Goal: Task Accomplishment & Management: Manage account settings

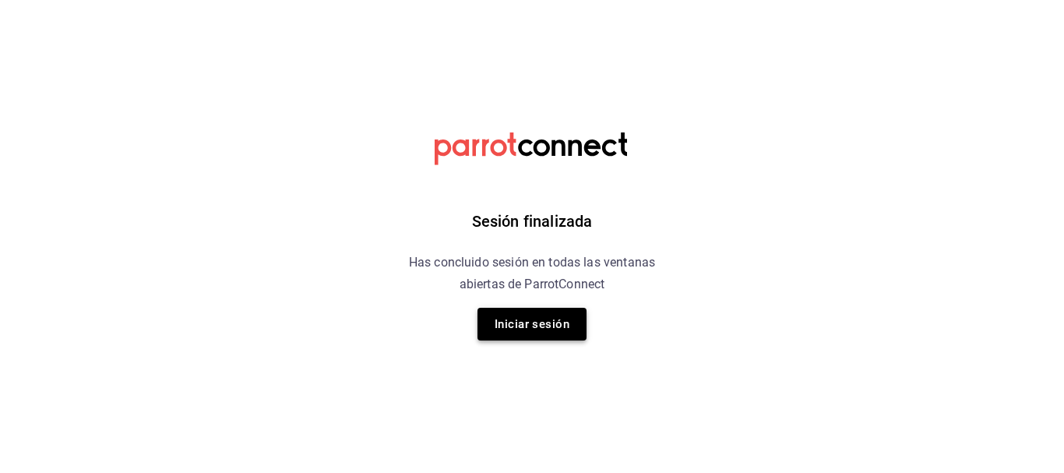
click at [519, 322] on button "Iniciar sesión" at bounding box center [532, 324] width 109 height 33
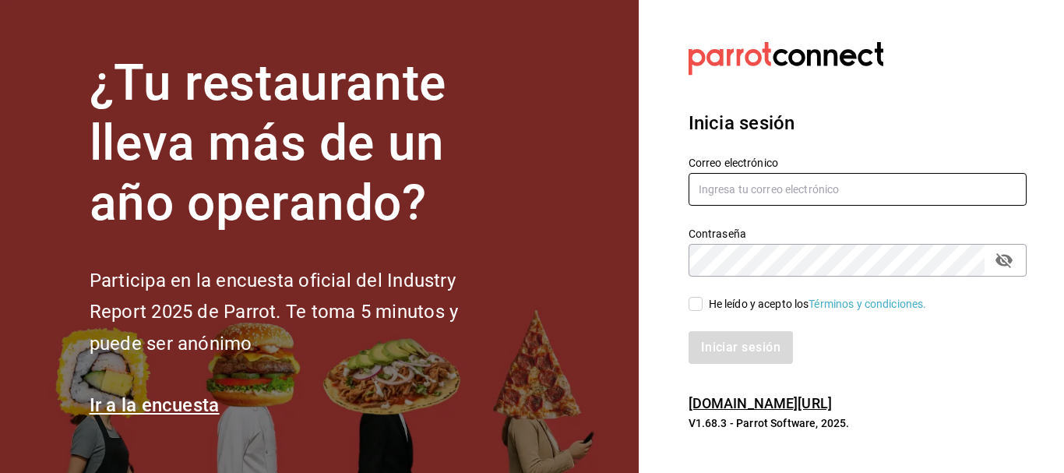
click at [764, 192] on input "text" at bounding box center [858, 189] width 338 height 33
type input "karisofi02@gmail.com"
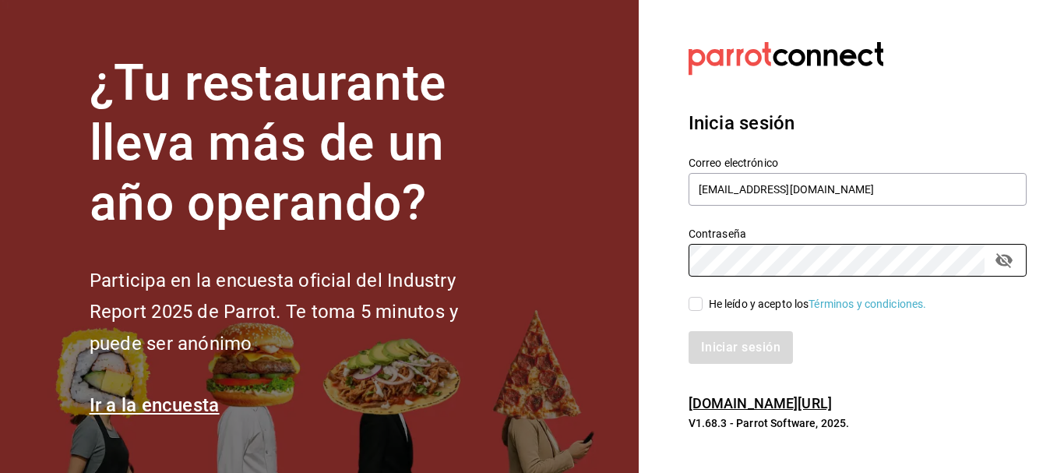
click at [696, 304] on input "He leído y acepto los Términos y condiciones." at bounding box center [696, 304] width 14 height 14
checkbox input "true"
click at [714, 337] on button "Iniciar sesión" at bounding box center [742, 347] width 106 height 33
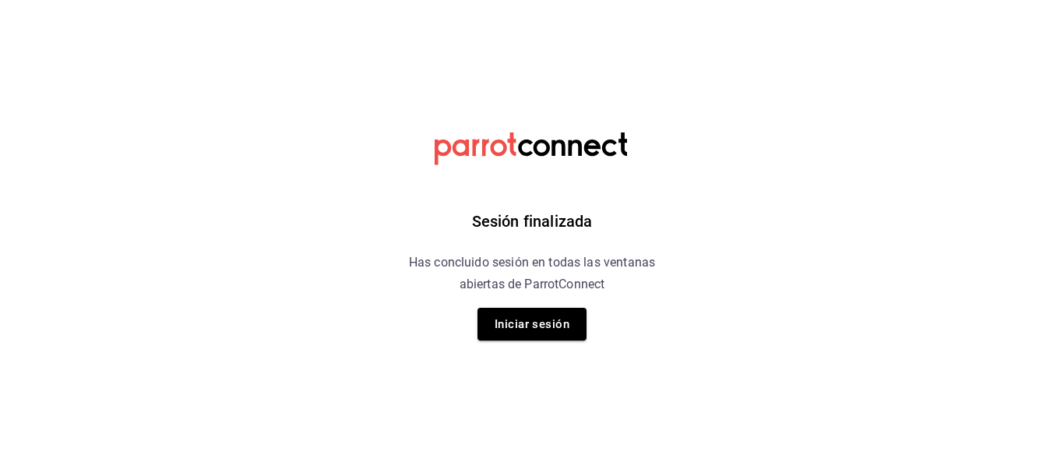
click at [546, 304] on div "Sesión finalizada Has concluido sesión en todas las ventanas abiertas de Parrot…" at bounding box center [532, 236] width 393 height 473
click at [558, 317] on button "Iniciar sesión" at bounding box center [532, 324] width 109 height 33
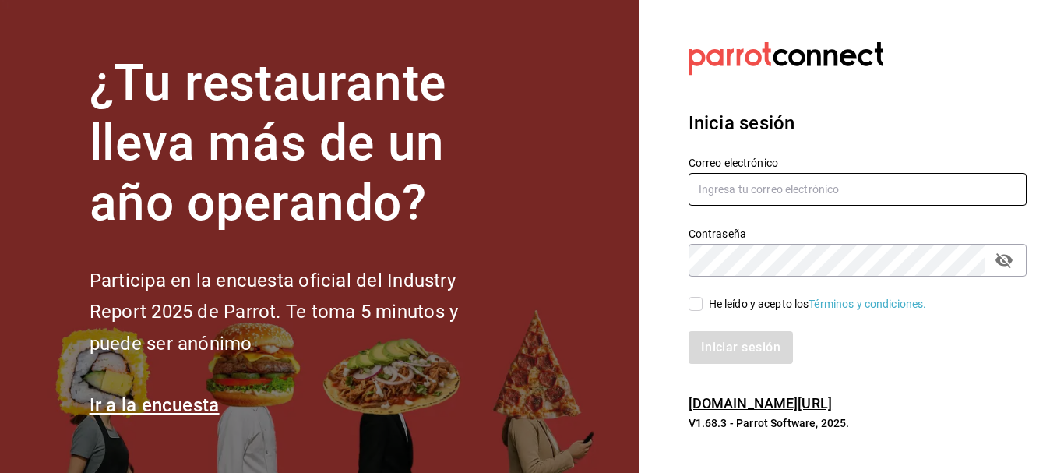
click at [788, 190] on input "text" at bounding box center [858, 189] width 338 height 33
type input "karisofi02@gmail.com"
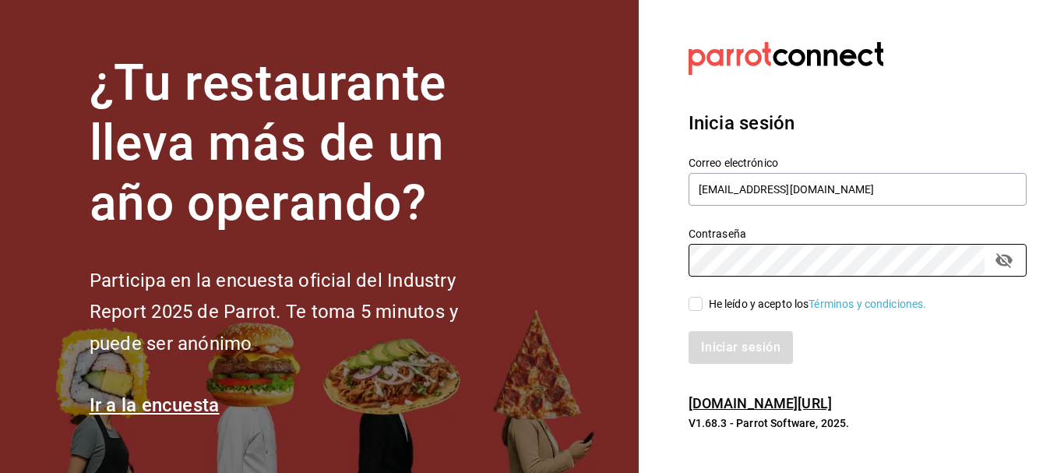
click at [694, 300] on input "He leído y acepto los Términos y condiciones." at bounding box center [696, 304] width 14 height 14
checkbox input "true"
click at [725, 358] on button "Iniciar sesión" at bounding box center [742, 347] width 106 height 33
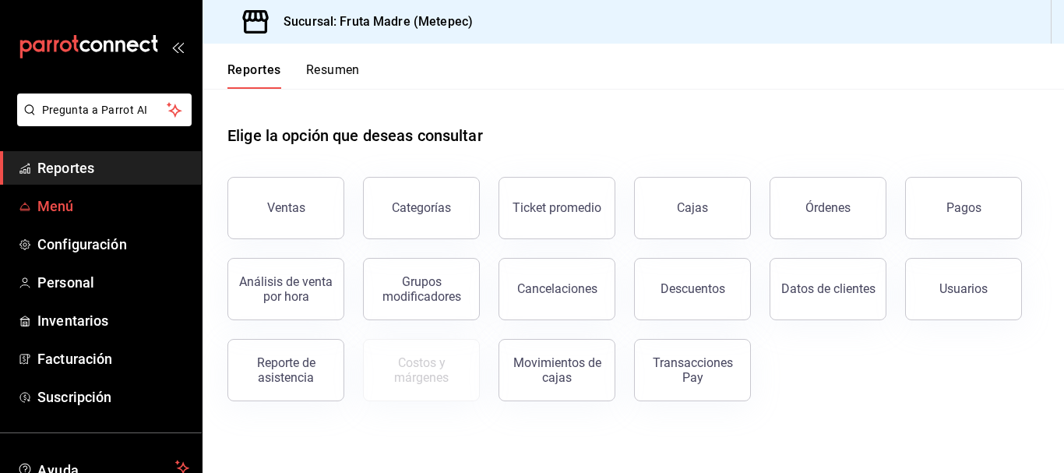
click at [44, 208] on span "Menú" at bounding box center [113, 206] width 152 height 21
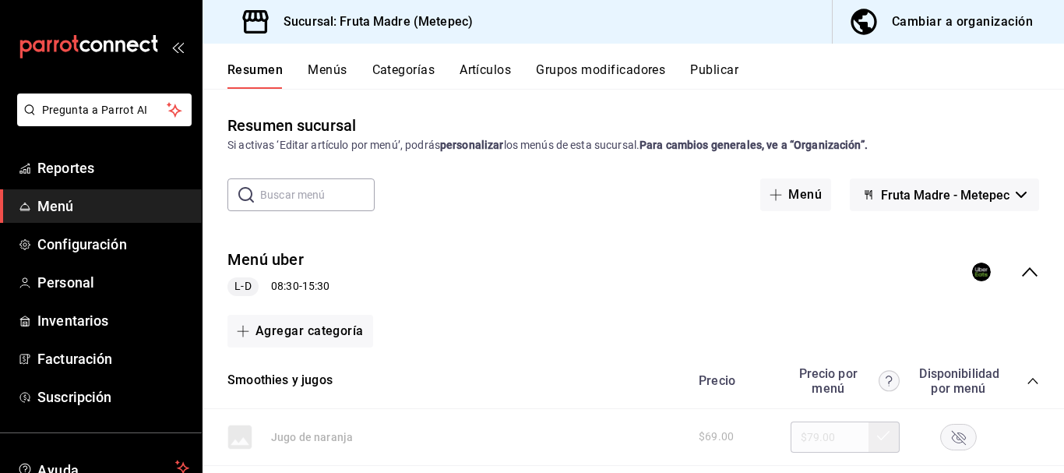
click at [967, 17] on div "Cambiar a organización" at bounding box center [962, 22] width 141 height 22
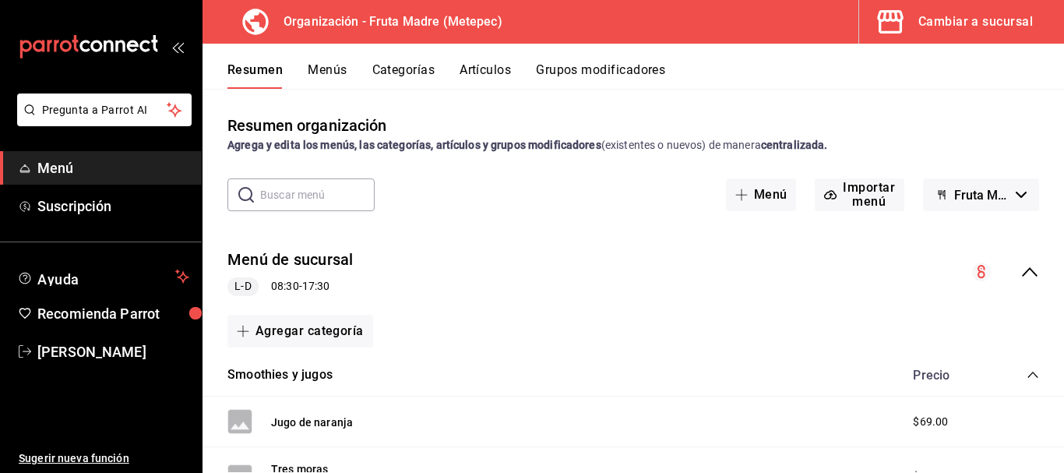
click at [1024, 277] on icon "collapse-menu-row" at bounding box center [1030, 272] width 19 height 19
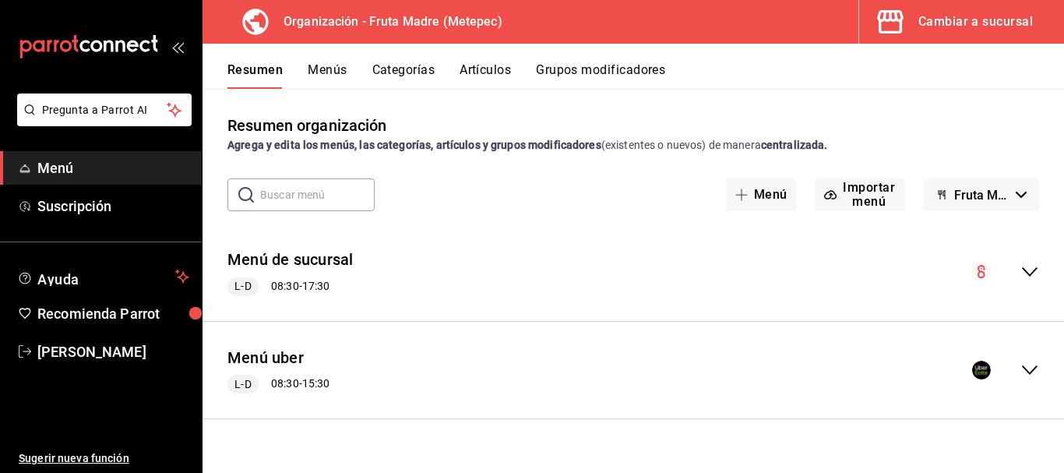
click at [1029, 373] on icon "collapse-menu-row" at bounding box center [1030, 369] width 16 height 9
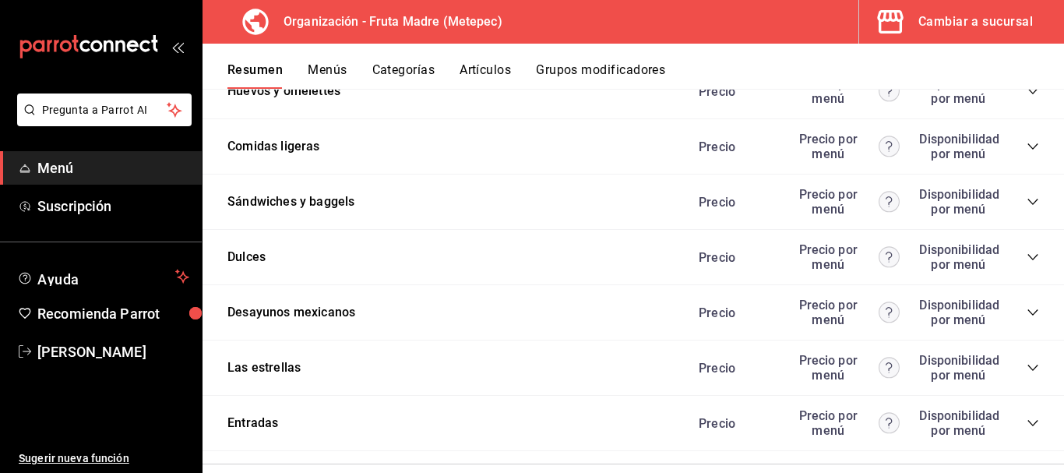
scroll to position [2917, 0]
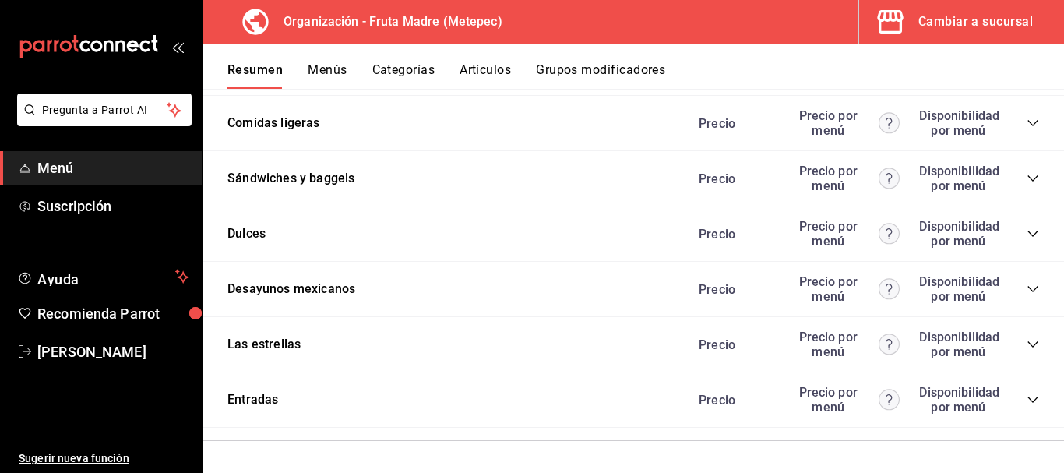
click at [1028, 292] on icon "collapse-category-row" at bounding box center [1033, 289] width 10 height 6
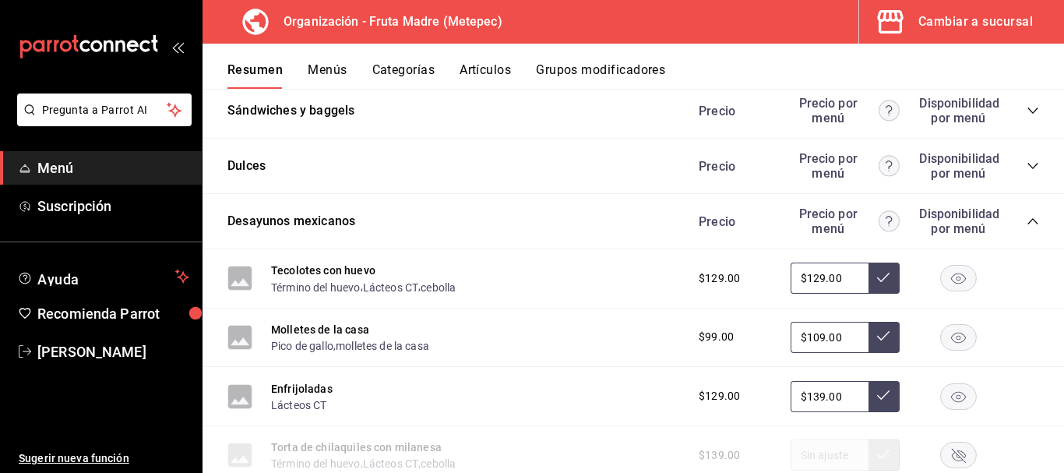
scroll to position [3073, 0]
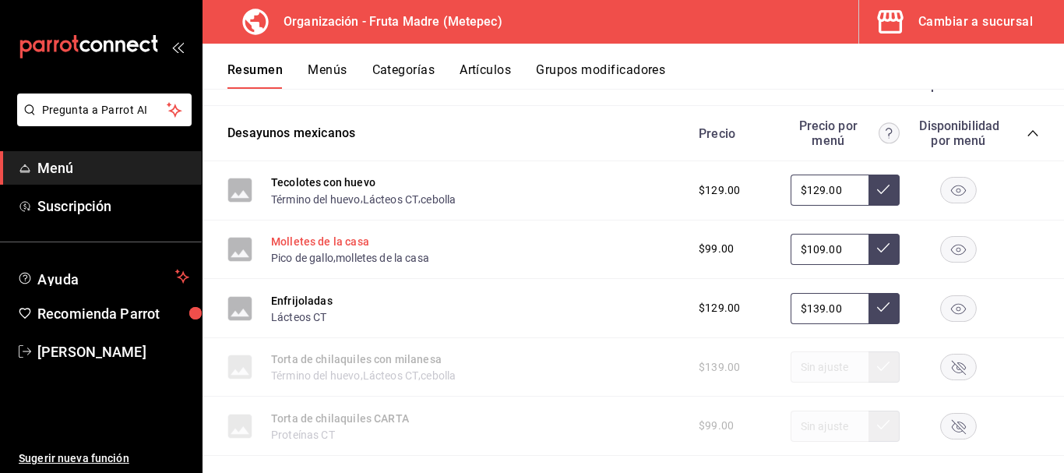
click at [330, 238] on button "Molletes de la casa" at bounding box center [320, 242] width 98 height 16
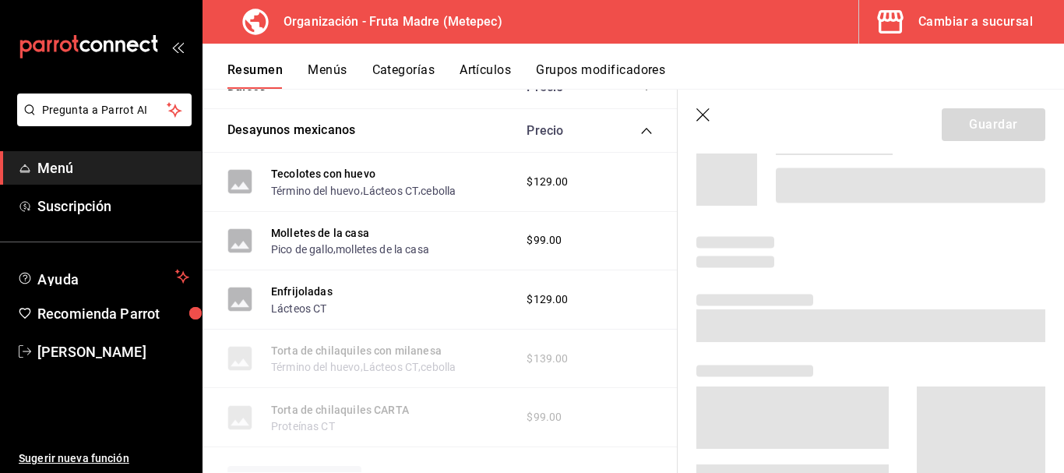
scroll to position [156, 0]
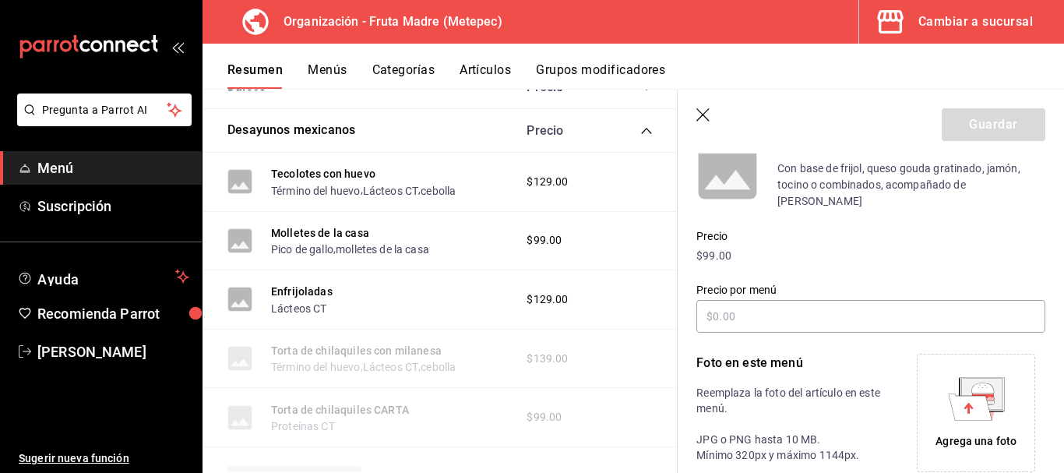
type input "$109.00"
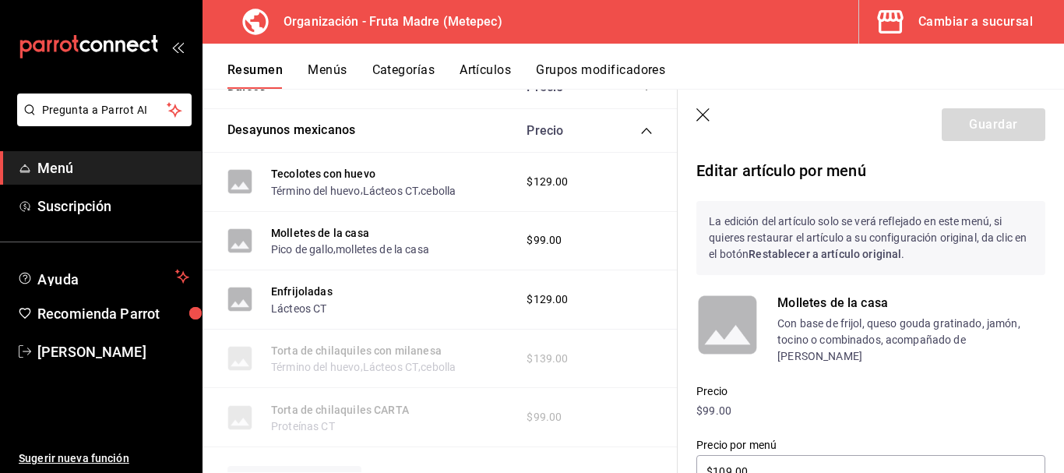
scroll to position [0, 0]
click at [704, 122] on icon "button" at bounding box center [705, 116] width 16 height 16
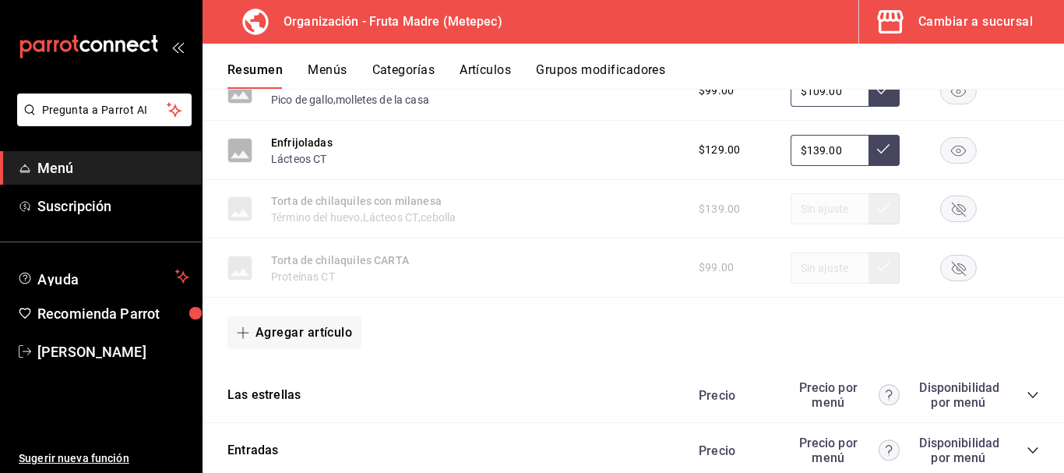
scroll to position [3126, 0]
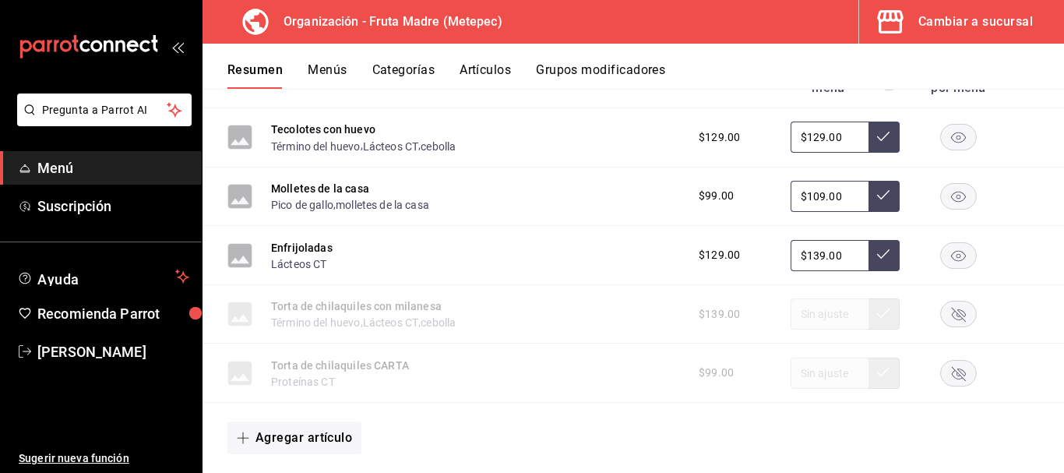
drag, startPoint x: 365, startPoint y: 202, endPoint x: 676, endPoint y: 304, distance: 326.5
click at [369, 202] on button "molletes de la casa" at bounding box center [382, 205] width 93 height 16
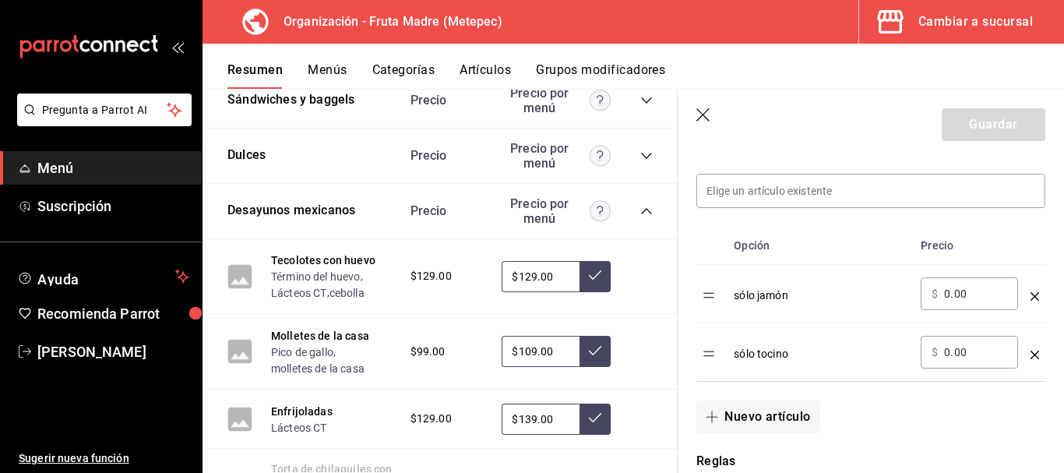
scroll to position [467, 0]
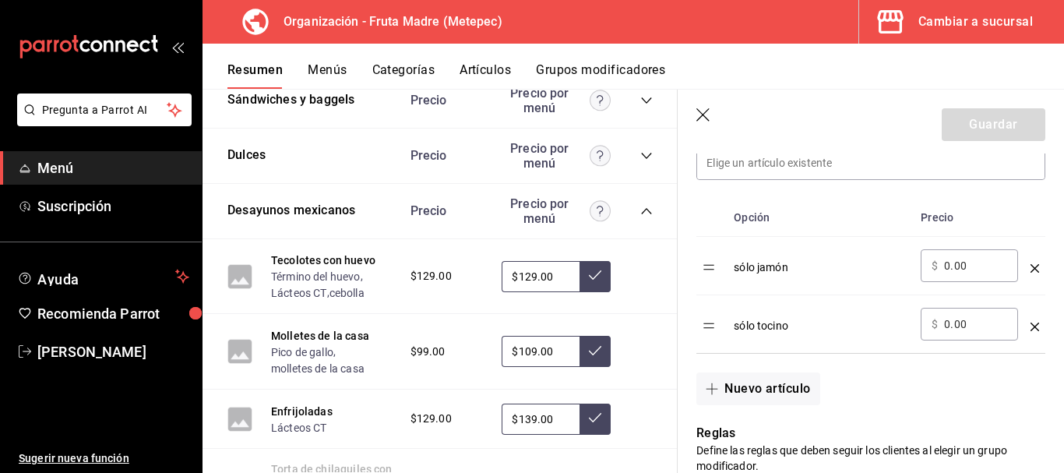
click at [762, 328] on div "sólo tocino" at bounding box center [821, 321] width 175 height 26
click at [780, 327] on div "sólo tocino" at bounding box center [821, 321] width 175 height 26
click at [905, 404] on div "Nuevo artículo" at bounding box center [862, 379] width 368 height 51
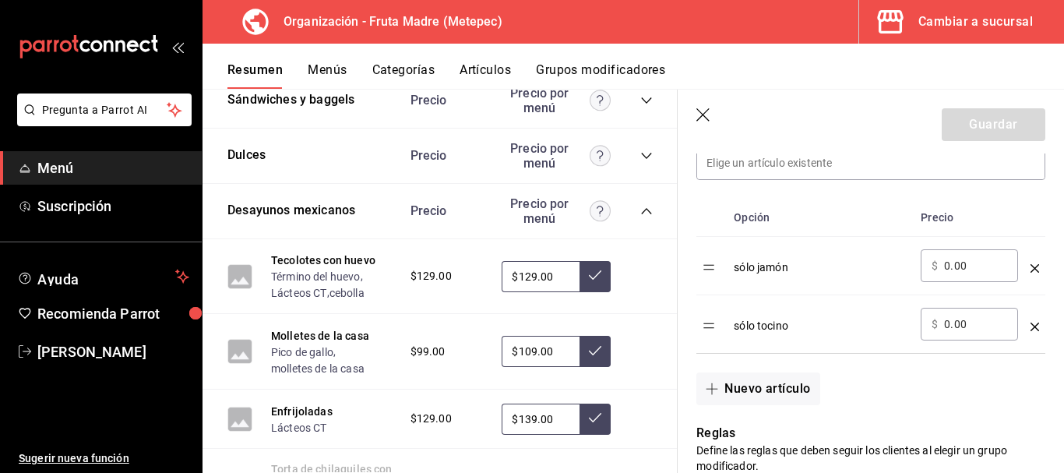
click at [698, 107] on header "Guardar" at bounding box center [871, 122] width 386 height 64
click at [576, 76] on button "Grupos modificadores" at bounding box center [600, 75] width 129 height 26
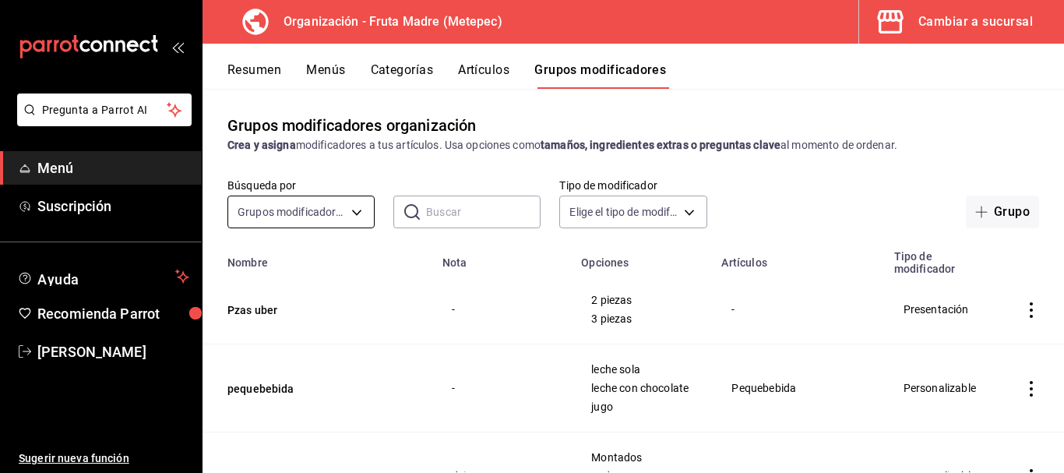
click at [288, 210] on body "Pregunta a Parrot AI Menú Suscripción Ayuda Recomienda Parrot [PERSON_NAME] Sug…" at bounding box center [532, 236] width 1064 height 473
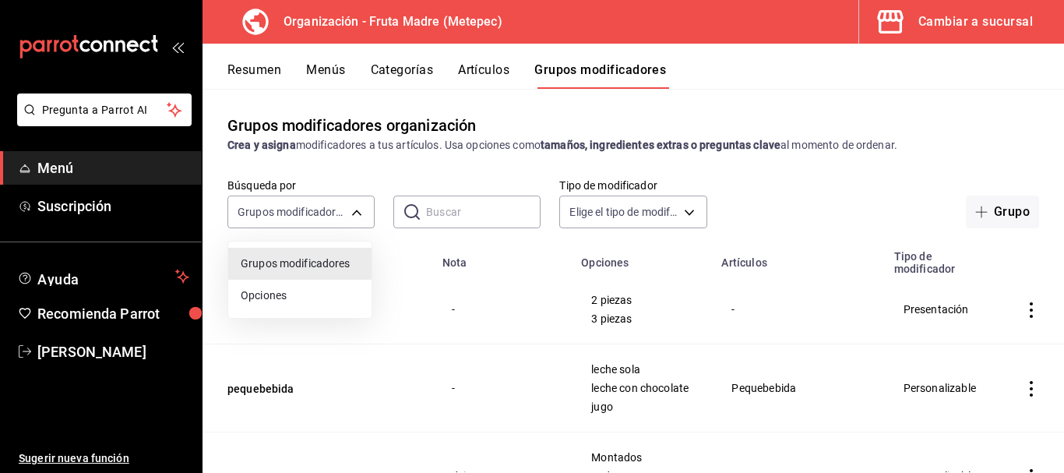
click at [446, 211] on div at bounding box center [532, 236] width 1064 height 473
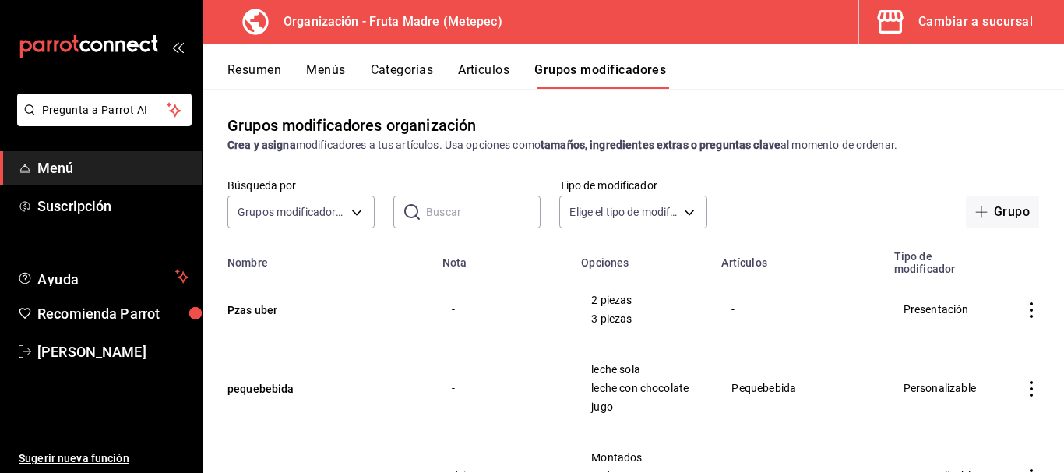
click at [446, 211] on input "text" at bounding box center [483, 211] width 115 height 31
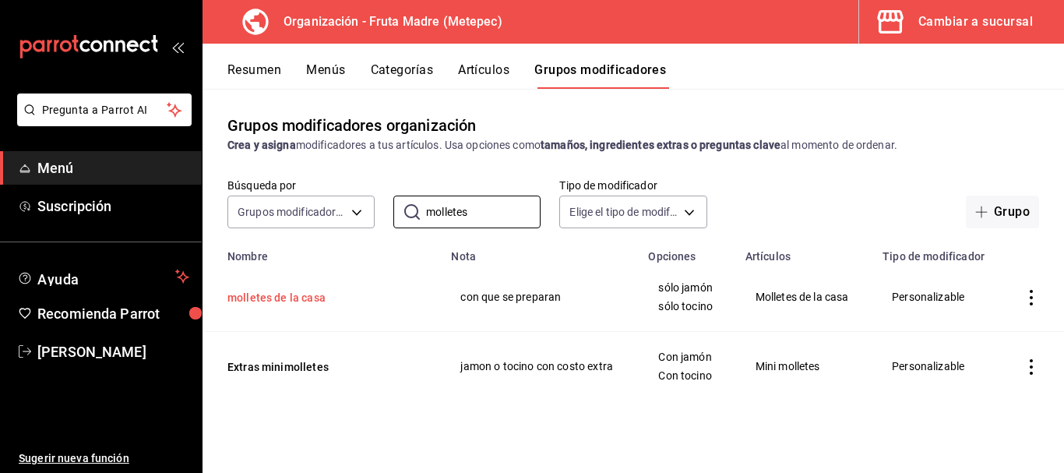
type input "molletes"
click at [317, 291] on button "molletes de la casa" at bounding box center [321, 298] width 187 height 16
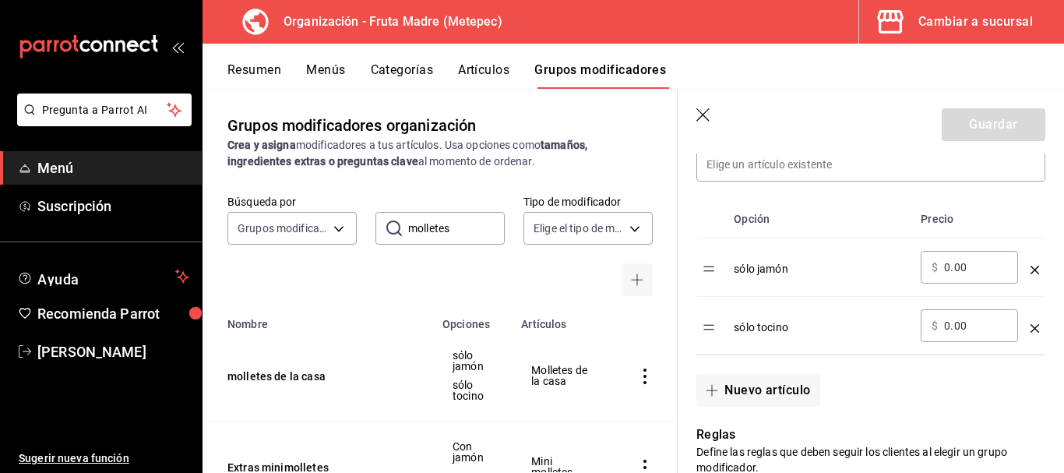
scroll to position [467, 0]
click at [753, 323] on div "sólo tocino" at bounding box center [821, 321] width 175 height 26
click at [777, 328] on div "sólo tocino" at bounding box center [821, 321] width 175 height 26
click at [775, 327] on div "sólo tocino" at bounding box center [821, 321] width 175 height 26
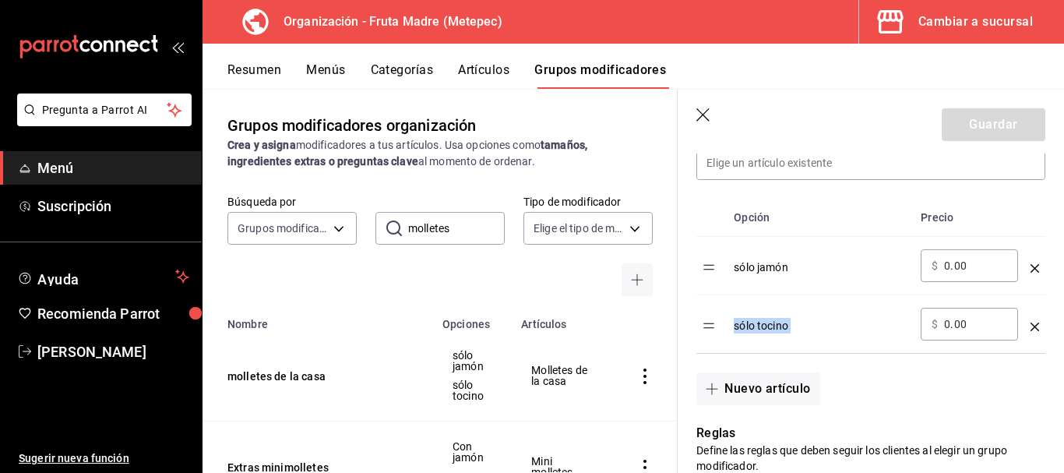
click at [811, 319] on div "sólo tocino" at bounding box center [821, 321] width 175 height 26
click at [1031, 326] on icon "optionsTable" at bounding box center [1035, 327] width 9 height 9
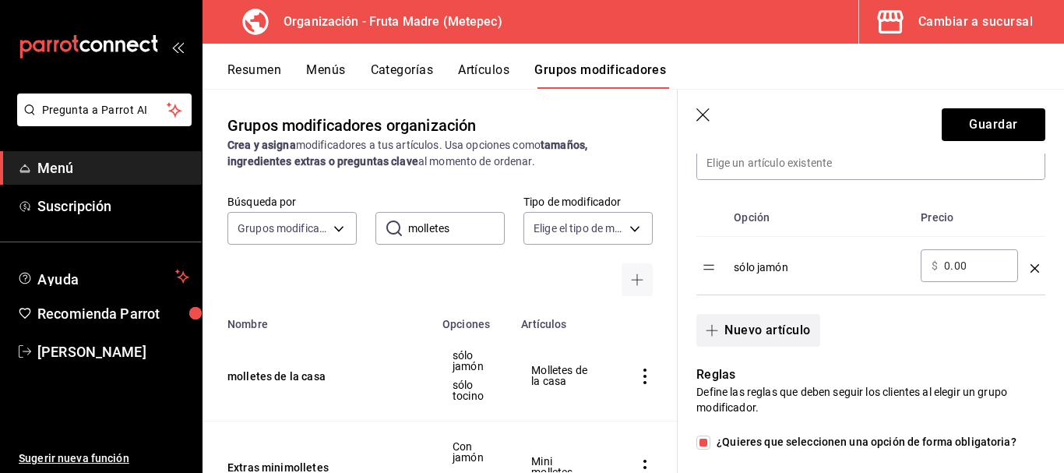
click at [769, 326] on button "Nuevo artículo" at bounding box center [758, 330] width 123 height 33
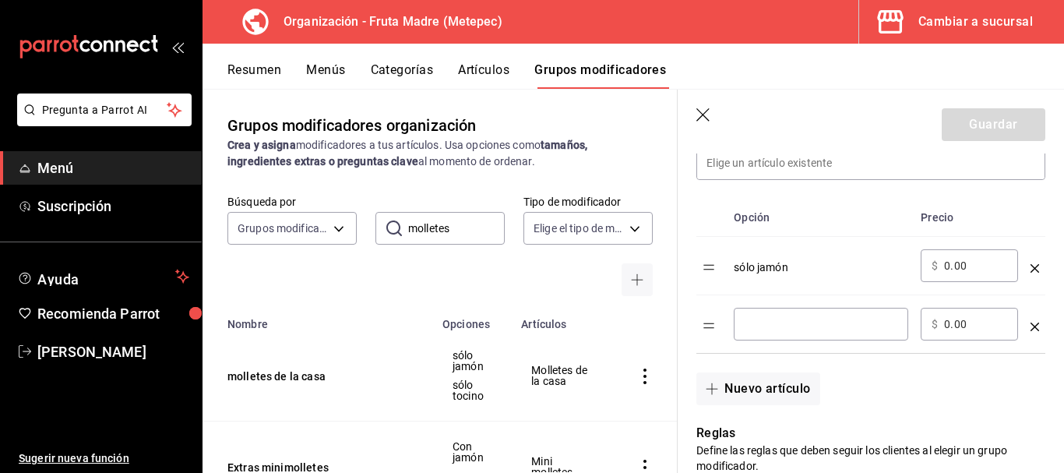
click at [778, 335] on div "​" at bounding box center [821, 324] width 175 height 33
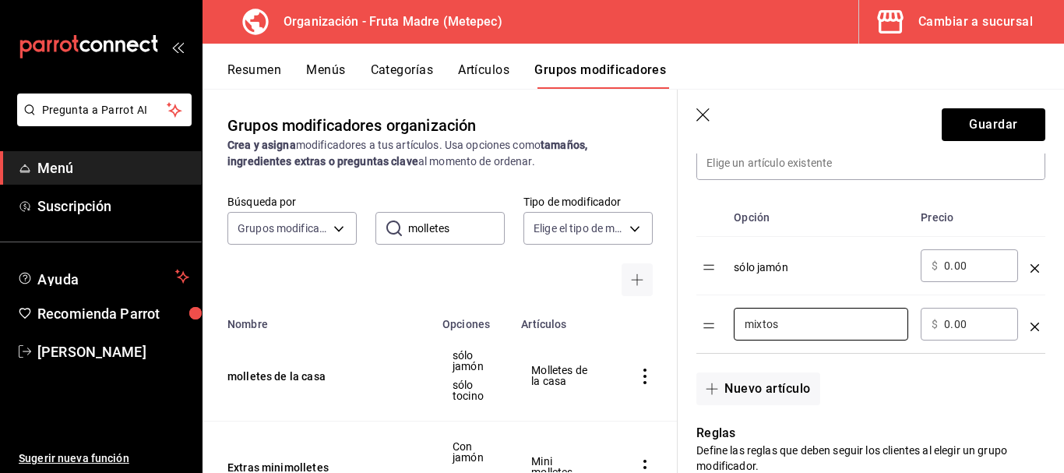
type input "mixtos"
click at [931, 373] on div "Nuevo artículo" at bounding box center [862, 379] width 368 height 51
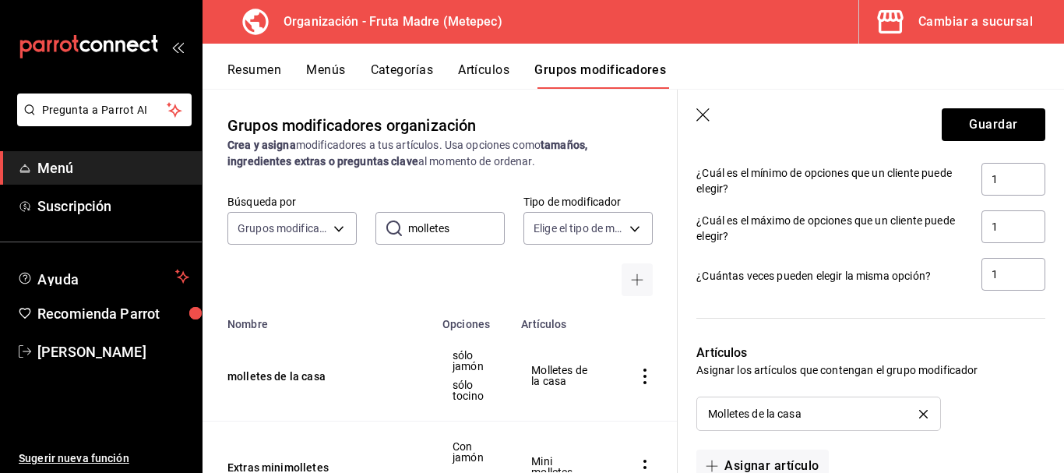
scroll to position [1013, 0]
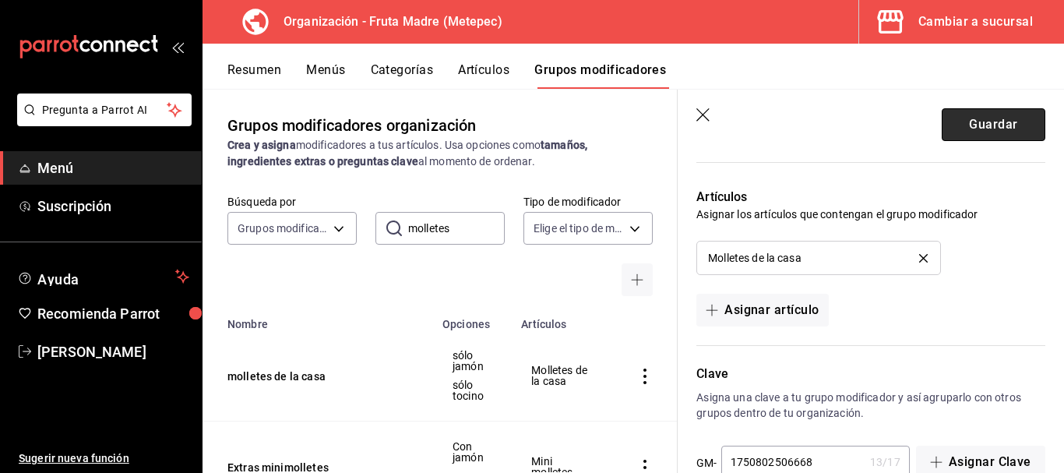
click at [967, 120] on button "Guardar" at bounding box center [994, 124] width 104 height 33
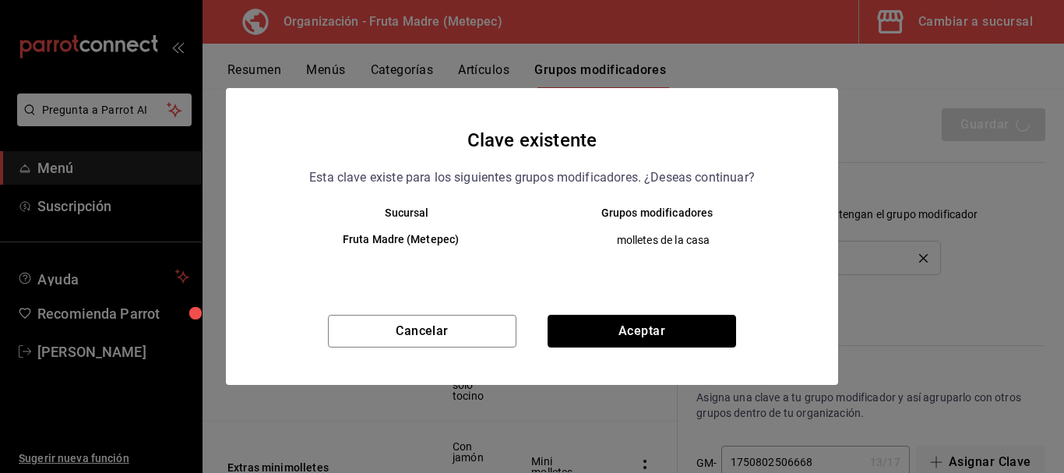
click at [616, 329] on button "Aceptar" at bounding box center [642, 331] width 189 height 33
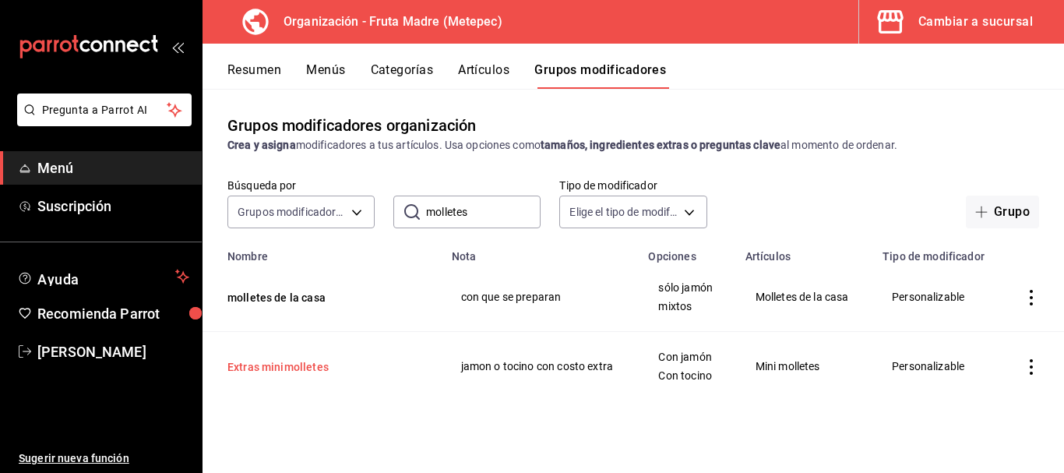
click at [273, 368] on button "Extras minimolletes" at bounding box center [321, 367] width 187 height 16
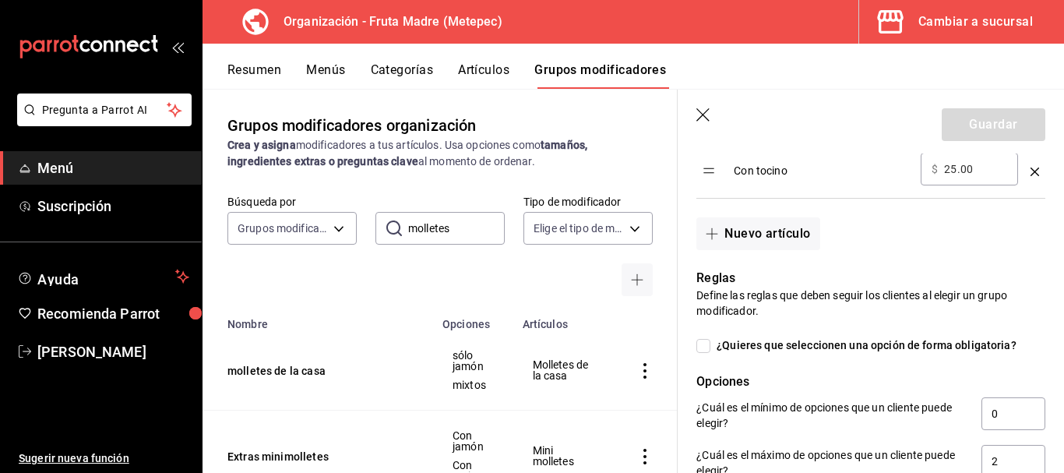
scroll to position [623, 0]
click at [706, 115] on icon "button" at bounding box center [705, 116] width 16 height 16
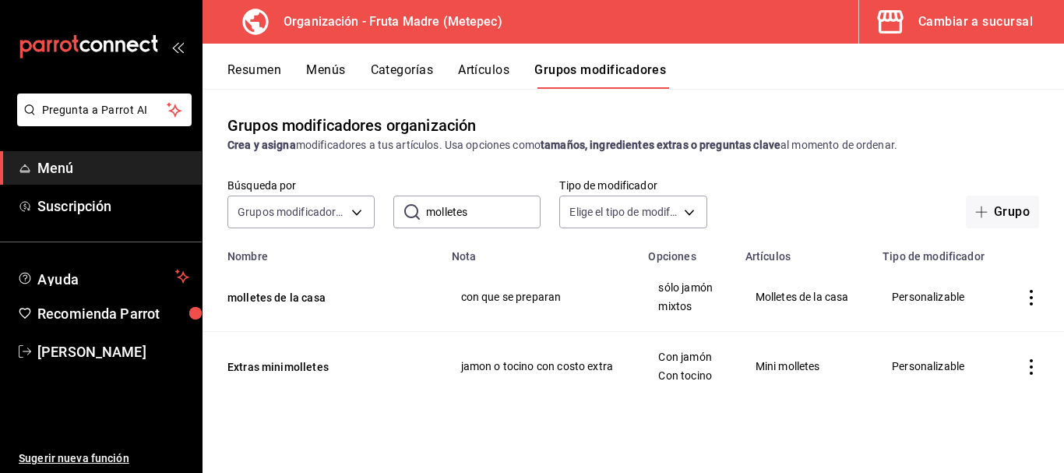
click at [330, 72] on button "Menús" at bounding box center [325, 75] width 39 height 26
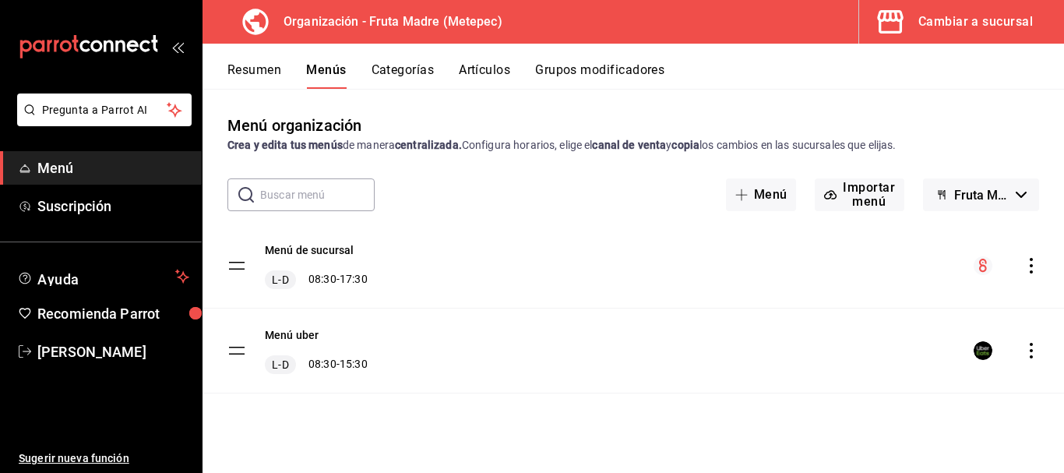
click at [246, 74] on button "Resumen" at bounding box center [255, 75] width 54 height 26
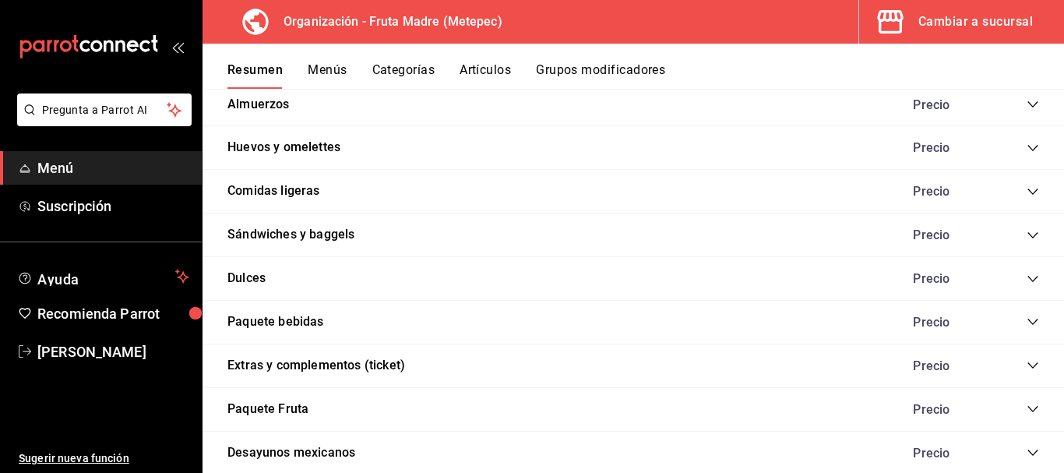
scroll to position [2649, 0]
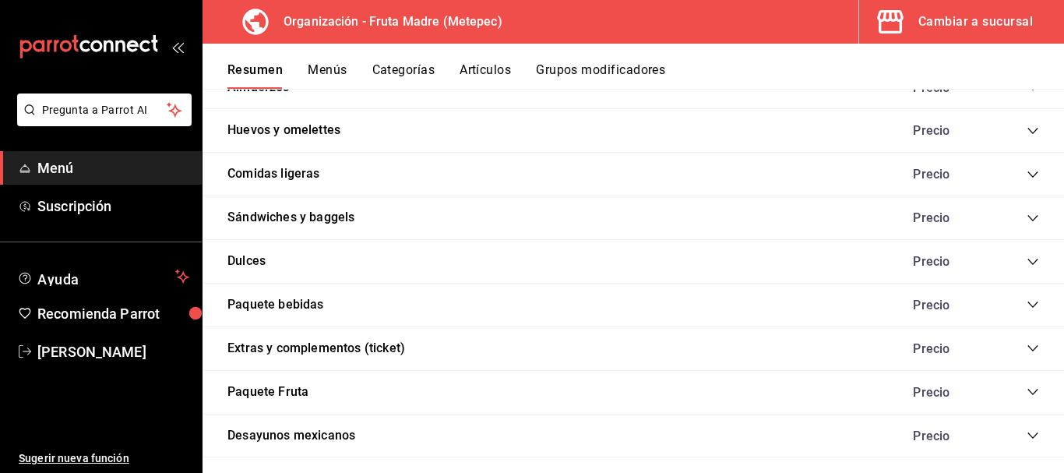
click at [1027, 258] on icon "collapse-category-row" at bounding box center [1033, 262] width 12 height 12
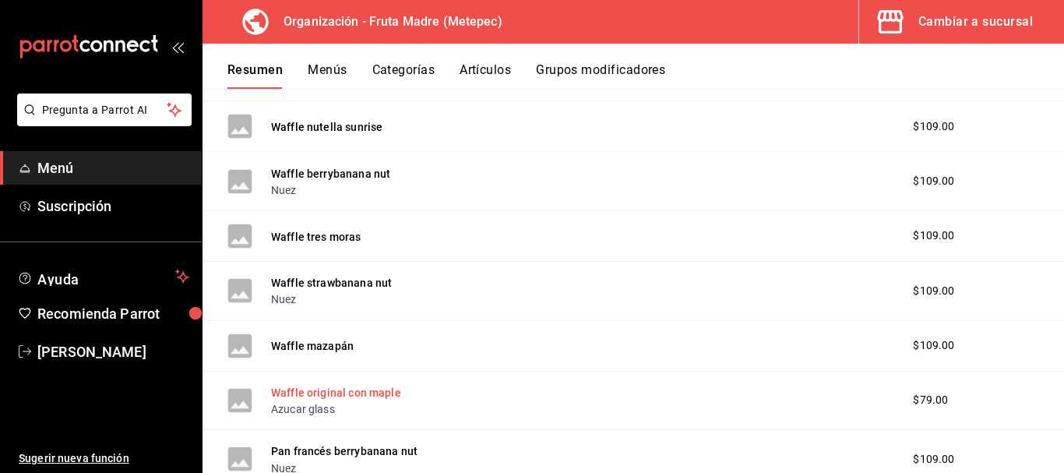
scroll to position [3195, 0]
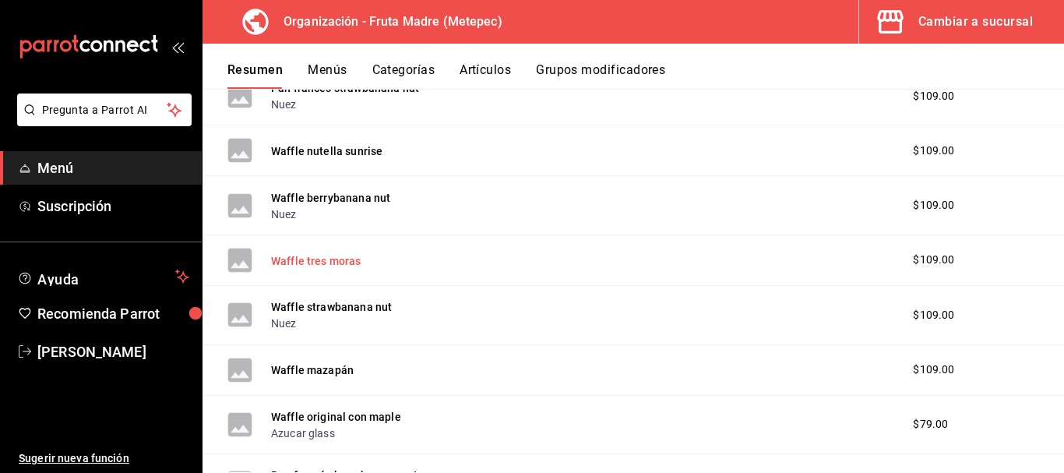
click at [335, 266] on button "Waffle tres moras" at bounding box center [316, 261] width 90 height 16
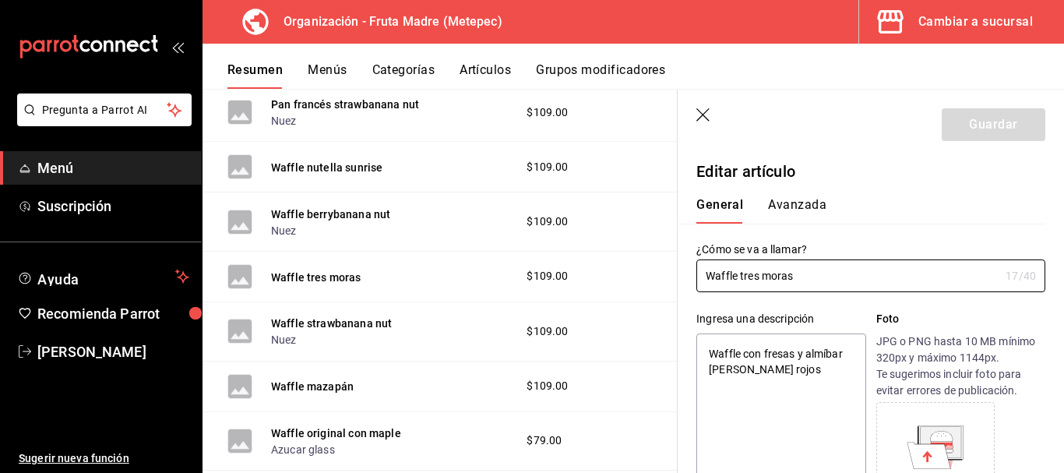
type textarea "x"
type input "$109.00"
type textarea "x"
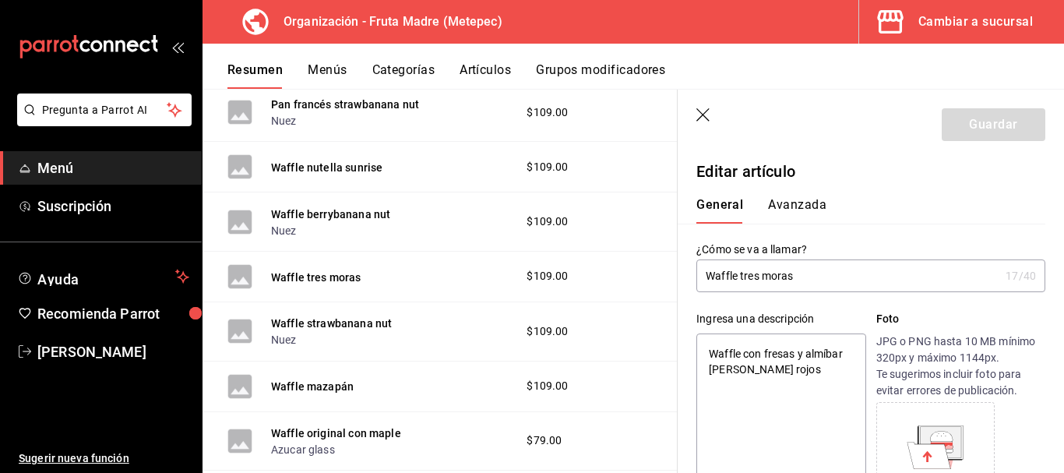
drag, startPoint x: 808, startPoint y: 376, endPoint x: 766, endPoint y: 349, distance: 50.1
click at [766, 349] on textarea "Waffle con fresas y almíbar [PERSON_NAME] rojos" at bounding box center [781, 426] width 169 height 187
type textarea "Waffle con al"
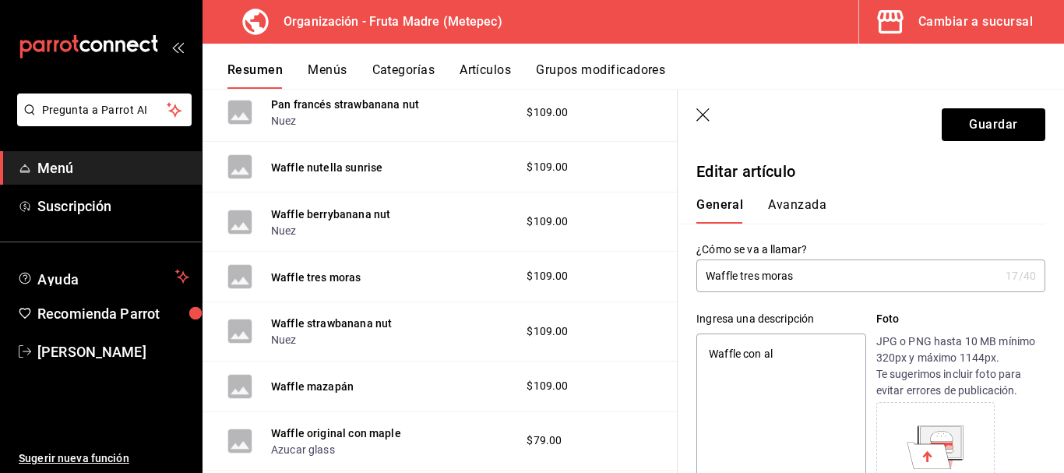
type textarea "x"
type textarea "Waffle con alm"
type textarea "x"
type textarea "Waffle con almí"
type textarea "x"
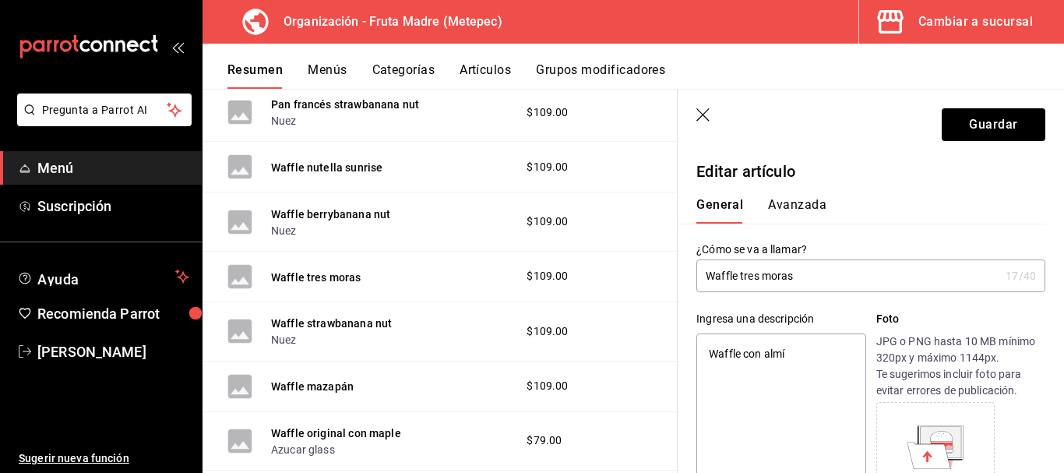
type textarea "Waffle con almíb"
type textarea "x"
type textarea "Waffle con almíba"
type textarea "x"
type textarea "Waffle con almíbar"
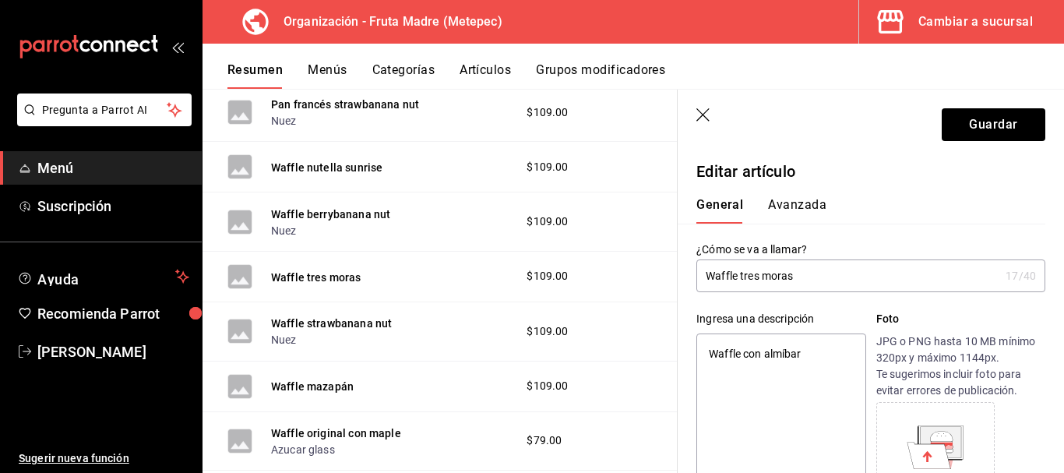
type textarea "x"
type textarea "Waffle con almíbar"
type textarea "x"
type textarea "Waffle con almíbar d"
type textarea "x"
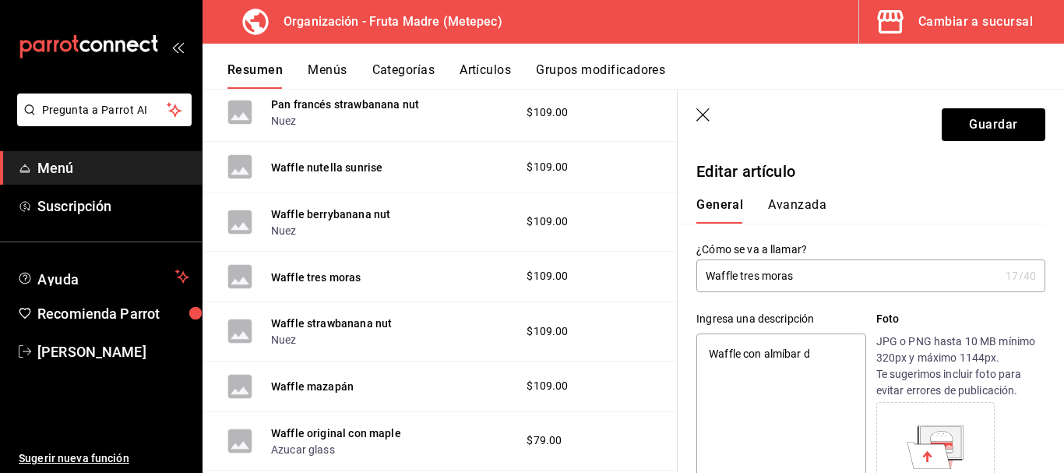
type textarea "Waffle con almíbar de"
type textarea "x"
type textarea "Waffle con almíbar de"
type textarea "x"
type textarea "Waffle con almíbar de"
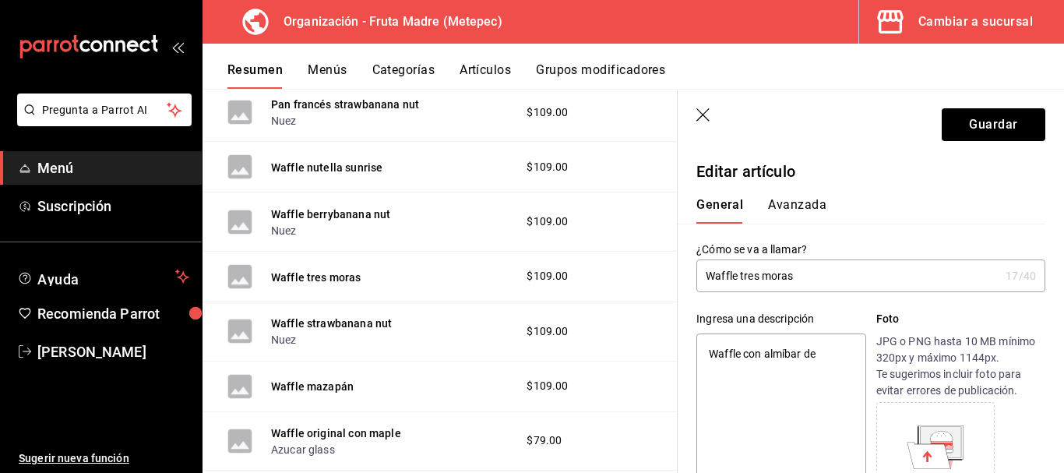
type textarea "x"
type textarea "Waffle con"
type textarea "x"
type textarea "Waffle con"
type textarea "x"
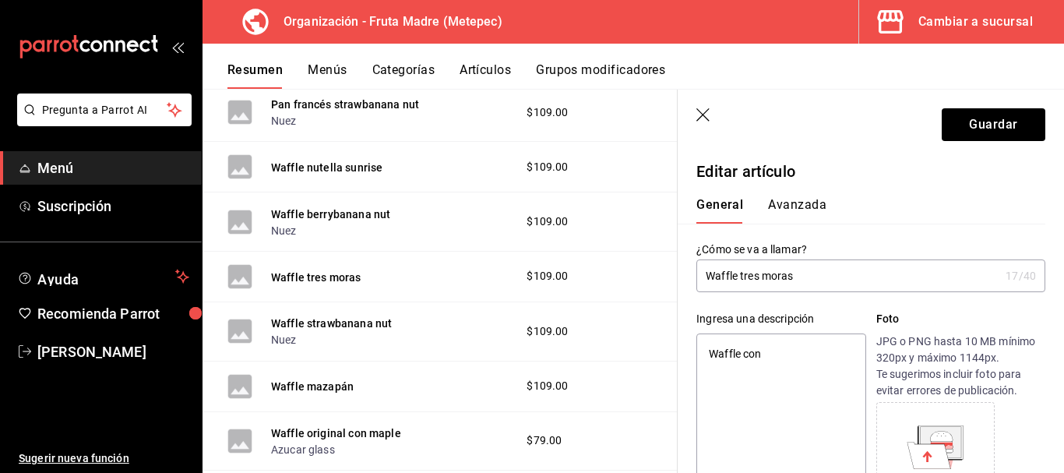
type textarea "Waffle co"
type textarea "x"
type textarea "Waffle c"
type textarea "x"
type textarea "Waffle"
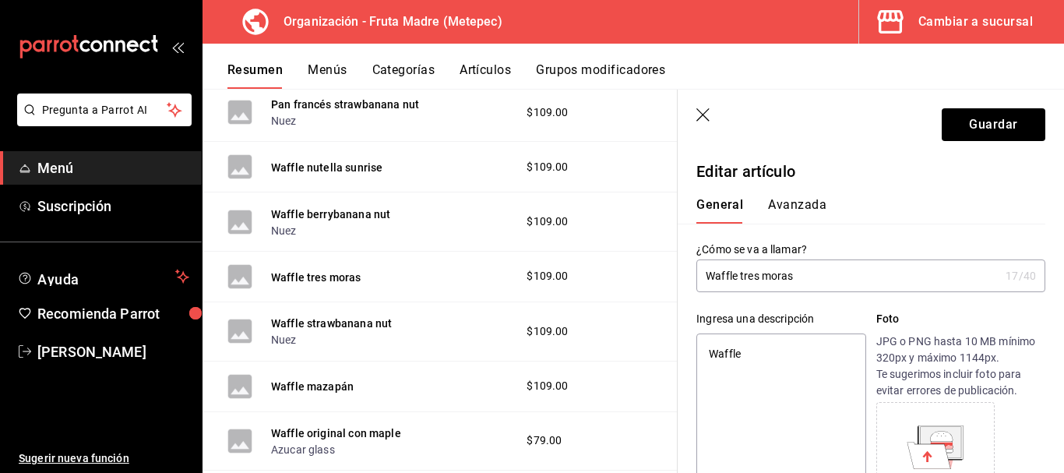
type textarea "x"
type textarea "Waffle co"
type textarea "x"
type textarea "Waffle con"
type textarea "x"
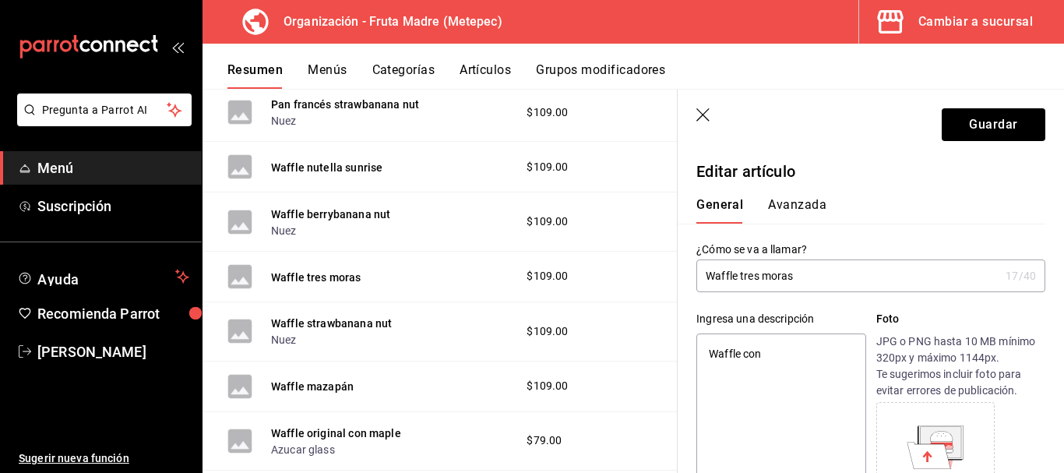
type textarea "Waffle con"
type textarea "x"
type textarea "Waffle con co"
type textarea "x"
type textarea "Waffle con com"
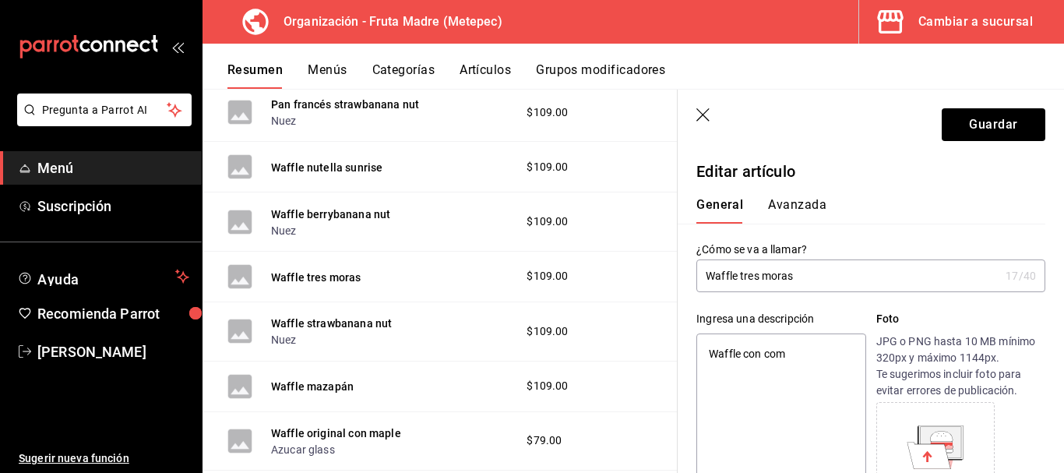
type textarea "x"
type textarea "Waffle con compo"
type textarea "x"
type textarea "Waffle con compor"
type textarea "x"
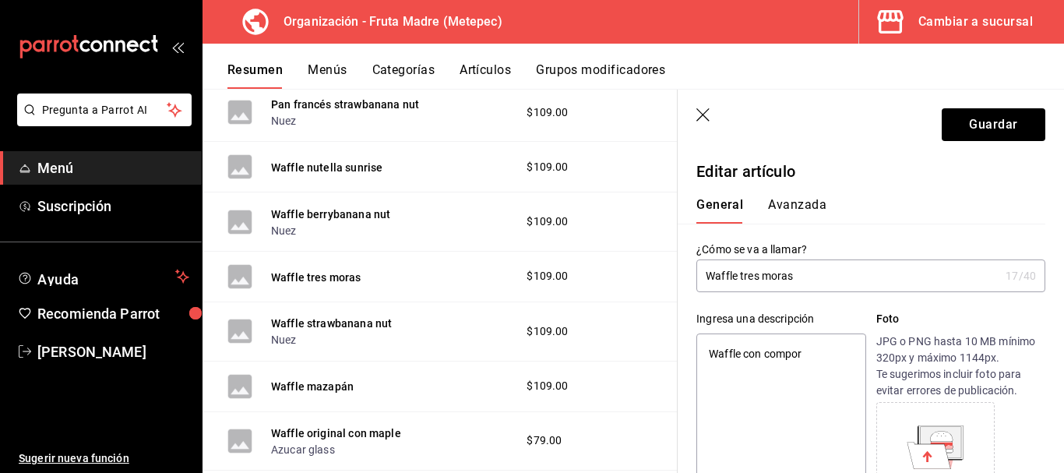
type textarea "Waffle con comport"
type textarea "x"
type textarea "Waffle con comporta"
type textarea "x"
type textarea "Waffle con comporta"
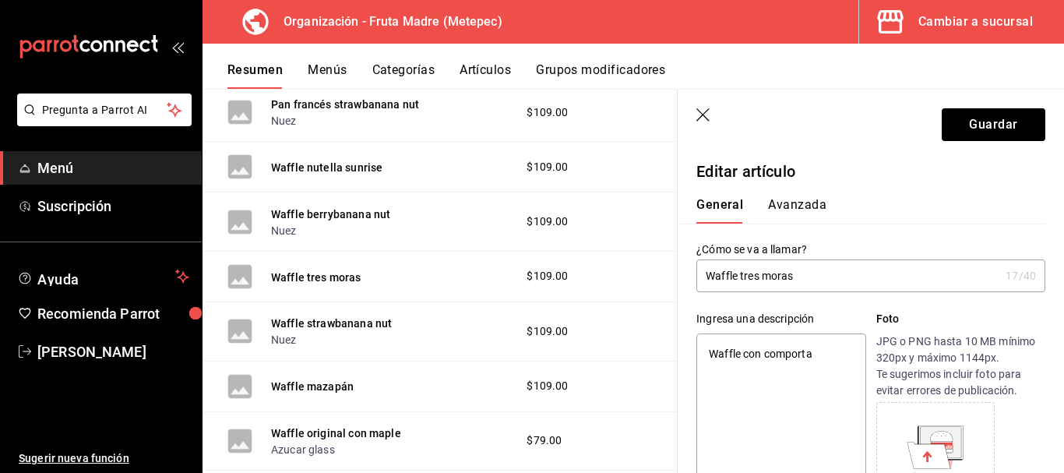
type textarea "x"
type textarea "Waffle con comporta e"
type textarea "x"
type textarea "Waffle con comporta"
type textarea "x"
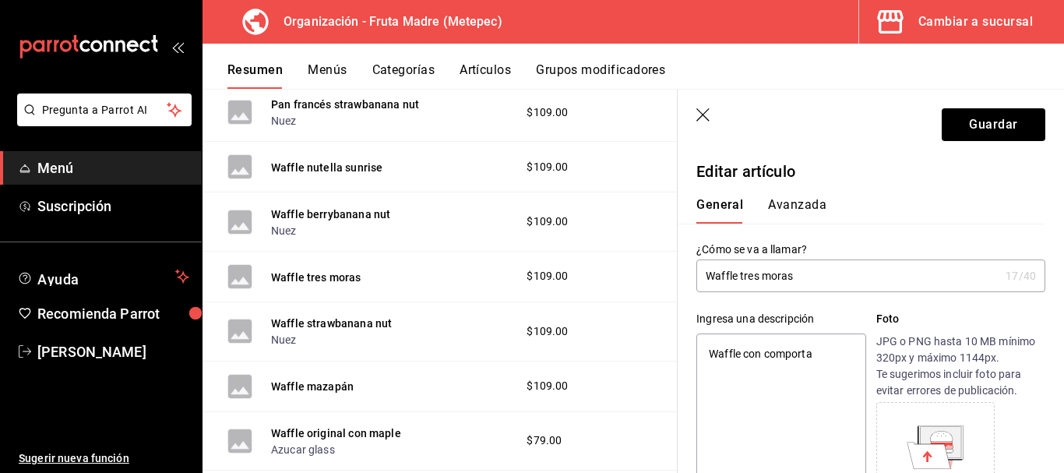
type textarea "Waffle con comporta d"
type textarea "x"
type textarea "Waffle con comporta de"
type textarea "x"
type textarea "Waffle con comporta de f"
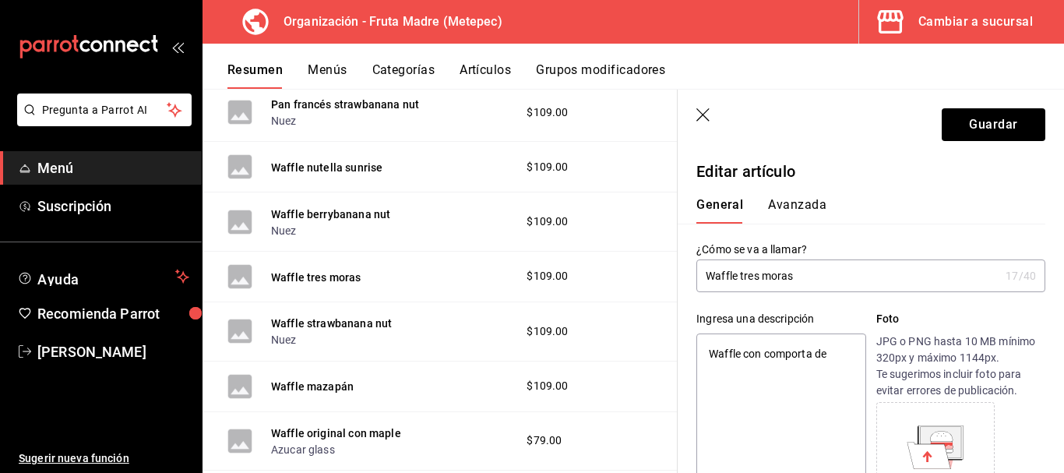
type textarea "x"
type textarea "Waffle con comporta de fr"
type textarea "x"
type textarea "Waffle con comporta de fru"
type textarea "x"
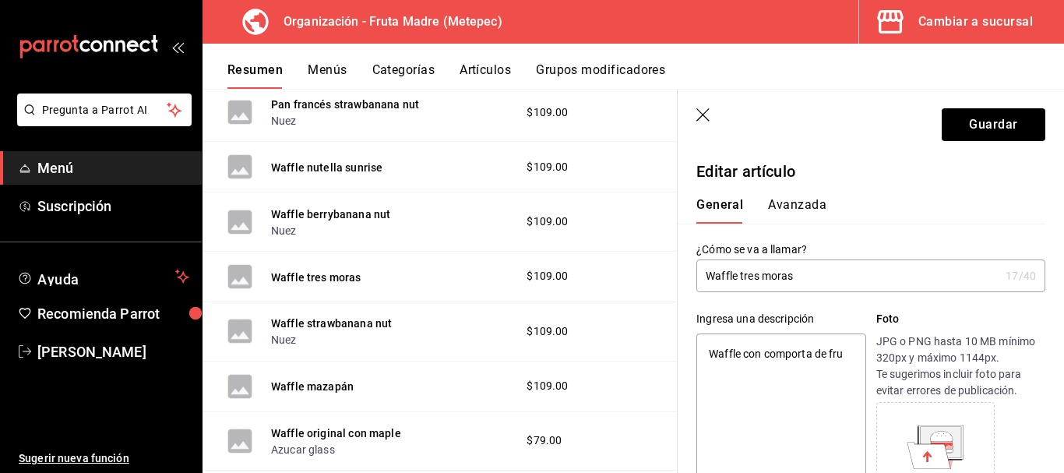
type textarea "Waffle con comporta de frut"
type textarea "x"
type textarea "Waffle con comporta de fruto"
type textarea "x"
type textarea "Waffle con comporta [PERSON_NAME]"
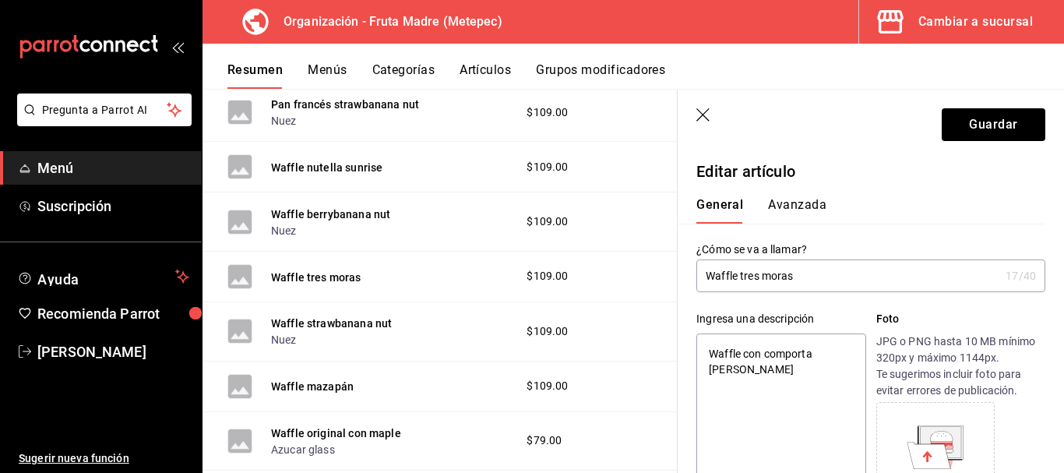
type textarea "x"
type textarea "Waffle con comporta [PERSON_NAME]"
type textarea "x"
type textarea "Waffle con comporta de fr"
type textarea "x"
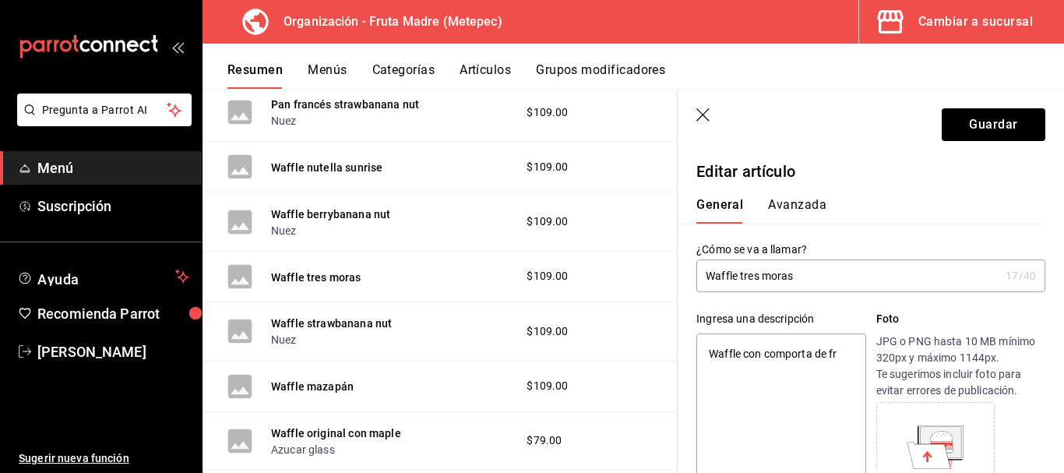
type textarea "Waffle con comporta de f"
type textarea "x"
type textarea "Waffle con comporta de"
type textarea "x"
type textarea "Waffle con"
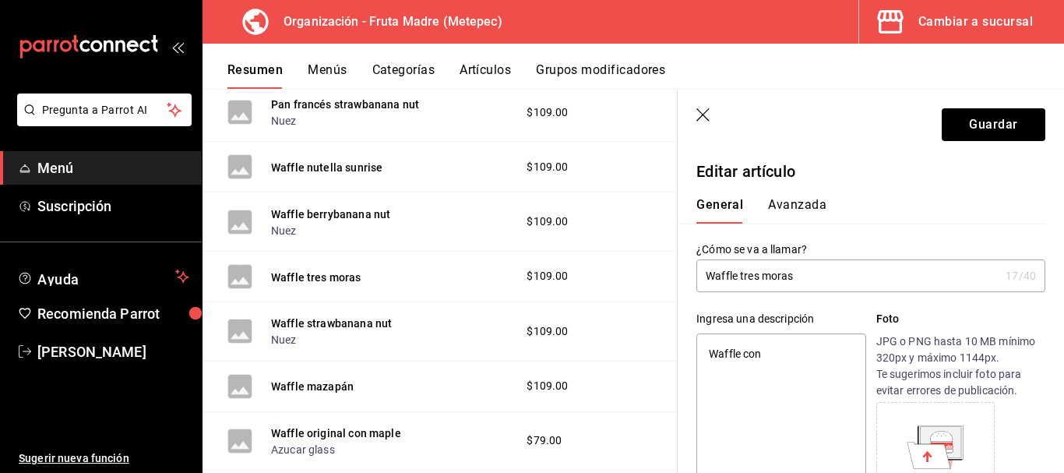
type textarea "x"
type textarea "Waffle con"
type textarea "x"
type textarea "Waffle con m"
type textarea "x"
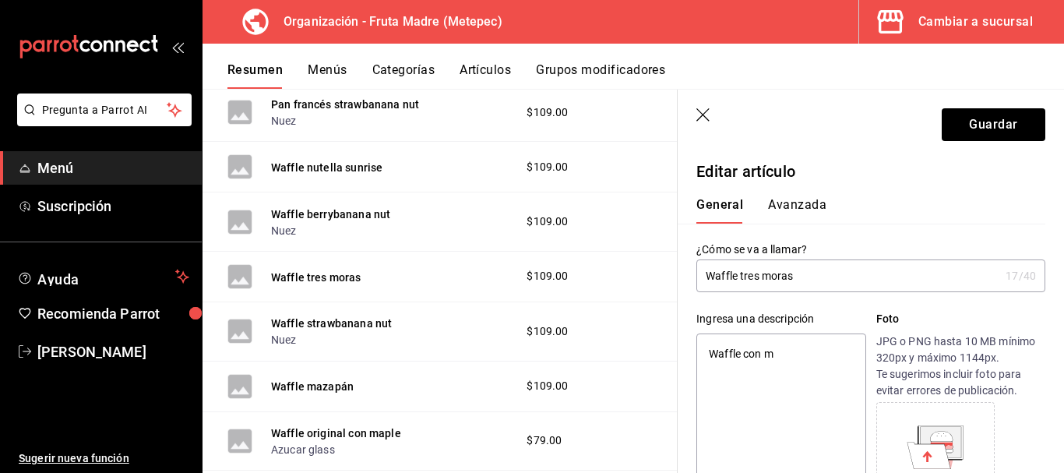
type textarea "Waffle con me"
type textarea "x"
type textarea "Waffle con mer"
type textarea "x"
type textarea "Waffle con merme"
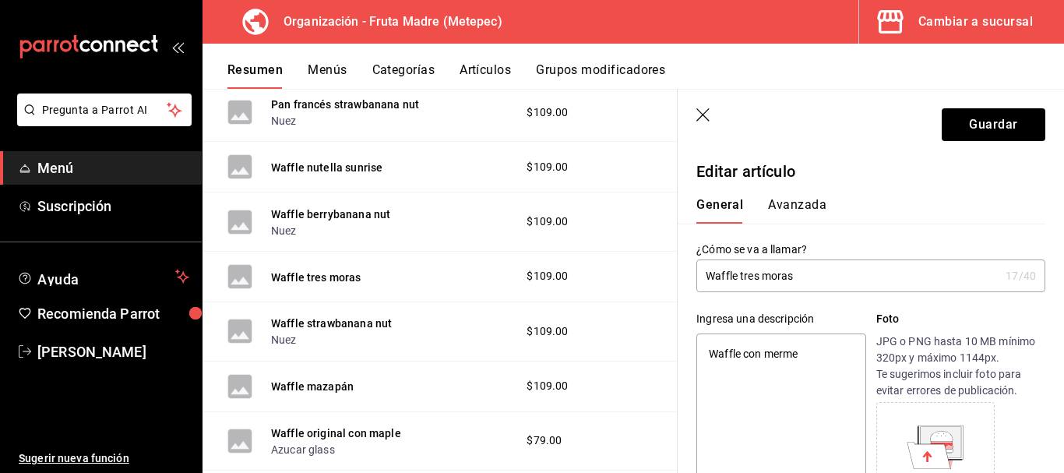
type textarea "x"
type textarea "Waffle con mermel"
type textarea "x"
type textarea "Waffle con mermela"
type textarea "x"
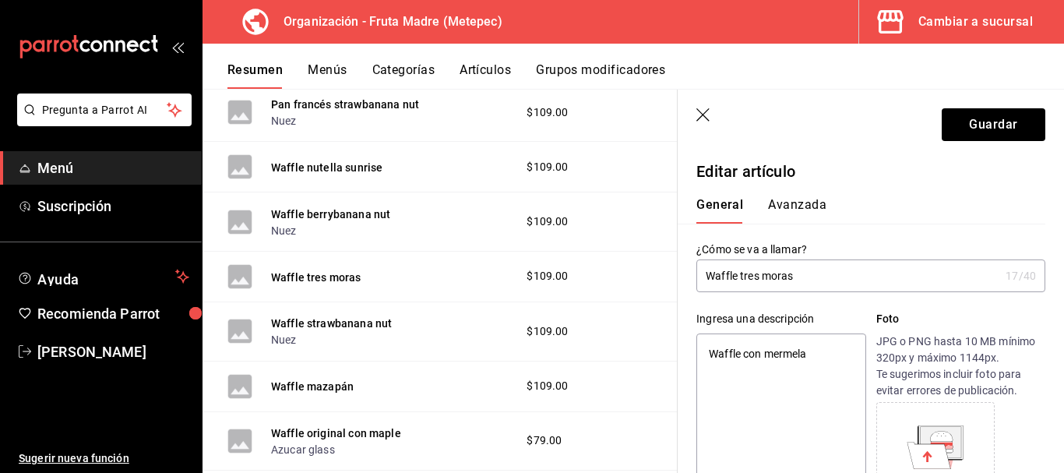
type textarea "Waffle con mermelad"
type textarea "x"
type textarea "Waffle con mermelada"
type textarea "x"
type textarea "Waffle con mermelada d"
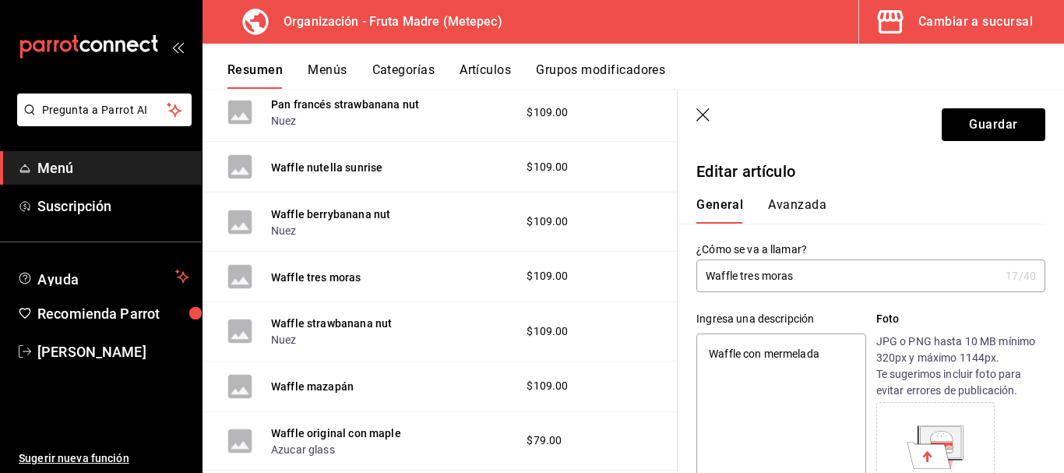
type textarea "x"
type textarea "Waffle con mermelada de"
type textarea "x"
type textarea "Waffle con mermelada de"
type textarea "x"
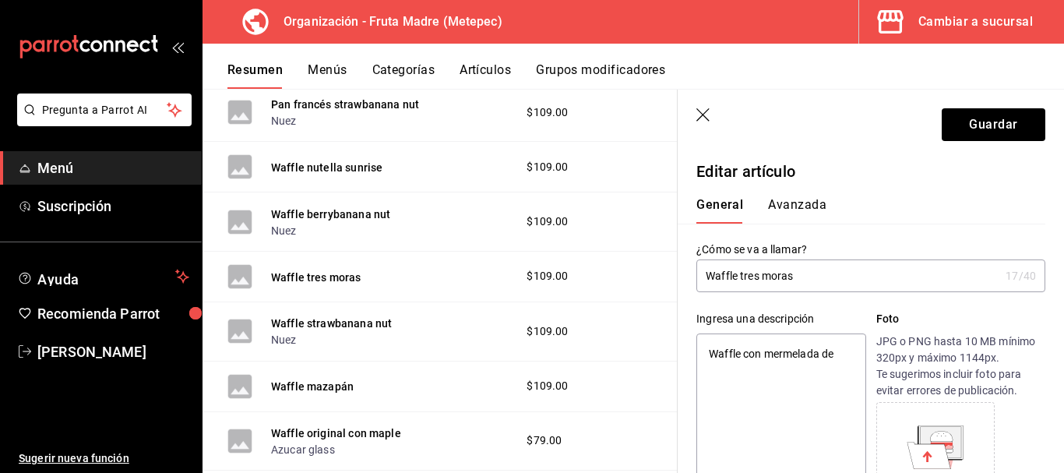
type textarea "Waffle con mermelada de b"
type textarea "x"
type textarea "Waffle con mermelada de bl"
type textarea "x"
type textarea "Waffle con mermelada de blu"
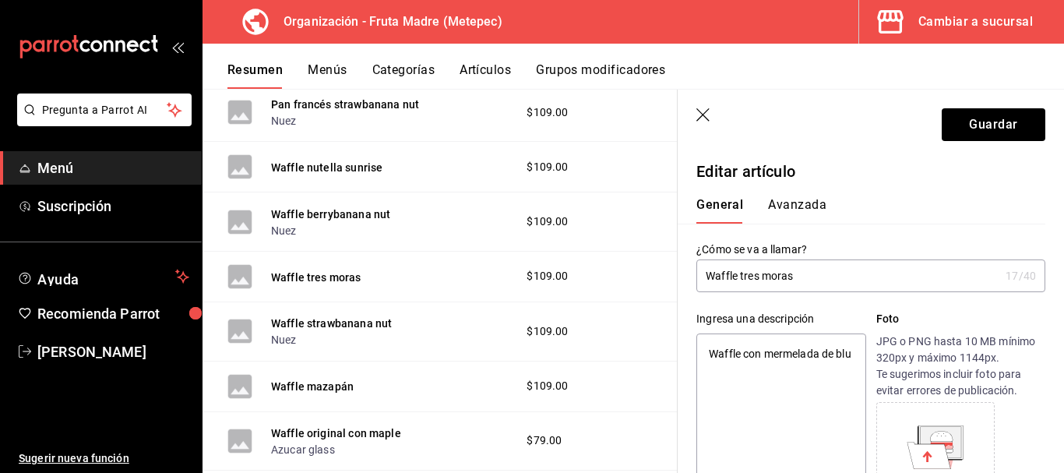
type textarea "x"
type textarea "Waffle con mermelada de blub"
type textarea "x"
type textarea "Waffle con mermelada [PERSON_NAME]"
type textarea "x"
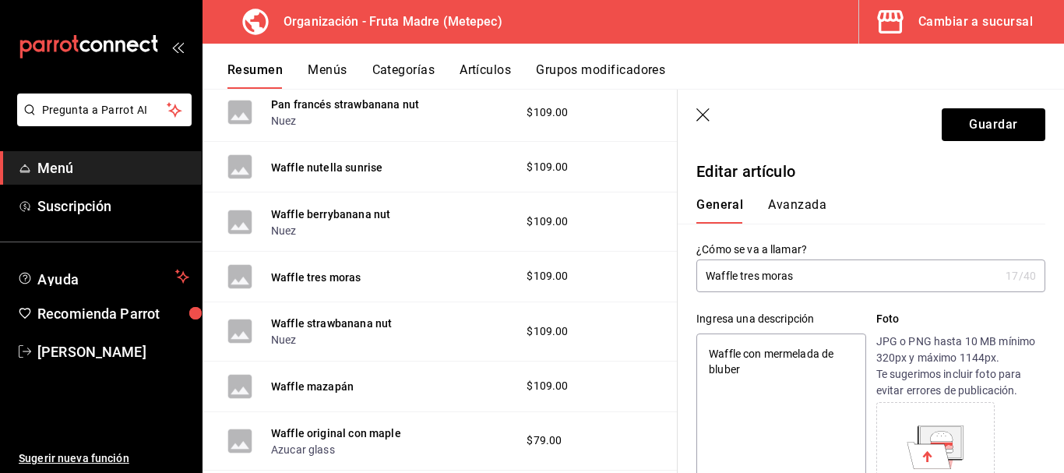
type textarea "Waffle con mermelada de bluberd"
type textarea "x"
type textarea "Waffle con mermelada de bluber"
type textarea "x"
type textarea "Waffle con mermelada [PERSON_NAME]"
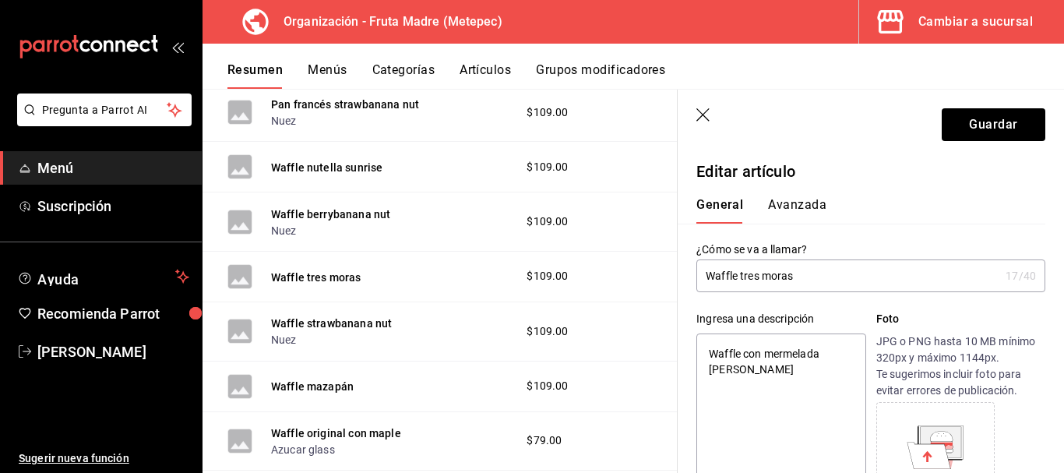
type textarea "x"
type textarea "Waffle con mermelada de bluber"
type textarea "x"
type textarea "Waffle con mermelada de bluberry"
type textarea "x"
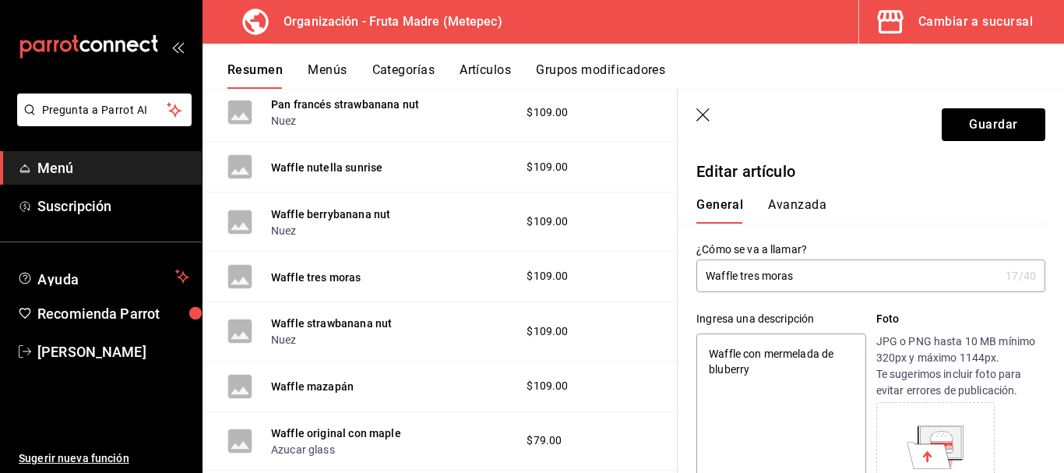
type textarea "Waffle con mermelada de bluberry"
type textarea "x"
type textarea "Waffle con mermelada de bluberr"
type textarea "x"
type textarea "Waffle con mermelada de bluber"
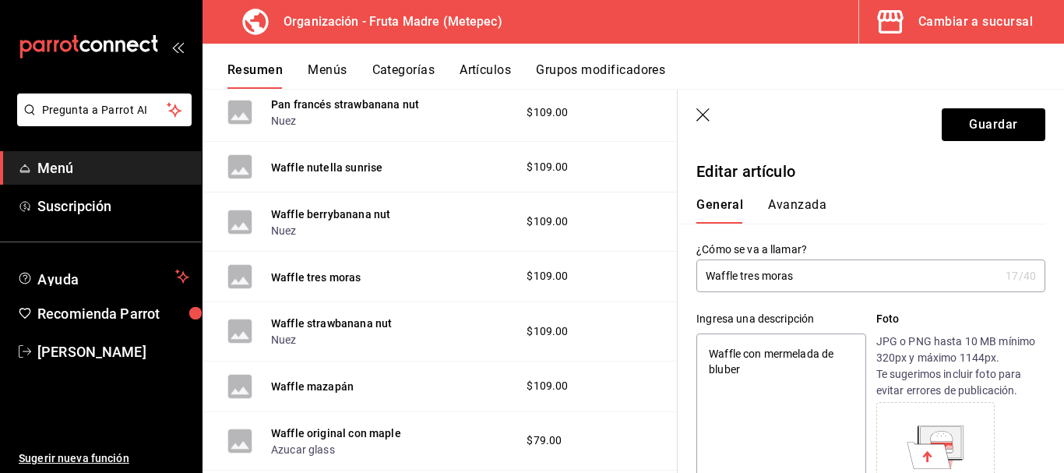
type textarea "x"
type textarea "Waffle con mermelada [PERSON_NAME]"
type textarea "x"
type textarea "Waffle con mermelada de blub"
type textarea "x"
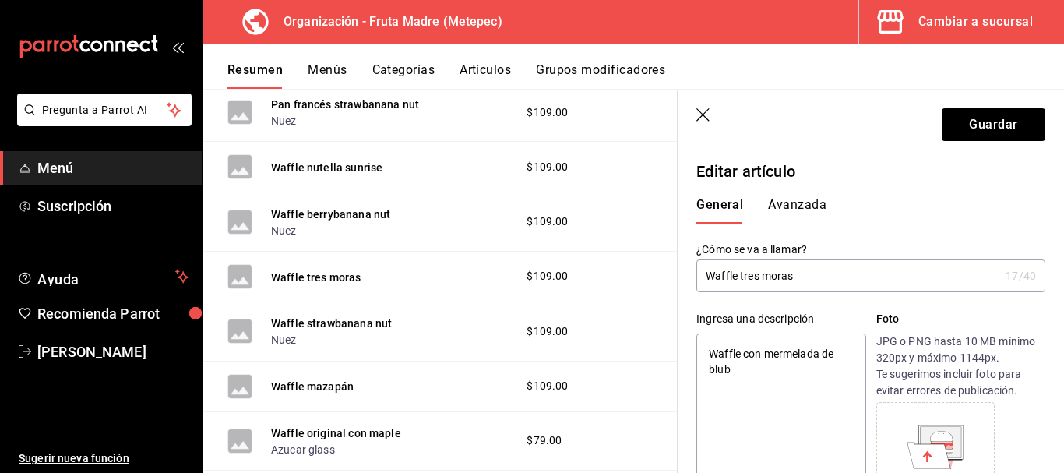
type textarea "Waffle con mermelada de blu"
type textarea "x"
type textarea "Waffle con mermelada de blue"
type textarea "x"
type textarea "Waffle con mermelada de bluebe"
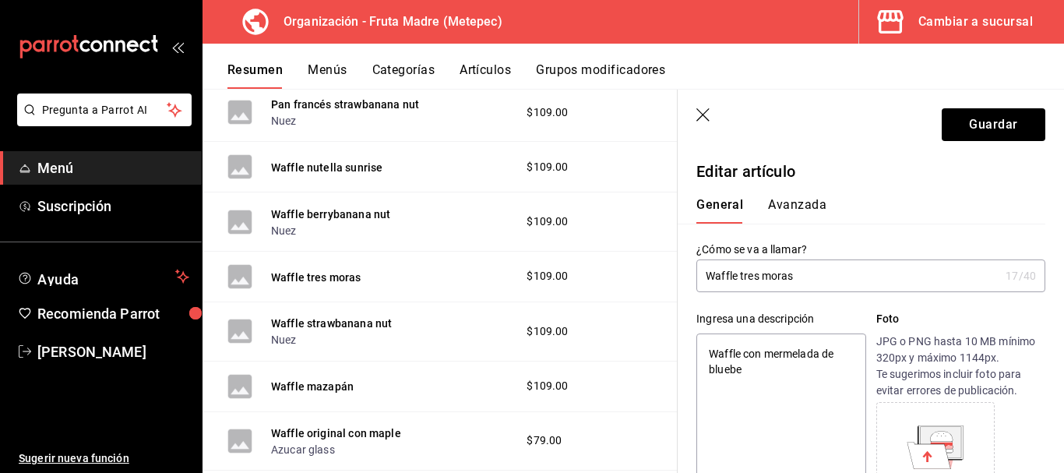
type textarea "x"
type textarea "Waffle con mermelada de blueber"
type textarea "x"
type textarea "Waffle con mermelada de blueberr"
type textarea "x"
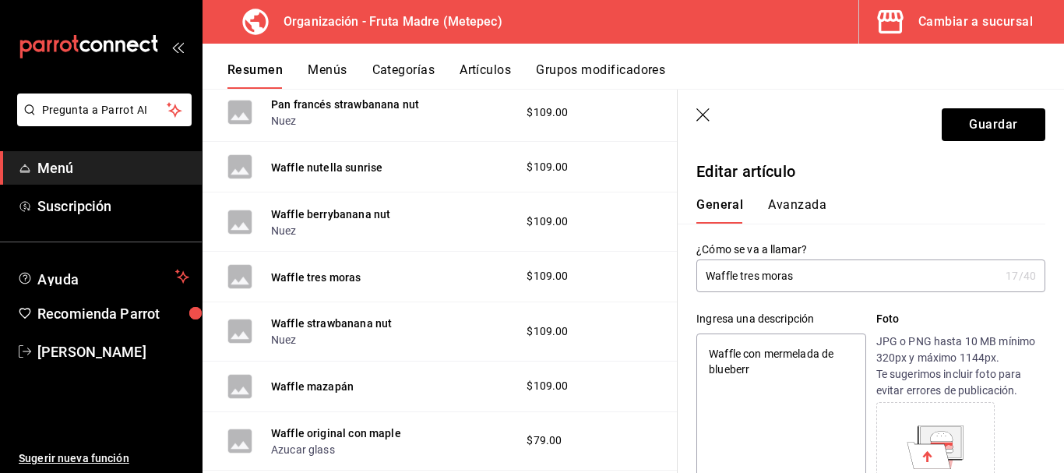
type textarea "Waffle con mermelada de blueberri"
type textarea "x"
type textarea "Waffle con mermelada de blueberrie"
type textarea "x"
type textarea "Waffle con mermelada de blueberries"
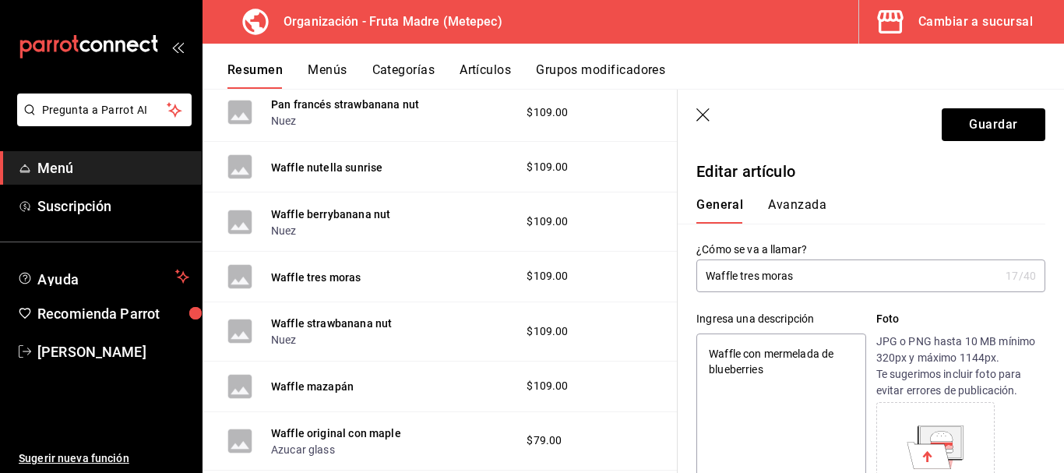
type textarea "x"
type textarea "Waffle con mermelada de blueberries a"
type textarea "x"
type textarea "Waffle con mermelada de blueberries ac"
type textarea "x"
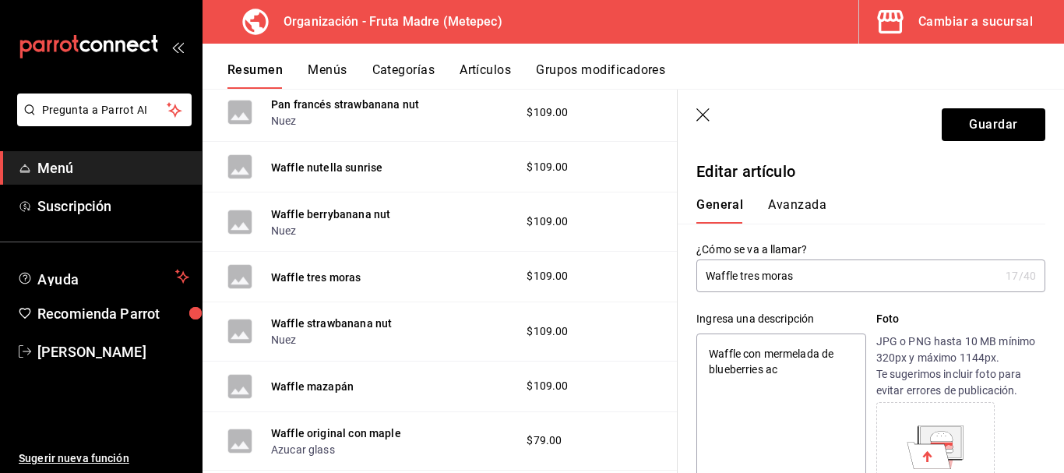
type textarea "Waffle con mermelada de blueberries aco"
type textarea "x"
type textarea "Waffle con mermelada de blueberries acom"
type textarea "x"
type textarea "Waffle con mermelada de blueberries acomp"
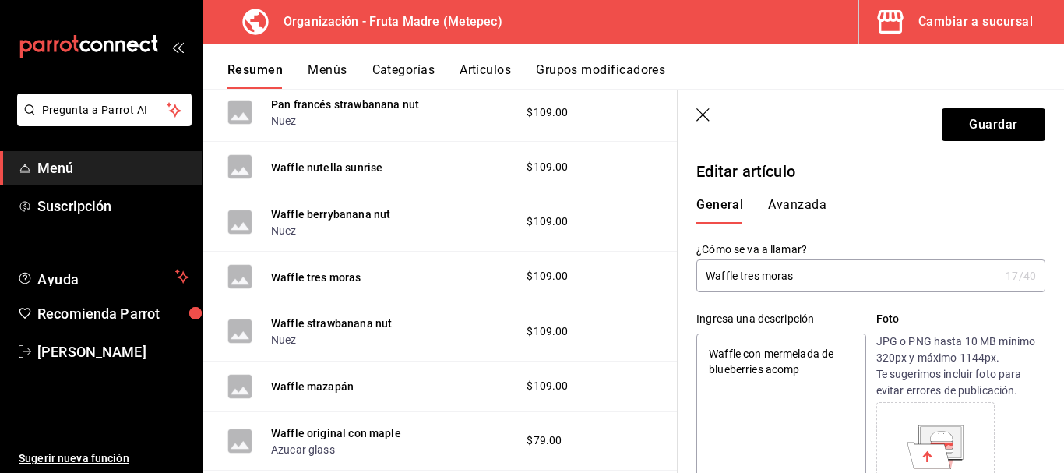
type textarea "x"
type textarea "Waffle con mermelada de blueberries acompaña"
type textarea "x"
type textarea "Waffle con mermelada de blueberries acompañad"
type textarea "x"
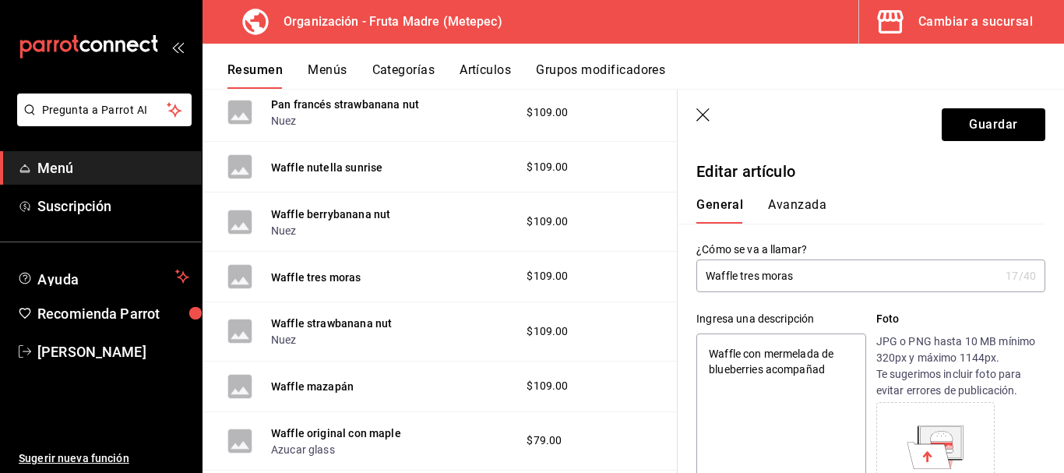
type textarea "Waffle con mermelada de blueberries acompañado"
type textarea "x"
type textarea "Waffle con mermelada de blueberries acompañado"
type textarea "x"
type textarea "Waffle con mermelada de blueberries acompañado c"
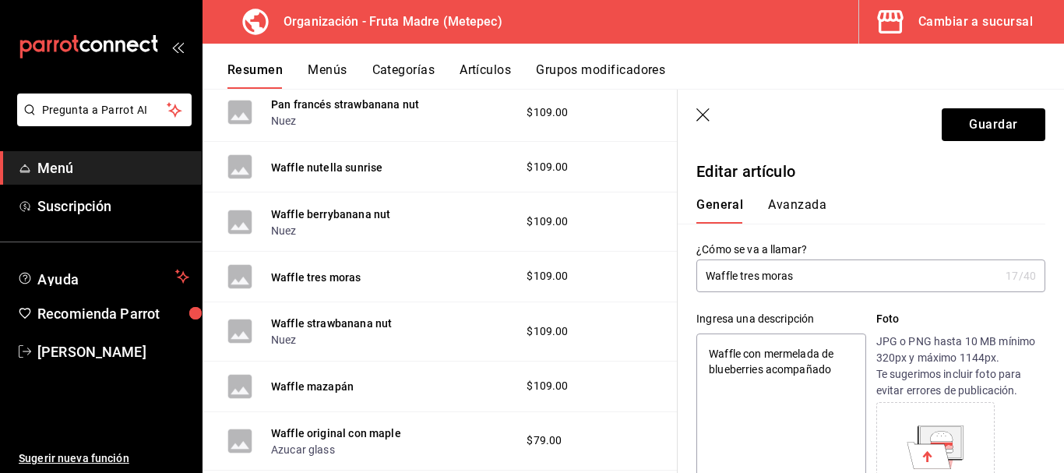
type textarea "x"
type textarea "Waffle con mermelada de blueberries acompañado co"
type textarea "x"
type textarea "Waffle con mermelada de blueberries acompañado con"
type textarea "x"
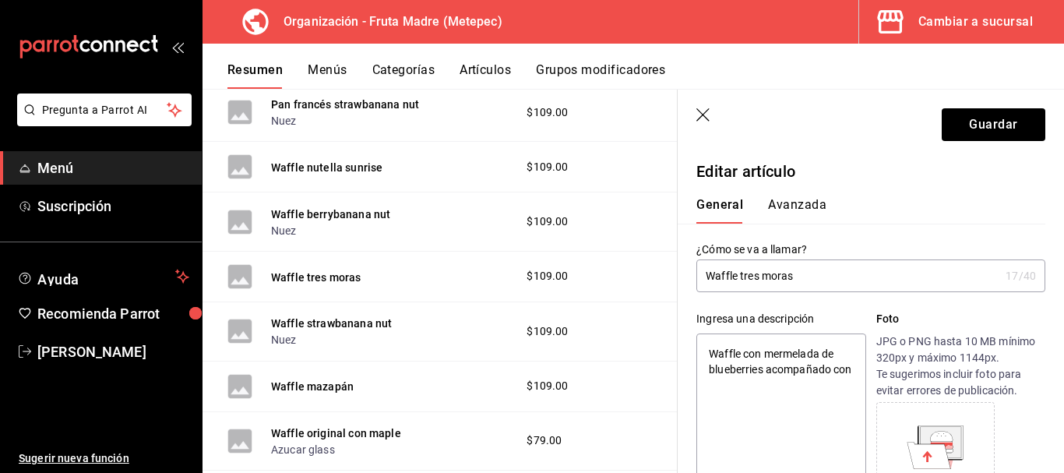
type textarea "Waffle con mermelada de blueberries acompañado con f"
type textarea "x"
type textarea "Waffle con mermelada de blueberries acompañado con fr"
type textarea "x"
type textarea "Waffle con mermelada de blueberries acompañado con fru"
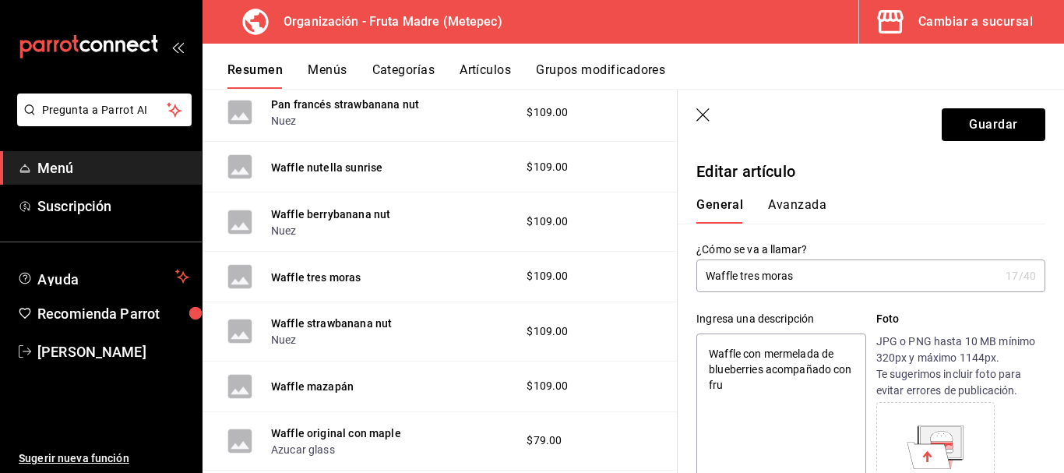
type textarea "x"
type textarea "Waffle con mermelada de blueberries acompañado con frutos"
type textarea "x"
type textarea "Waffle con mermelada de blueberries acompañado con frutos ro"
type textarea "x"
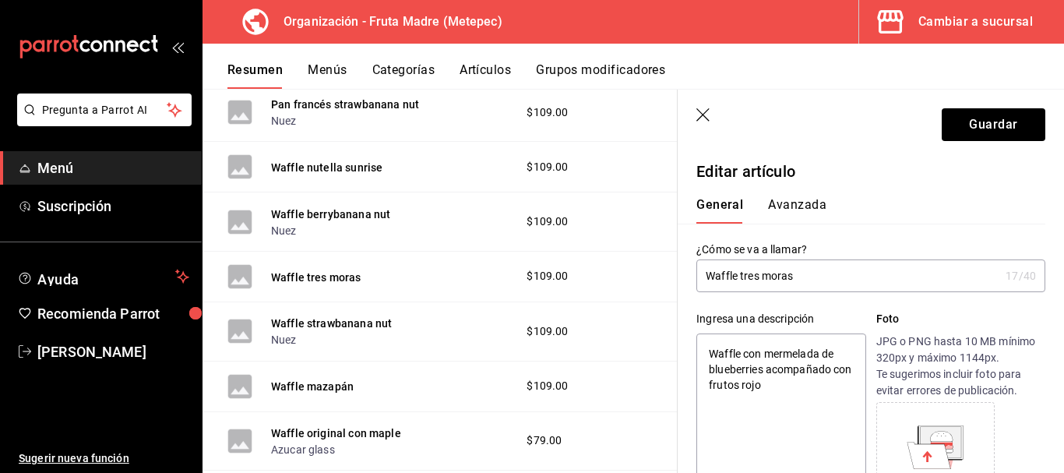
type textarea "Waffle con mermelada de blueberries acompañado con frutos rojos"
type textarea "x"
type textarea "Waffle con mermelada de blueberries acompañado con frutos rojos"
type textarea "x"
type textarea "Waffle con mermelada de blueberries acompañado con frutos rojos f"
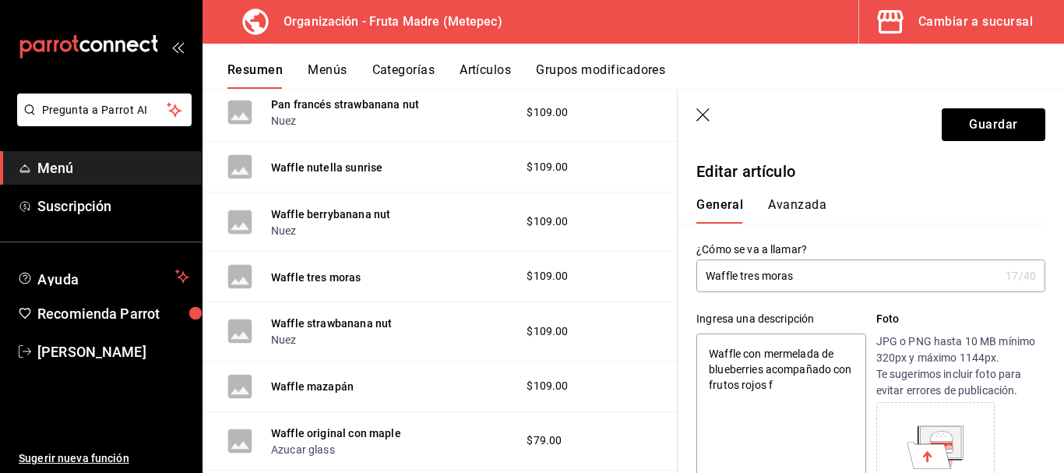
type textarea "x"
type textarea "Waffle con mermelada de blueberries acompañado con frutos rojos fr"
type textarea "x"
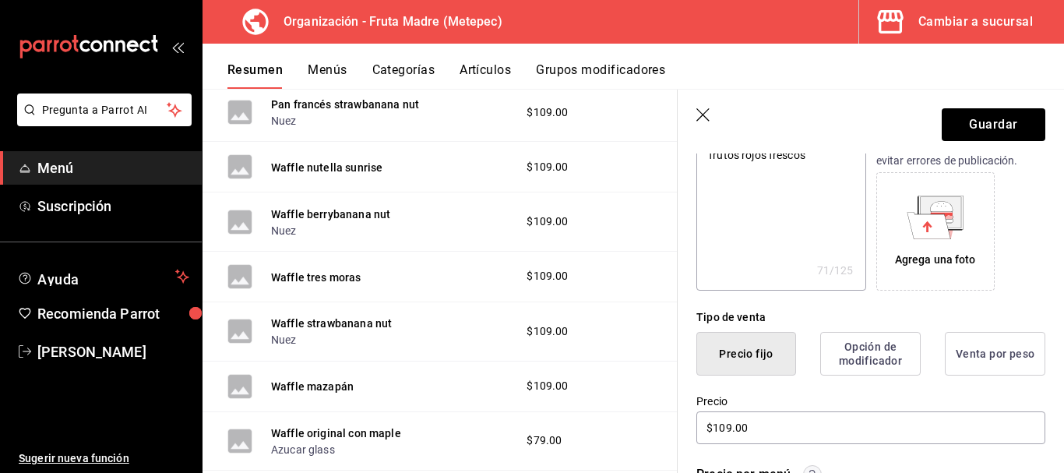
scroll to position [78, 0]
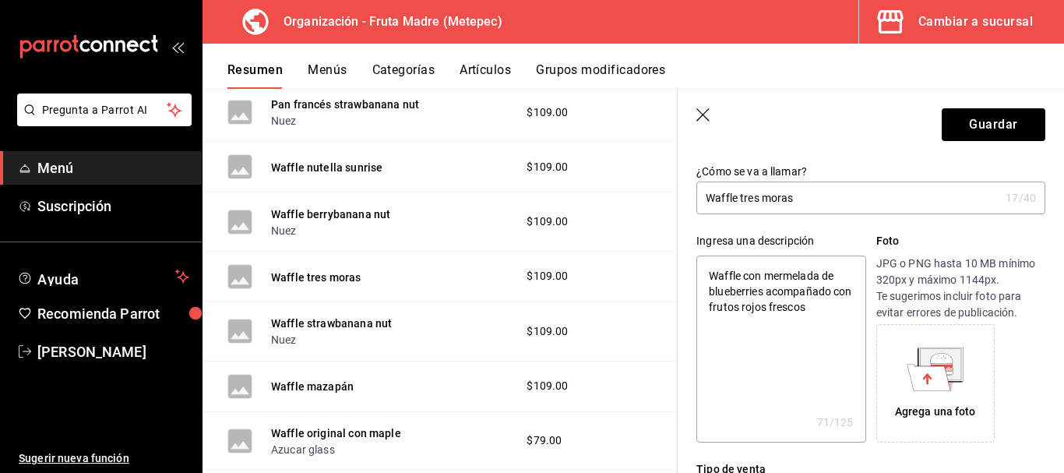
drag, startPoint x: 833, startPoint y: 304, endPoint x: 707, endPoint y: 273, distance: 129.8
click at [707, 273] on textarea "Waffle con mermelada de blueberries acompañado con frutos rojos frescos" at bounding box center [781, 349] width 169 height 187
click at [997, 122] on button "Guardar" at bounding box center [994, 124] width 104 height 33
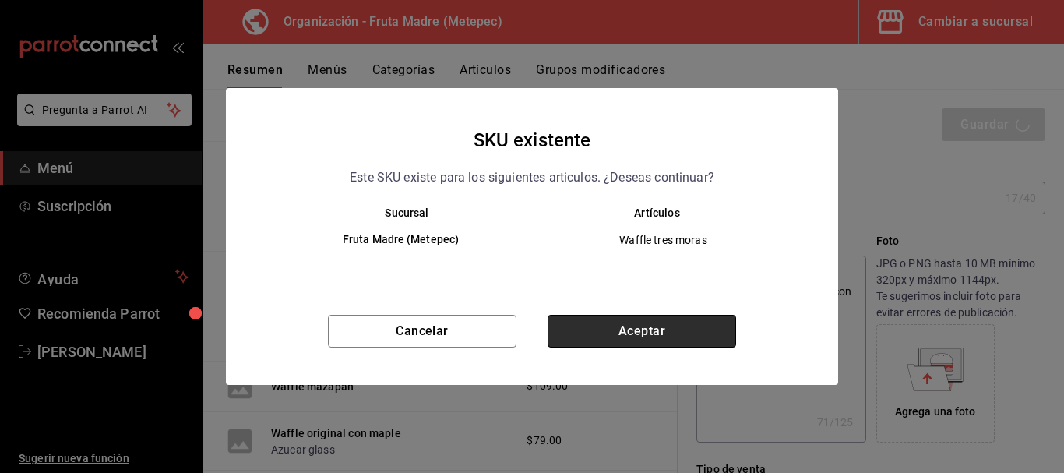
click at [619, 326] on button "Aceptar" at bounding box center [642, 331] width 189 height 33
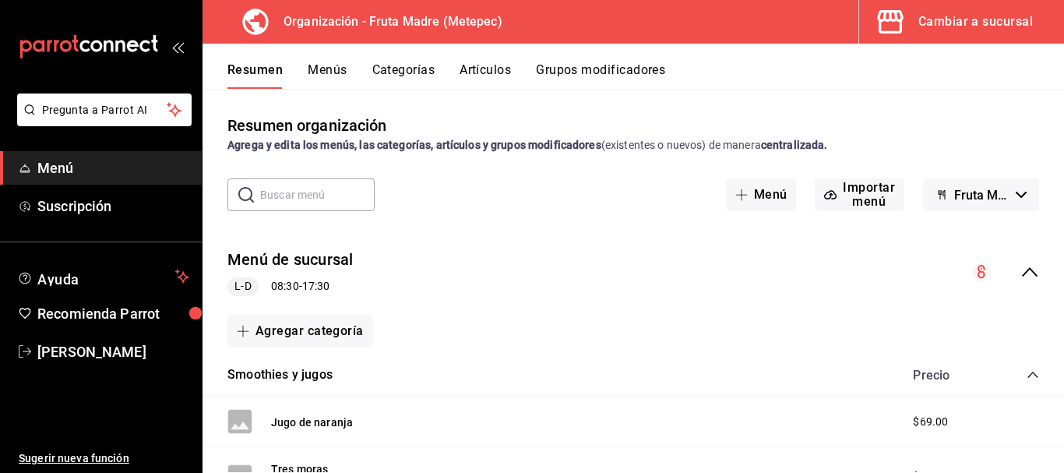
click at [472, 65] on button "Artículos" at bounding box center [485, 75] width 51 height 26
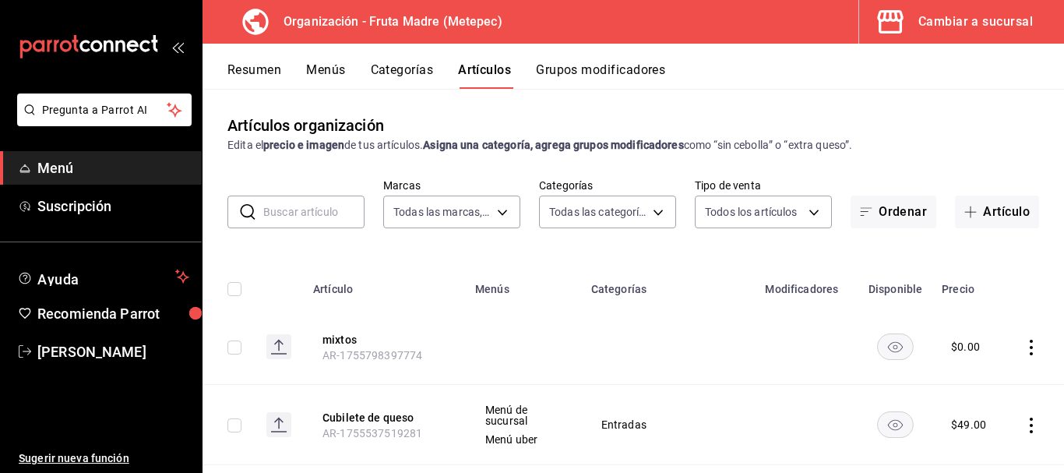
click at [259, 71] on button "Resumen" at bounding box center [255, 75] width 54 height 26
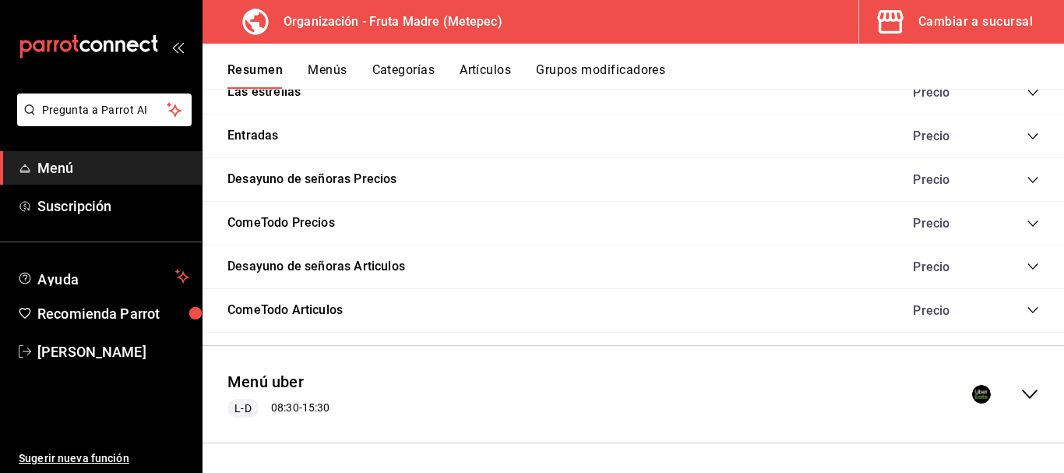
scroll to position [3038, 0]
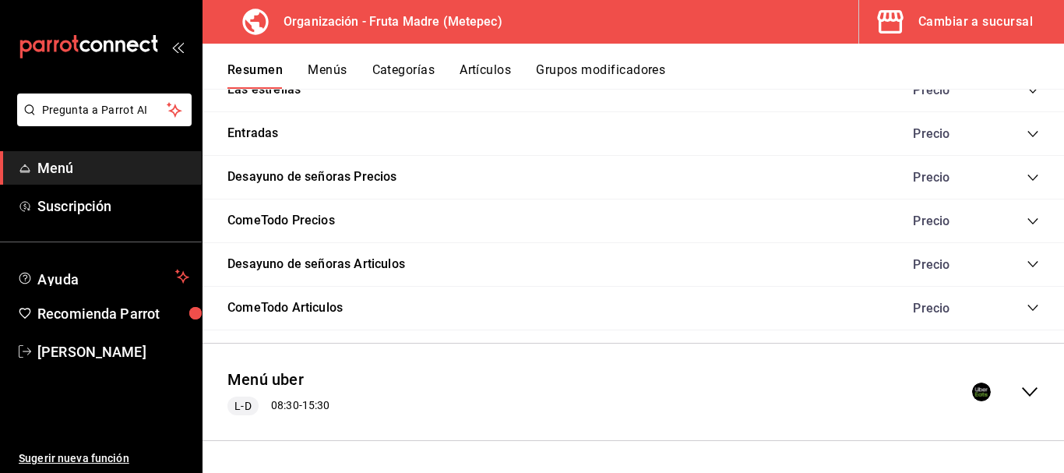
click at [1021, 391] on icon "collapse-menu-row" at bounding box center [1030, 392] width 19 height 19
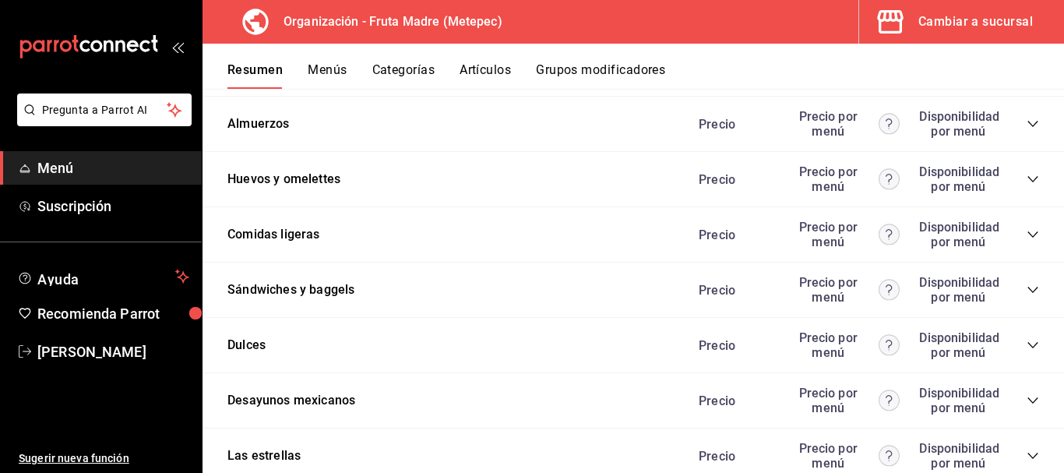
scroll to position [5923, 0]
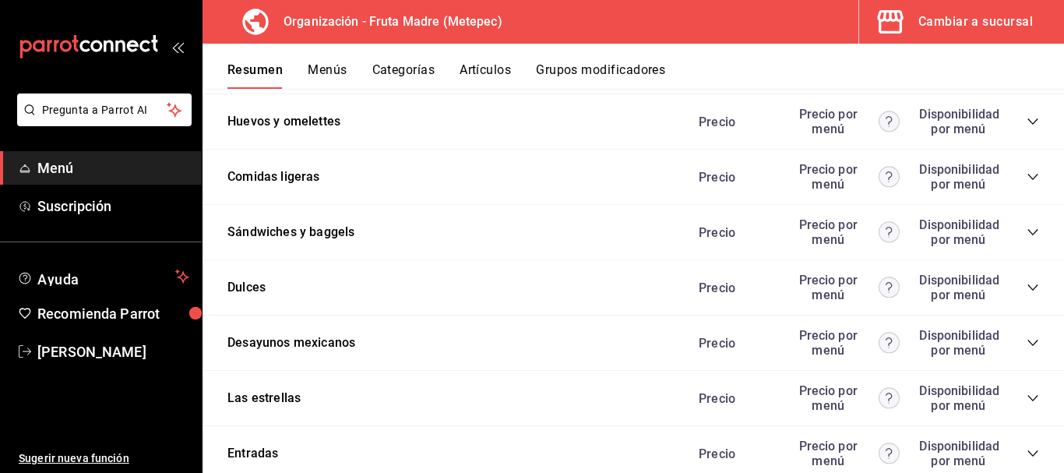
click at [1027, 176] on icon "collapse-category-row" at bounding box center [1033, 177] width 12 height 12
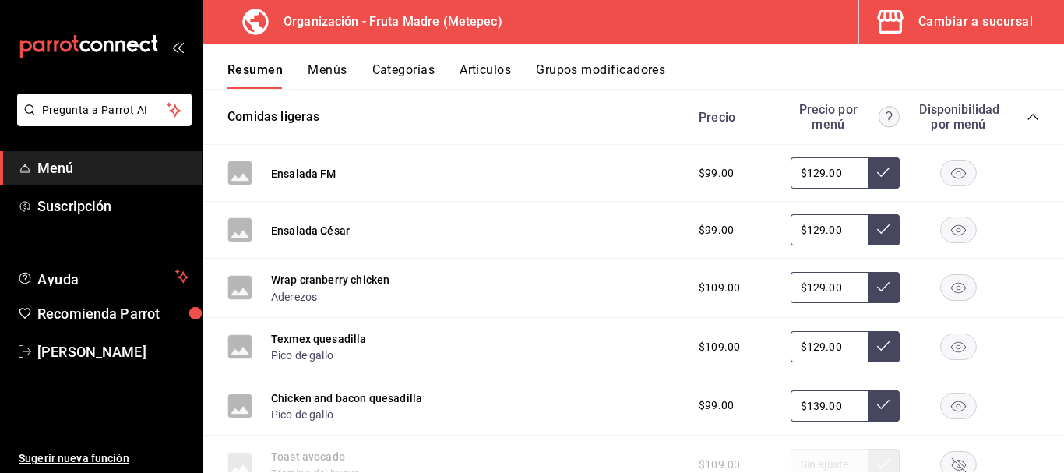
scroll to position [6001, 0]
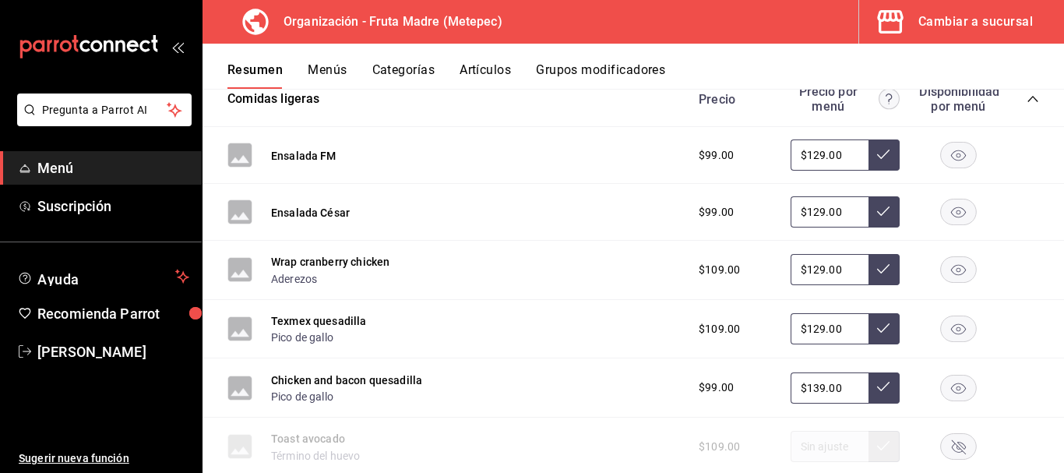
click at [806, 326] on input "$129.00" at bounding box center [830, 328] width 78 height 31
click at [881, 330] on button at bounding box center [884, 328] width 31 height 31
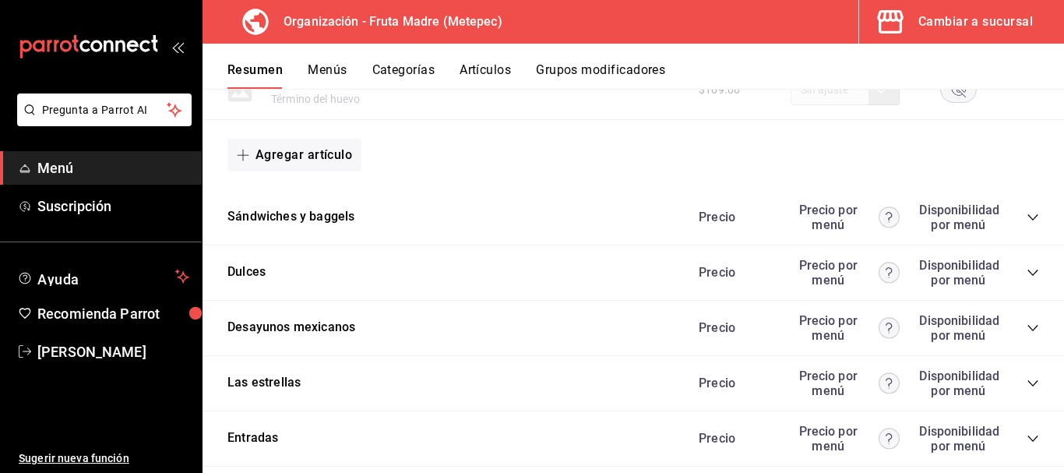
scroll to position [6397, 0]
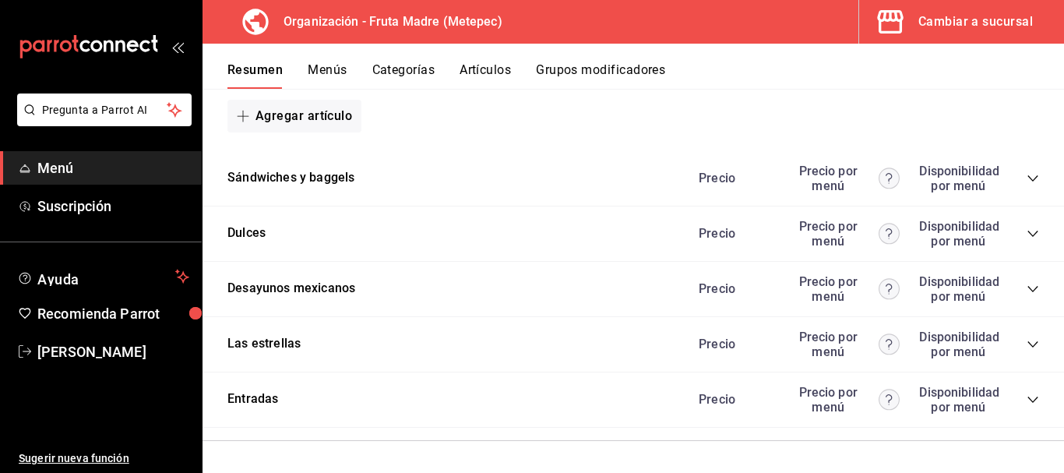
click at [1028, 177] on icon "collapse-category-row" at bounding box center [1033, 178] width 10 height 6
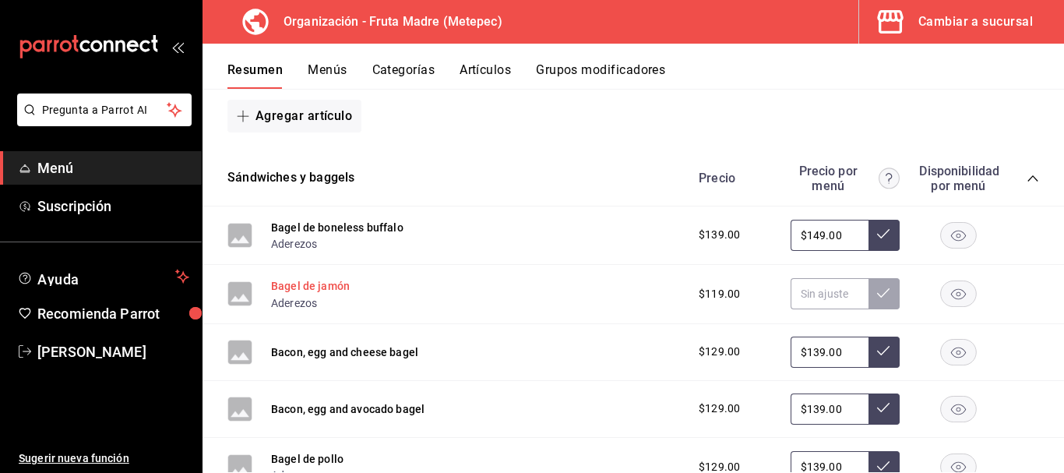
click at [340, 285] on button "Bagel de jamón" at bounding box center [310, 286] width 79 height 16
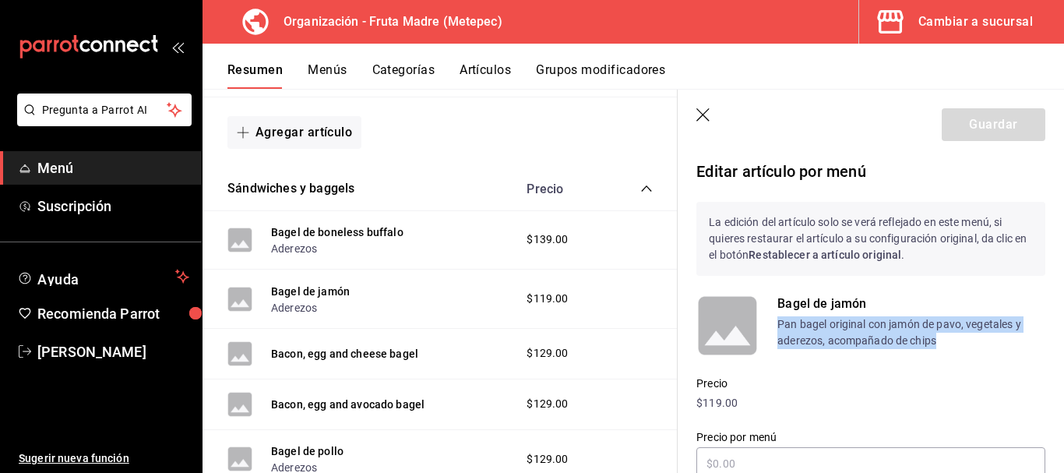
drag, startPoint x: 786, startPoint y: 322, endPoint x: 959, endPoint y: 344, distance: 174.3
click at [959, 344] on p "Pan bagel original con jamón de pavo, vegetales y aderezos, acompañado de chips" at bounding box center [912, 332] width 268 height 33
copy p "Pan bagel original con jamón de pavo, vegetales y aderezos, acompañado de chips"
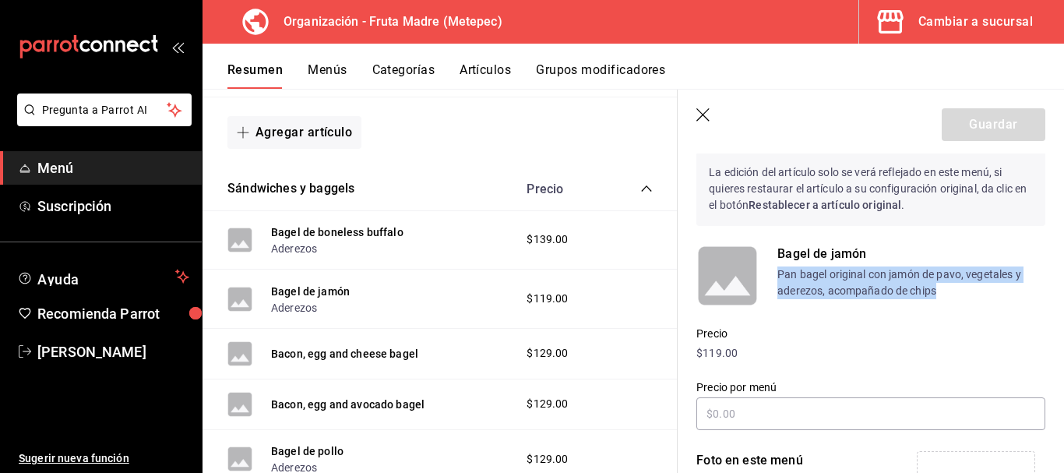
scroll to position [78, 0]
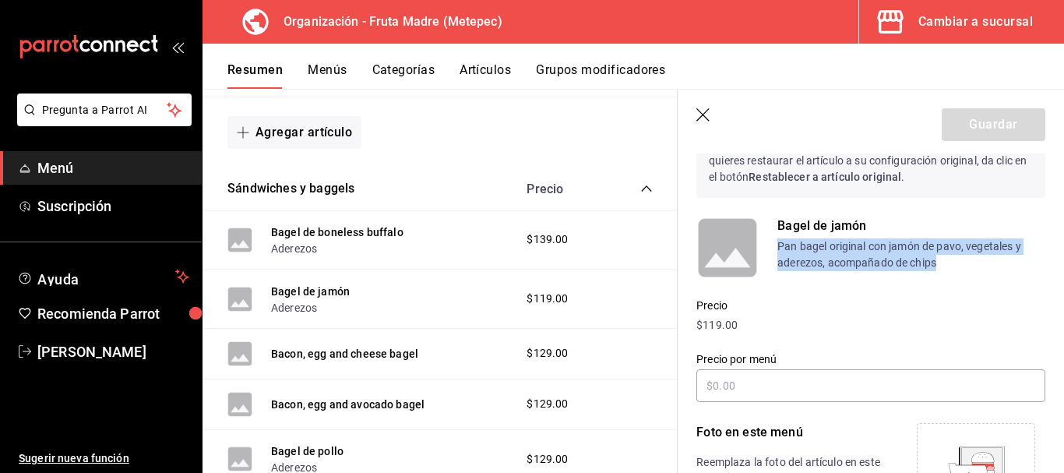
click at [483, 75] on button "Artículos" at bounding box center [485, 75] width 51 height 26
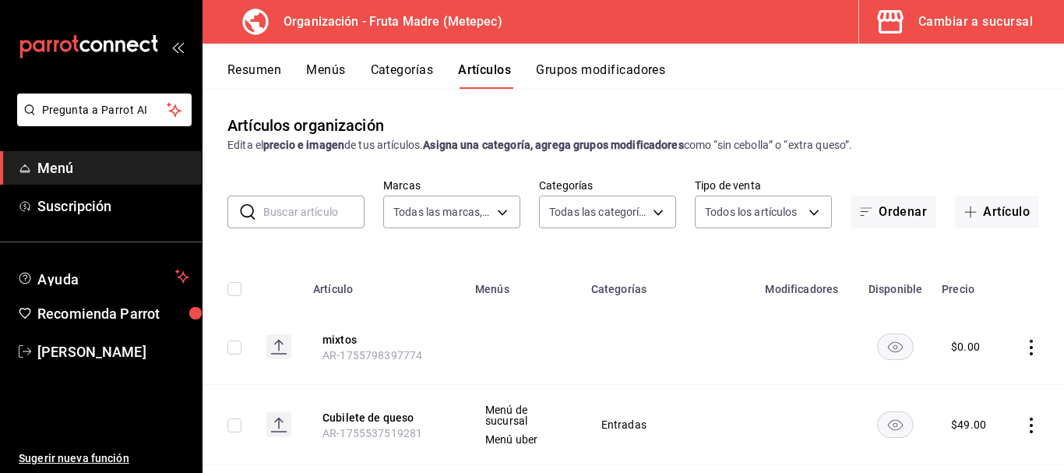
click at [307, 218] on input "text" at bounding box center [313, 211] width 101 height 31
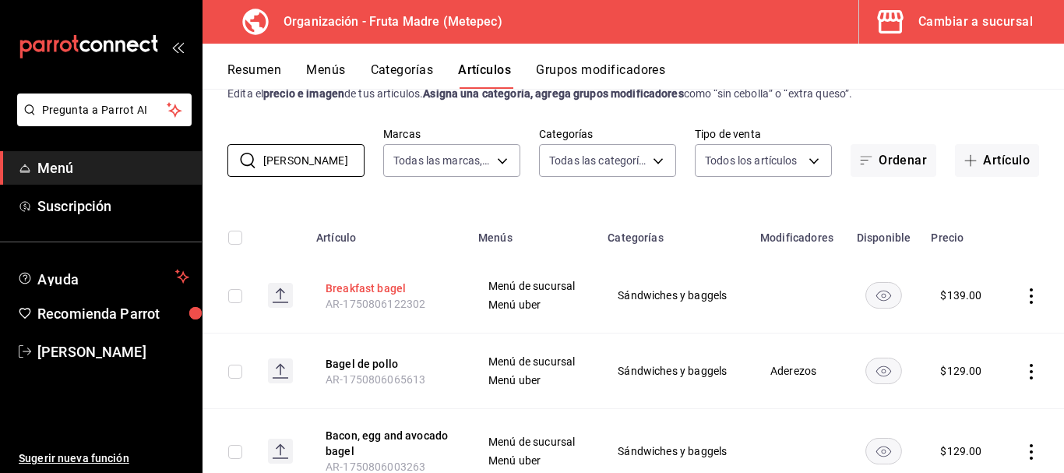
scroll to position [156, 0]
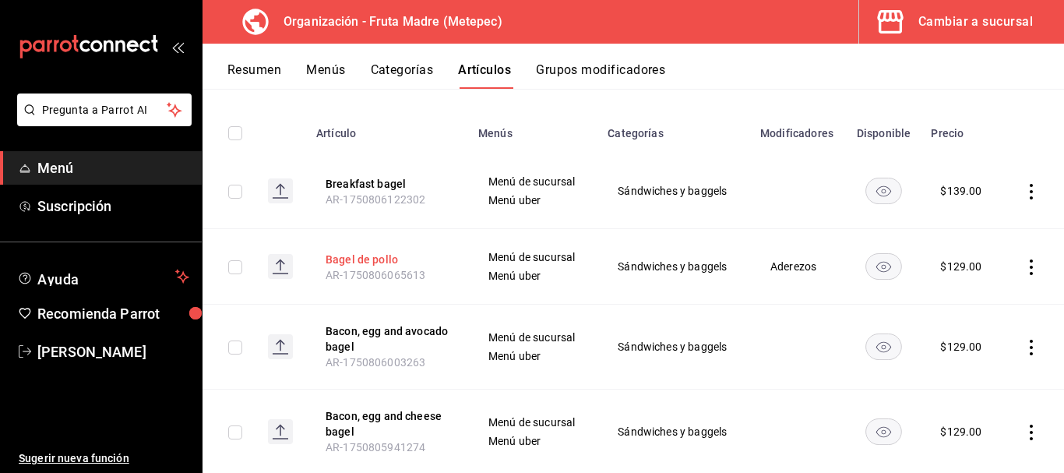
click at [378, 260] on button "Bagel de pollo" at bounding box center [388, 260] width 125 height 16
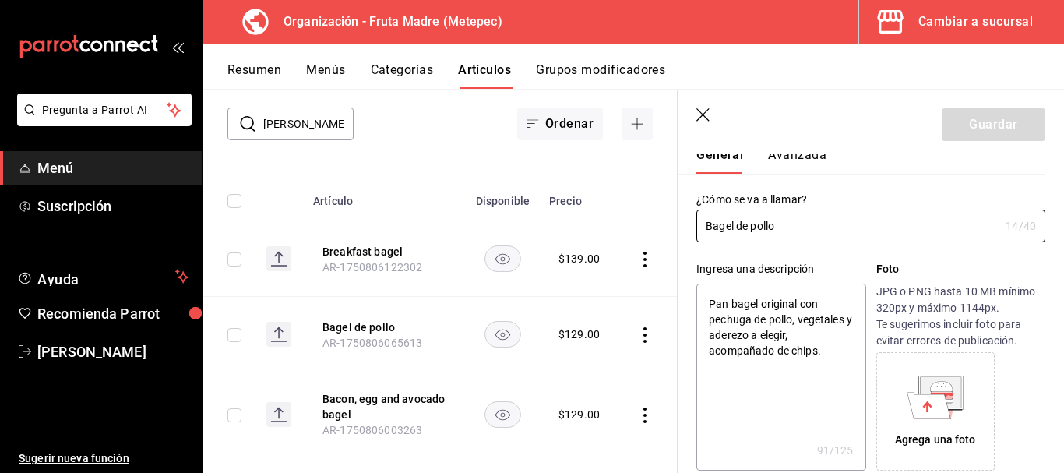
scroll to position [78, 0]
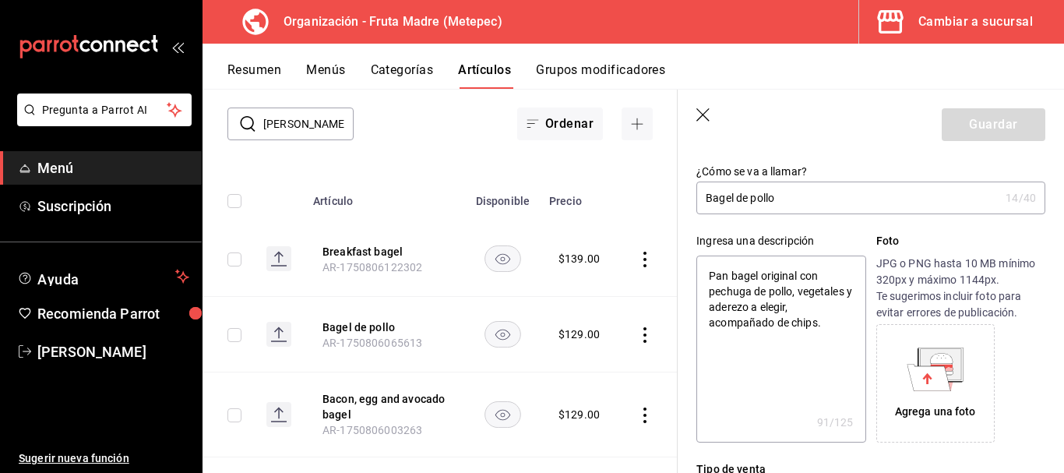
drag, startPoint x: 837, startPoint y: 324, endPoint x: 800, endPoint y: 292, distance: 48.6
click at [800, 292] on textarea "Pan bagel original con pechuga de pollo, vegetales y aderezo a elegir, acompaña…" at bounding box center [781, 349] width 169 height 187
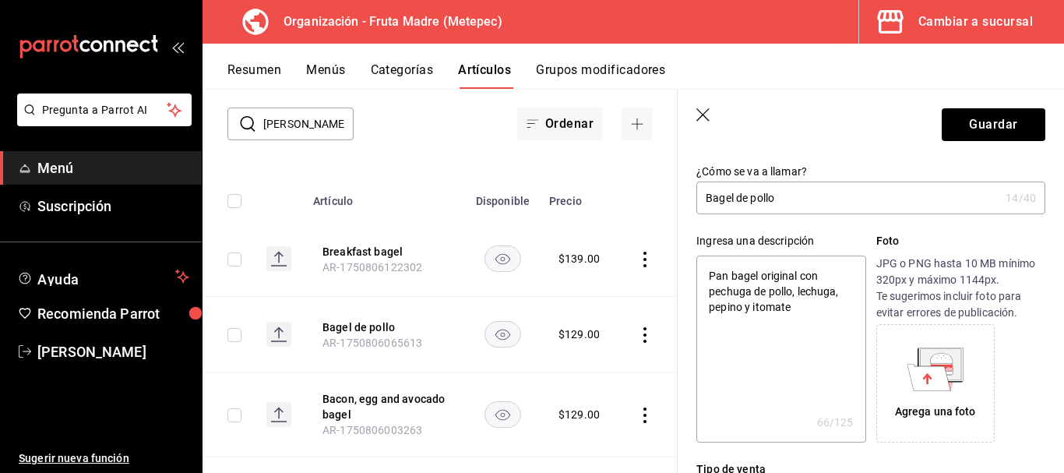
click at [799, 289] on textarea "Pan bagel original con pechuga de pollo, lechuga, pepino y itomate" at bounding box center [781, 349] width 169 height 187
click at [716, 321] on textarea "Pan bagel original con pechuga de pollo, queso manchego, lechuga, pepino y itom…" at bounding box center [781, 349] width 169 height 187
drag, startPoint x: 773, startPoint y: 333, endPoint x: 674, endPoint y: 242, distance: 135.1
click at [674, 242] on main "Artículos organización Edita el precio e imagen de tus artículos. Asigna una ca…" at bounding box center [634, 281] width 862 height 384
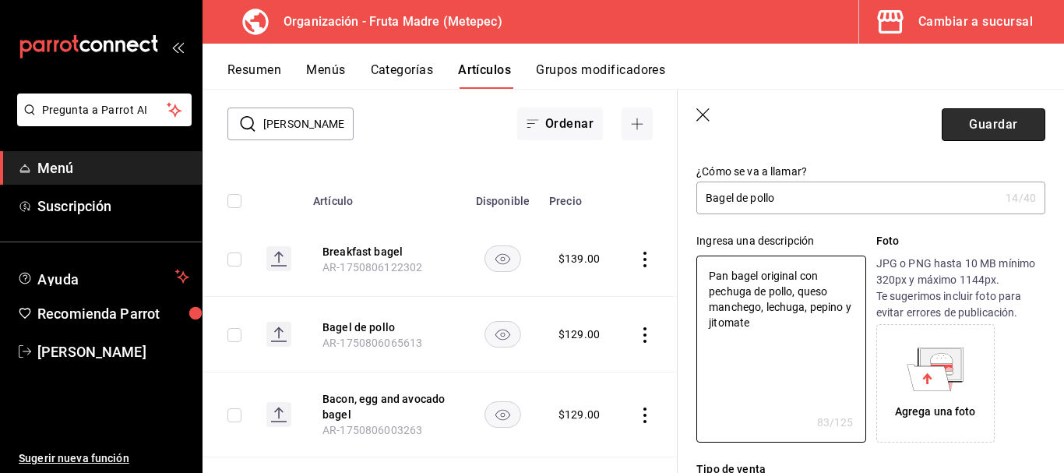
click at [993, 117] on button "Guardar" at bounding box center [994, 124] width 104 height 33
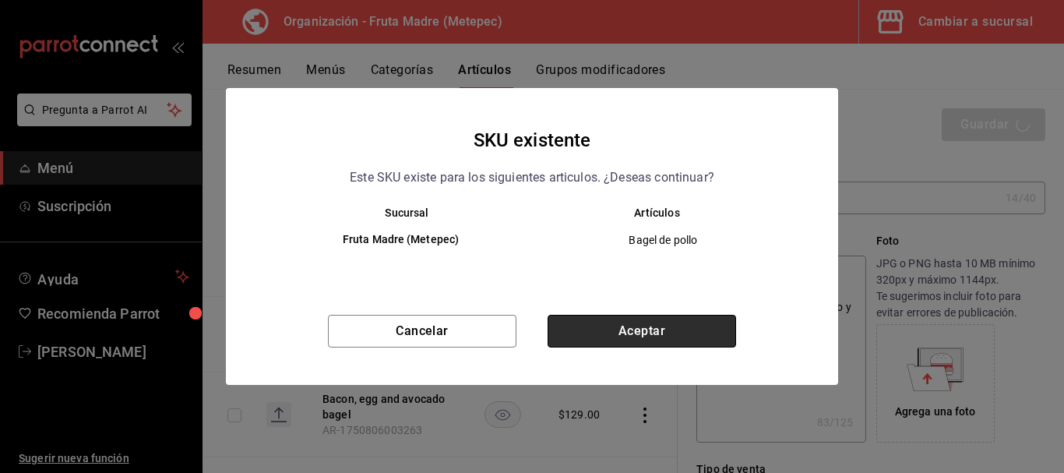
click at [631, 328] on button "Aceptar" at bounding box center [642, 331] width 189 height 33
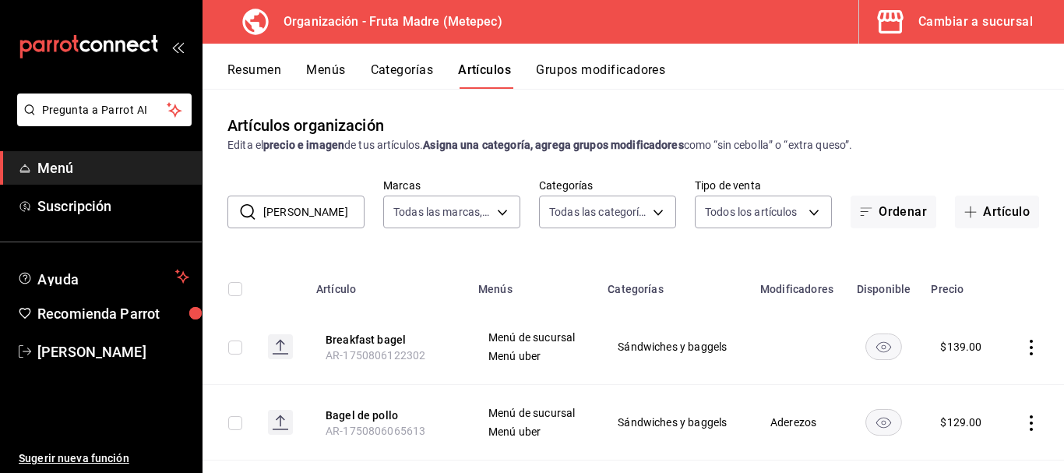
click at [561, 67] on button "Grupos modificadores" at bounding box center [600, 75] width 129 height 26
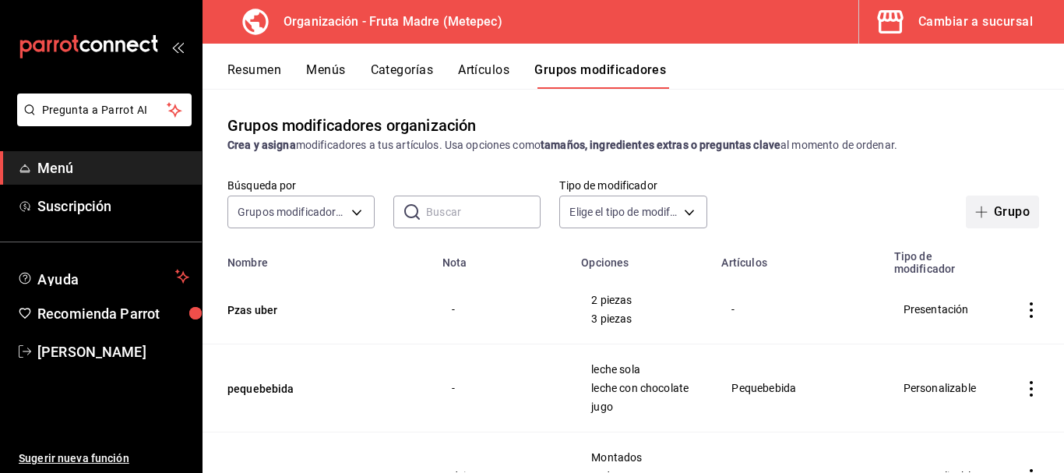
click at [997, 209] on button "Grupo" at bounding box center [1002, 212] width 73 height 33
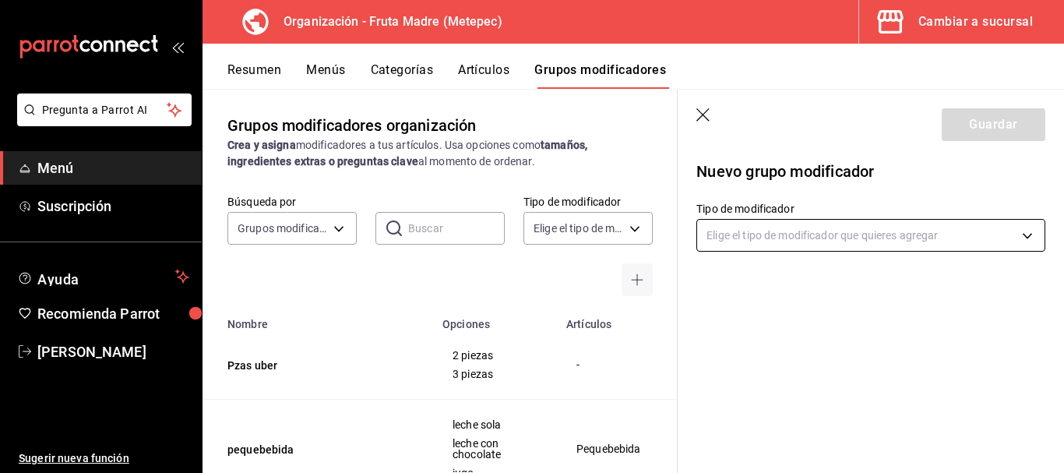
click at [764, 236] on body "Pregunta a Parrot AI Menú Suscripción Ayuda Recomienda Parrot [PERSON_NAME] Sug…" at bounding box center [532, 236] width 1064 height 473
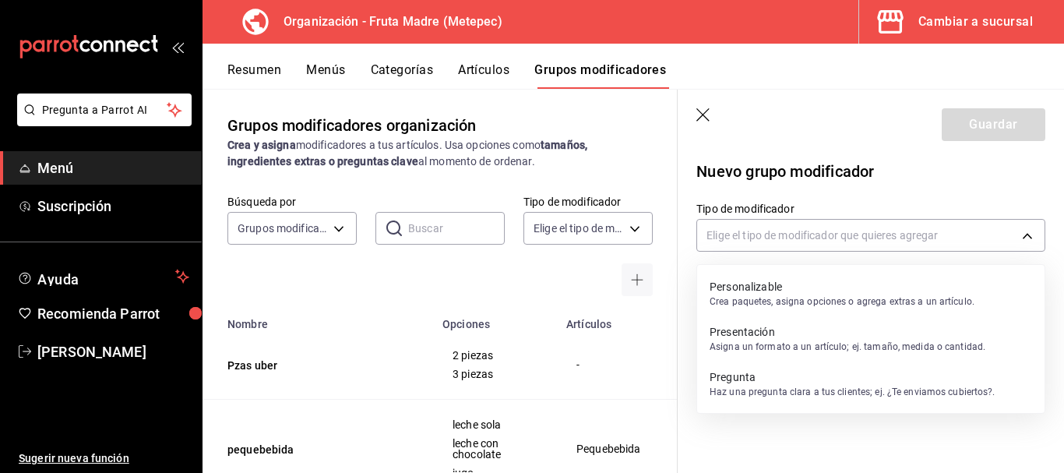
click at [760, 286] on p "Personalizable" at bounding box center [842, 287] width 265 height 16
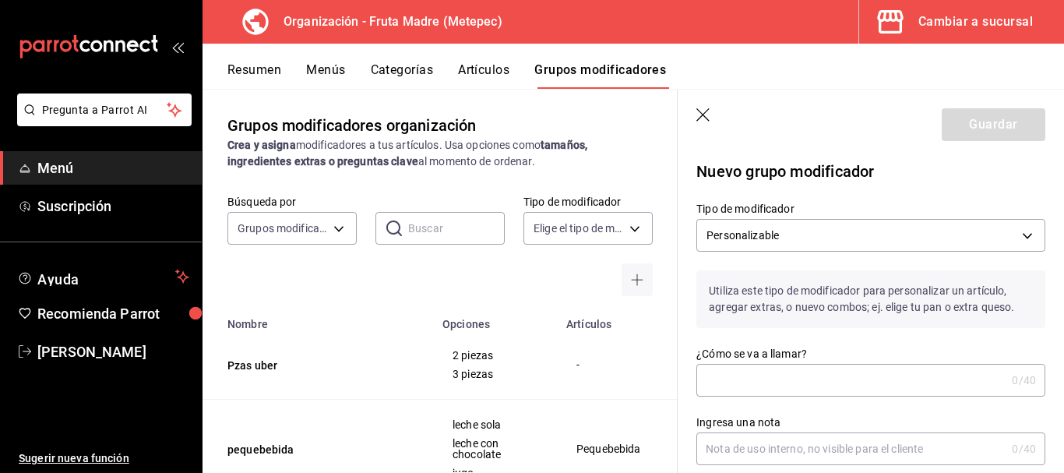
click at [779, 369] on input "¿Cómo se va a llamar?" at bounding box center [851, 380] width 309 height 31
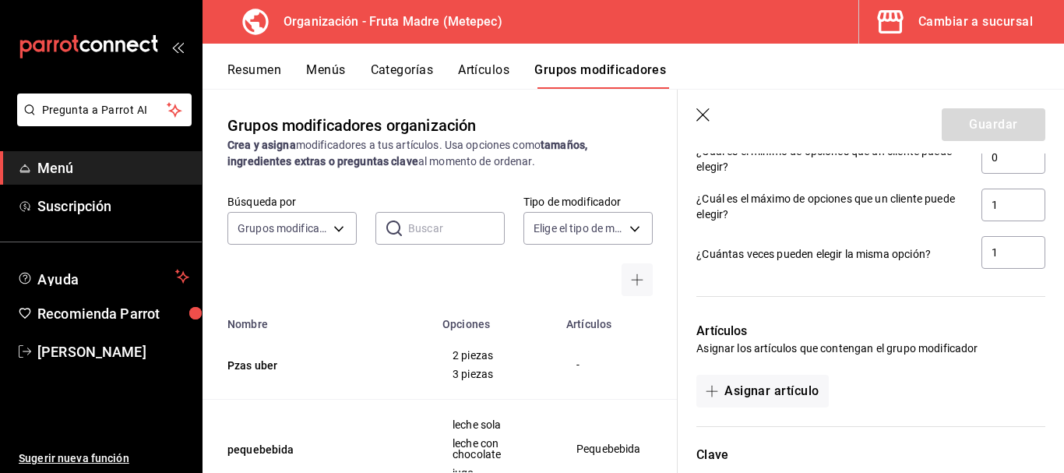
scroll to position [701, 0]
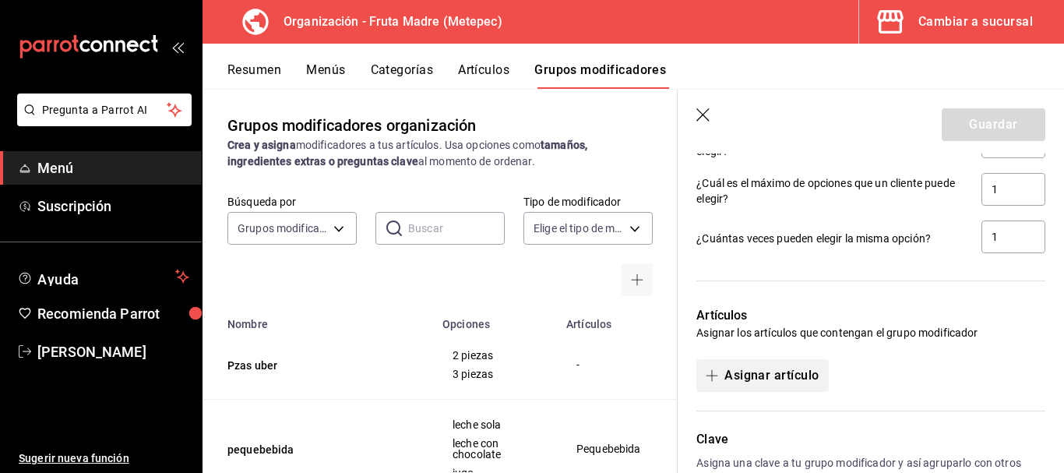
click at [792, 378] on button "Asignar artículo" at bounding box center [763, 375] width 132 height 33
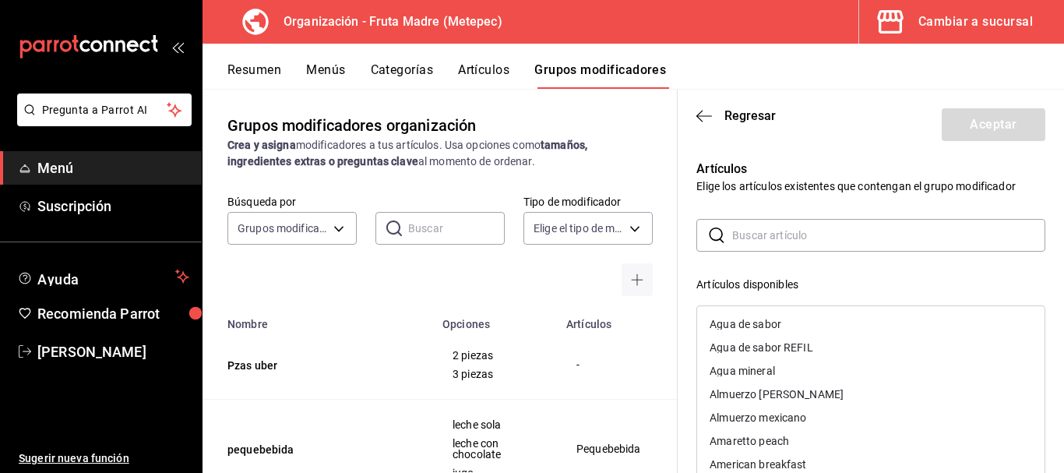
drag, startPoint x: 704, startPoint y: 112, endPoint x: 753, endPoint y: 182, distance: 86.0
click at [704, 111] on icon "button" at bounding box center [705, 116] width 16 height 14
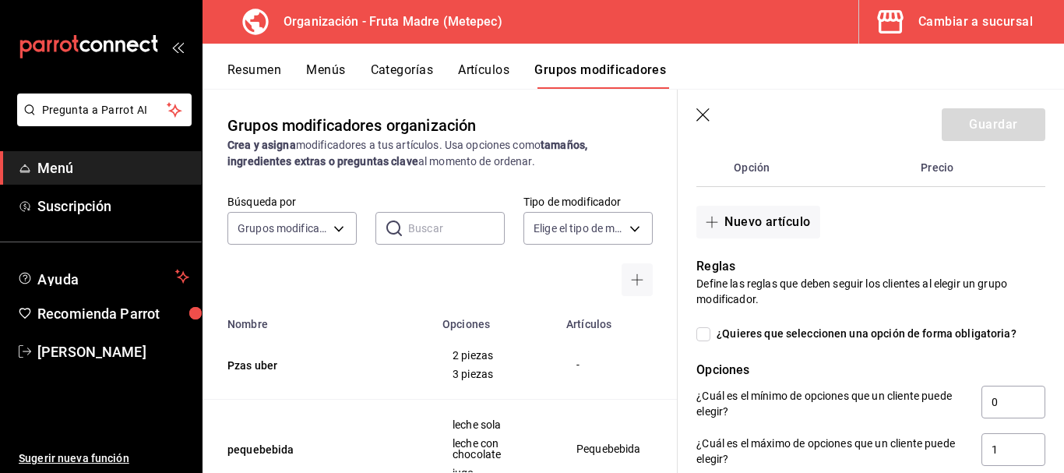
scroll to position [338, 0]
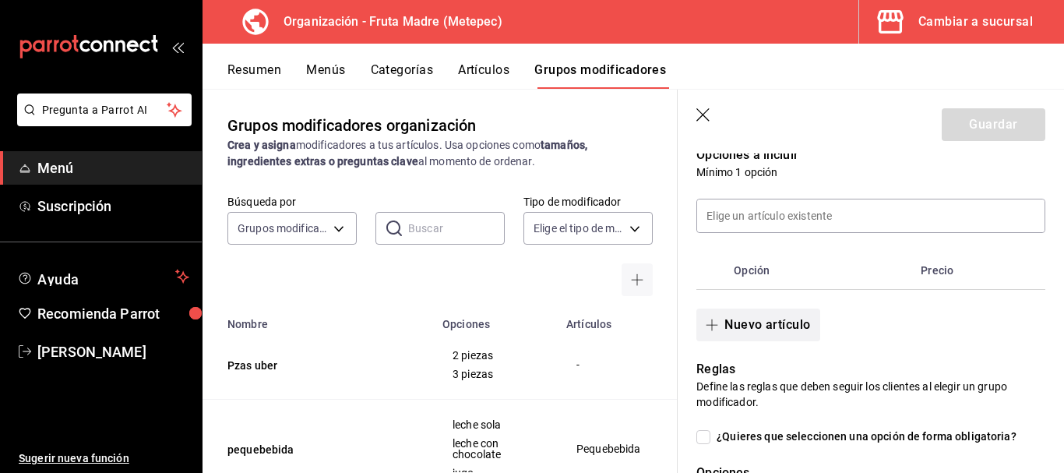
click at [783, 323] on button "Nuevo artículo" at bounding box center [758, 325] width 123 height 33
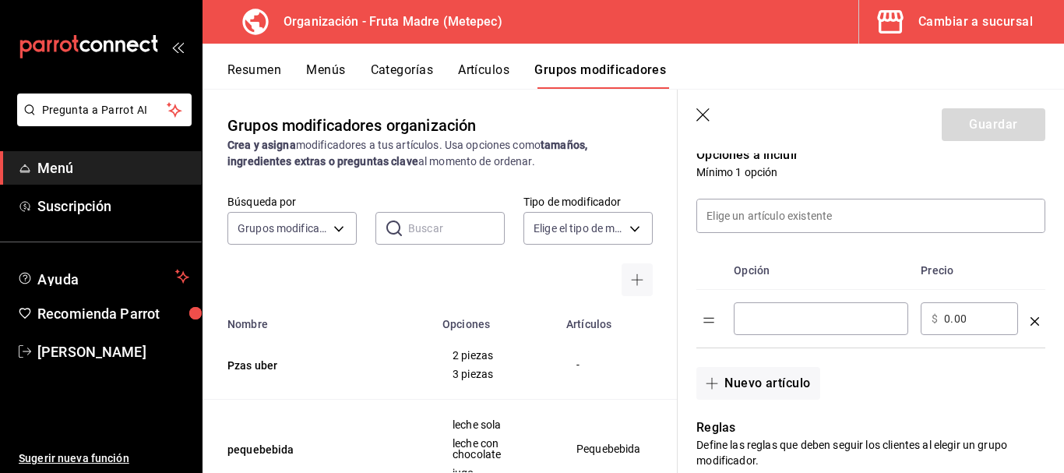
click at [788, 329] on div "​" at bounding box center [821, 318] width 175 height 33
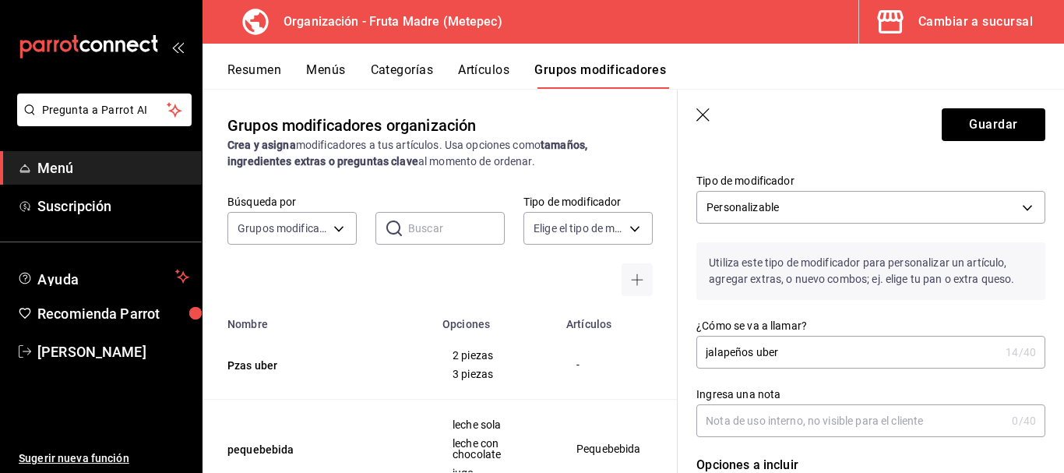
scroll to position [26, 0]
click at [954, 131] on button "Guardar" at bounding box center [994, 124] width 104 height 33
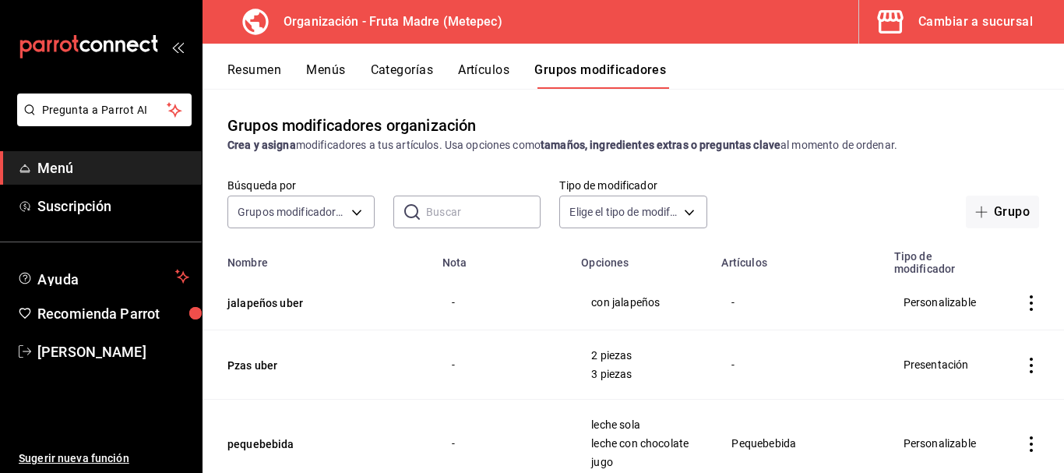
click at [265, 70] on button "Resumen" at bounding box center [255, 75] width 54 height 26
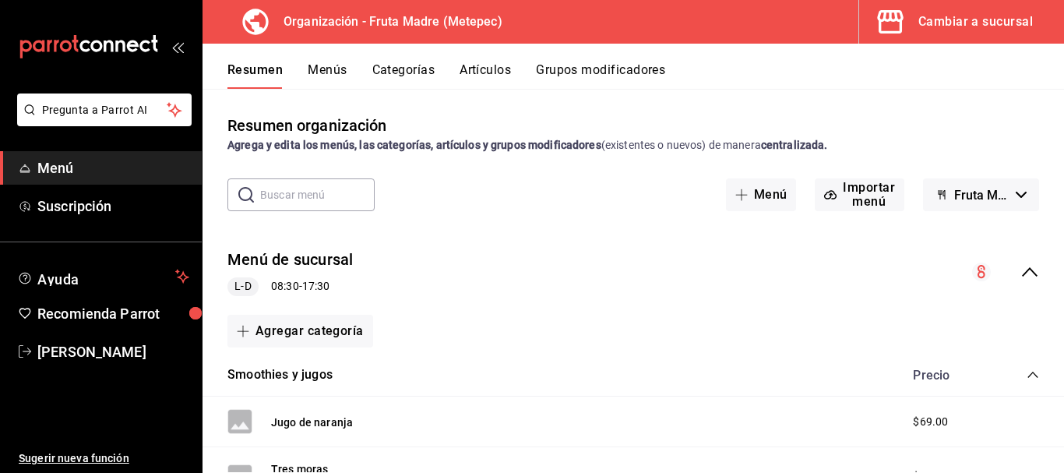
click at [1021, 273] on icon "collapse-menu-row" at bounding box center [1030, 272] width 19 height 19
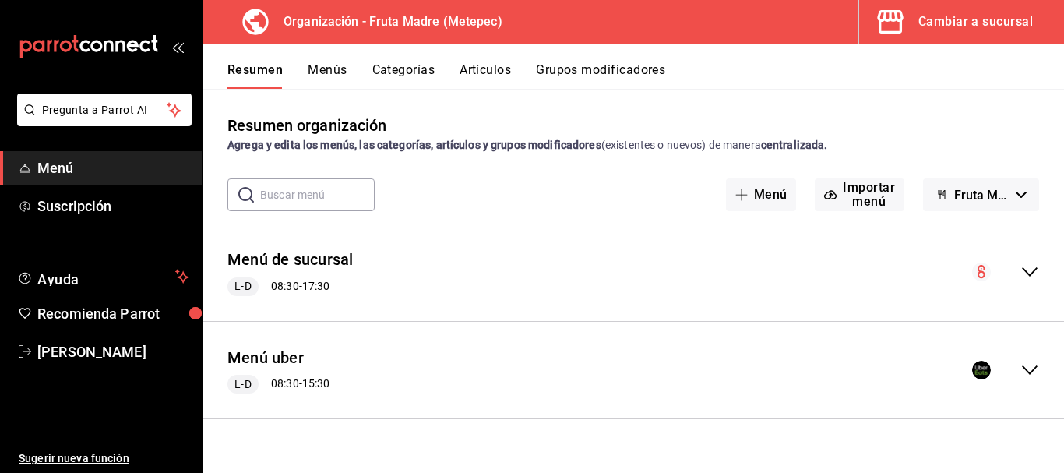
click at [1035, 367] on icon "collapse-menu-row" at bounding box center [1030, 370] width 19 height 19
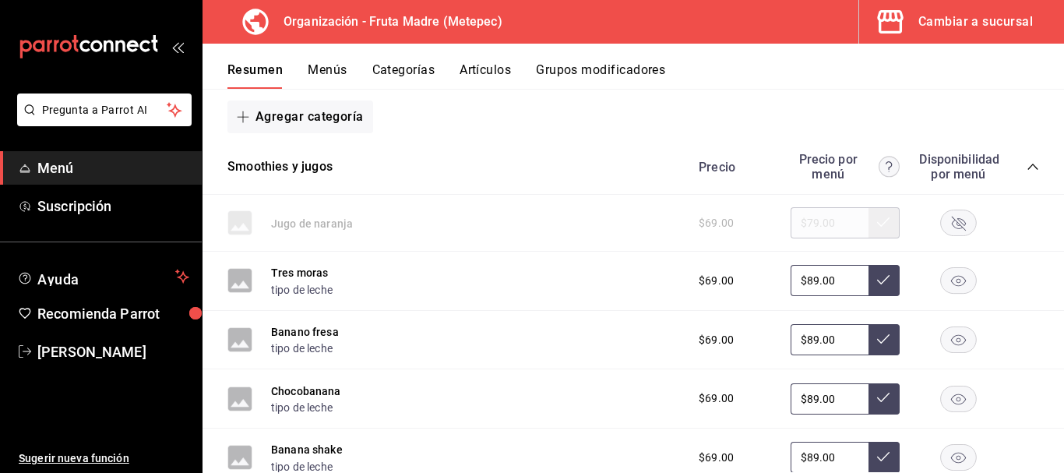
scroll to position [234, 0]
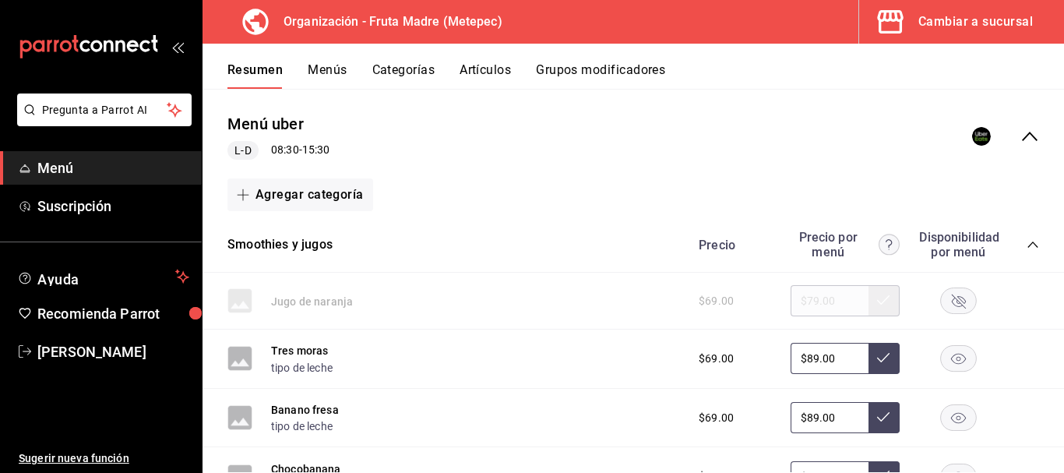
click at [1021, 237] on div "Precio Precio por menú Disponibilidad por menú" at bounding box center [861, 245] width 356 height 30
click at [1027, 245] on icon "collapse-category-row" at bounding box center [1033, 244] width 12 height 12
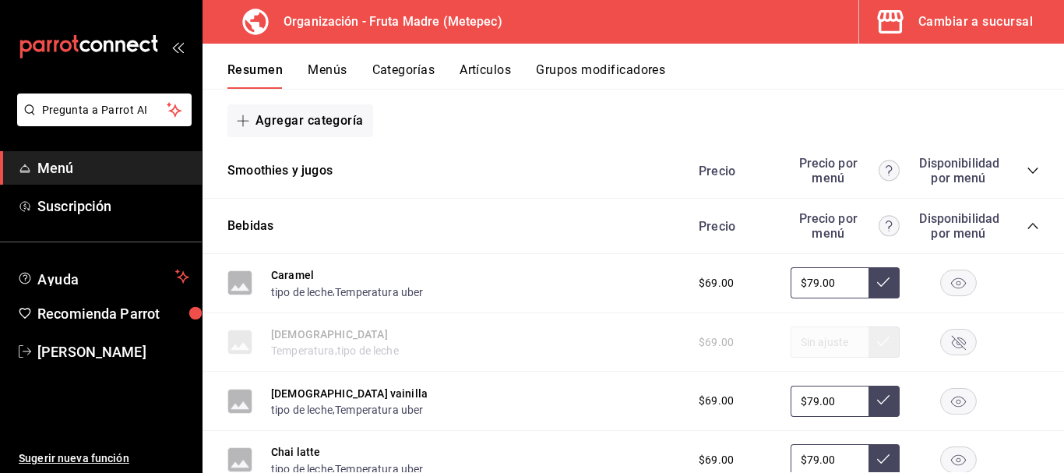
scroll to position [390, 0]
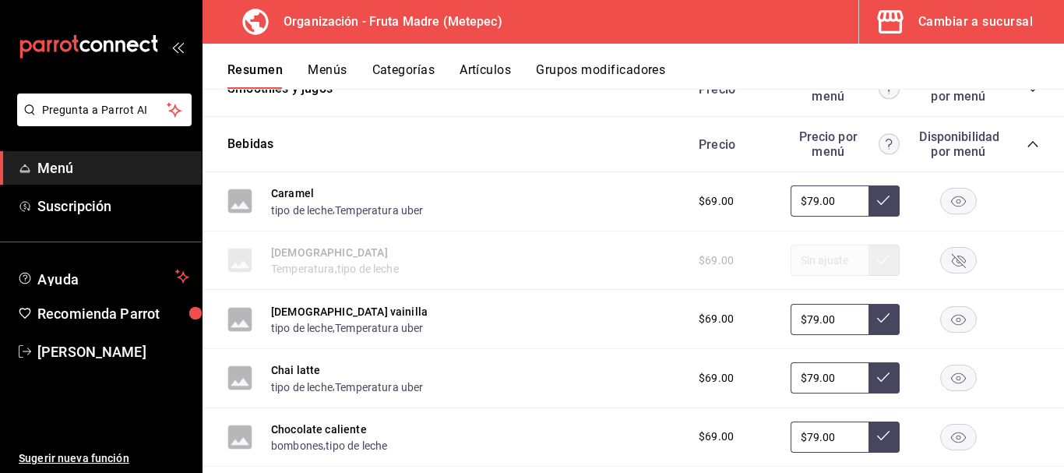
click at [1027, 143] on icon "collapse-category-row" at bounding box center [1033, 144] width 12 height 12
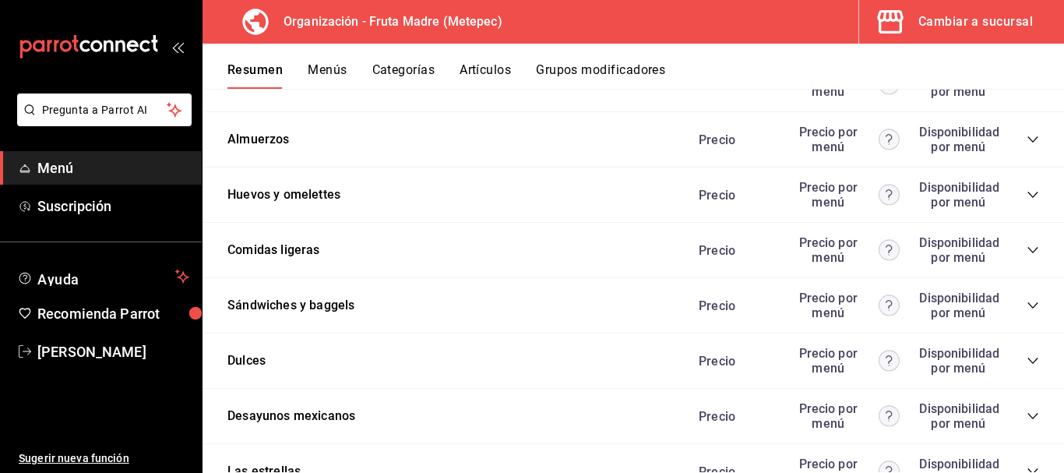
scroll to position [545, 0]
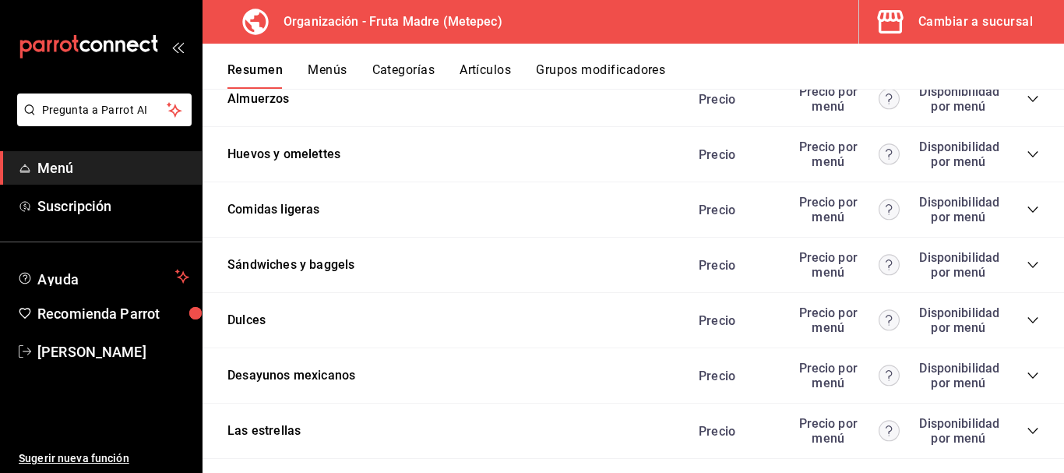
click at [386, 270] on div "Sándwiches y baggels Precio Precio por menú Disponibilidad por menú" at bounding box center [634, 265] width 862 height 55
click at [1027, 261] on icon "collapse-category-row" at bounding box center [1033, 265] width 12 height 12
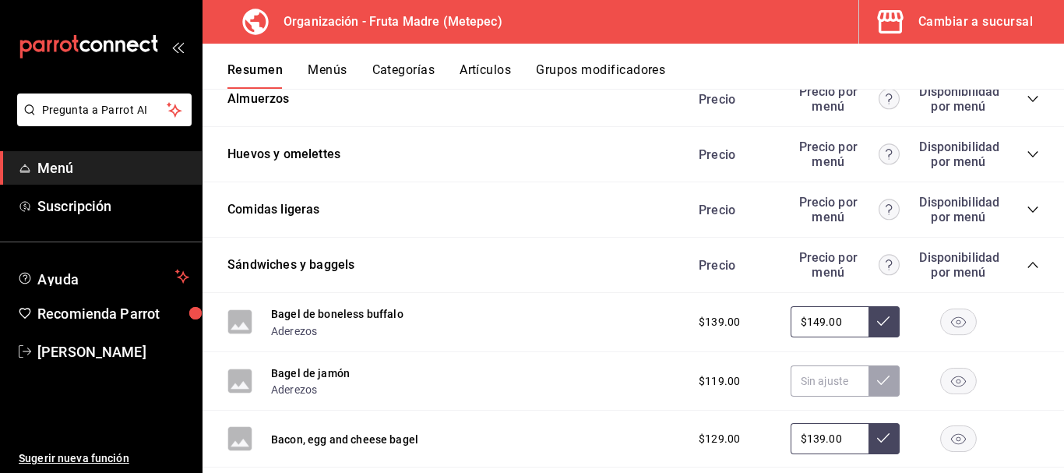
scroll to position [701, 0]
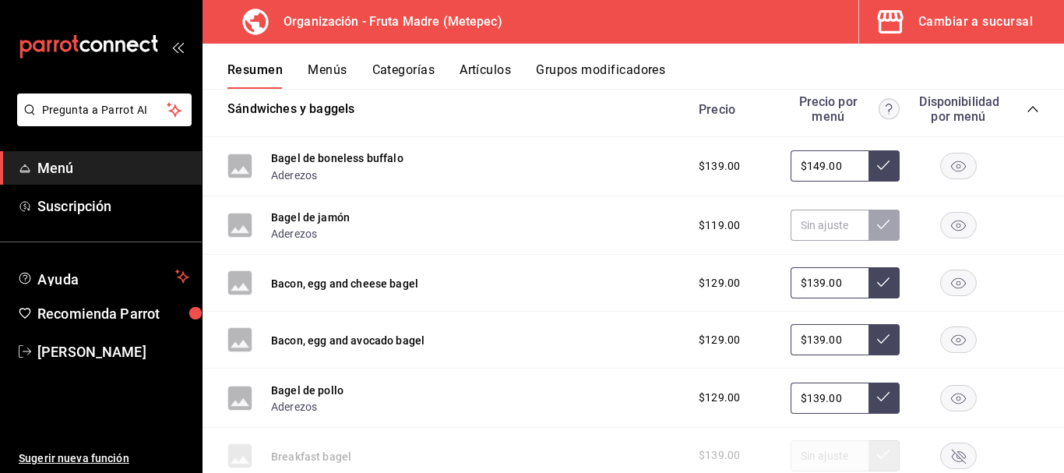
click at [337, 213] on button "Bagel de jamón" at bounding box center [310, 218] width 79 height 16
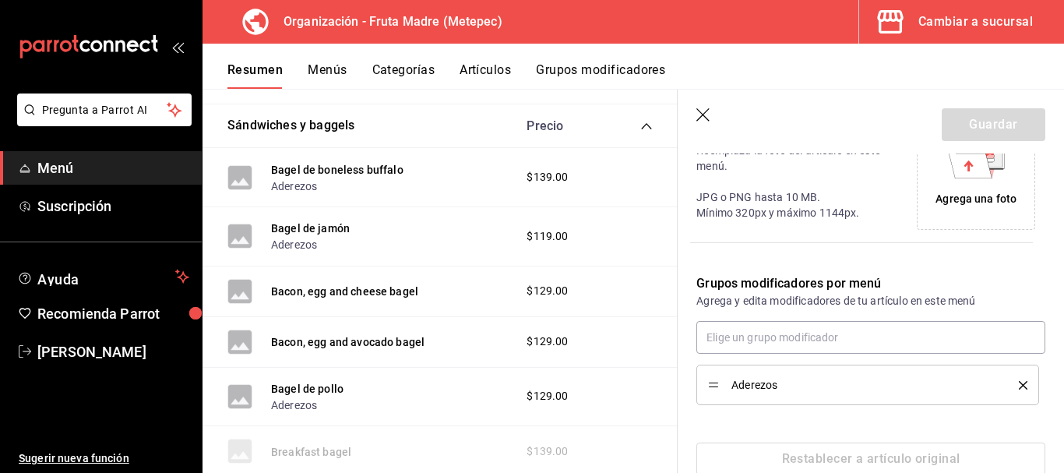
scroll to position [423, 0]
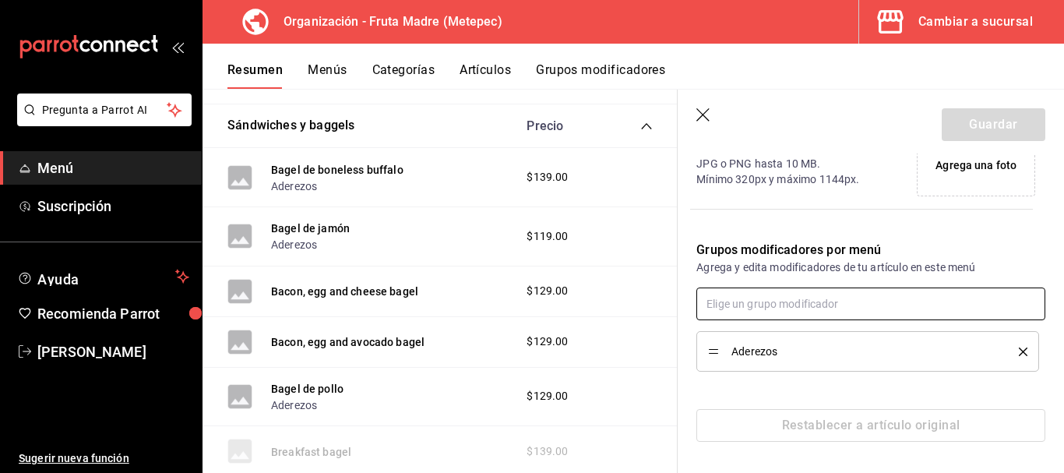
click at [769, 303] on input "text" at bounding box center [871, 304] width 349 height 33
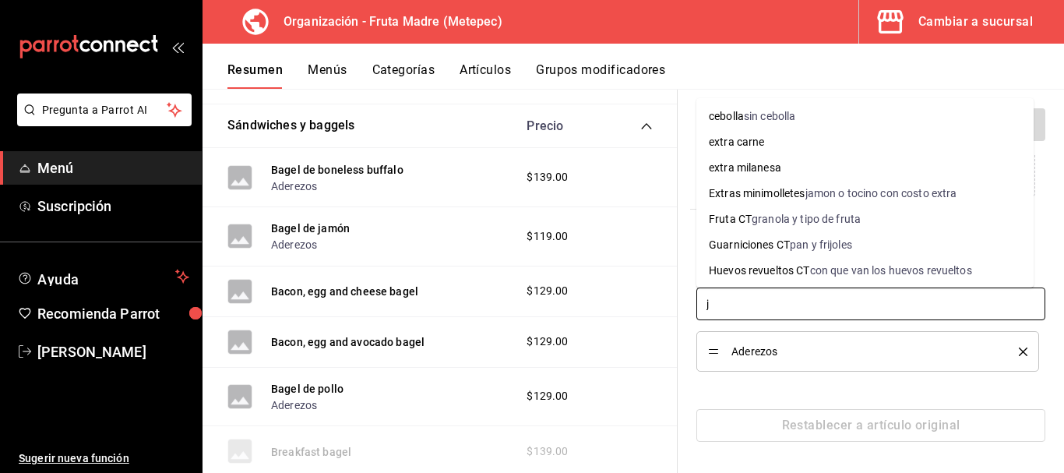
scroll to position [0, 0]
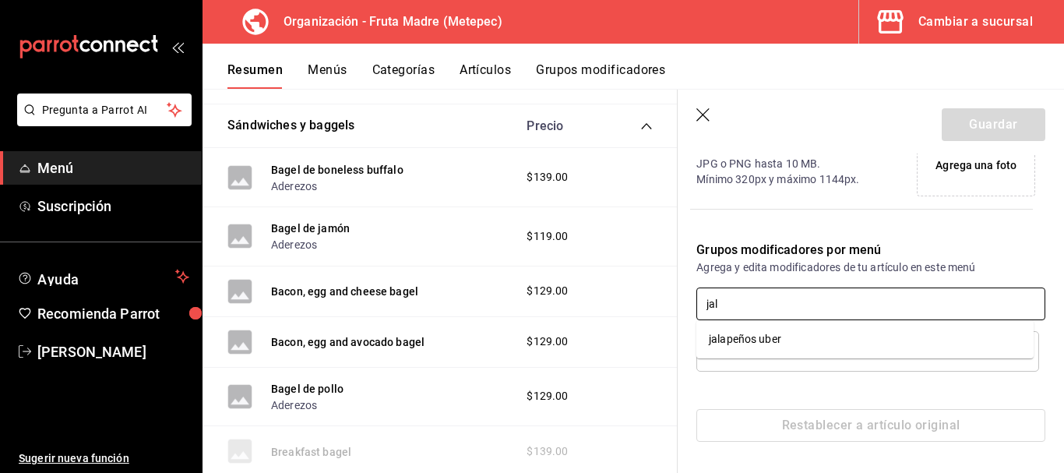
click at [805, 342] on li "jalapeños uber" at bounding box center [865, 339] width 337 height 26
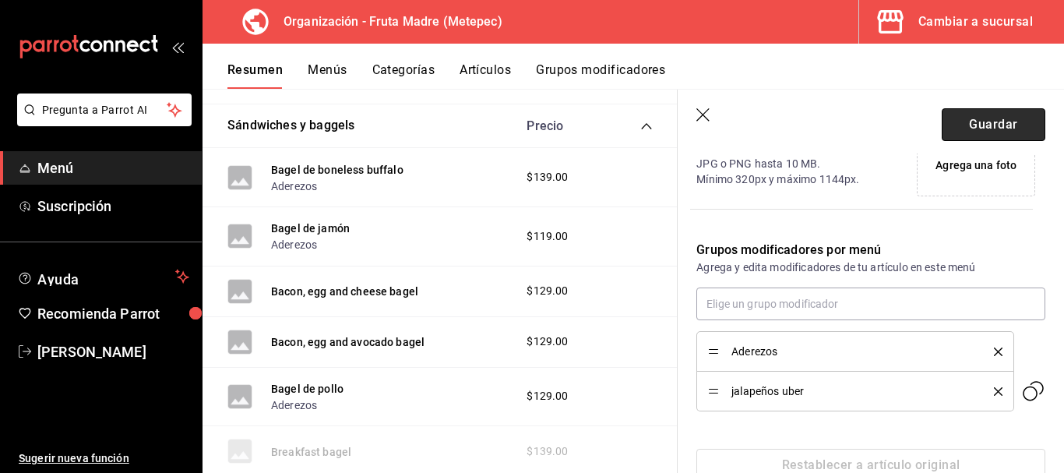
click at [983, 111] on button "Guardar" at bounding box center [994, 124] width 104 height 33
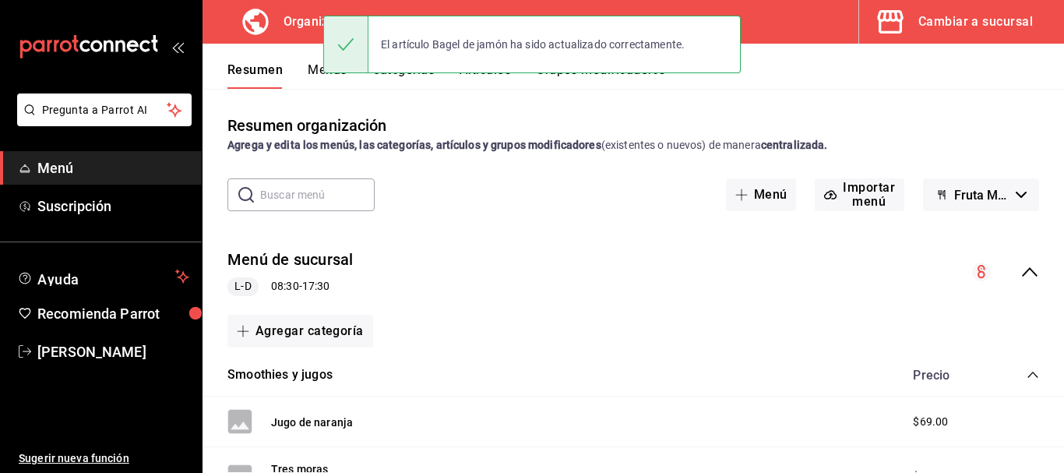
click at [780, 77] on div "Resumen Menús Categorías Artículos Grupos modificadores" at bounding box center [646, 75] width 837 height 26
click at [488, 76] on div "El artículo Bagel de jamón ha sido actualizado correctamente." at bounding box center [532, 44] width 418 height 67
click at [481, 51] on div "El artículo Bagel de jamón ha sido actualizado correctamente." at bounding box center [533, 44] width 329 height 34
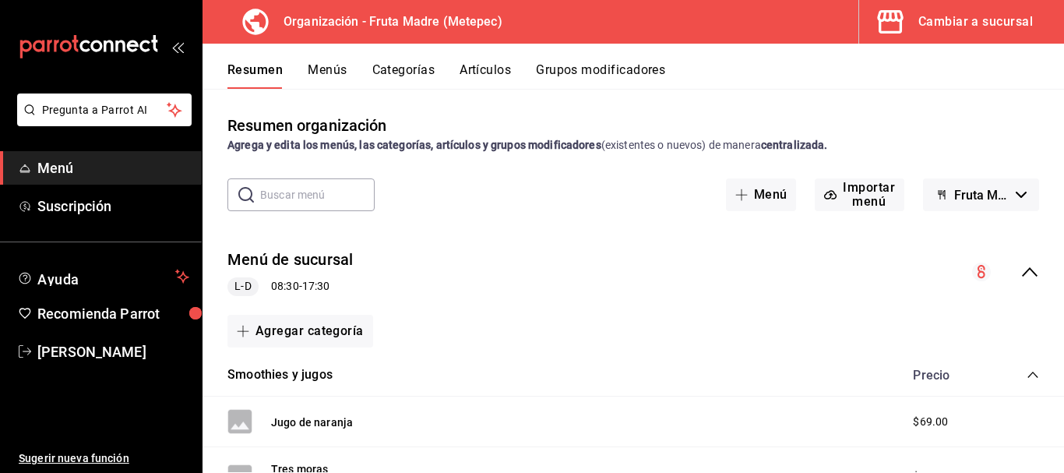
click at [499, 69] on button "Artículos" at bounding box center [485, 75] width 51 height 26
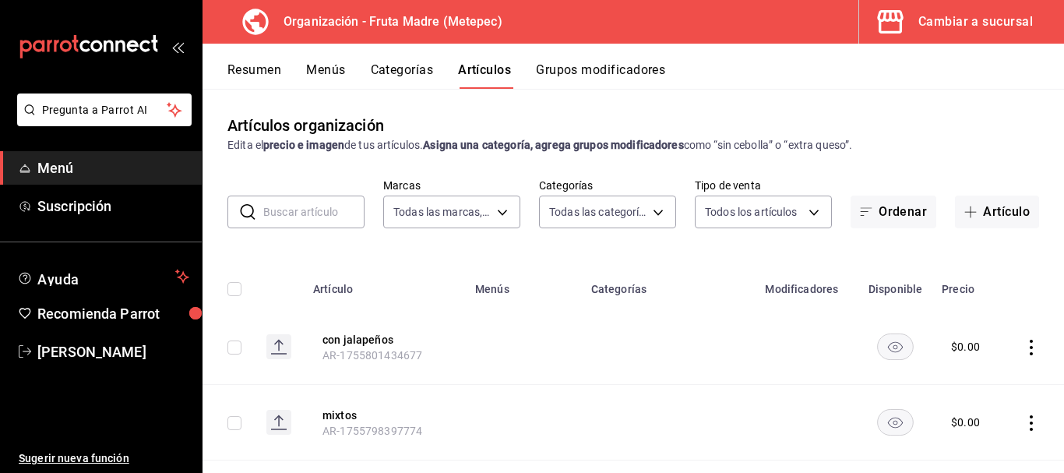
click at [312, 217] on input "text" at bounding box center [313, 211] width 101 height 31
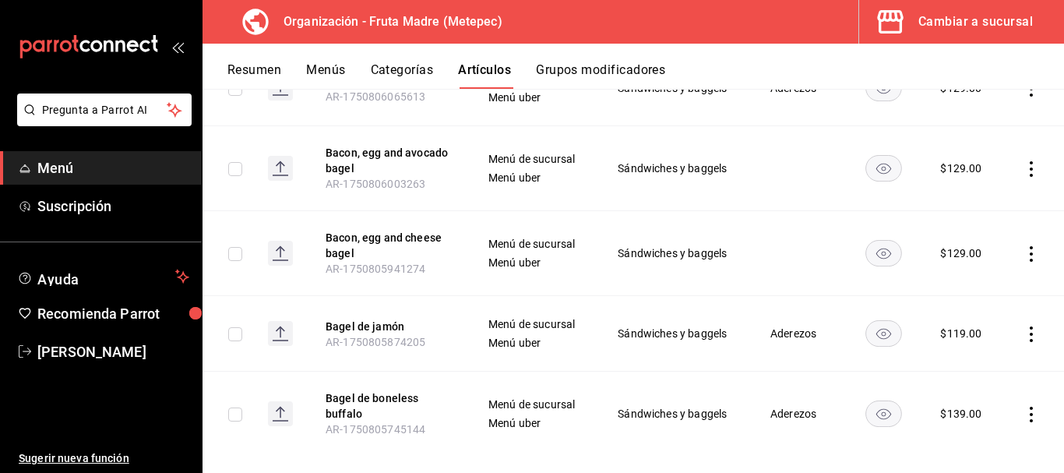
scroll to position [355, 0]
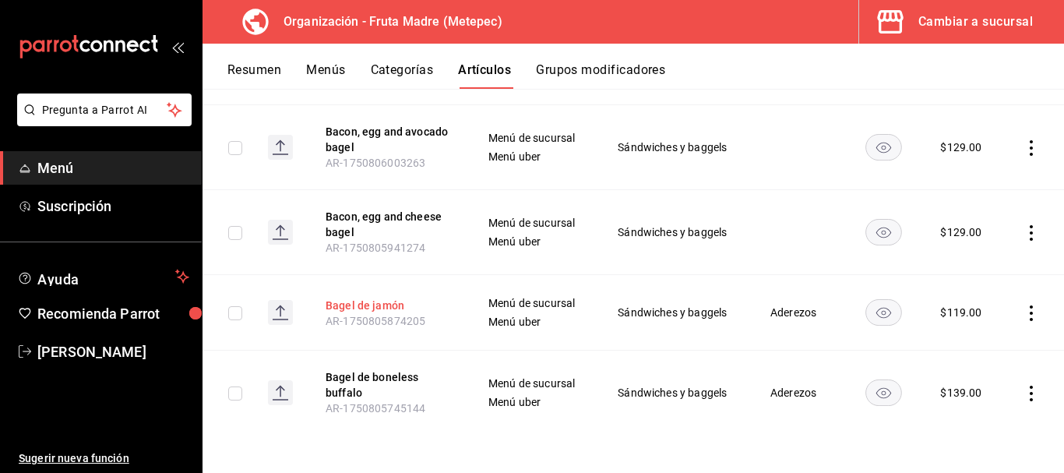
click at [376, 299] on button "Bagel de jamón" at bounding box center [388, 306] width 125 height 16
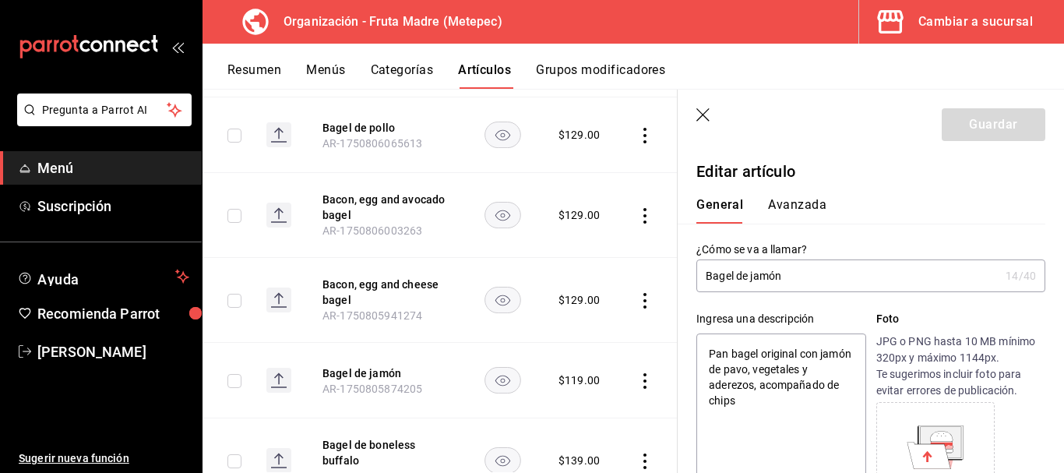
drag, startPoint x: 781, startPoint y: 409, endPoint x: 788, endPoint y: 365, distance: 44.8
click at [788, 365] on textarea "Pan bagel original con jamón de pavo, vegetales y aderezos, acompañado de chips" at bounding box center [781, 426] width 169 height 187
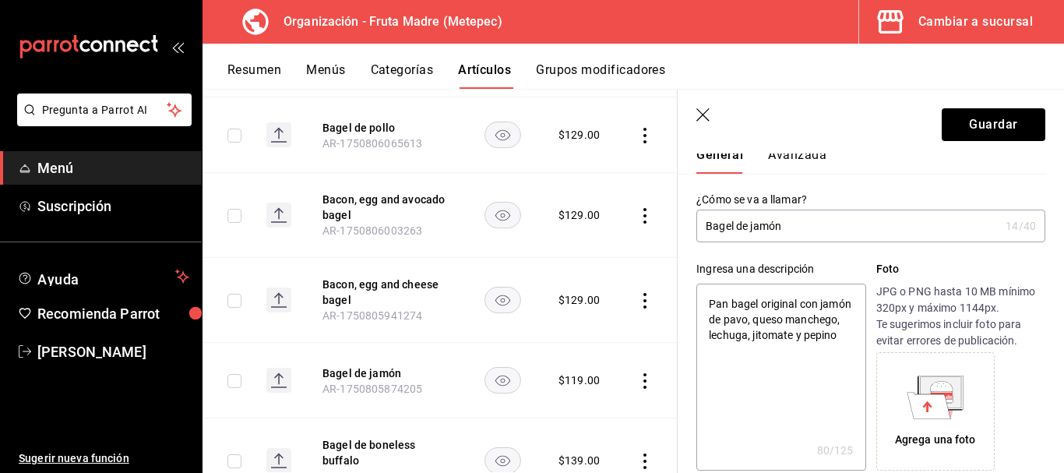
scroll to position [78, 0]
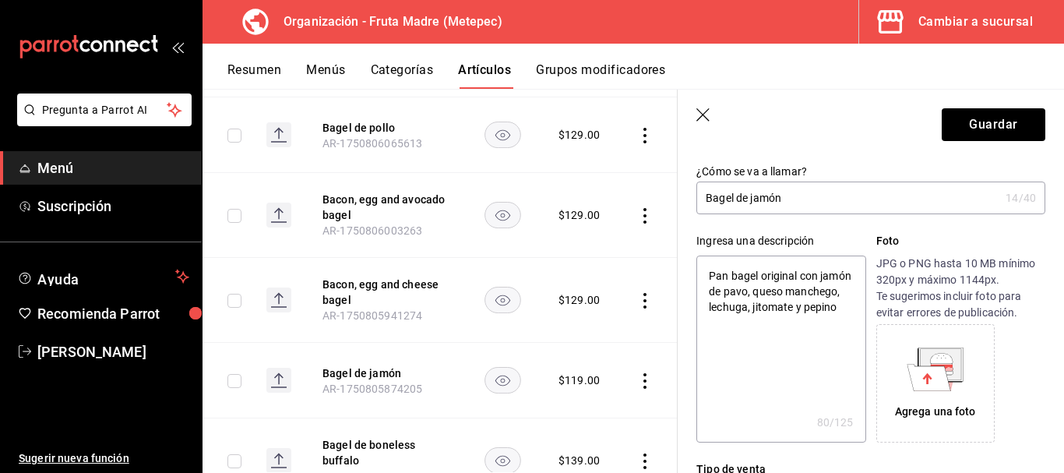
click at [785, 294] on textarea "Pan bagel original con jamón de pavo, queso manchego, lechuga, jitomate y pepino" at bounding box center [781, 349] width 169 height 187
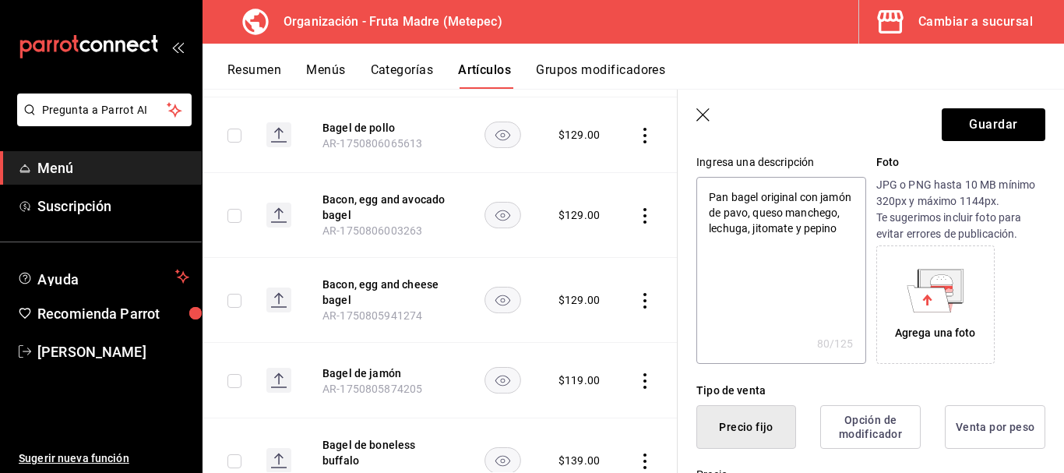
scroll to position [156, 0]
click at [979, 120] on button "Guardar" at bounding box center [994, 124] width 104 height 33
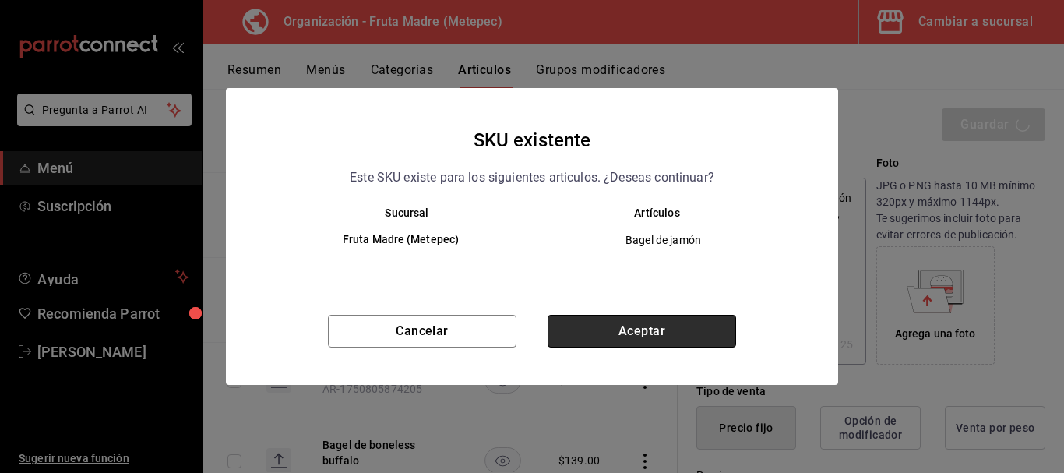
click at [688, 339] on button "Aceptar" at bounding box center [642, 331] width 189 height 33
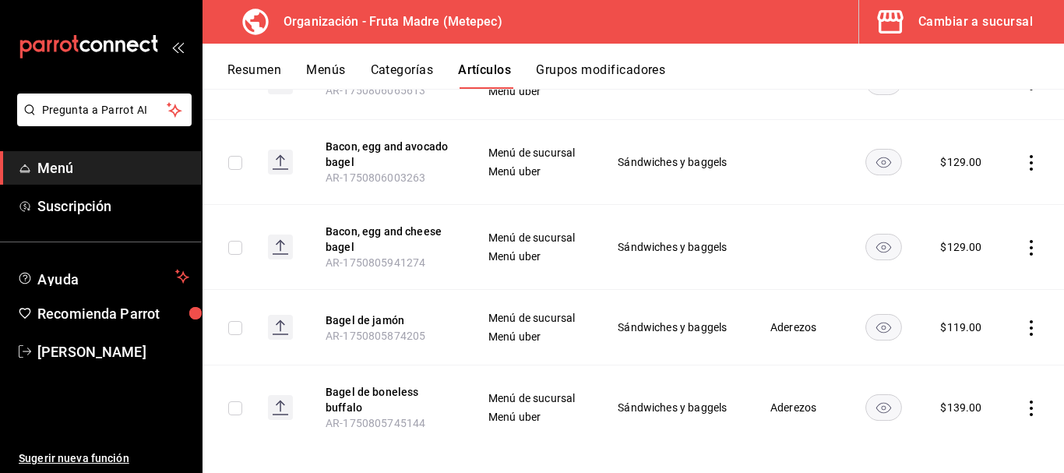
scroll to position [355, 0]
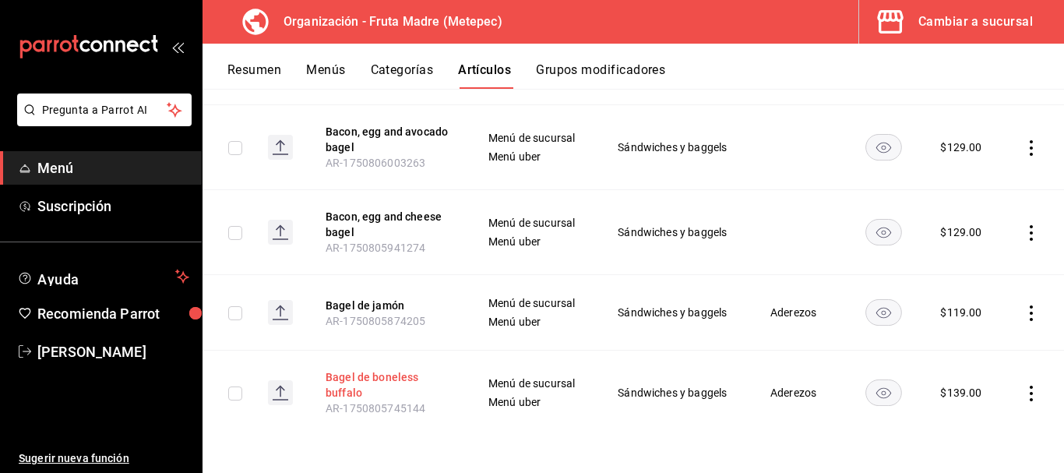
click at [378, 383] on button "Bagel de boneless buffalo" at bounding box center [388, 384] width 125 height 31
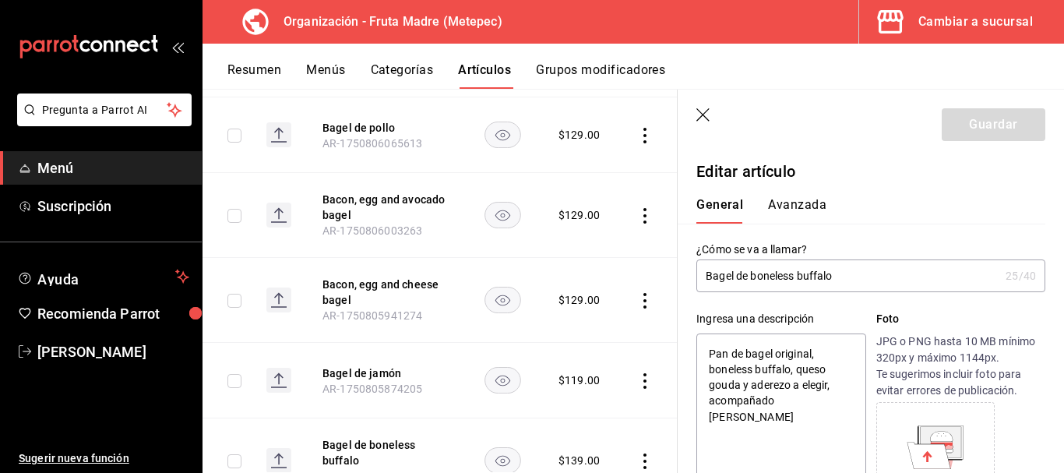
drag, startPoint x: 835, startPoint y: 404, endPoint x: 710, endPoint y: 397, distance: 125.6
click at [710, 397] on textarea "Pan de bagel original, boneless buffalo, queso gouda y aderezo a elegir, acompa…" at bounding box center [781, 426] width 169 height 187
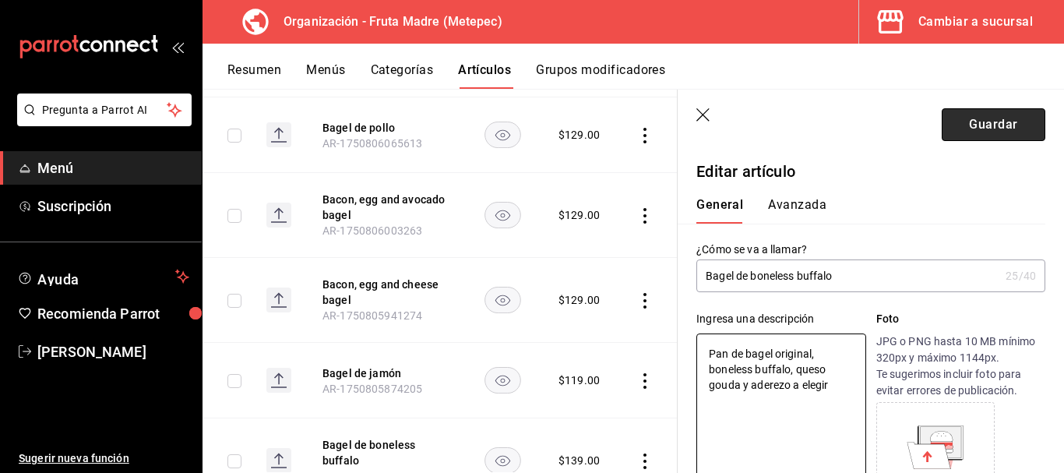
click at [942, 121] on button "Guardar" at bounding box center [994, 124] width 104 height 33
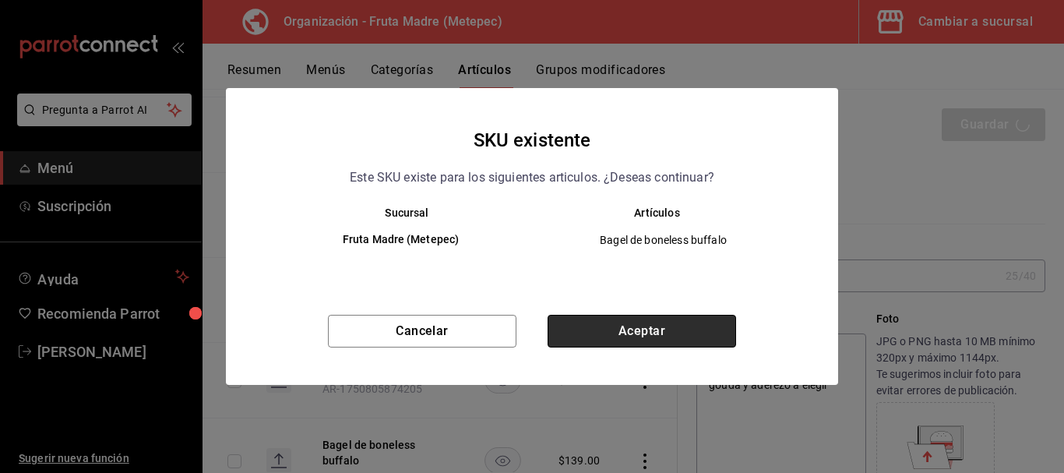
click at [608, 336] on button "Aceptar" at bounding box center [642, 331] width 189 height 33
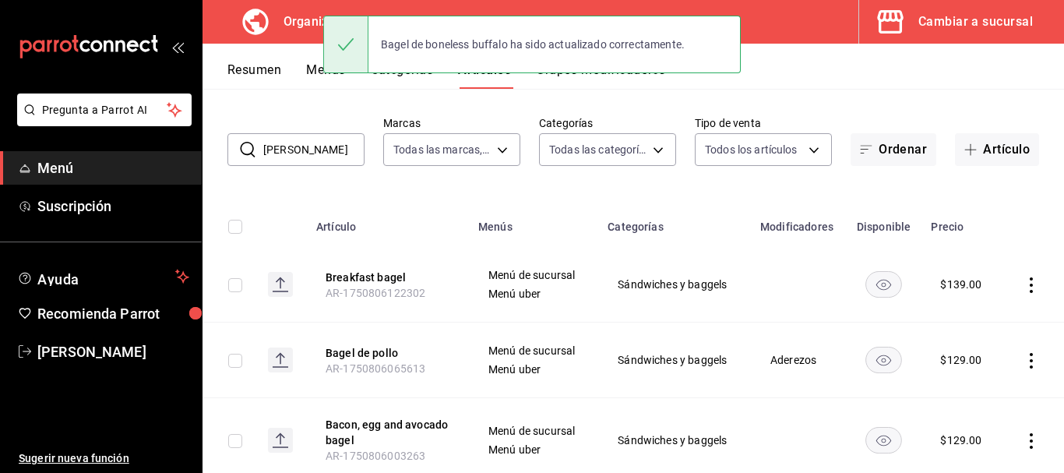
scroll to position [156, 0]
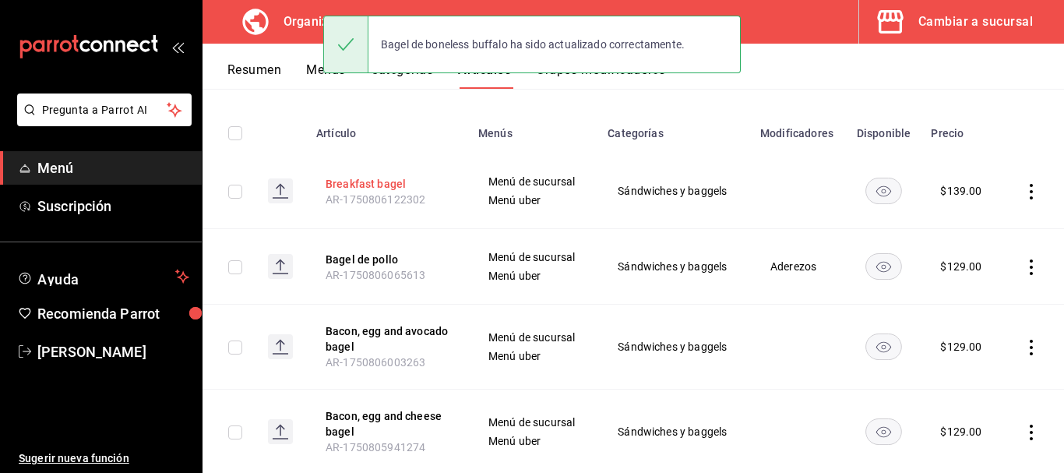
click at [347, 185] on button "Breakfast bagel" at bounding box center [388, 184] width 125 height 16
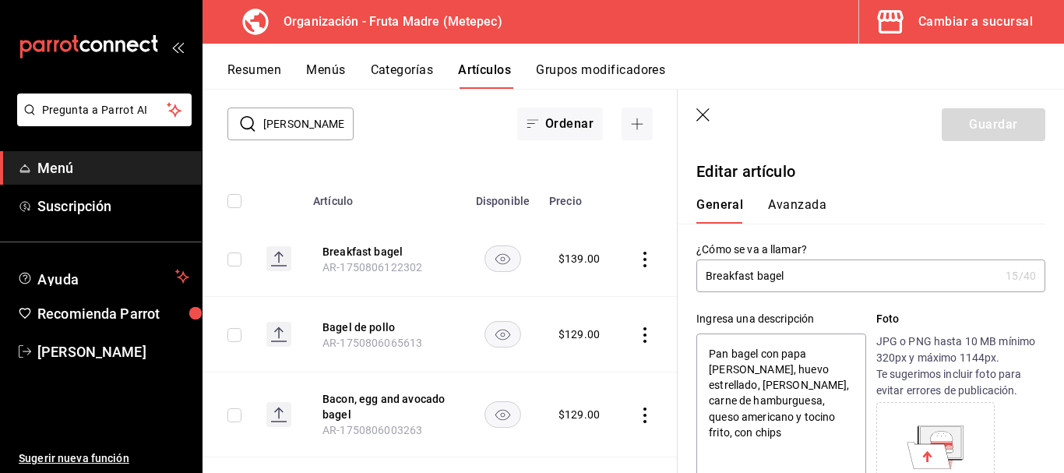
drag, startPoint x: 802, startPoint y: 438, endPoint x: 710, endPoint y: 440, distance: 92.0
click at [710, 440] on textarea "Pan bagel con papa [PERSON_NAME], huevo estrellado, [PERSON_NAME], carne de ham…" at bounding box center [781, 426] width 169 height 187
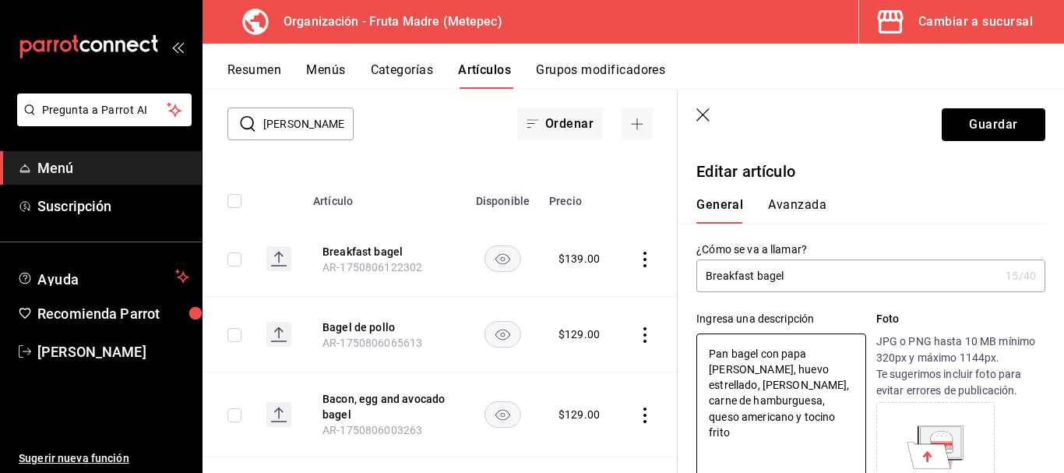
click at [985, 115] on button "Guardar" at bounding box center [994, 124] width 104 height 33
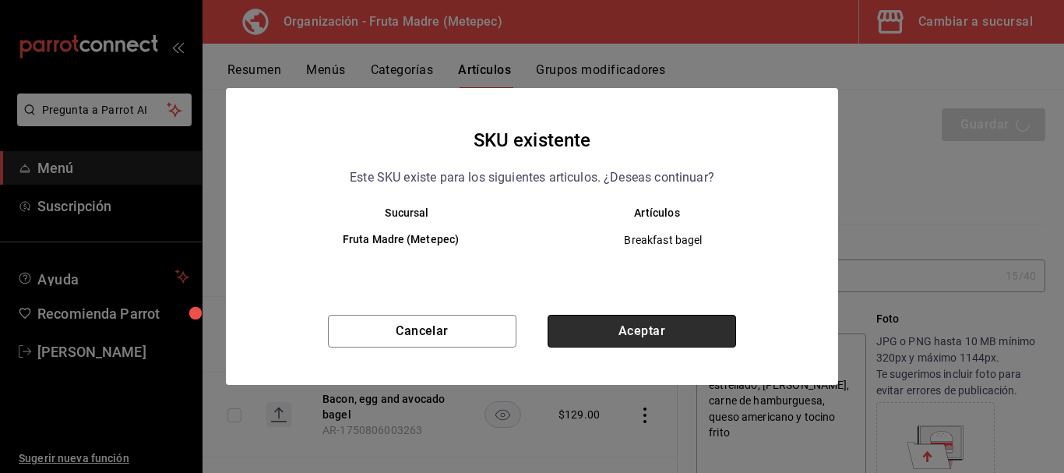
click at [696, 316] on button "Aceptar" at bounding box center [642, 331] width 189 height 33
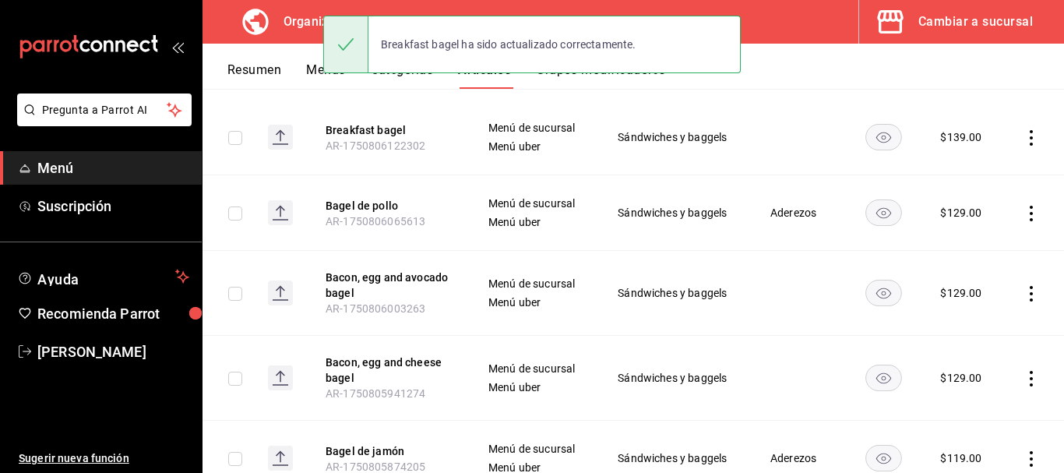
scroll to position [234, 0]
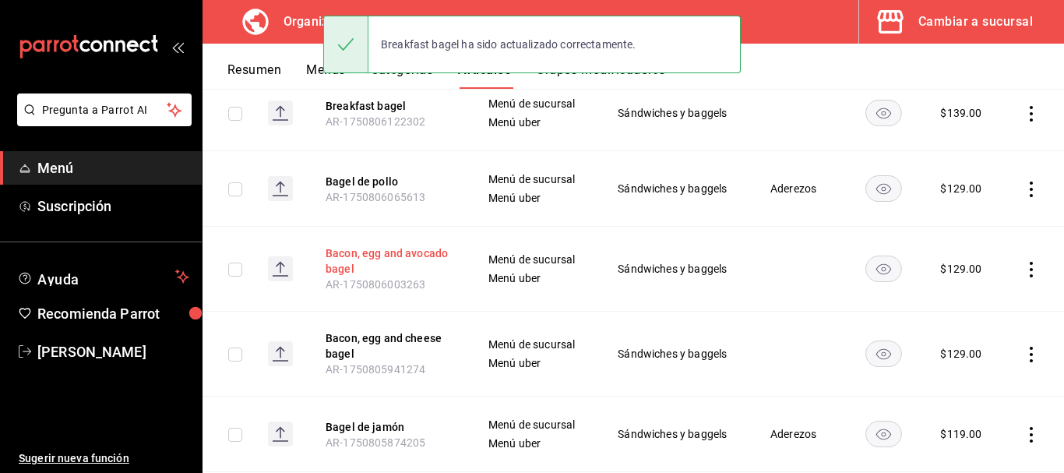
click at [374, 252] on button "Bacon, egg and avocado bagel" at bounding box center [388, 260] width 125 height 31
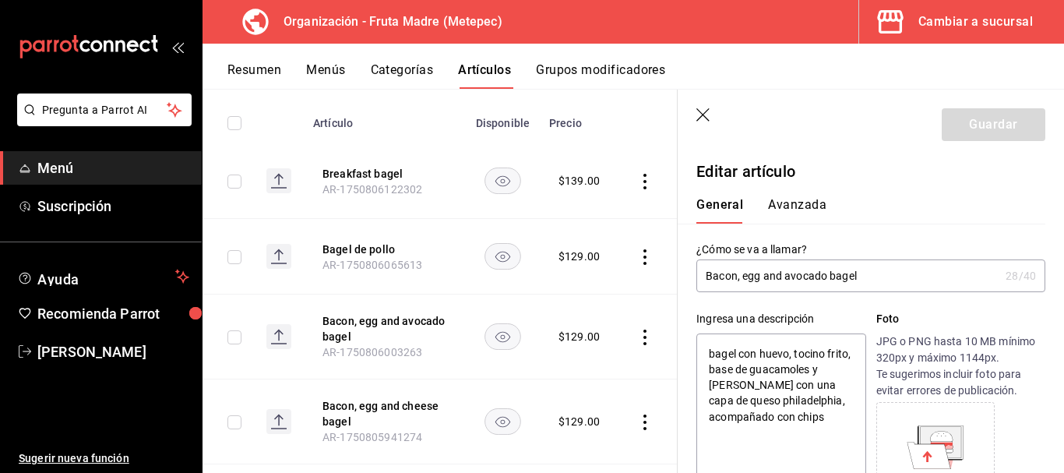
drag, startPoint x: 830, startPoint y: 418, endPoint x: 804, endPoint y: 399, distance: 32.3
click at [804, 399] on textarea "bagel con huevo, tocino frito, base de guacamoles y [PERSON_NAME] con una capa …" at bounding box center [781, 426] width 169 height 187
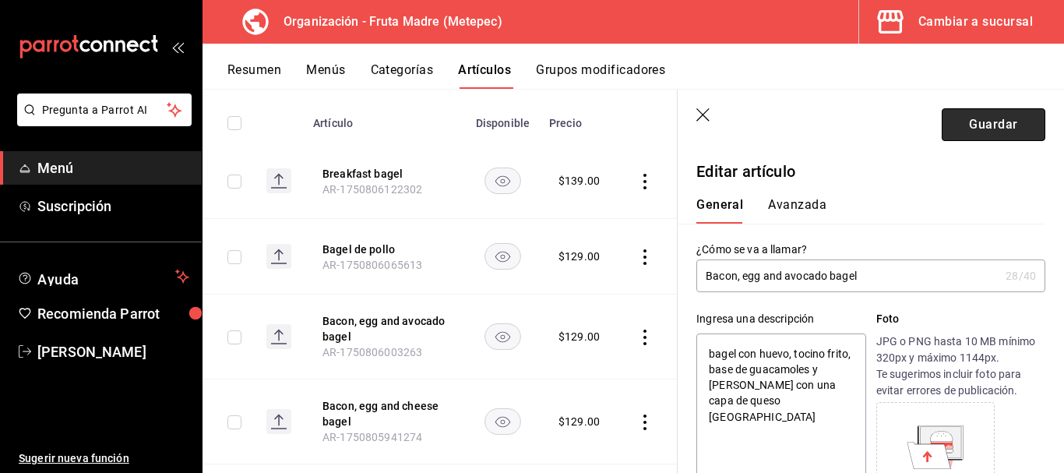
click at [983, 131] on button "Guardar" at bounding box center [994, 124] width 104 height 33
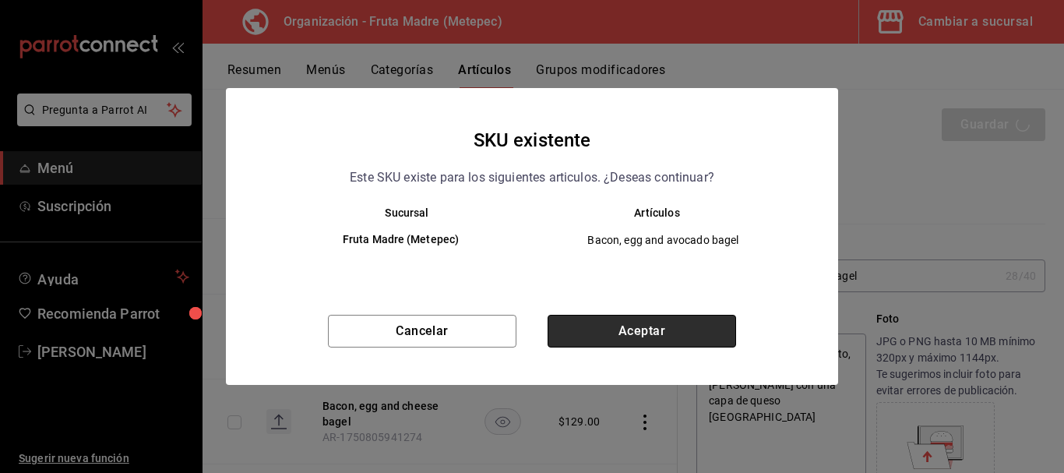
click at [653, 325] on button "Aceptar" at bounding box center [642, 331] width 189 height 33
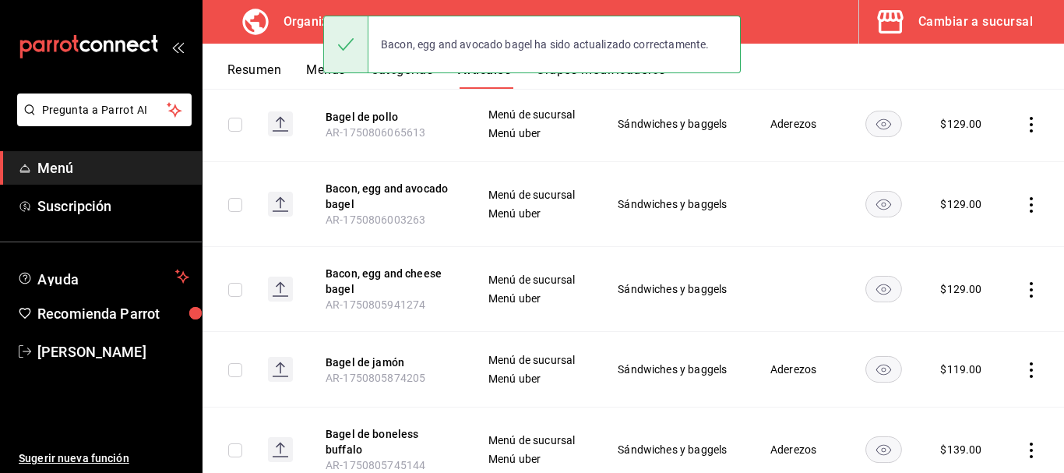
scroll to position [312, 0]
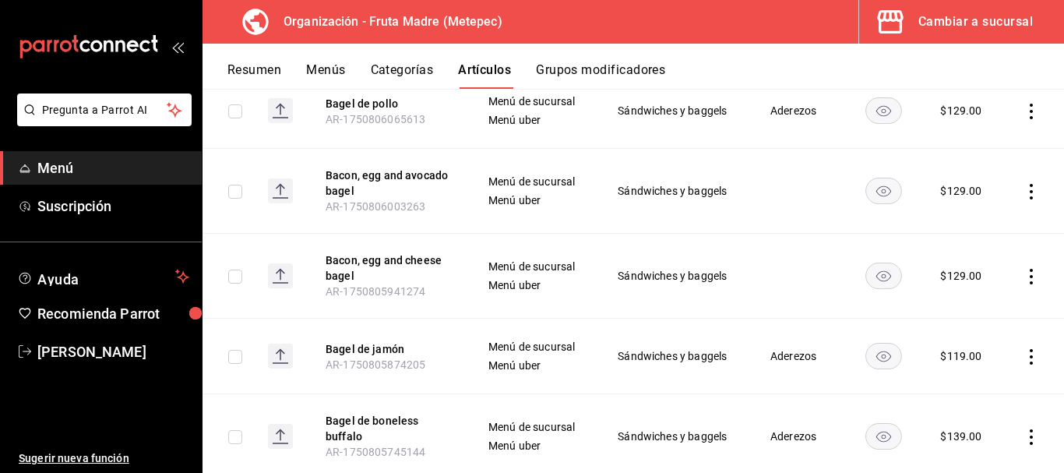
click at [376, 262] on button "Bacon, egg and cheese bagel" at bounding box center [388, 267] width 125 height 31
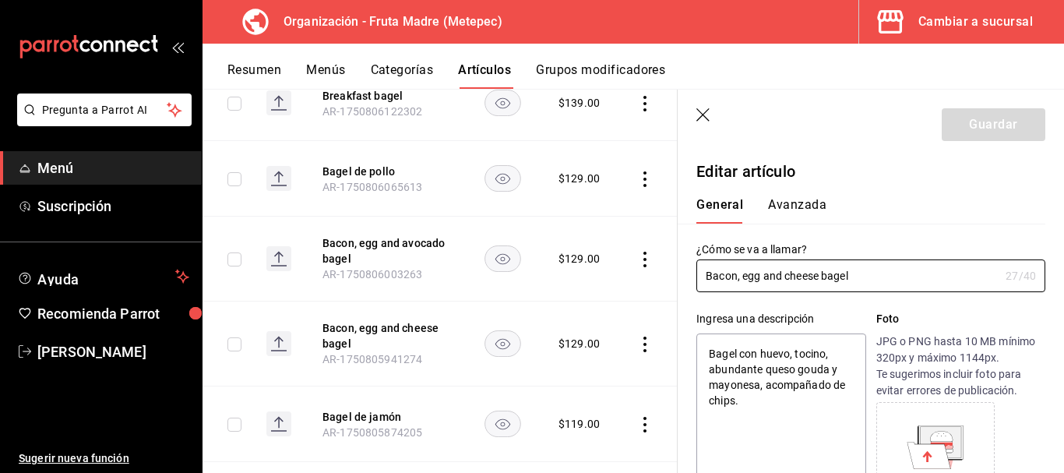
scroll to position [78, 0]
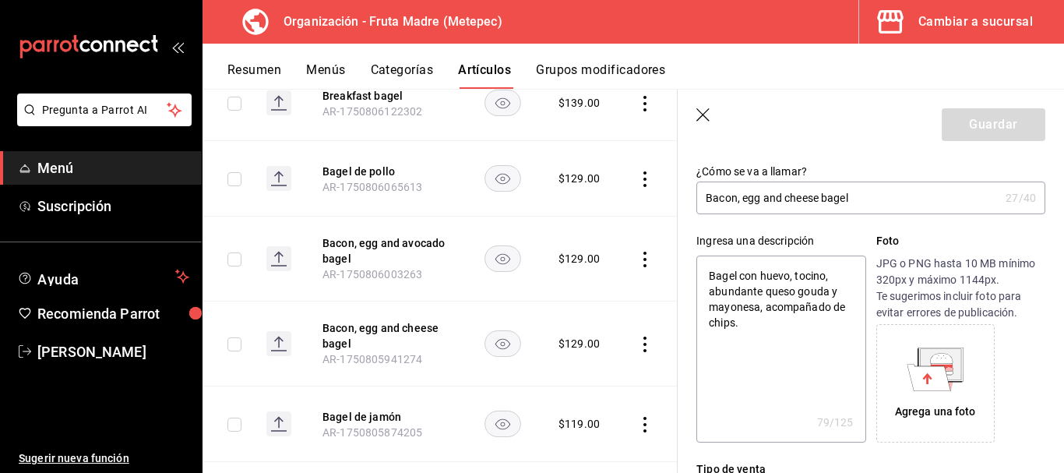
drag, startPoint x: 824, startPoint y: 319, endPoint x: 760, endPoint y: 303, distance: 66.7
click at [760, 303] on textarea "Bagel con huevo, tocino, abundante queso gouda y mayonesa, acompañado de chips." at bounding box center [781, 349] width 169 height 187
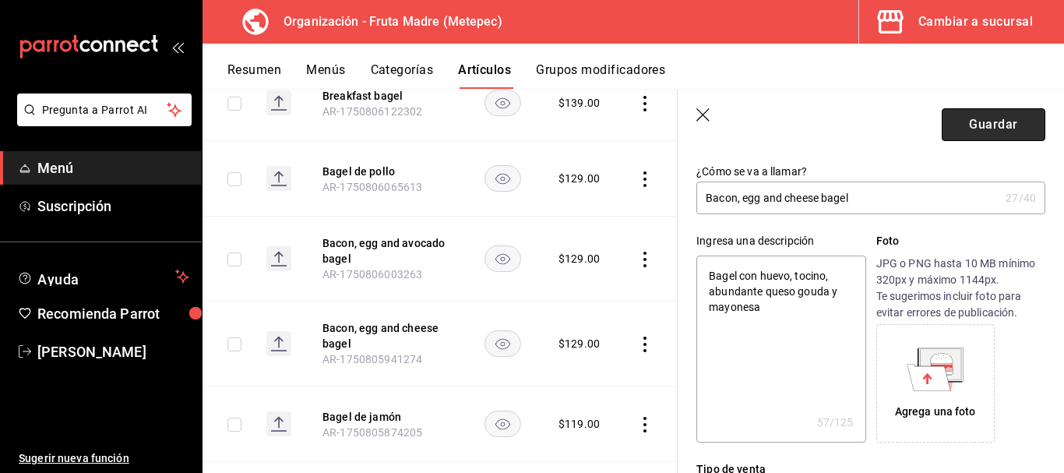
click at [961, 124] on button "Guardar" at bounding box center [994, 124] width 104 height 33
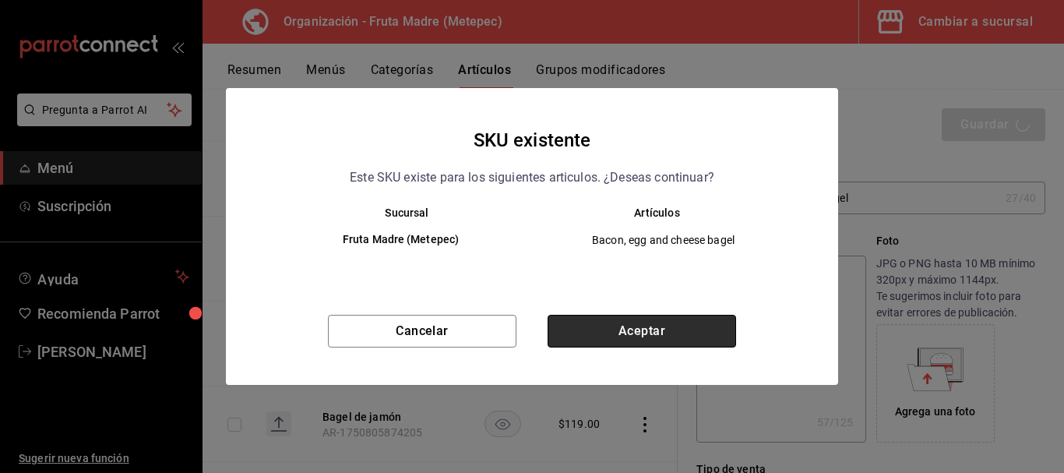
click at [610, 333] on button "Aceptar" at bounding box center [642, 331] width 189 height 33
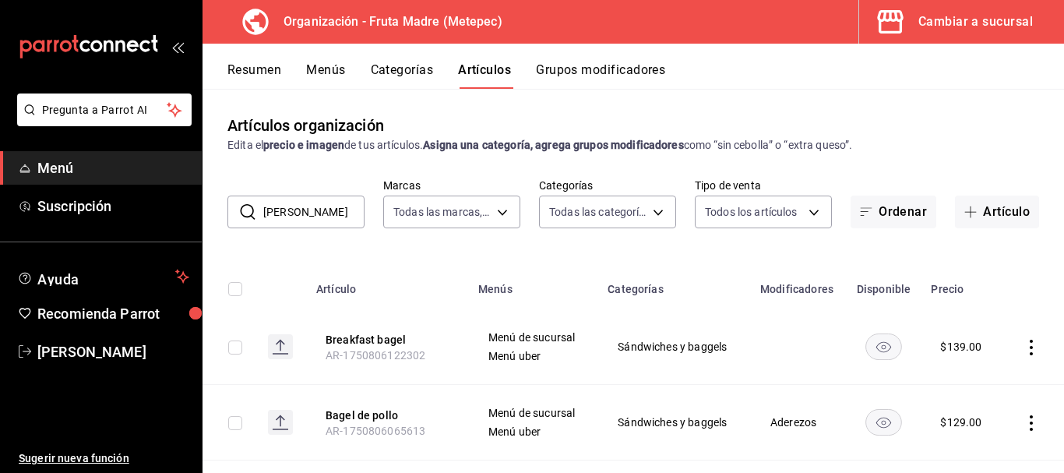
click at [249, 82] on button "Resumen" at bounding box center [255, 75] width 54 height 26
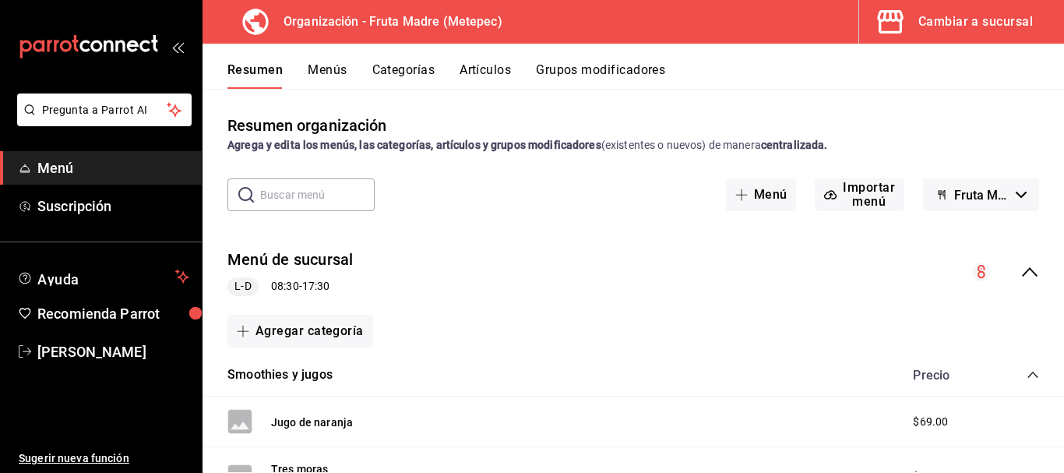
click at [1021, 277] on icon "collapse-menu-row" at bounding box center [1030, 272] width 19 height 19
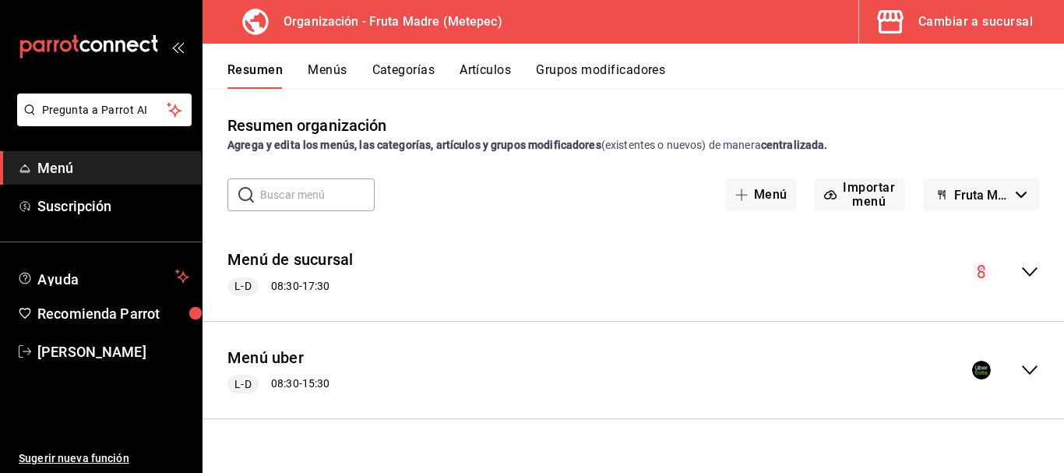
click at [1026, 365] on icon "collapse-menu-row" at bounding box center [1030, 370] width 19 height 19
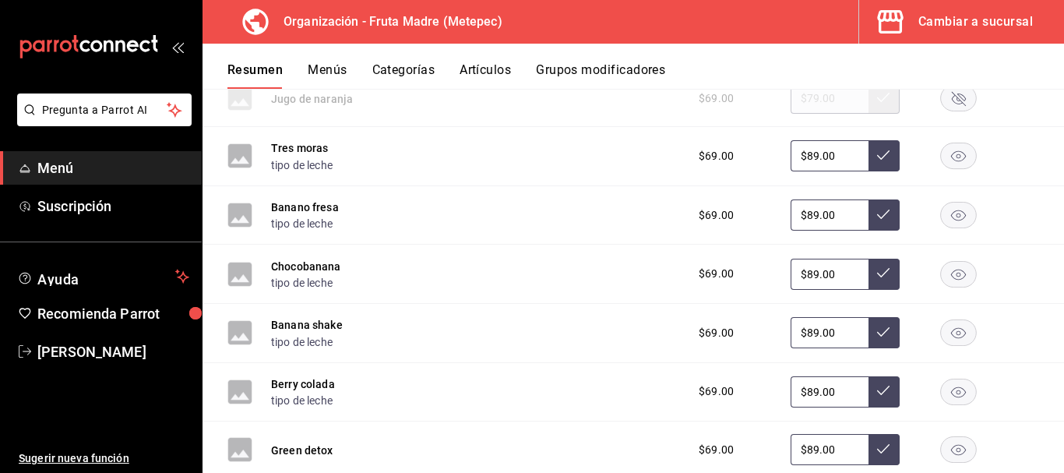
scroll to position [280, 0]
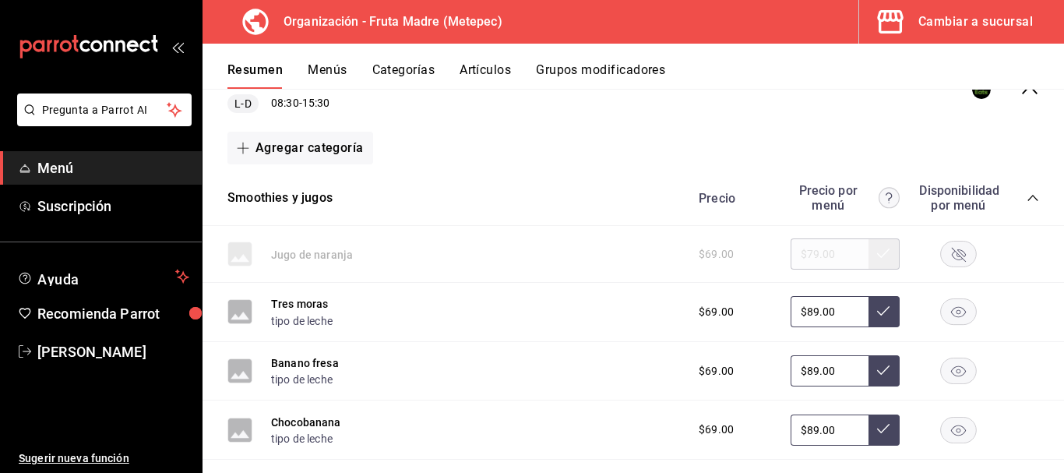
click at [1027, 199] on icon "collapse-category-row" at bounding box center [1033, 198] width 12 height 12
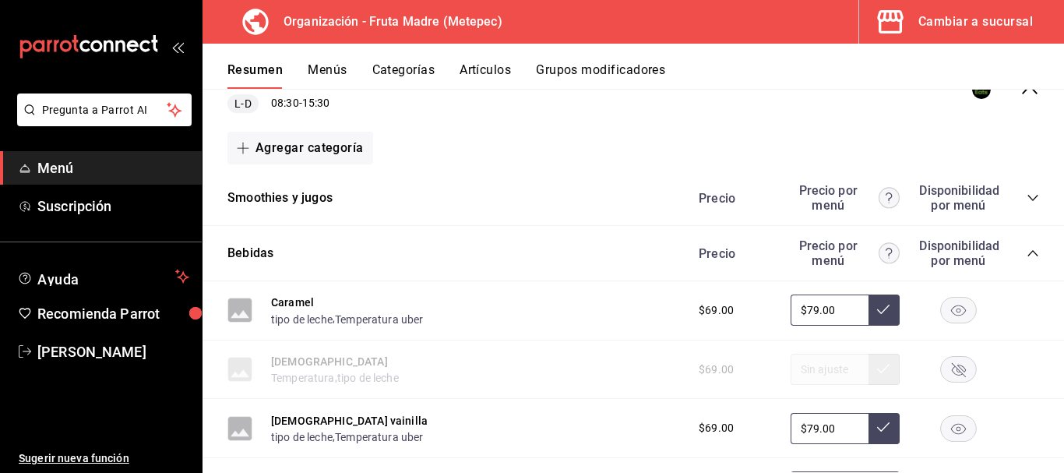
click at [1027, 257] on icon "collapse-category-row" at bounding box center [1033, 253] width 12 height 12
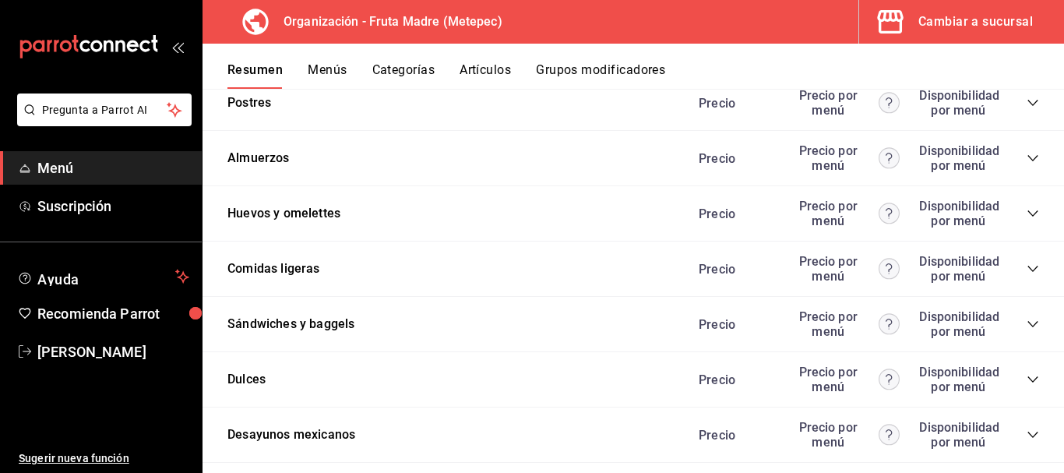
scroll to position [514, 0]
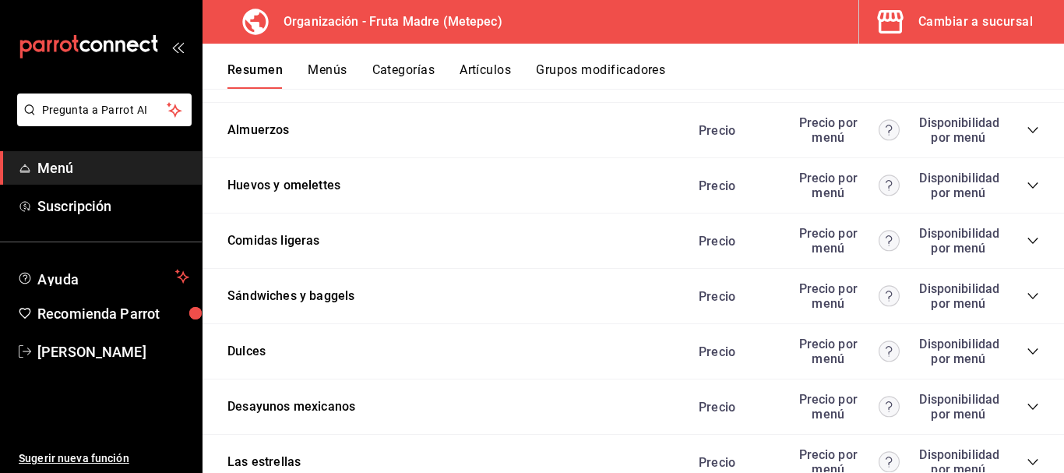
click at [1019, 289] on div "Precio Precio por menú Disponibilidad por menú" at bounding box center [861, 296] width 356 height 30
click at [1028, 297] on icon "collapse-category-row" at bounding box center [1033, 296] width 10 height 6
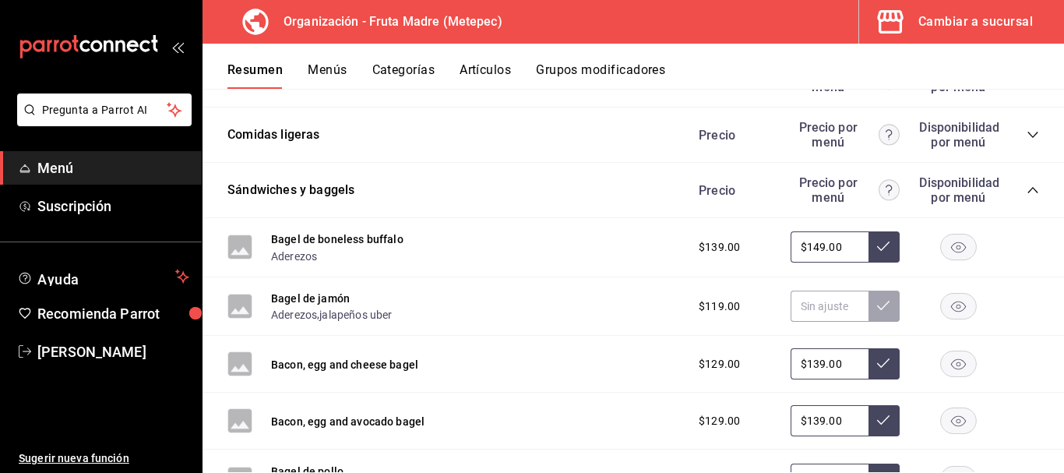
scroll to position [592, 0]
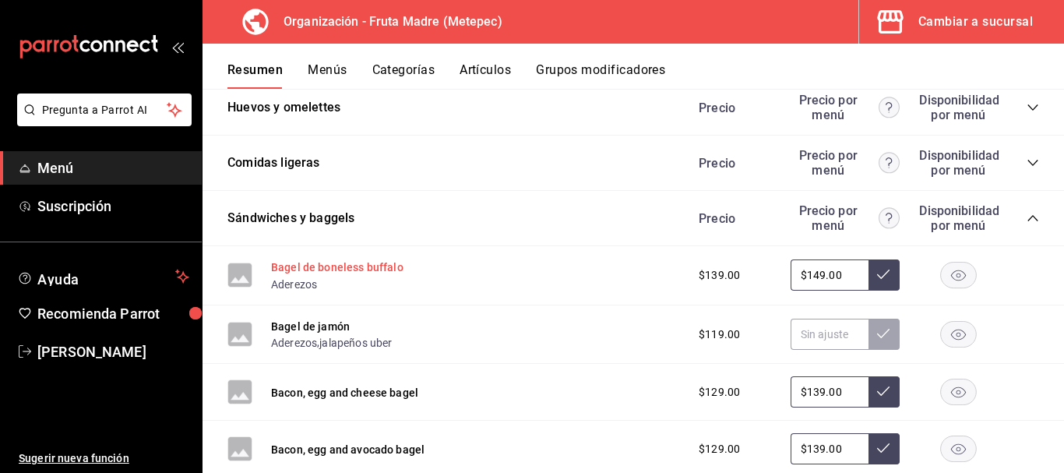
click at [358, 268] on button "Bagel de boneless buffalo" at bounding box center [337, 267] width 132 height 16
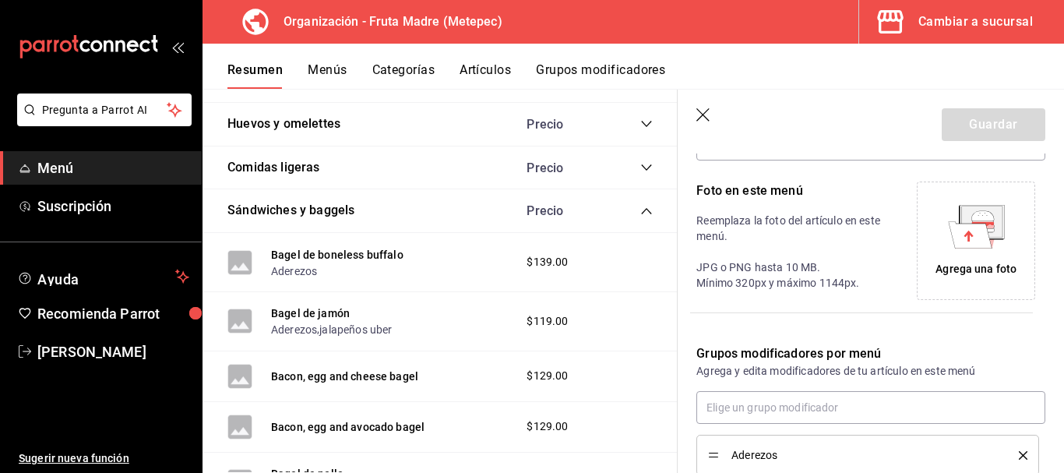
scroll to position [423, 0]
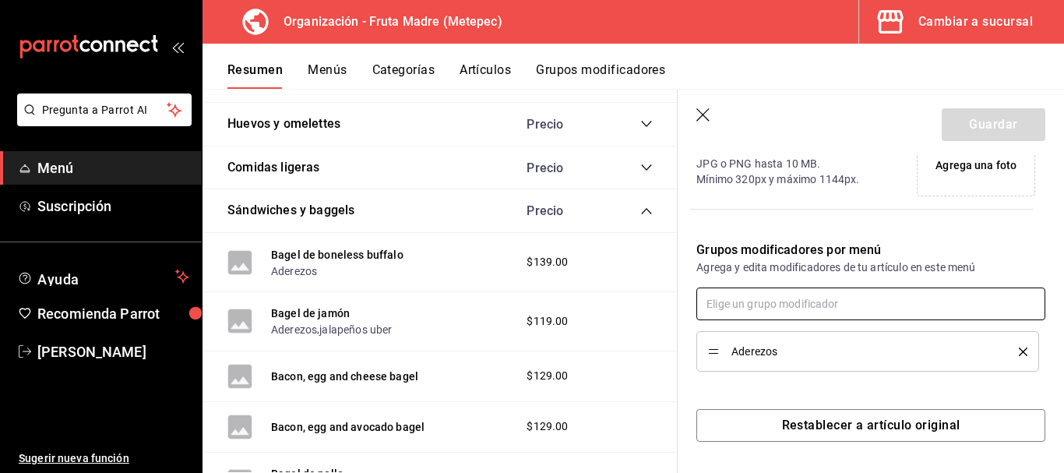
click at [824, 311] on input "text" at bounding box center [871, 304] width 349 height 33
click at [824, 341] on li "jalapeños uber" at bounding box center [865, 339] width 337 height 26
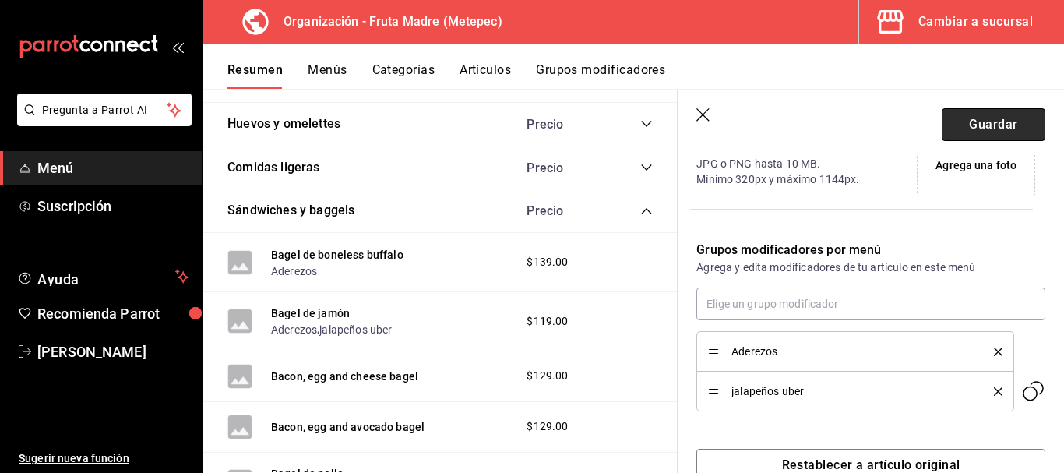
click at [963, 115] on button "Guardar" at bounding box center [994, 124] width 104 height 33
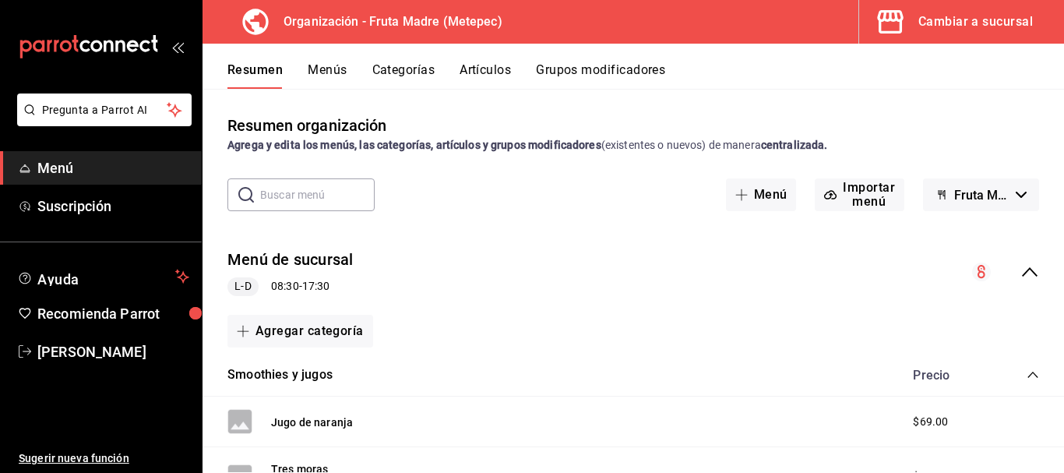
click at [1021, 270] on icon "collapse-menu-row" at bounding box center [1030, 272] width 19 height 19
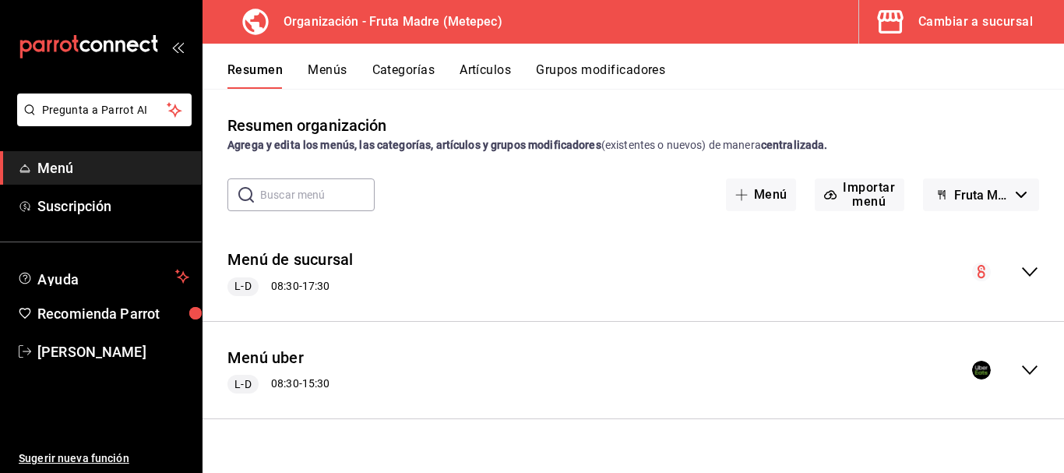
click at [1030, 365] on icon "collapse-menu-row" at bounding box center [1030, 370] width 19 height 19
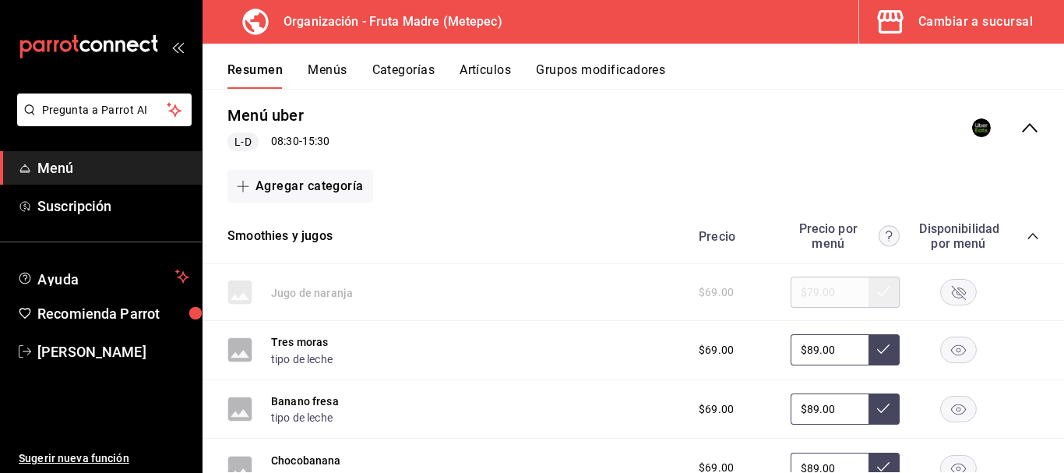
scroll to position [234, 0]
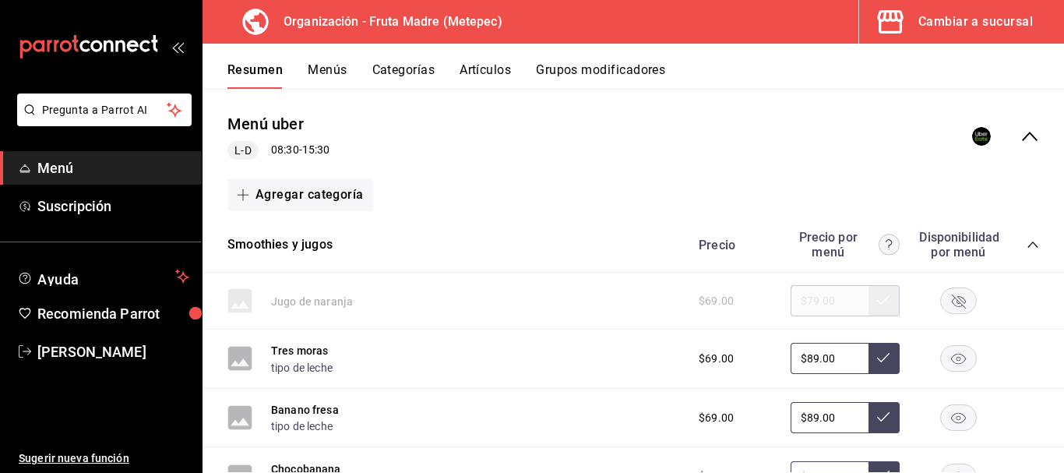
click at [1027, 248] on icon "collapse-category-row" at bounding box center [1033, 244] width 12 height 12
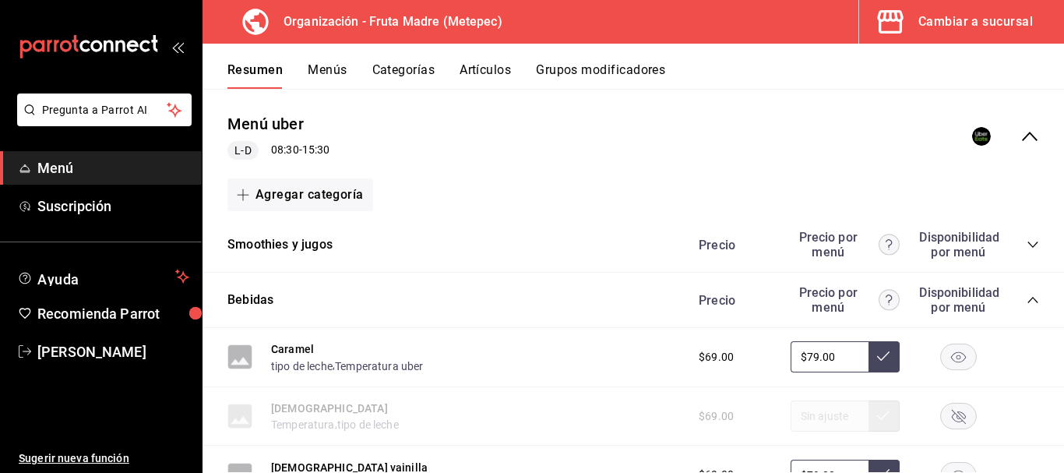
click at [1027, 304] on icon "collapse-category-row" at bounding box center [1033, 300] width 12 height 12
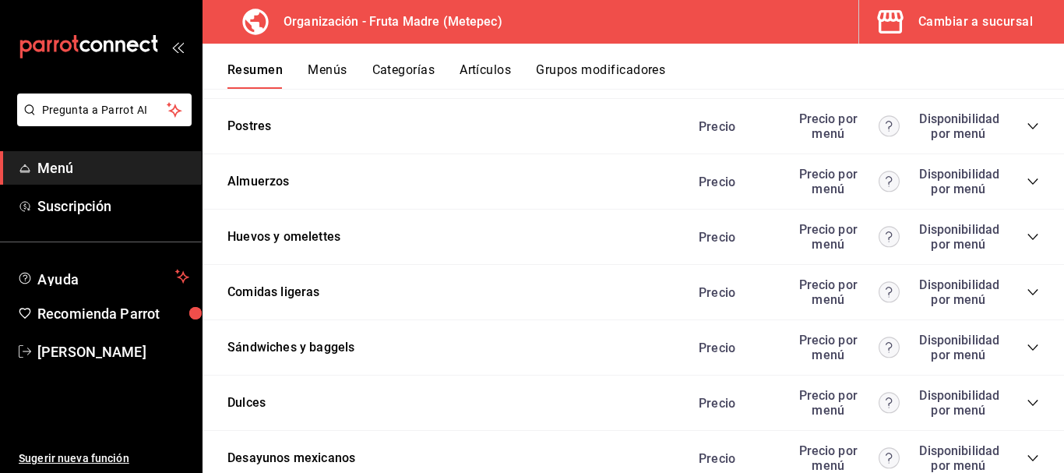
scroll to position [467, 0]
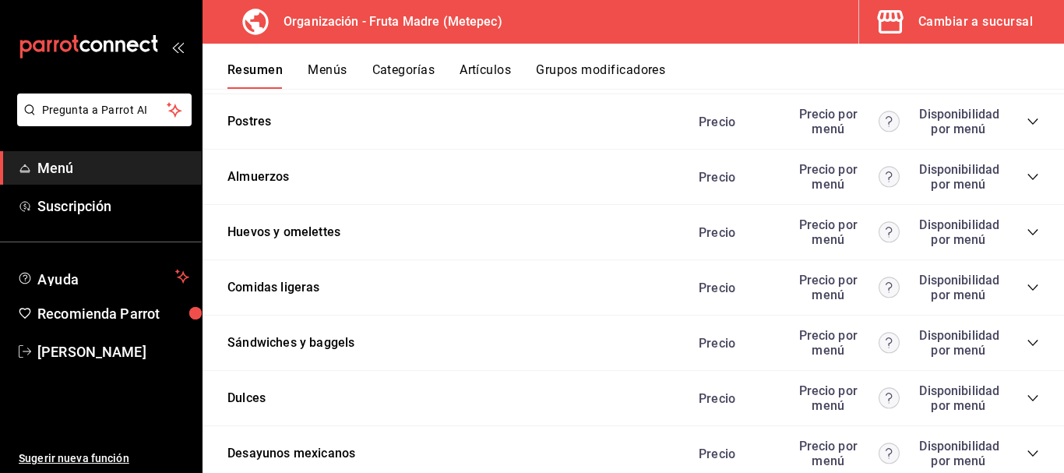
click at [580, 328] on div "Sándwiches y baggels Precio Precio por menú Disponibilidad por menú" at bounding box center [634, 343] width 862 height 55
click at [1028, 344] on icon "collapse-category-row" at bounding box center [1033, 343] width 10 height 6
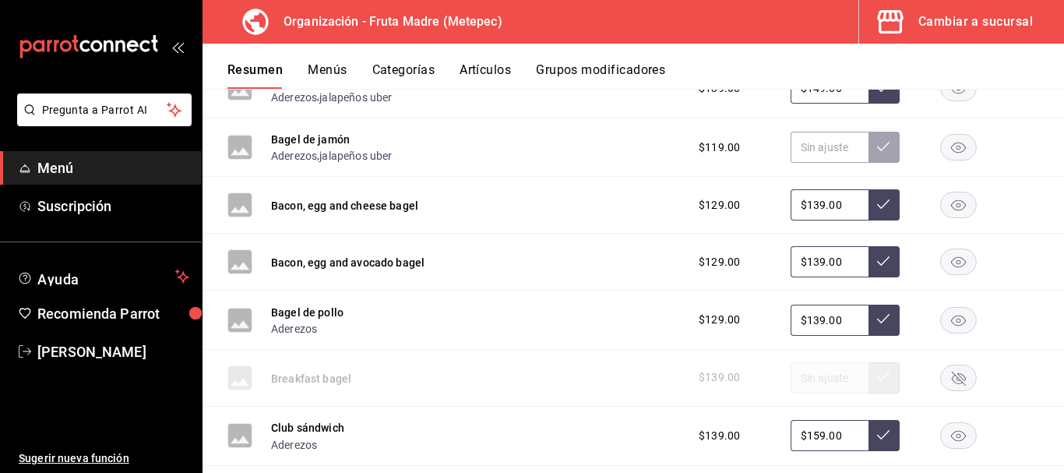
scroll to position [857, 0]
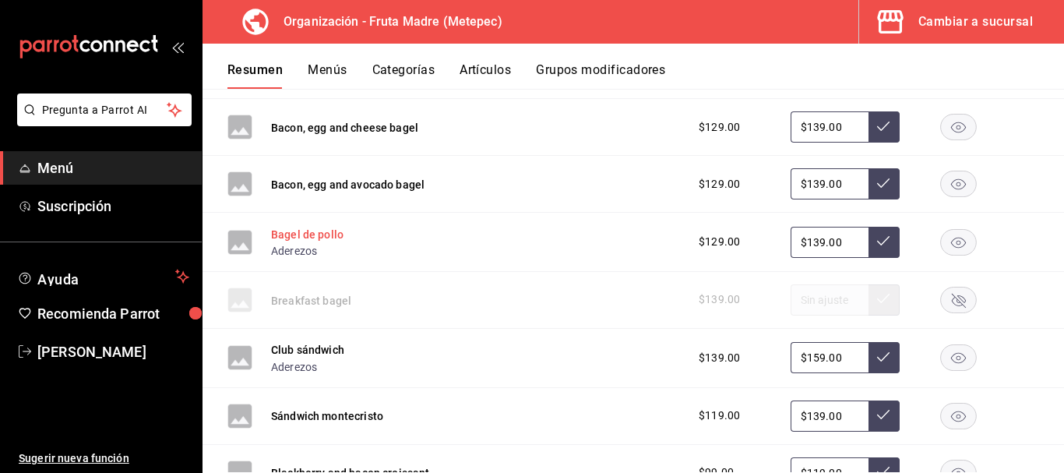
click at [322, 238] on button "Bagel de pollo" at bounding box center [307, 235] width 72 height 16
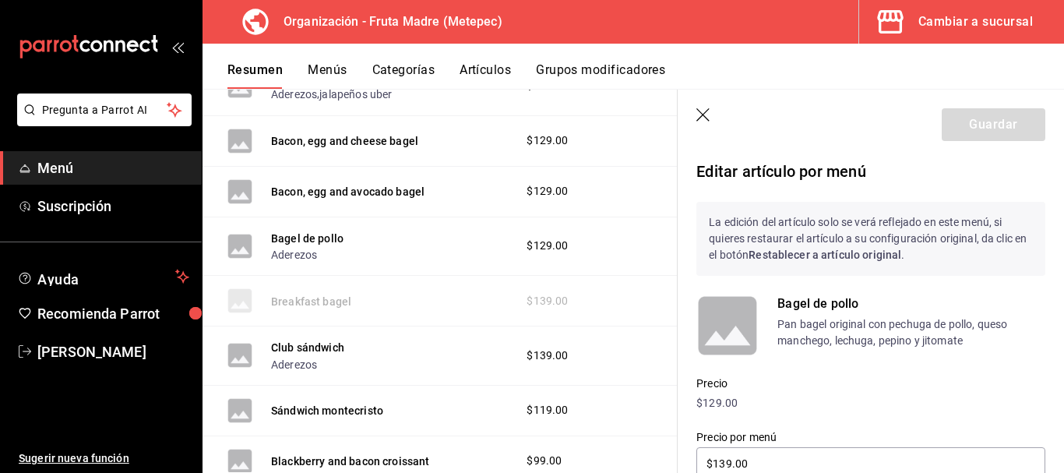
scroll to position [390, 0]
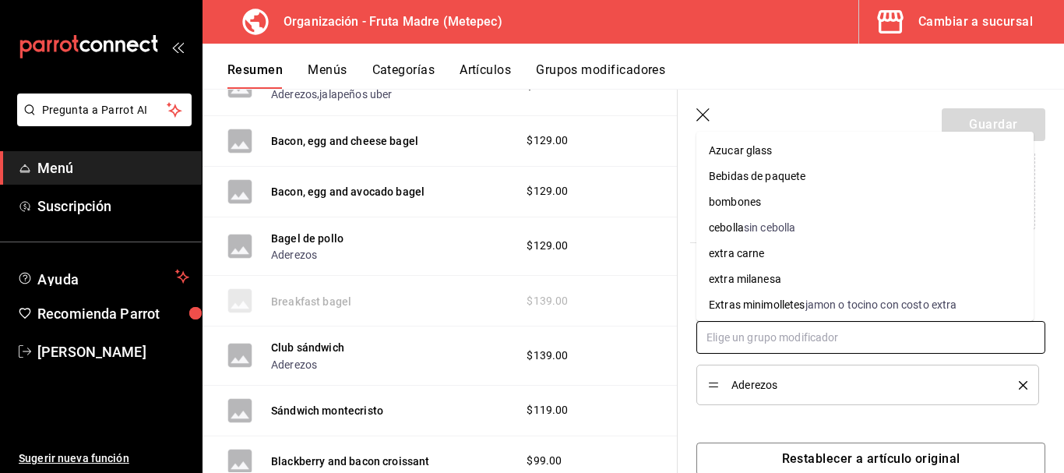
click at [781, 344] on input "text" at bounding box center [871, 337] width 349 height 33
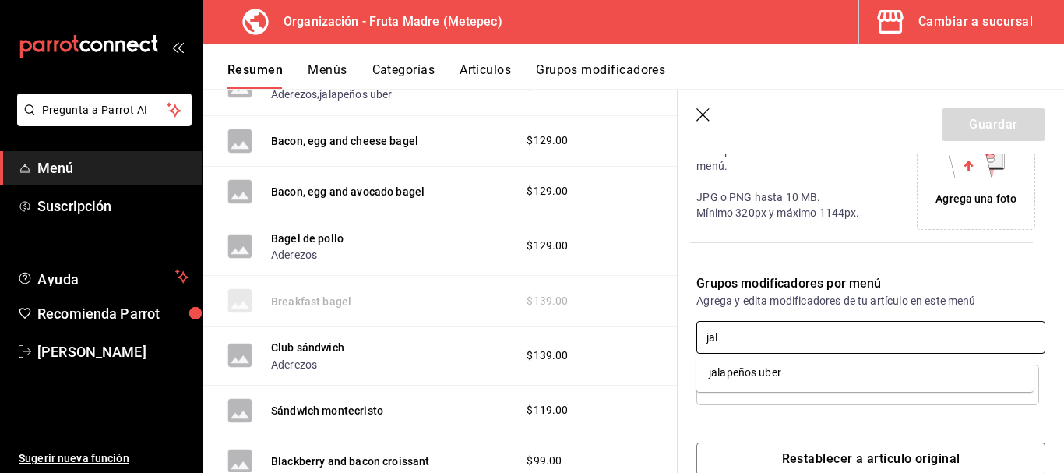
click at [782, 372] on li "jalapeños uber" at bounding box center [865, 373] width 337 height 26
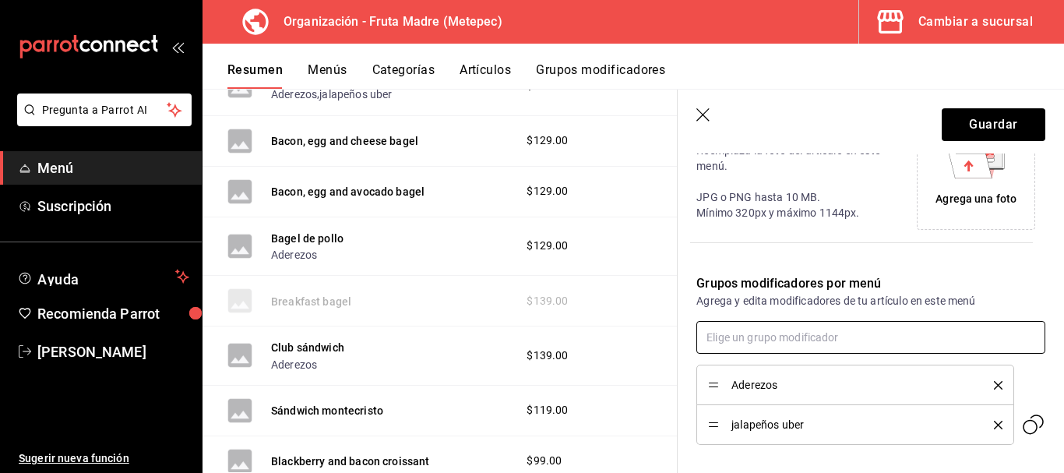
scroll to position [463, 0]
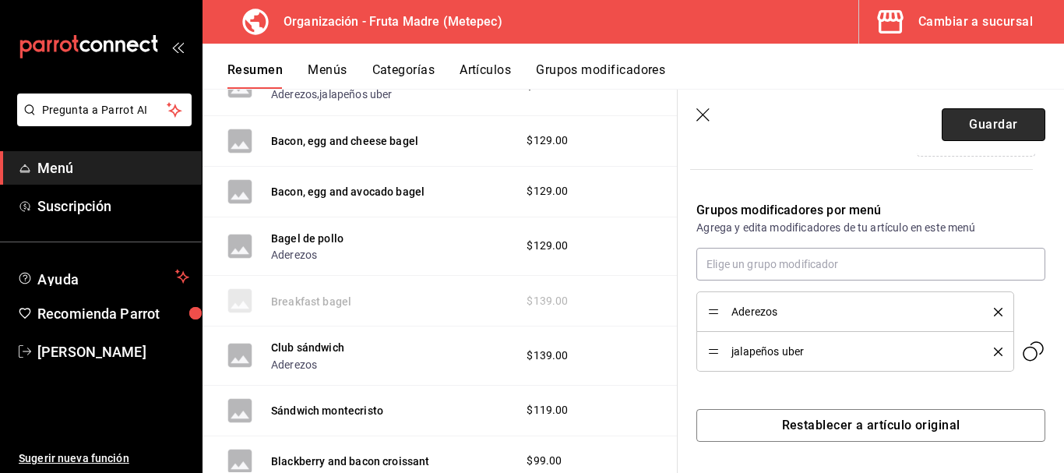
click at [995, 128] on button "Guardar" at bounding box center [994, 124] width 104 height 33
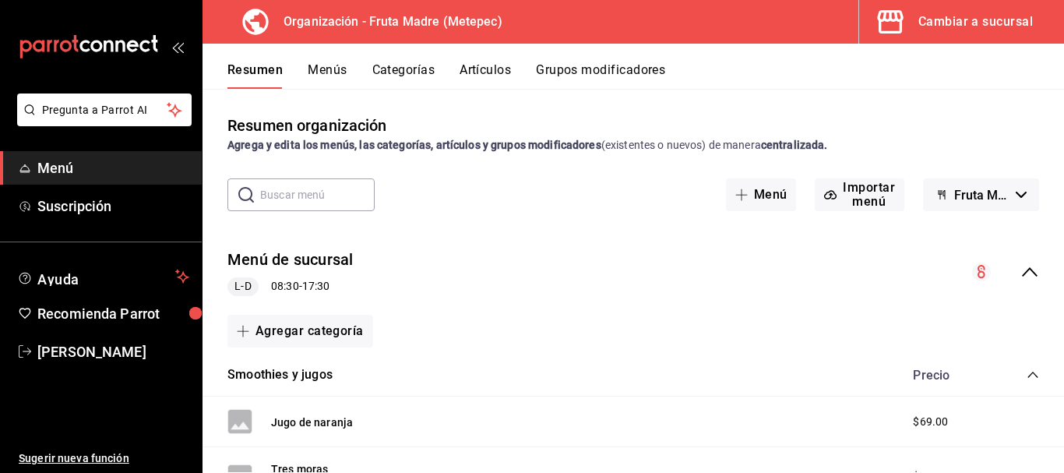
click at [1027, 270] on icon "collapse-menu-row" at bounding box center [1030, 272] width 19 height 19
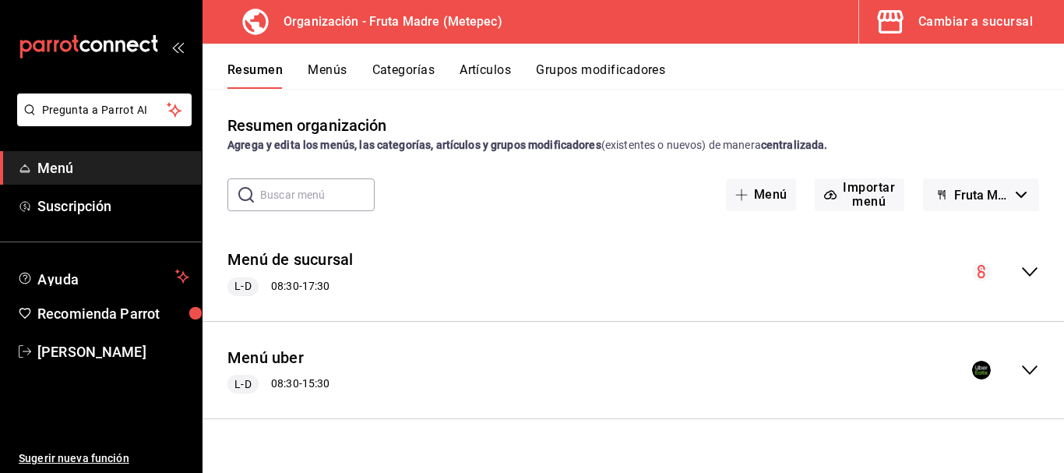
click at [1032, 377] on icon "collapse-menu-row" at bounding box center [1030, 370] width 19 height 19
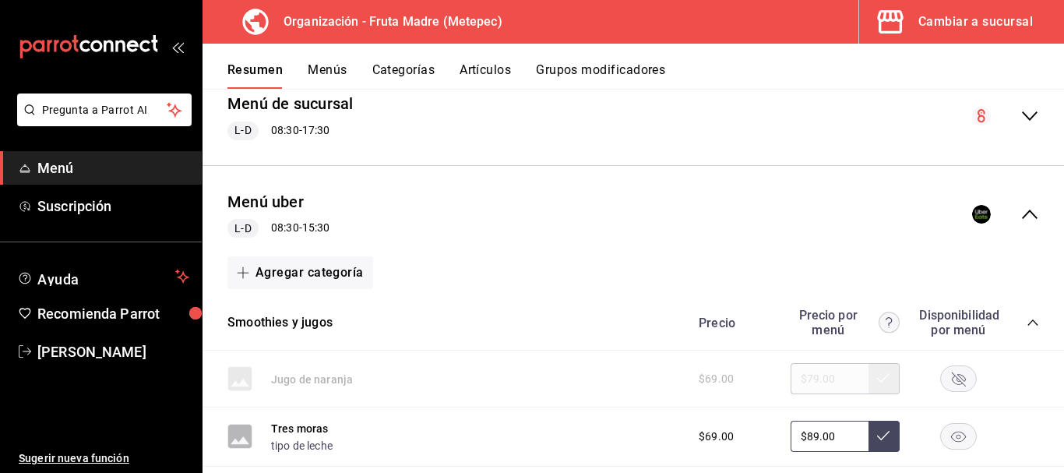
click at [1027, 319] on icon "collapse-category-row" at bounding box center [1033, 322] width 12 height 12
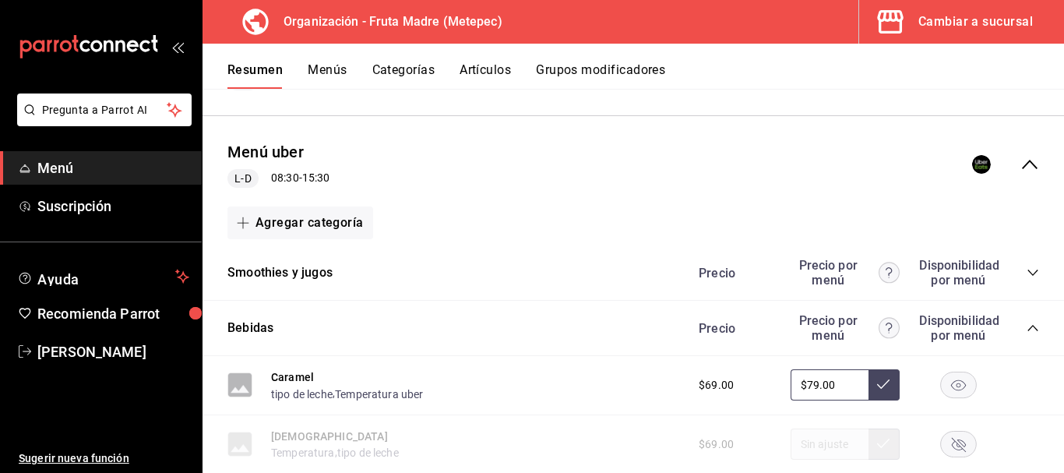
scroll to position [234, 0]
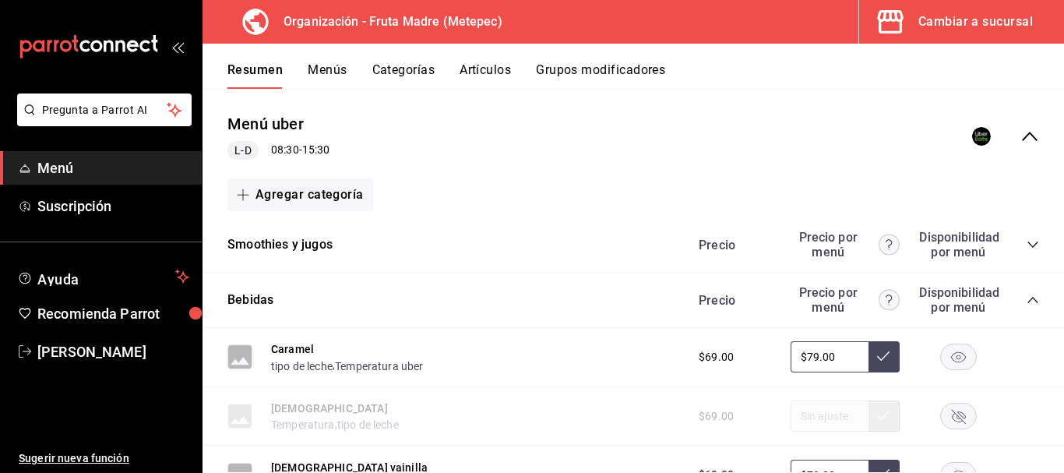
click at [1027, 297] on icon "collapse-category-row" at bounding box center [1033, 300] width 12 height 12
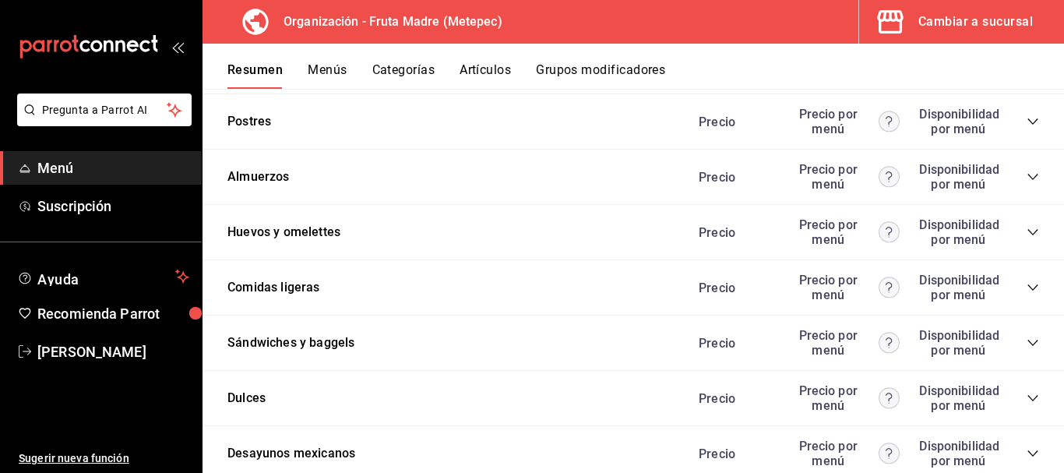
scroll to position [545, 0]
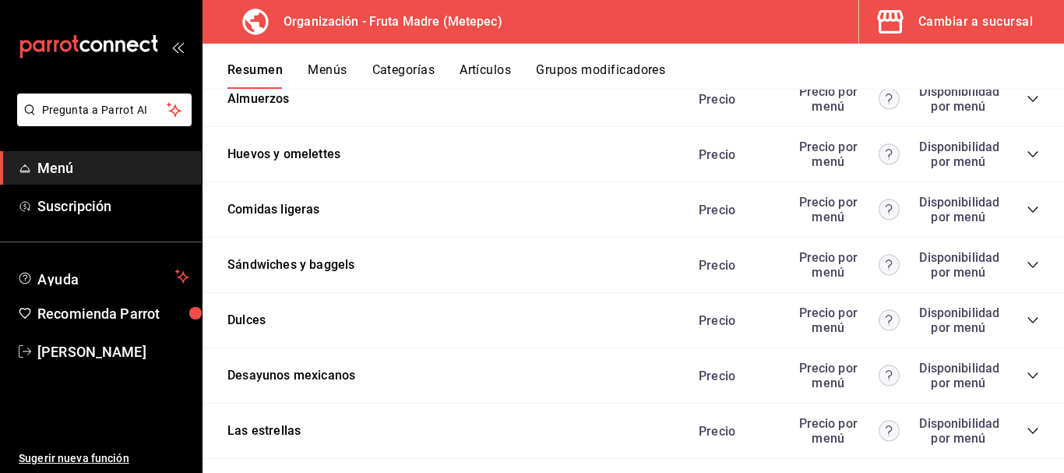
click at [1027, 259] on icon "collapse-category-row" at bounding box center [1033, 265] width 12 height 12
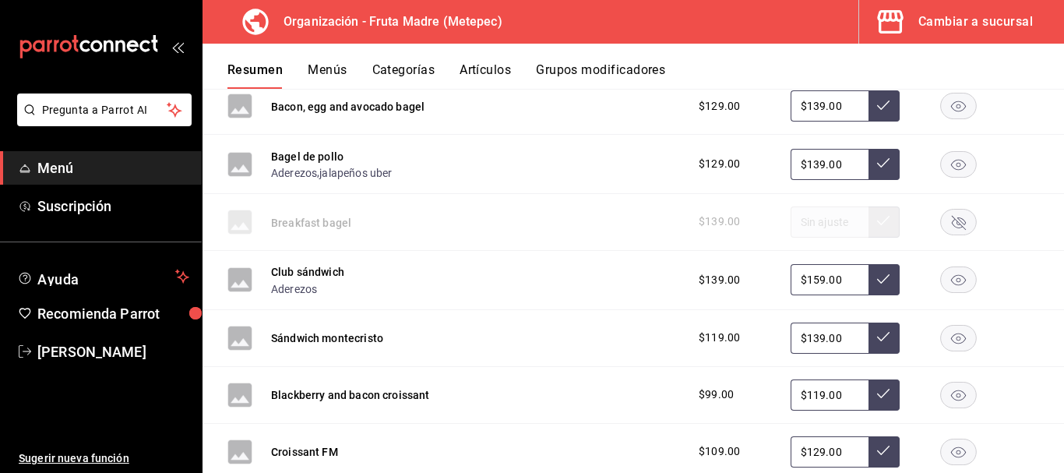
scroll to position [1013, 0]
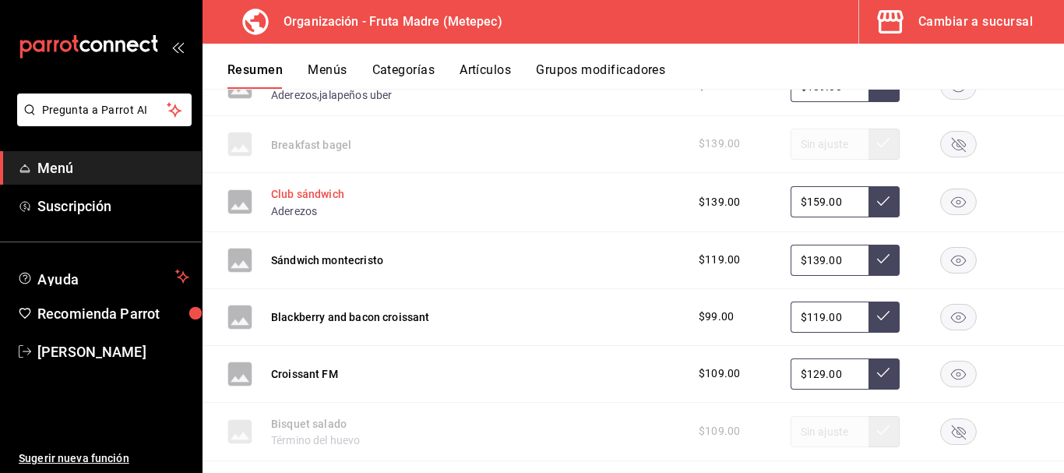
click at [313, 191] on button "Club sándwich" at bounding box center [307, 194] width 73 height 16
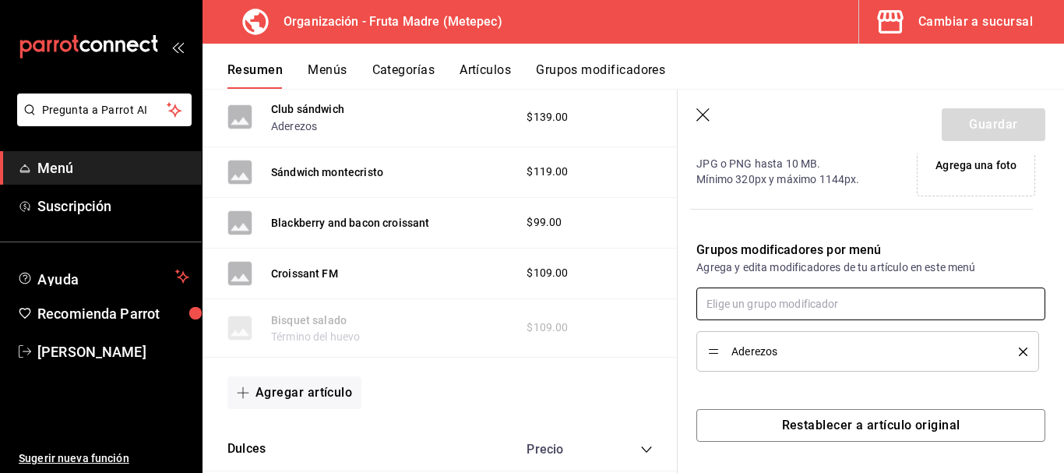
scroll to position [918, 0]
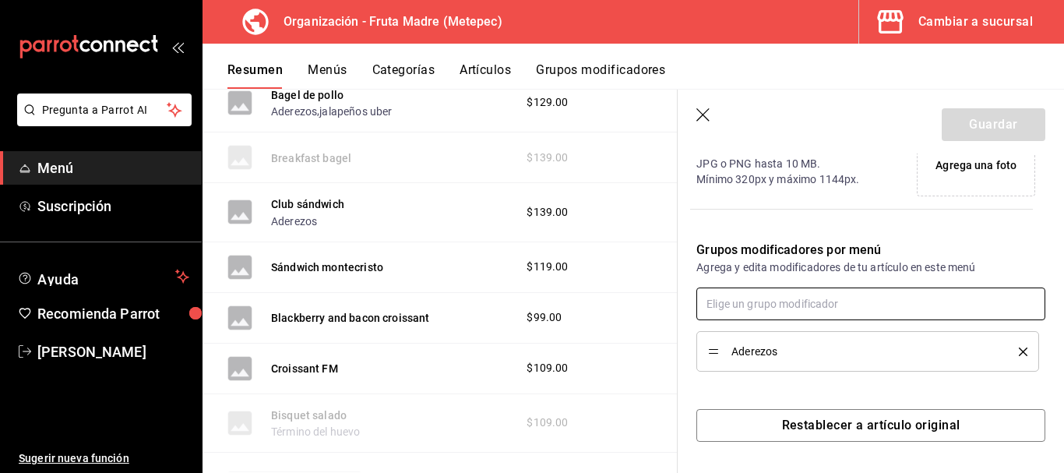
click at [859, 309] on input "text" at bounding box center [871, 304] width 349 height 33
click at [836, 344] on li "jalapeños uber" at bounding box center [865, 339] width 337 height 26
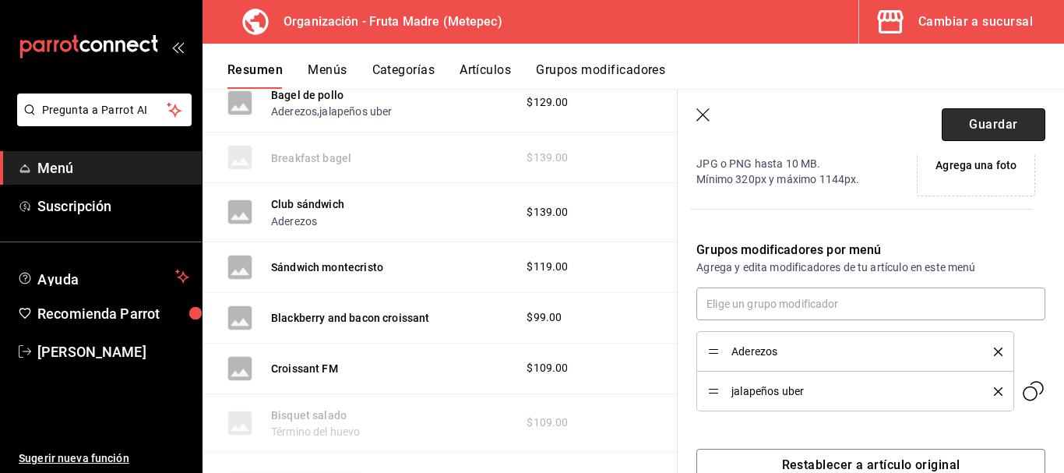
click at [986, 115] on button "Guardar" at bounding box center [994, 124] width 104 height 33
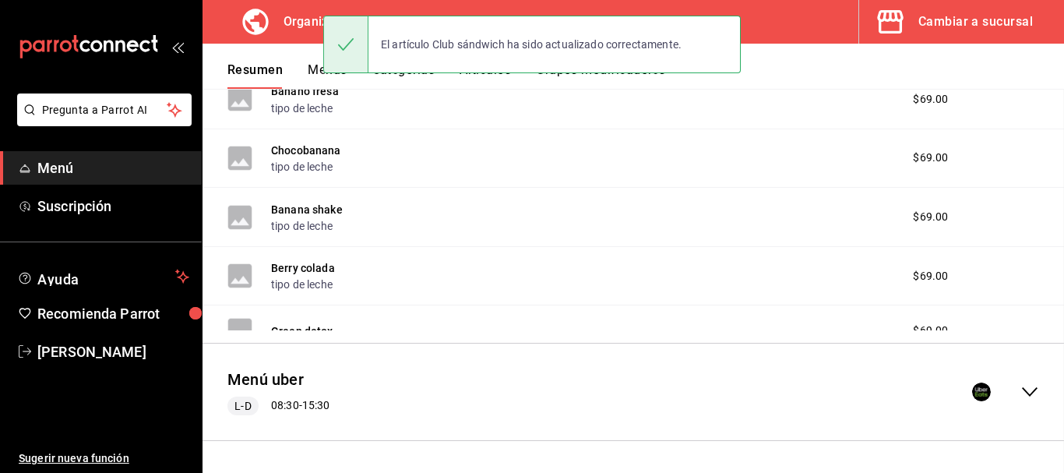
scroll to position [423, 0]
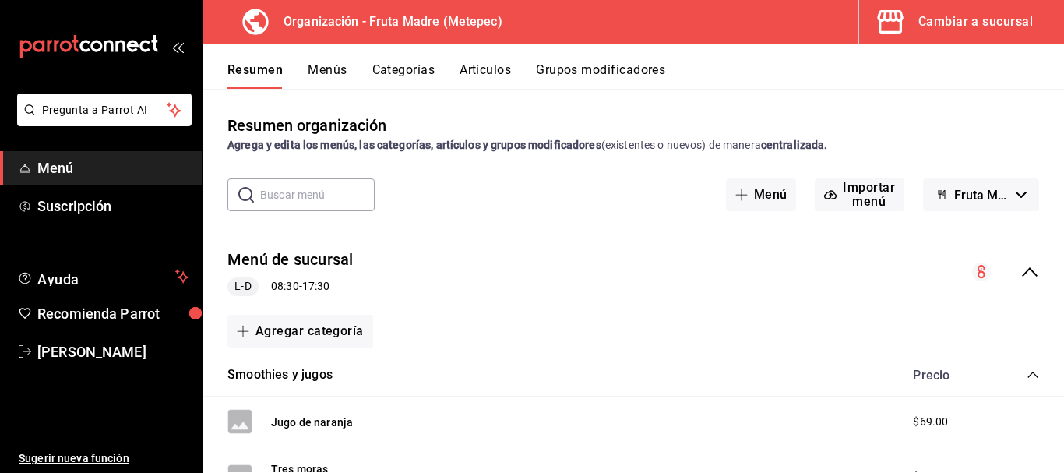
drag, startPoint x: 1020, startPoint y: 265, endPoint x: 1011, endPoint y: 273, distance: 12.7
click at [1021, 265] on icon "collapse-menu-row" at bounding box center [1030, 272] width 19 height 19
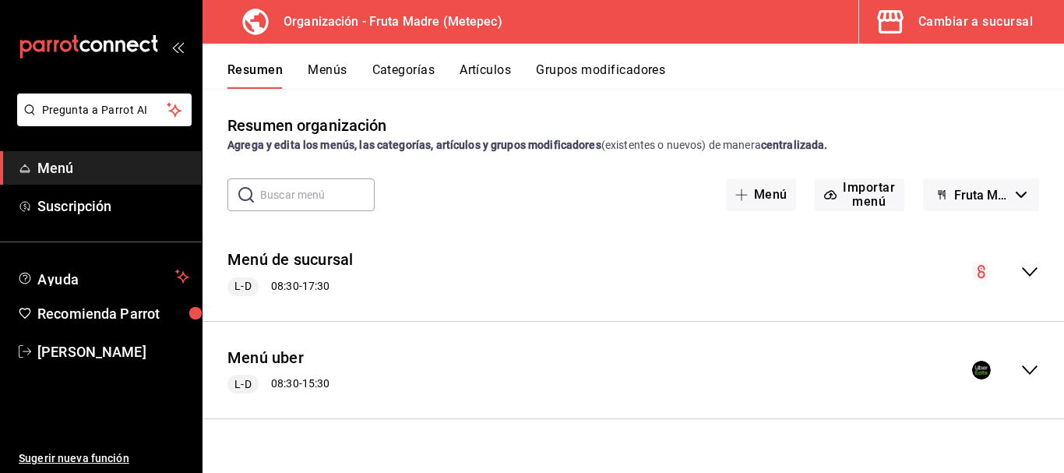
click at [1028, 361] on icon "collapse-menu-row" at bounding box center [1030, 370] width 19 height 19
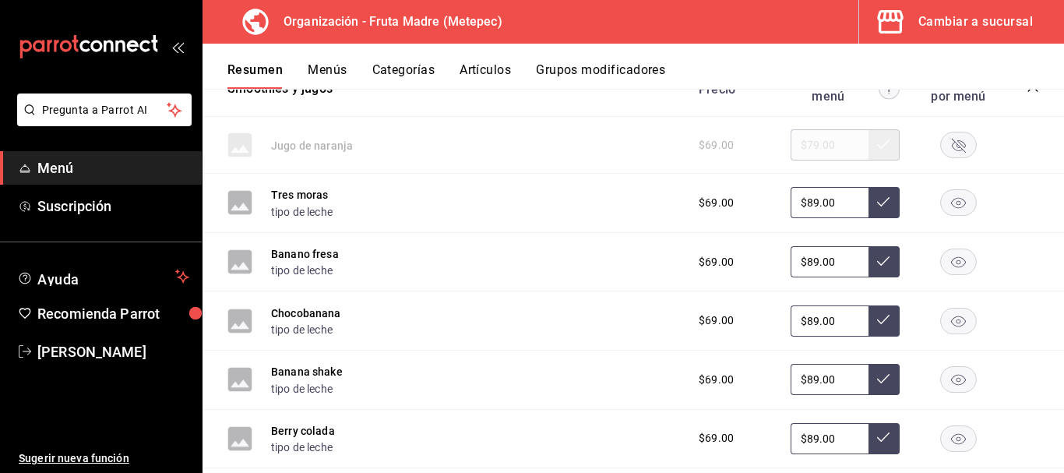
scroll to position [312, 0]
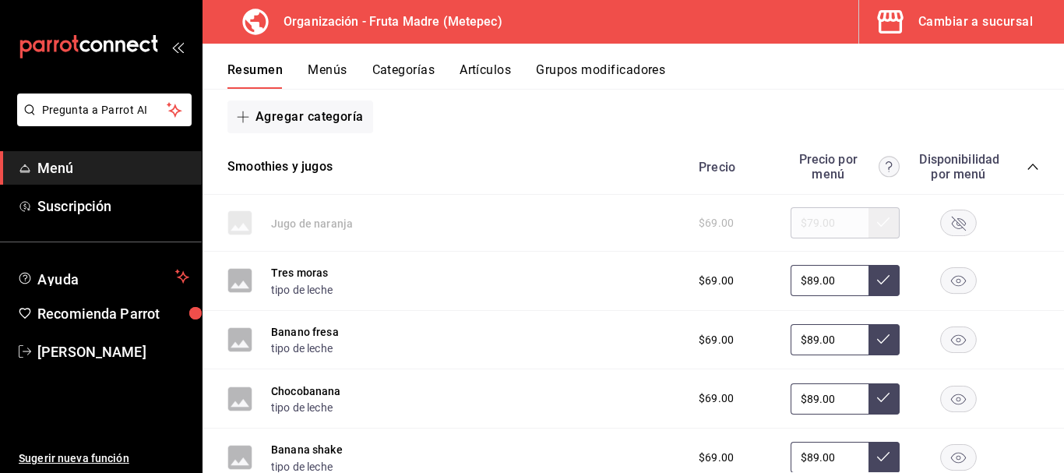
click at [1027, 166] on icon "collapse-category-row" at bounding box center [1033, 167] width 12 height 12
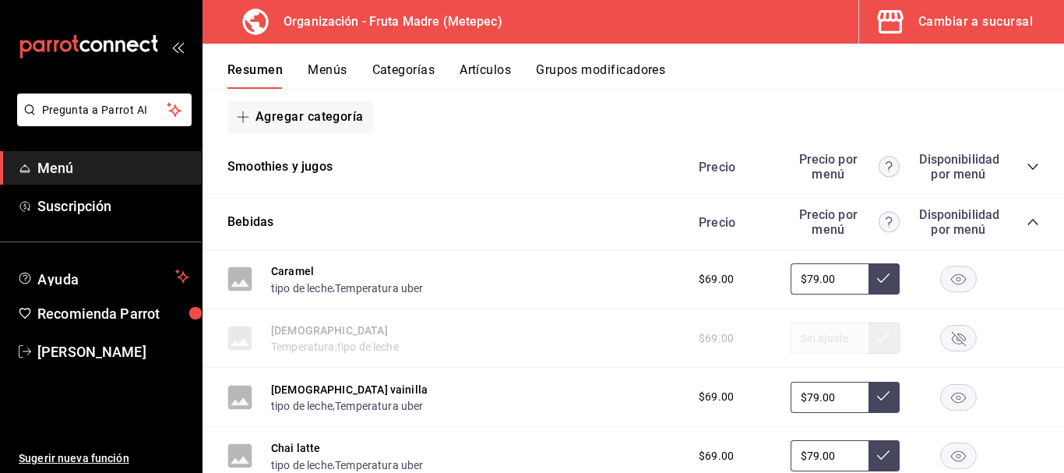
click at [1027, 217] on icon "collapse-category-row" at bounding box center [1033, 222] width 12 height 12
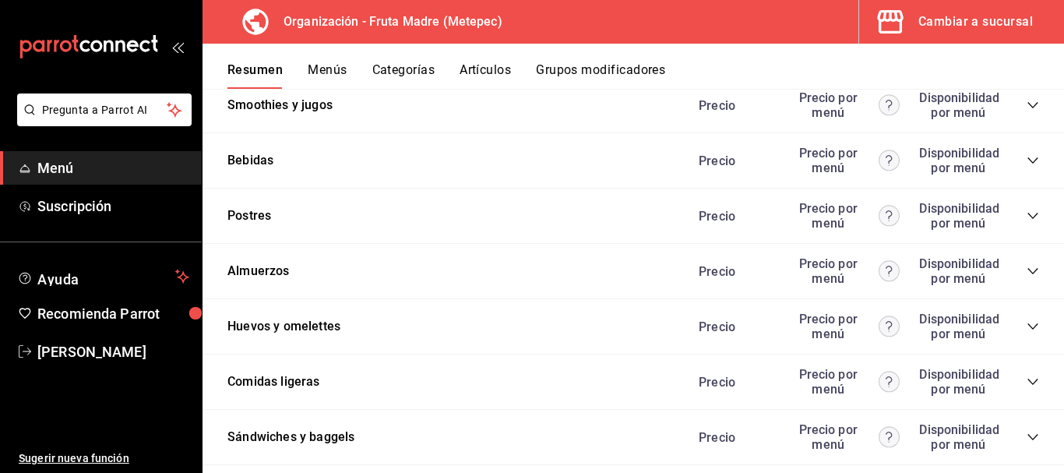
scroll to position [467, 0]
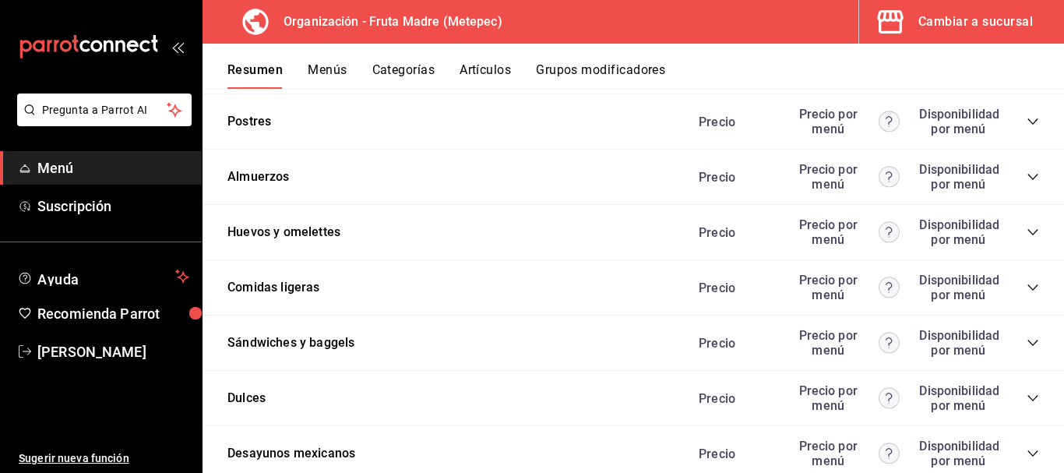
click at [1027, 341] on icon "collapse-category-row" at bounding box center [1033, 343] width 12 height 12
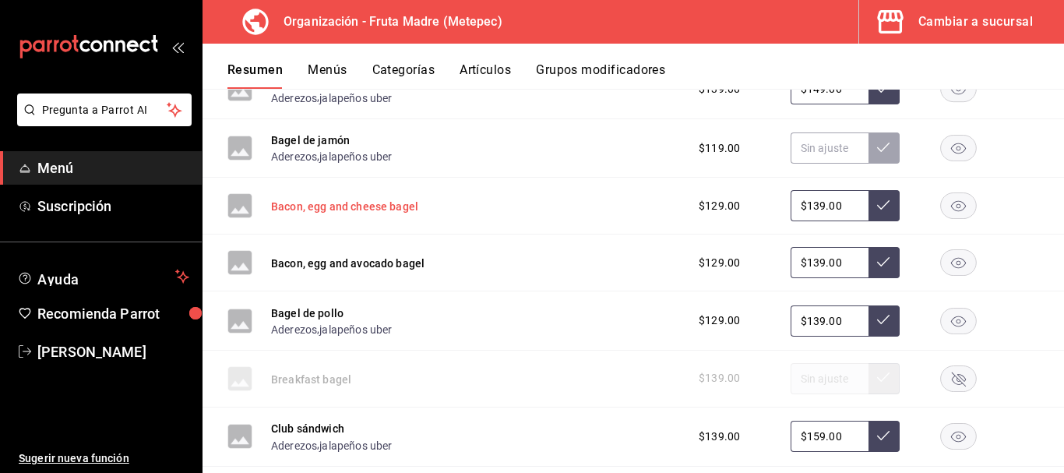
scroll to position [779, 0]
click at [490, 65] on button "Artículos" at bounding box center [485, 75] width 51 height 26
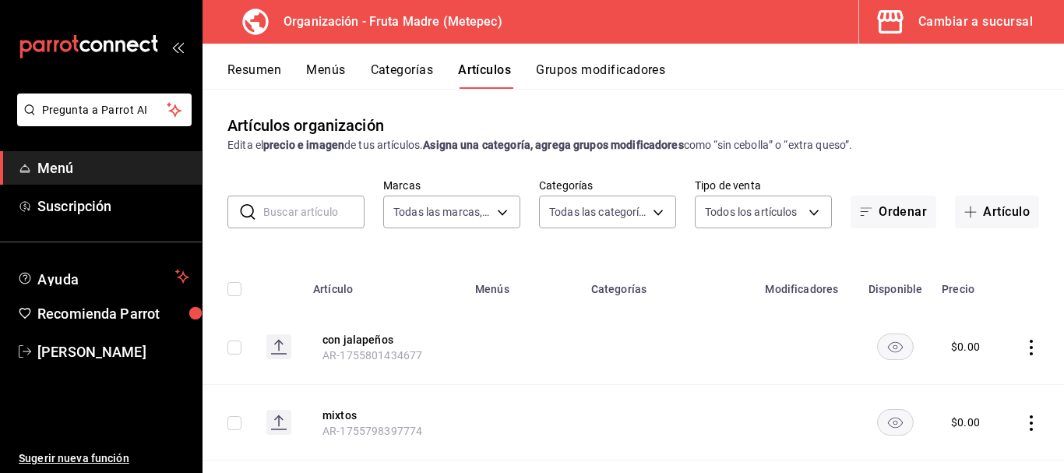
click at [306, 208] on input "text" at bounding box center [313, 211] width 101 height 31
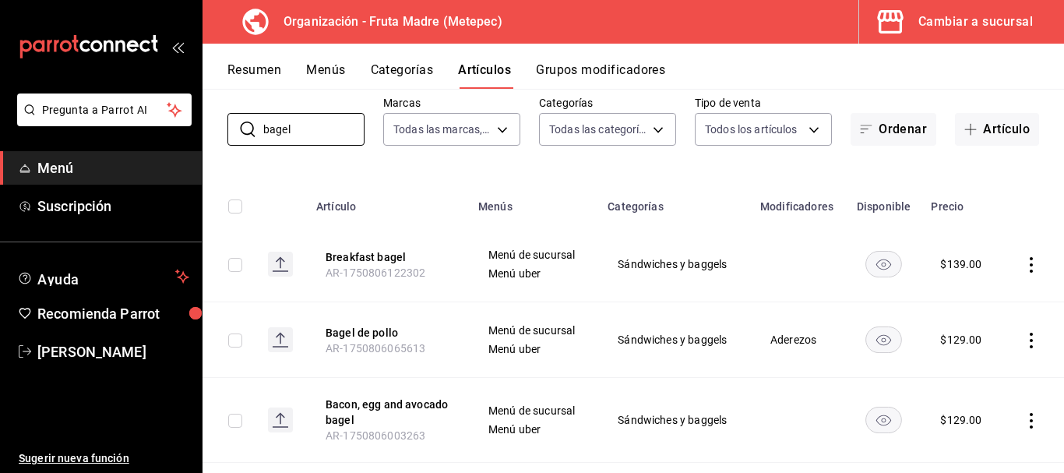
scroll to position [156, 0]
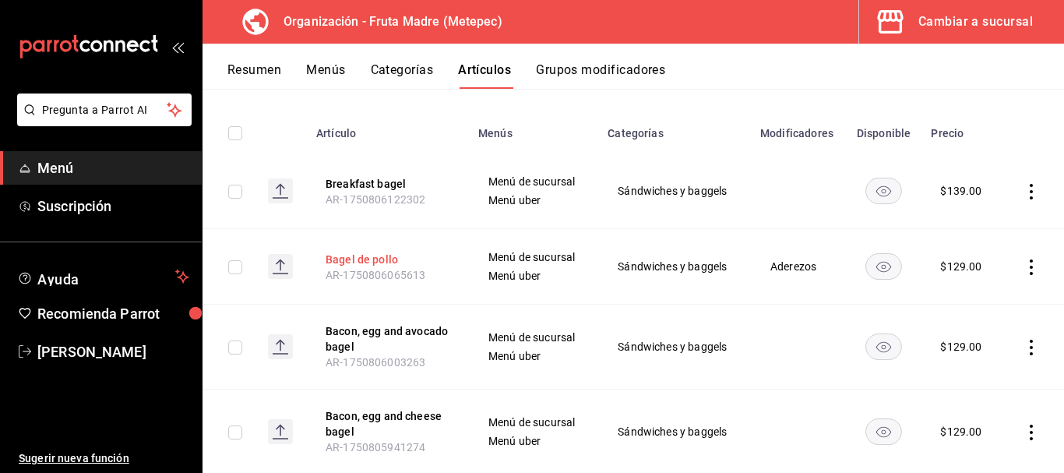
click at [344, 259] on button "Bagel de pollo" at bounding box center [388, 260] width 125 height 16
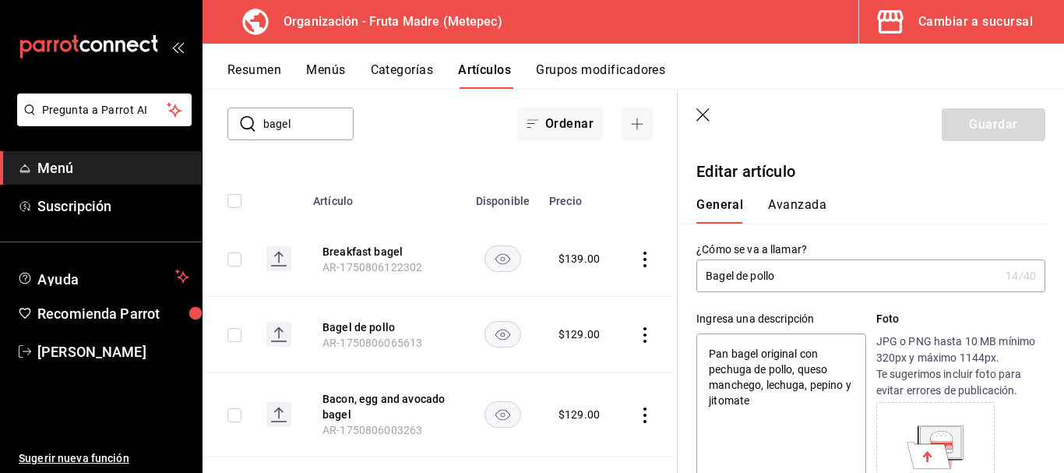
drag, startPoint x: 785, startPoint y: 407, endPoint x: 699, endPoint y: 340, distance: 109.4
click at [699, 340] on textarea "Pan bagel original con pechuga de pollo, queso manchego, lechuga, pepino y jito…" at bounding box center [781, 426] width 169 height 187
paste textarea "jamón de pavo, queso manchego, vegetales (lechuga, pepino y jitomate) y aderezo…"
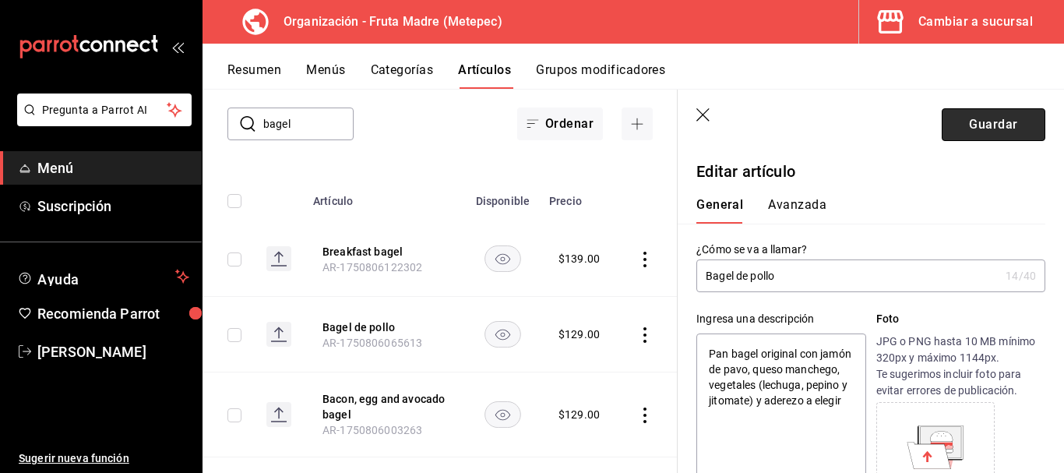
click at [966, 125] on button "Guardar" at bounding box center [994, 124] width 104 height 33
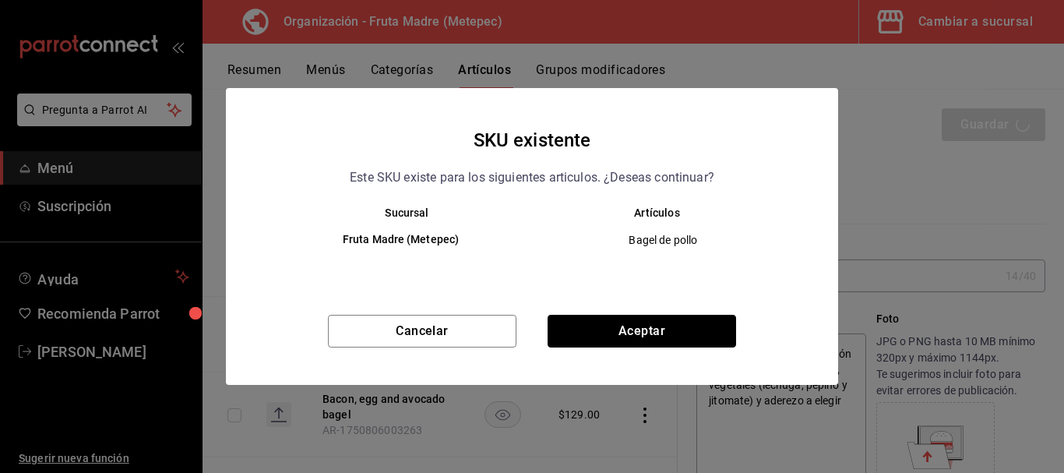
click at [658, 332] on button "Aceptar" at bounding box center [642, 331] width 189 height 33
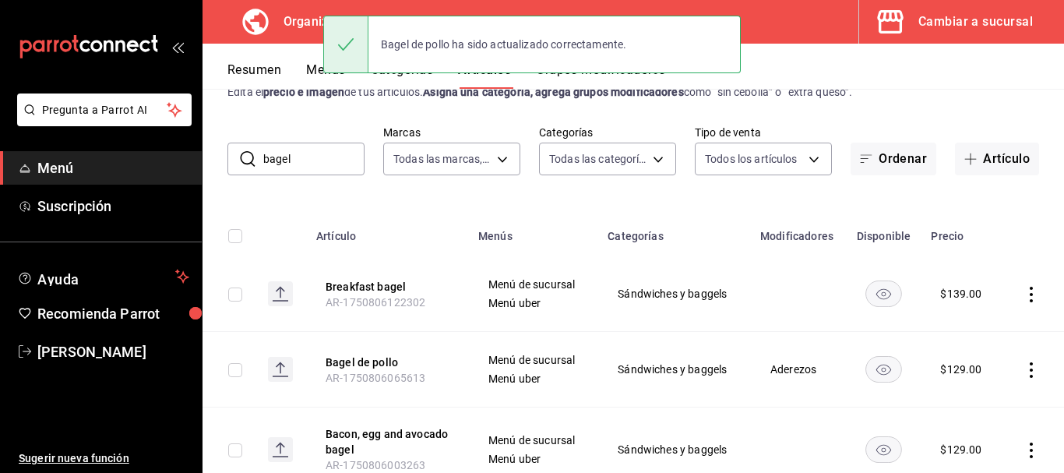
scroll to position [78, 0]
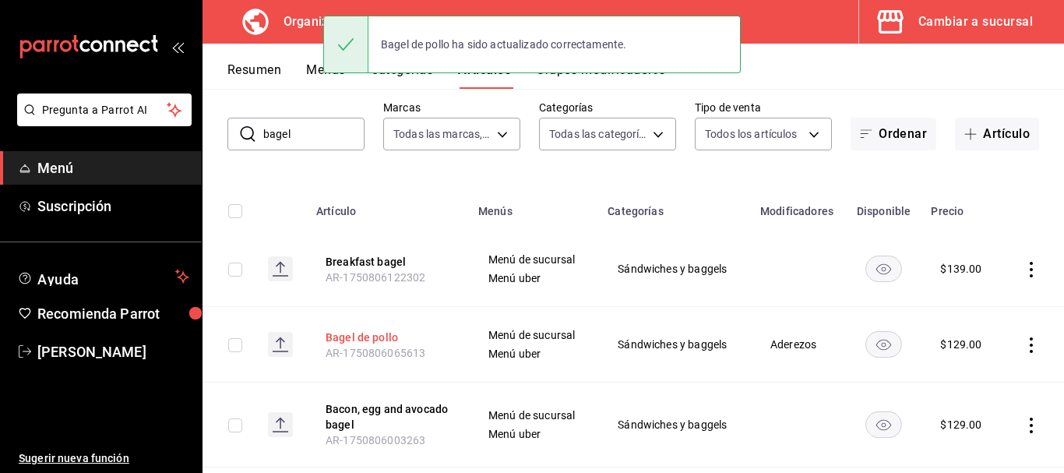
click at [380, 337] on button "Bagel de pollo" at bounding box center [388, 338] width 125 height 16
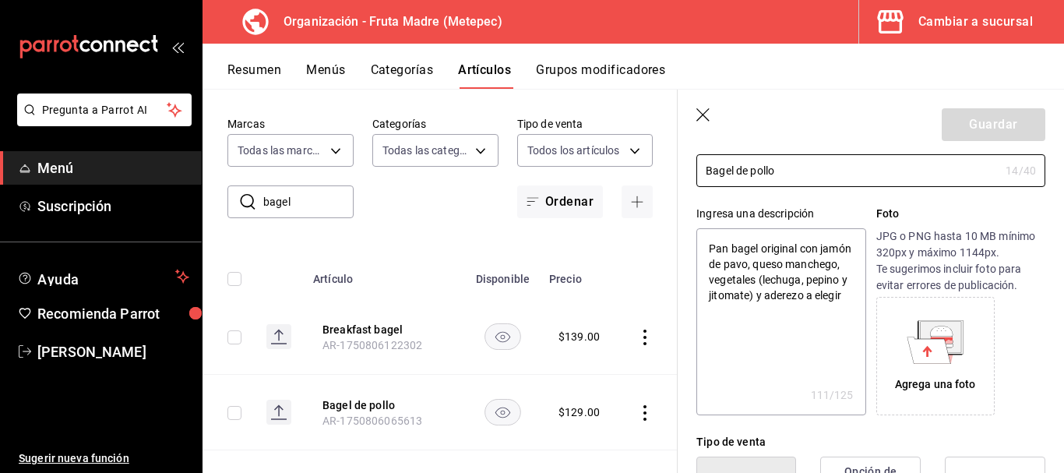
scroll to position [78, 0]
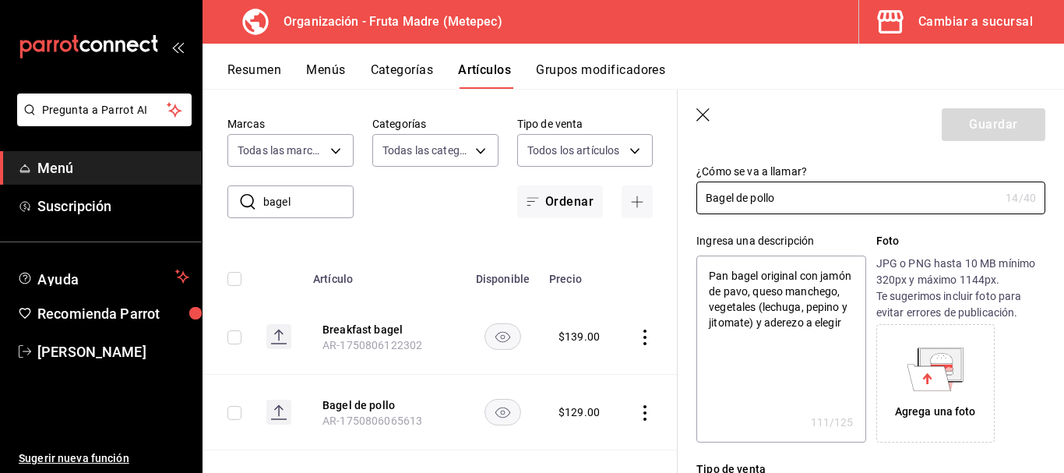
click at [704, 114] on icon "button" at bounding box center [703, 114] width 13 height 13
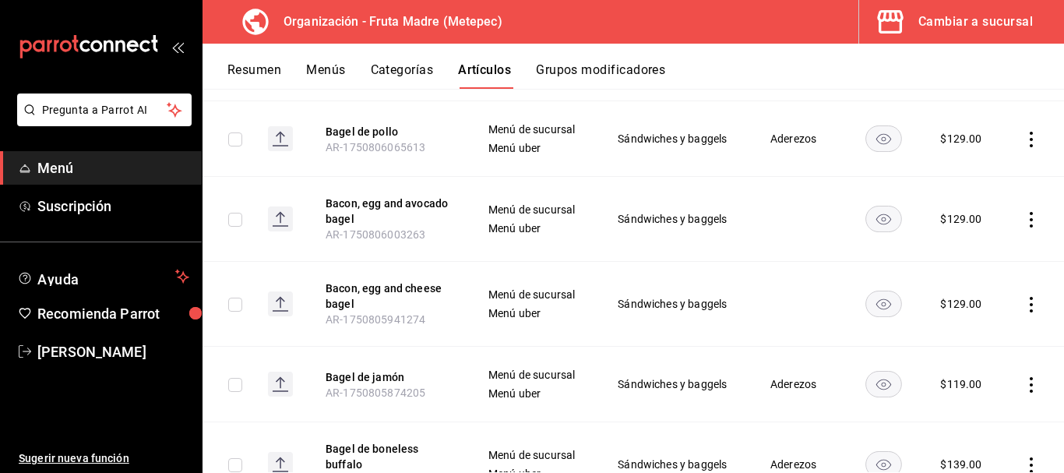
scroll to position [312, 0]
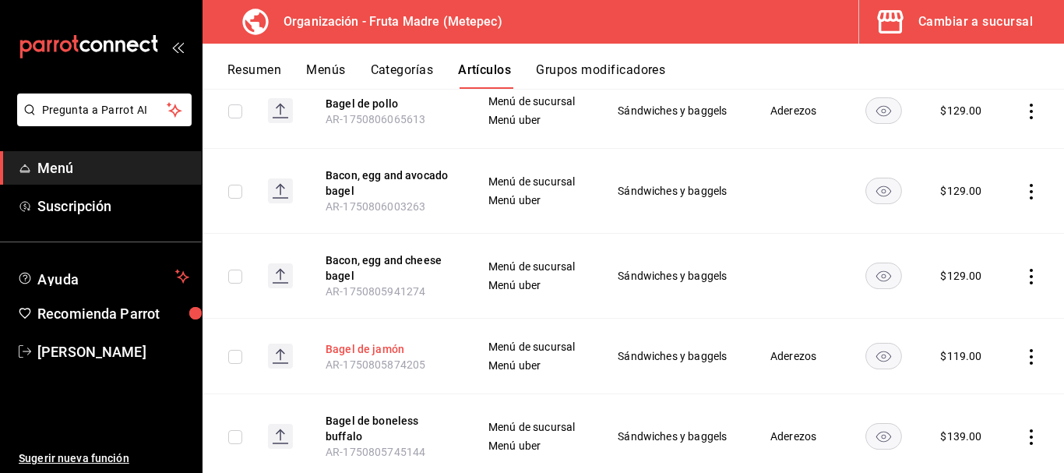
click at [372, 344] on button "Bagel de jamón" at bounding box center [388, 349] width 125 height 16
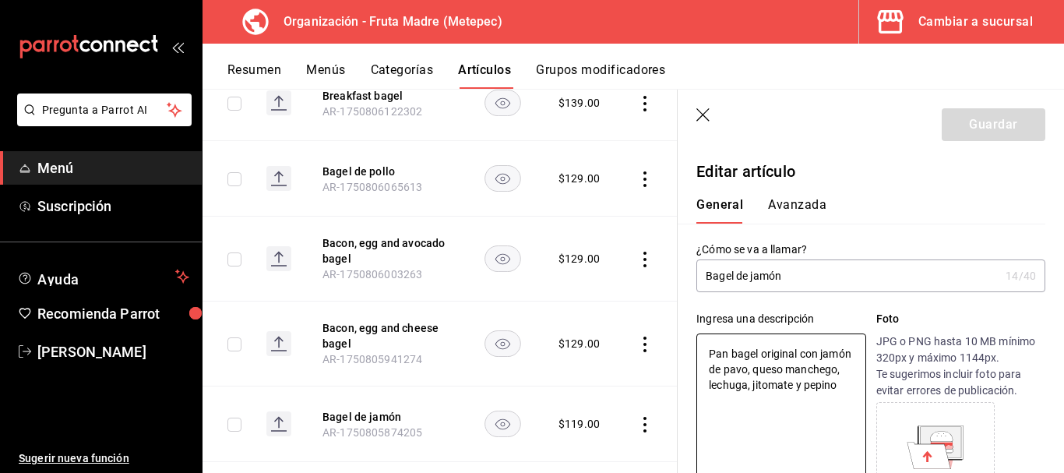
drag, startPoint x: 820, startPoint y: 398, endPoint x: 695, endPoint y: 340, distance: 138.4
click at [695, 340] on div "Ingresa una descripción Pan bagel original con jamón de pavo, queso manchego, l…" at bounding box center [862, 406] width 368 height 228
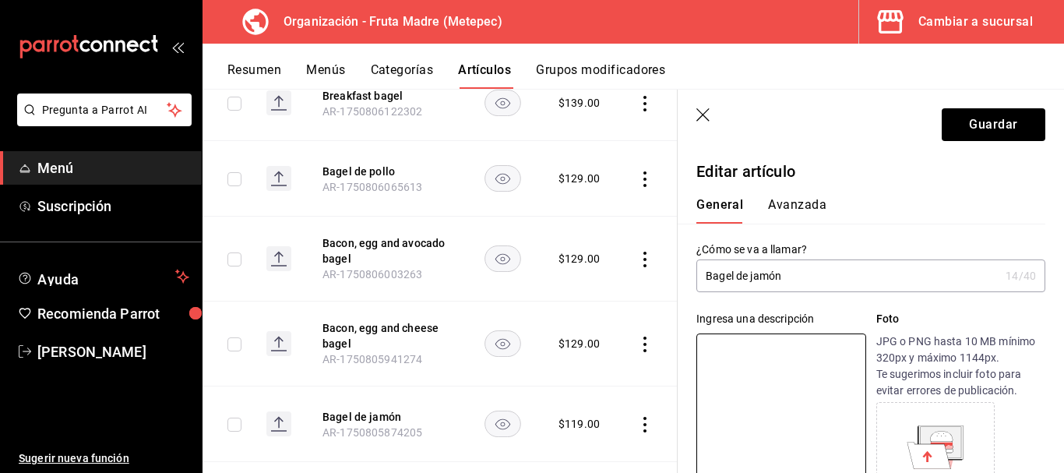
paste textarea "Pan bagel original con jamón de pavo, queso manchego, vegetales (lechuga, pepin…"
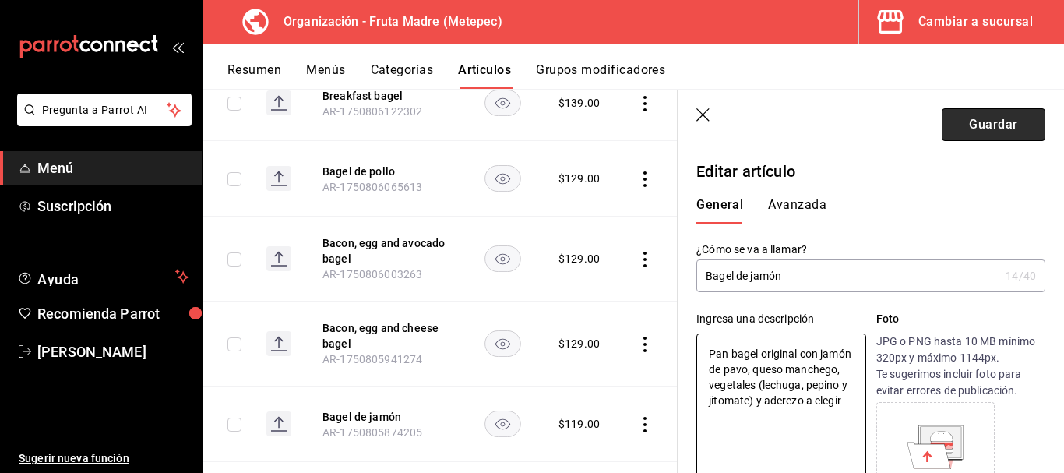
click at [963, 126] on button "Guardar" at bounding box center [994, 124] width 104 height 33
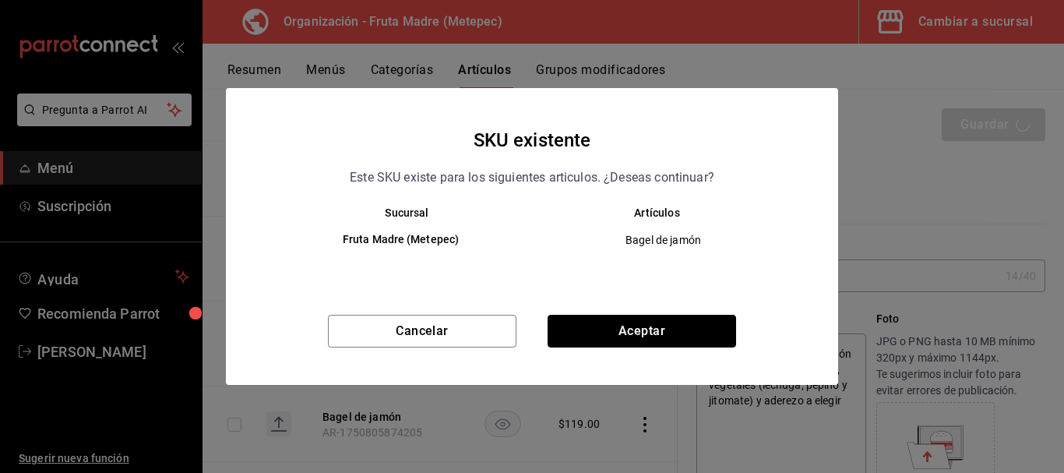
click at [623, 338] on button "Aceptar" at bounding box center [642, 331] width 189 height 33
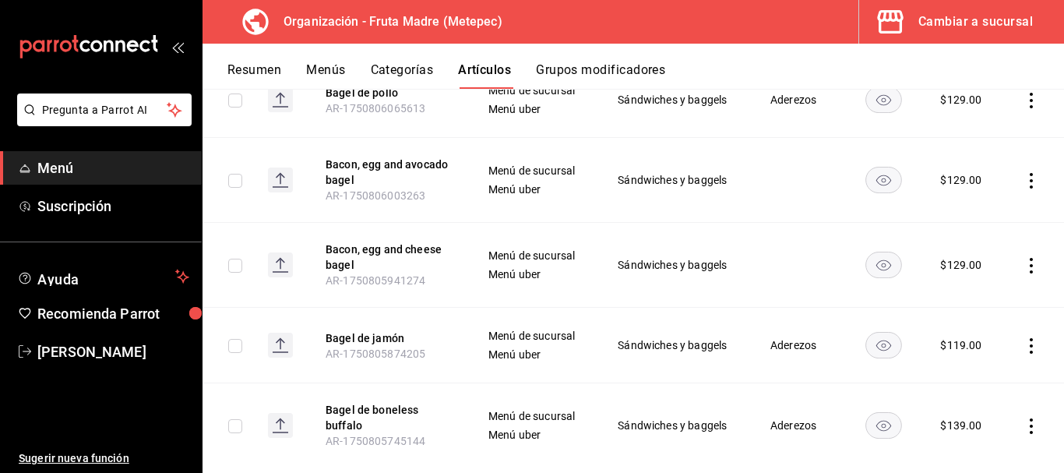
scroll to position [355, 0]
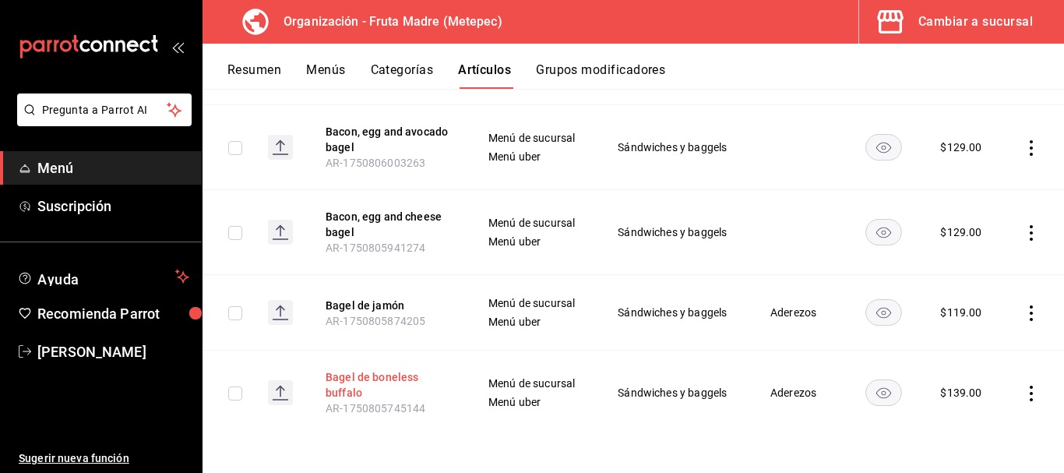
click at [386, 376] on button "Bagel de boneless buffalo" at bounding box center [388, 384] width 125 height 31
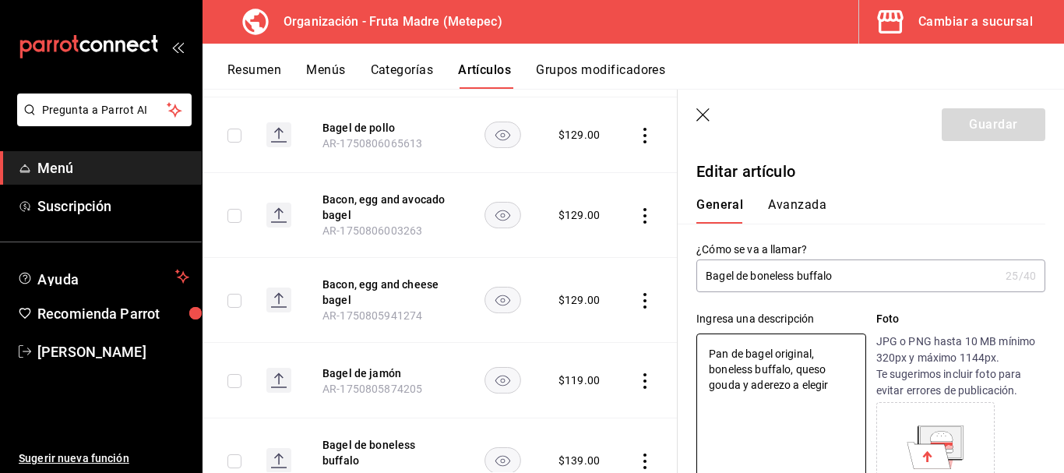
drag, startPoint x: 839, startPoint y: 383, endPoint x: 637, endPoint y: 326, distance: 209.7
click at [637, 326] on main "Artículos organización Edita el precio e imagen de tus artículos. Asigna una ca…" at bounding box center [634, 281] width 862 height 384
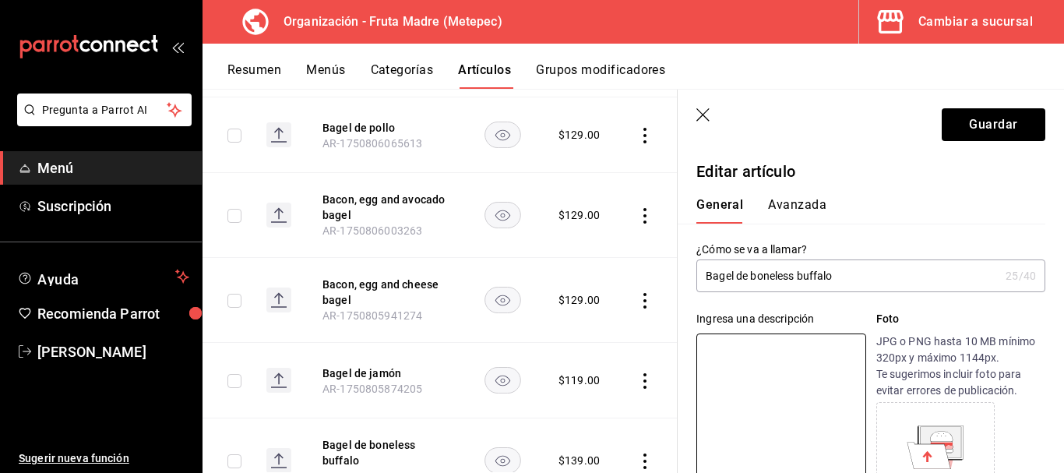
paste textarea "Preparado con Boneless (Bolitas de pollo con salsa Buffalo fritos a base de air…"
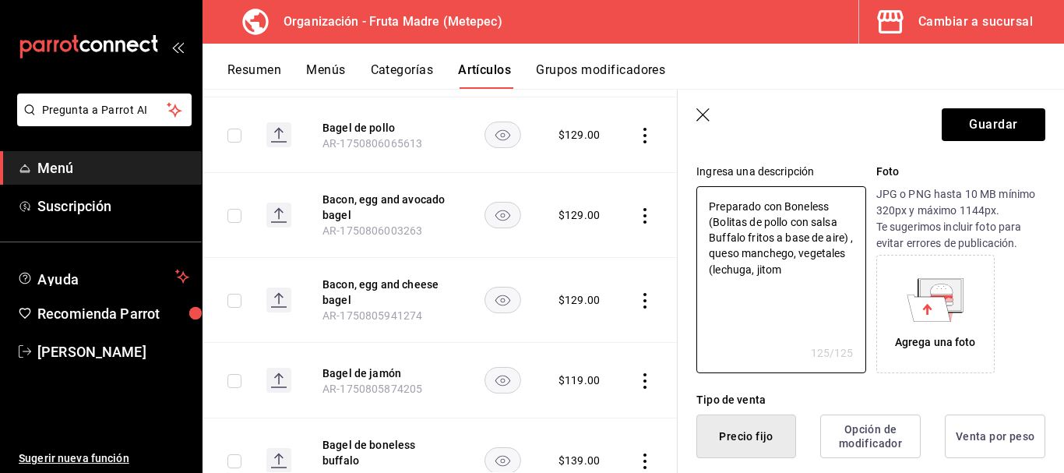
scroll to position [78, 0]
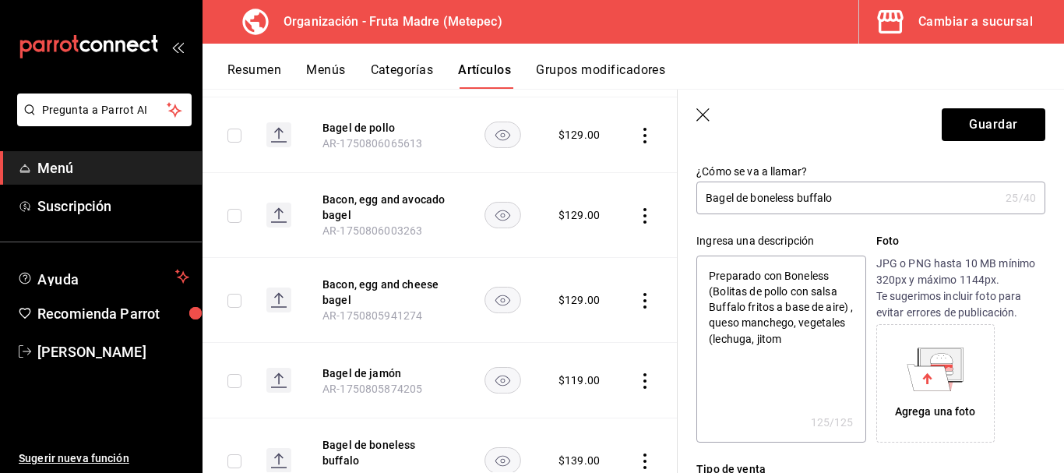
drag, startPoint x: 744, startPoint y: 309, endPoint x: 784, endPoint y: 272, distance: 54.6
click at [784, 272] on textarea "Preparado con Boneless (Bolitas de pollo con salsa Buffalo fritos a base de air…" at bounding box center [781, 349] width 169 height 187
click at [725, 306] on textarea "Preparado con boneless buffalo fritos a base de aire) , queso manchego, vegetal…" at bounding box center [781, 349] width 169 height 187
click at [841, 321] on textarea "Preparado con boneless buffalo fritos a base de aire , queso manchego, vegetale…" at bounding box center [781, 349] width 169 height 187
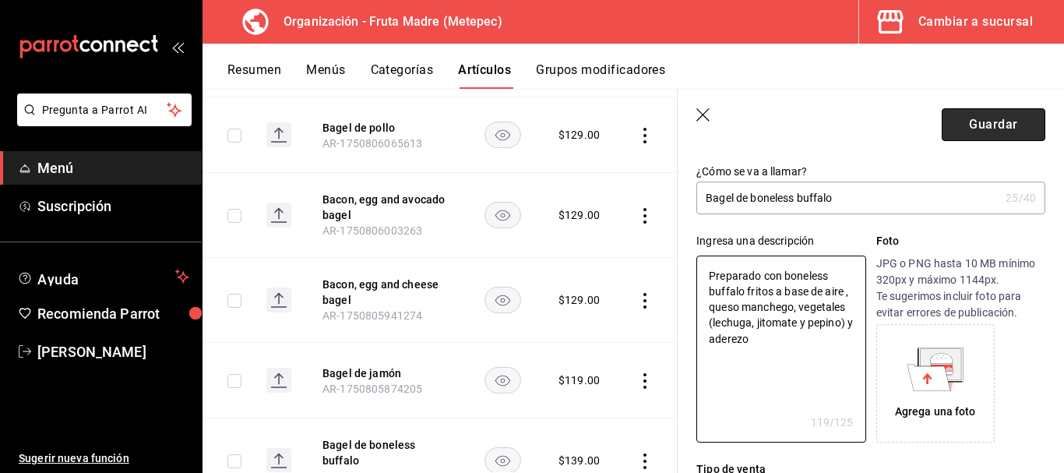
click at [966, 131] on button "Guardar" at bounding box center [994, 124] width 104 height 33
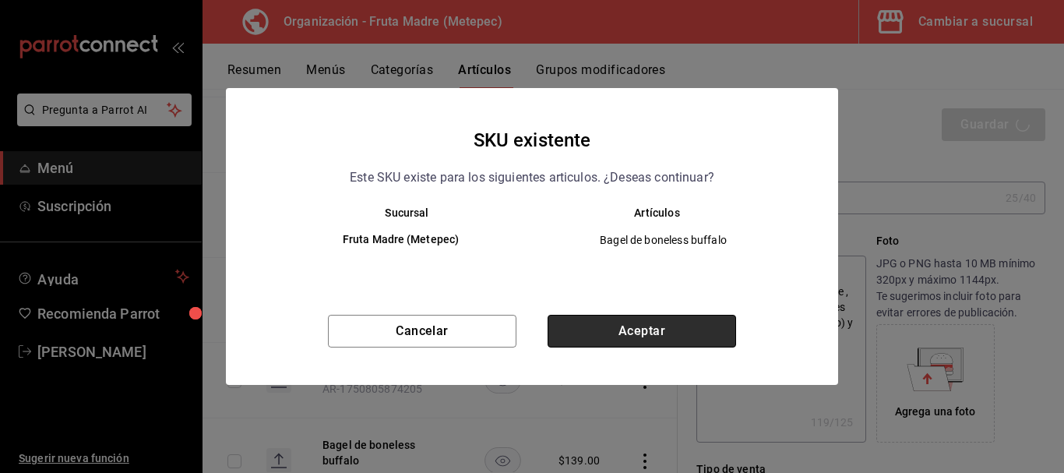
click at [589, 327] on button "Aceptar" at bounding box center [642, 331] width 189 height 33
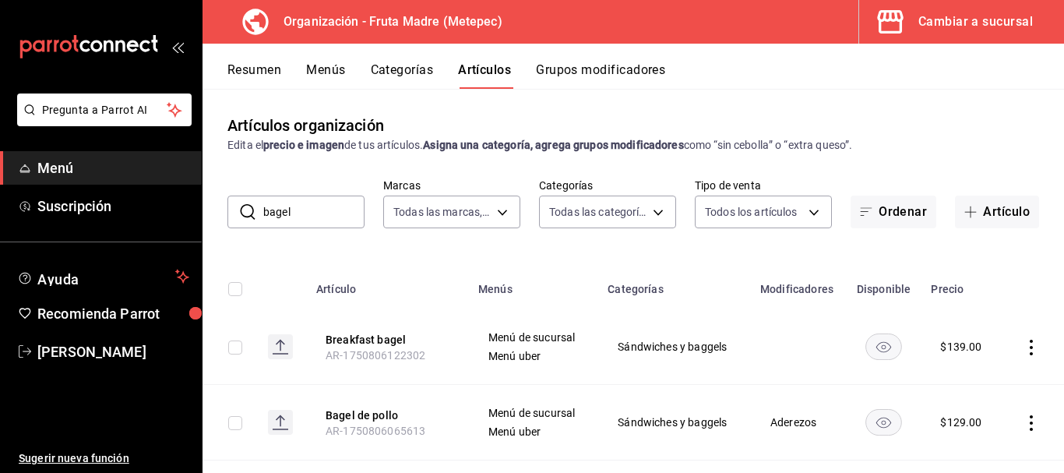
click at [252, 72] on button "Resumen" at bounding box center [255, 75] width 54 height 26
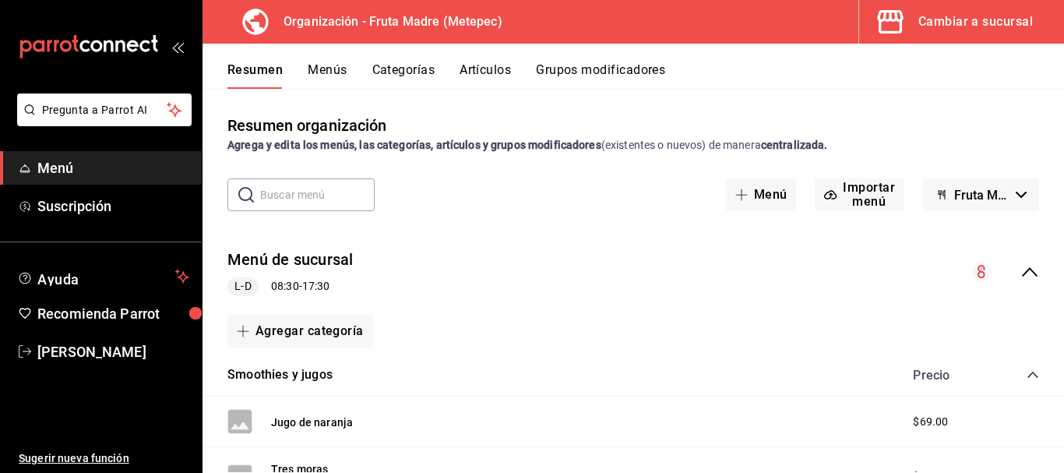
drag, startPoint x: 1017, startPoint y: 267, endPoint x: 1064, endPoint y: 310, distance: 63.4
click at [1021, 267] on icon "collapse-menu-row" at bounding box center [1030, 272] width 19 height 19
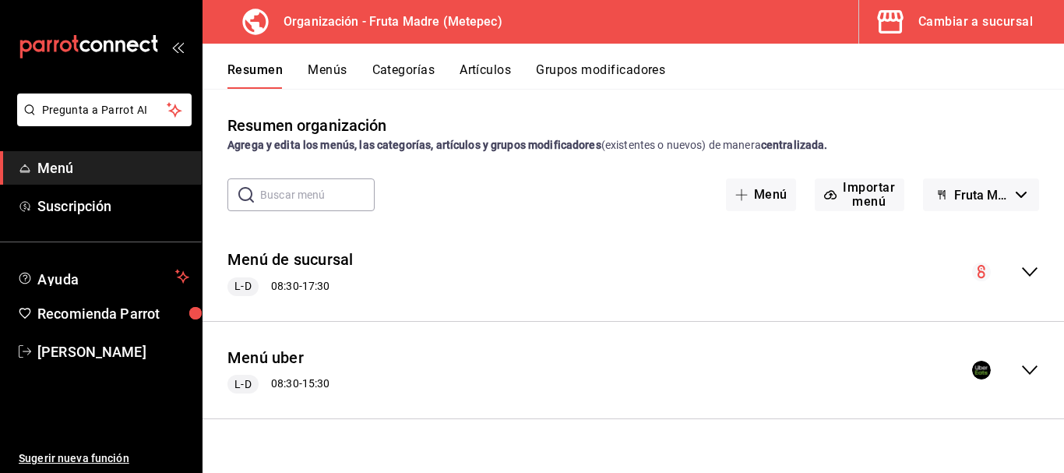
click at [1026, 370] on icon "collapse-menu-row" at bounding box center [1030, 369] width 16 height 9
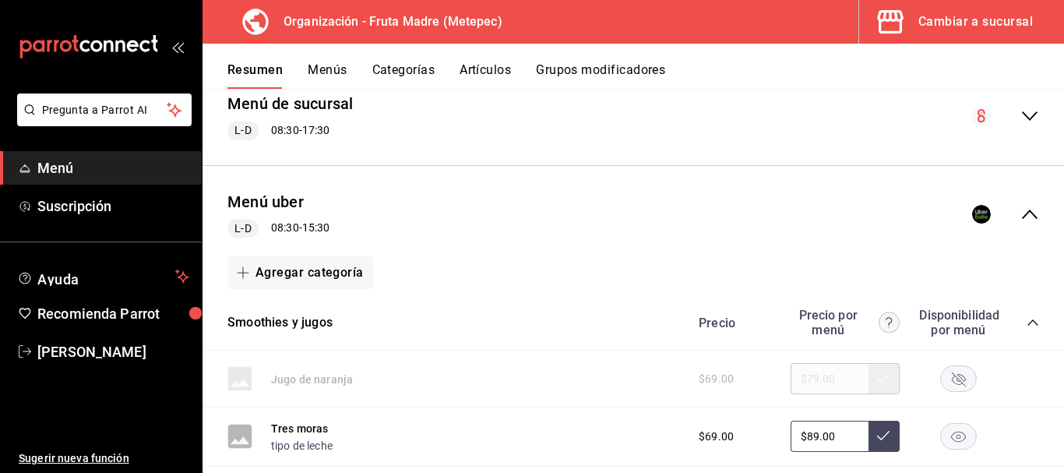
click at [1027, 326] on icon "collapse-category-row" at bounding box center [1033, 322] width 12 height 12
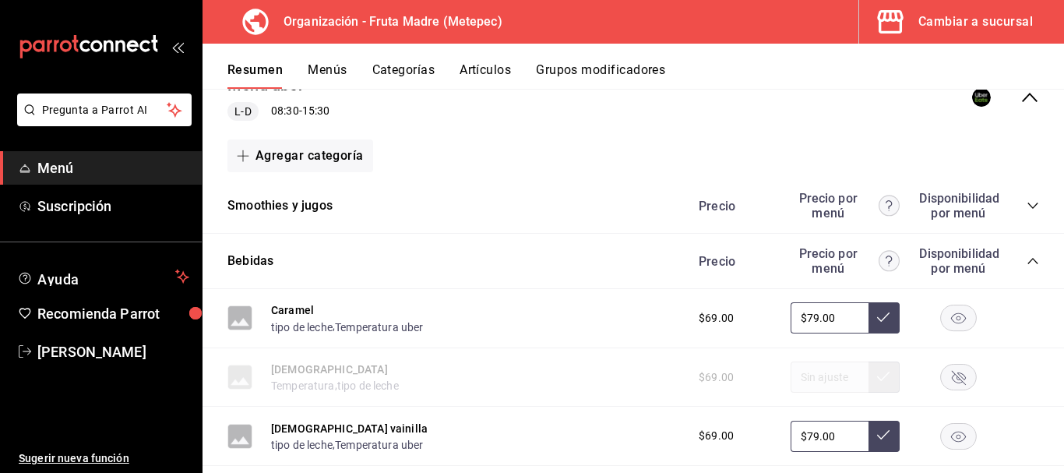
scroll to position [312, 0]
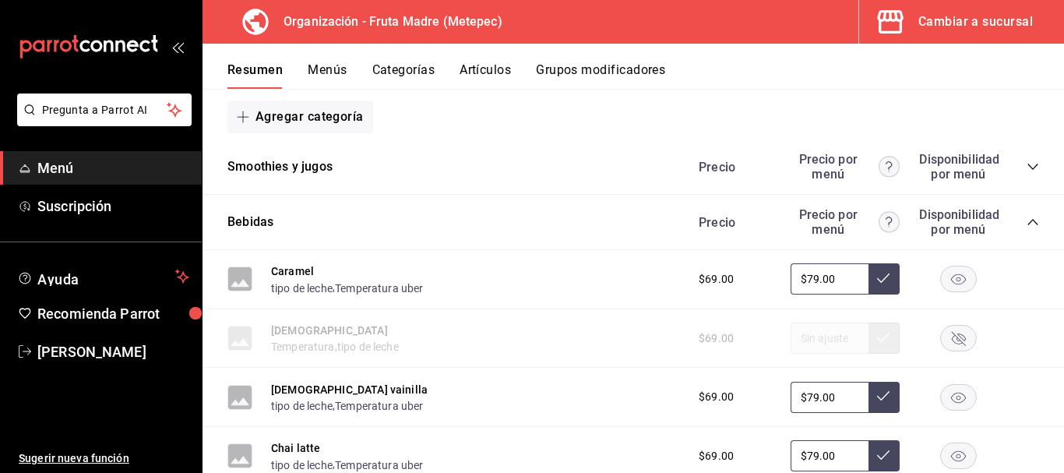
click at [1027, 221] on icon "collapse-category-row" at bounding box center [1033, 222] width 12 height 12
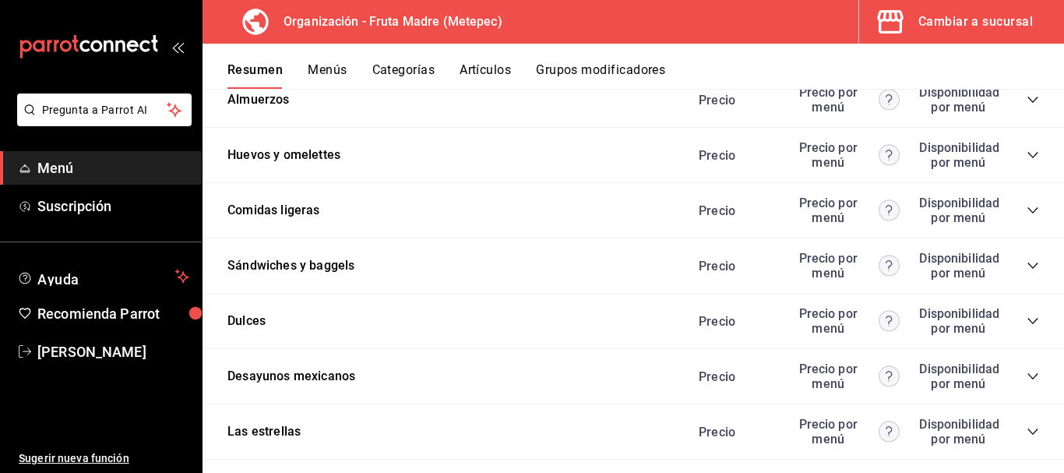
scroll to position [545, 0]
click at [1027, 263] on icon "collapse-category-row" at bounding box center [1033, 265] width 12 height 12
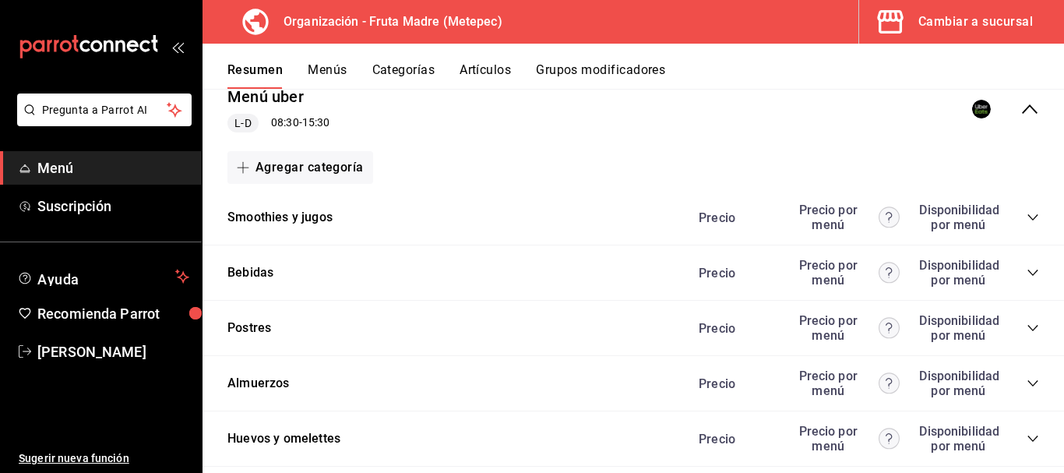
scroll to position [234, 0]
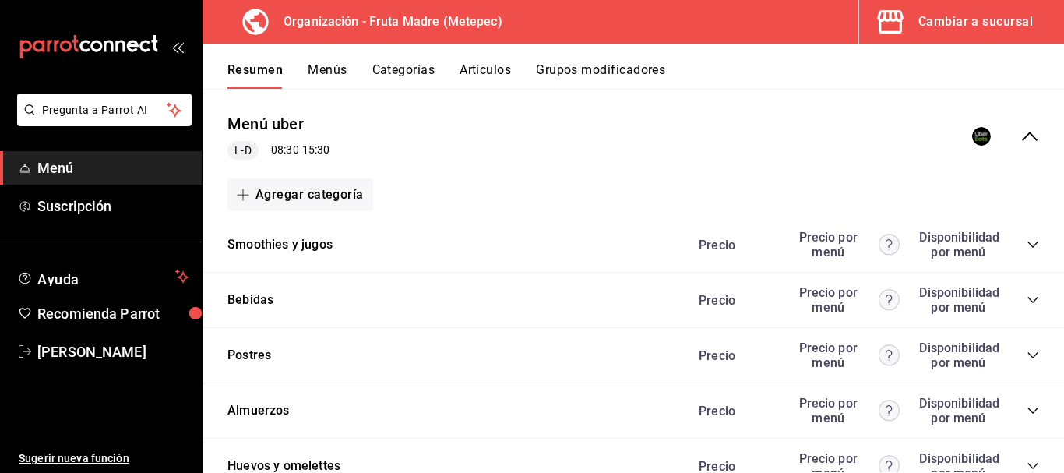
click at [1028, 301] on icon "collapse-category-row" at bounding box center [1033, 300] width 10 height 6
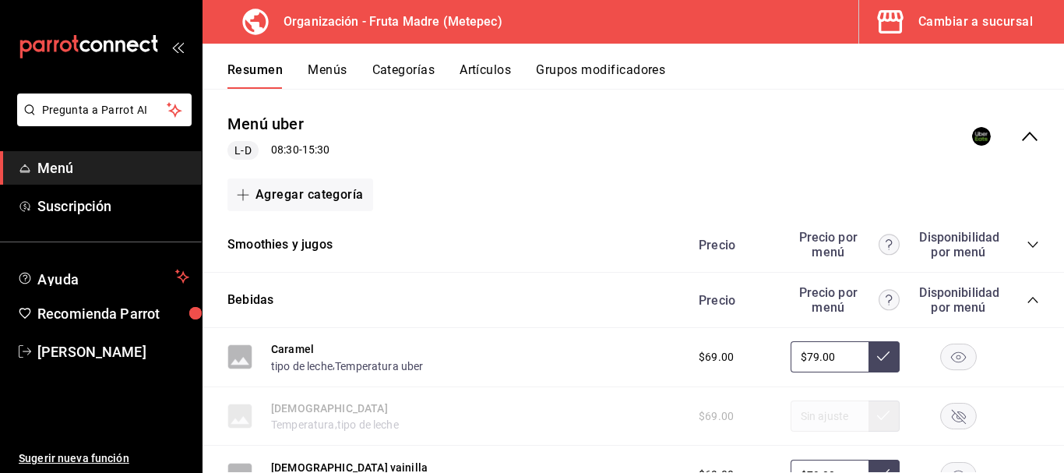
click at [606, 65] on button "Grupos modificadores" at bounding box center [600, 75] width 129 height 26
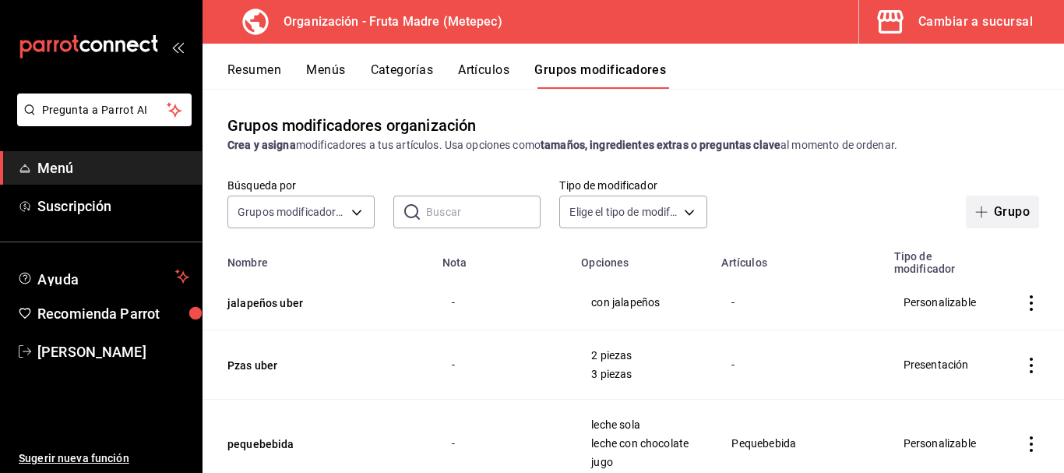
click at [986, 209] on button "Grupo" at bounding box center [1002, 212] width 73 height 33
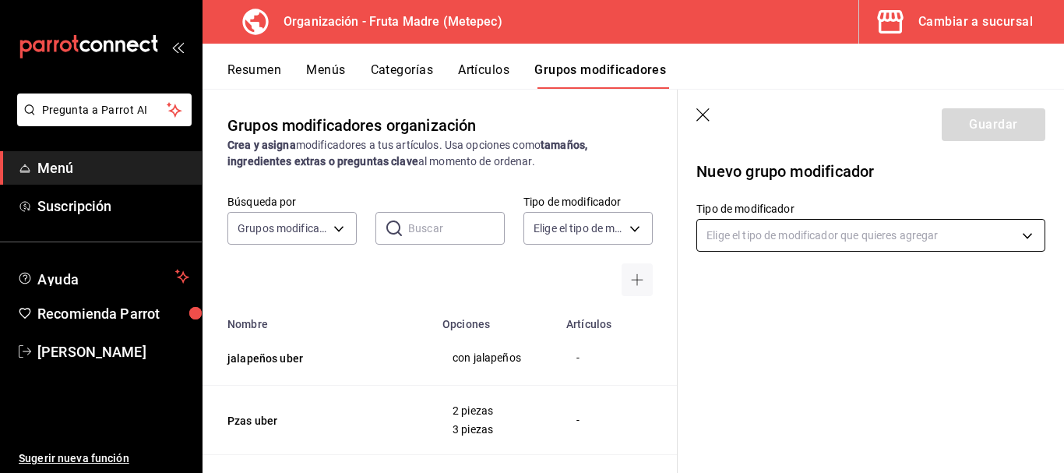
click at [756, 228] on body "Pregunta a Parrot AI Menú Suscripción Ayuda Recomienda Parrot [PERSON_NAME] Sug…" at bounding box center [532, 236] width 1064 height 473
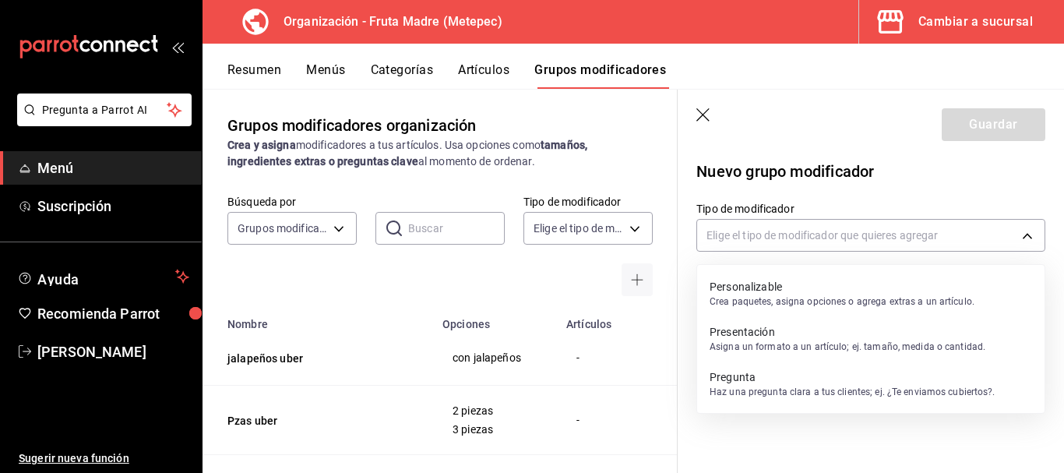
click at [787, 290] on p "Personalizable" at bounding box center [842, 287] width 265 height 16
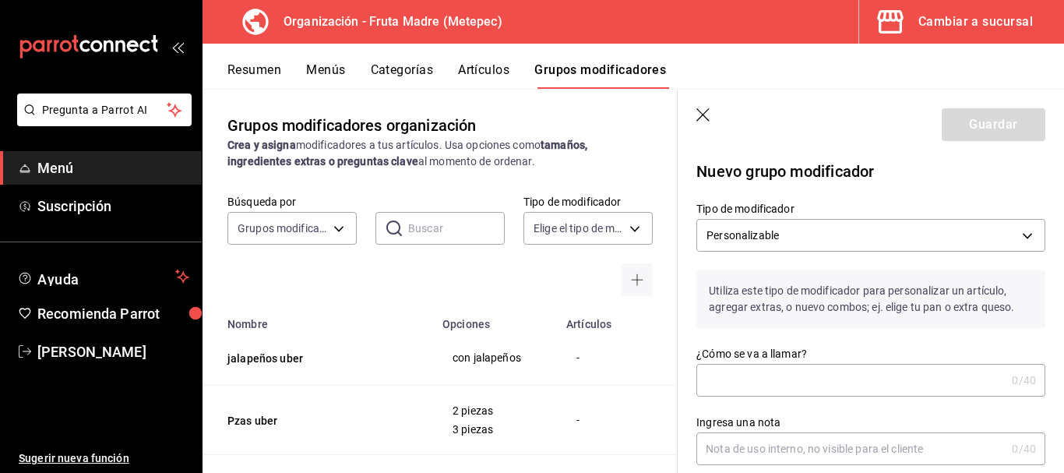
click at [777, 375] on input "¿Cómo se va a llamar?" at bounding box center [851, 380] width 309 height 31
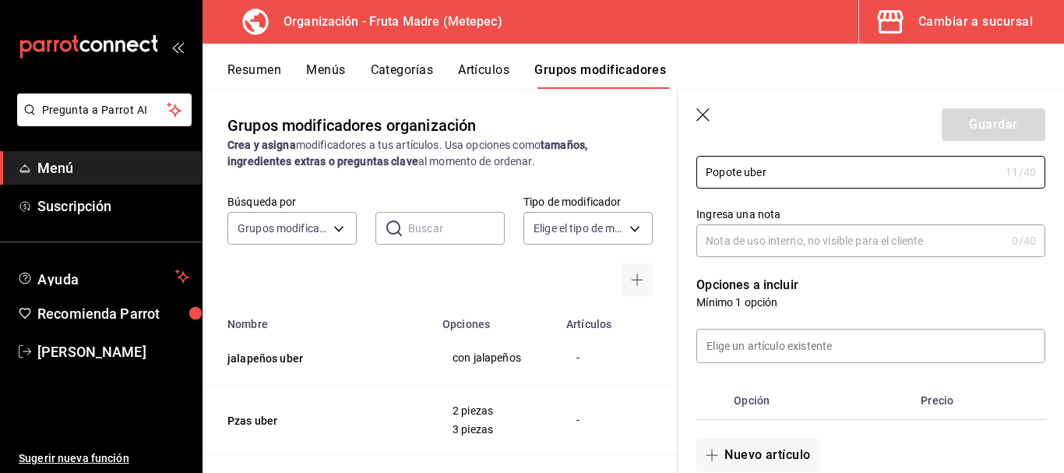
scroll to position [234, 0]
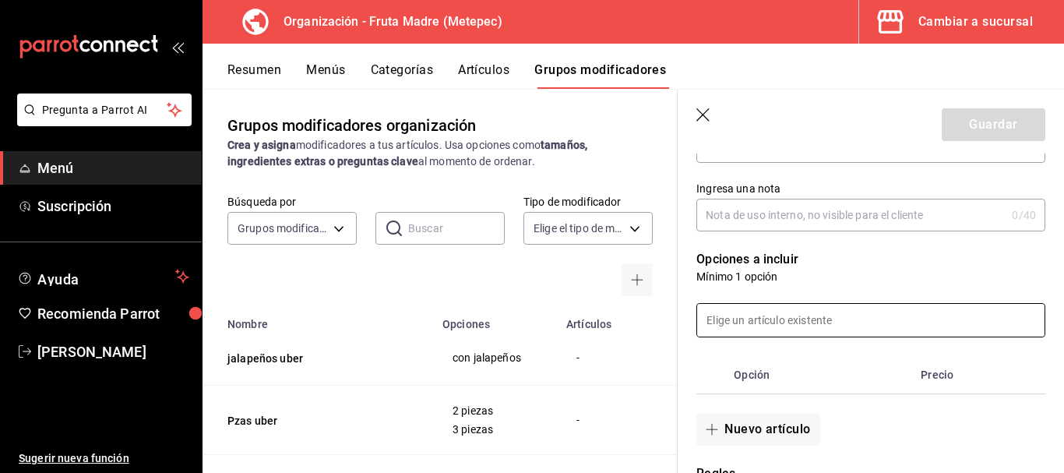
click at [803, 311] on input at bounding box center [870, 320] width 347 height 33
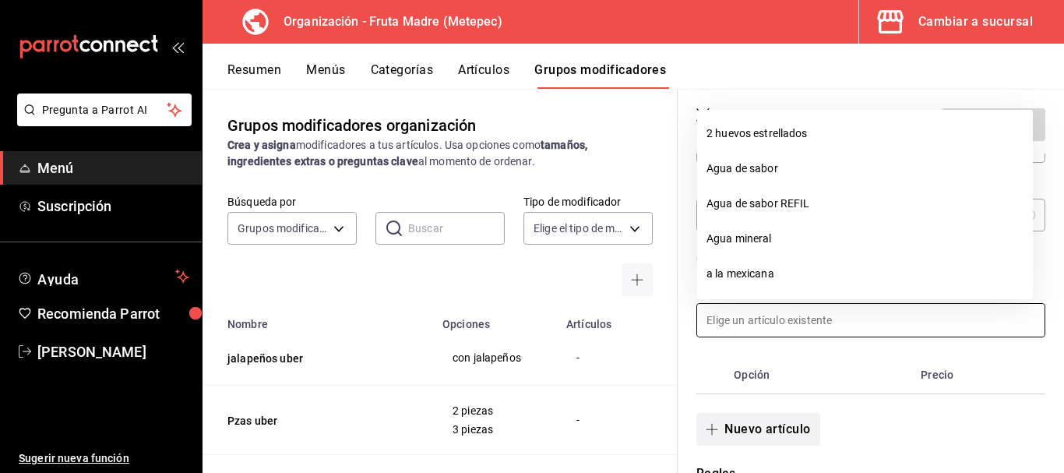
click at [760, 439] on button "Nuevo artículo" at bounding box center [758, 429] width 123 height 33
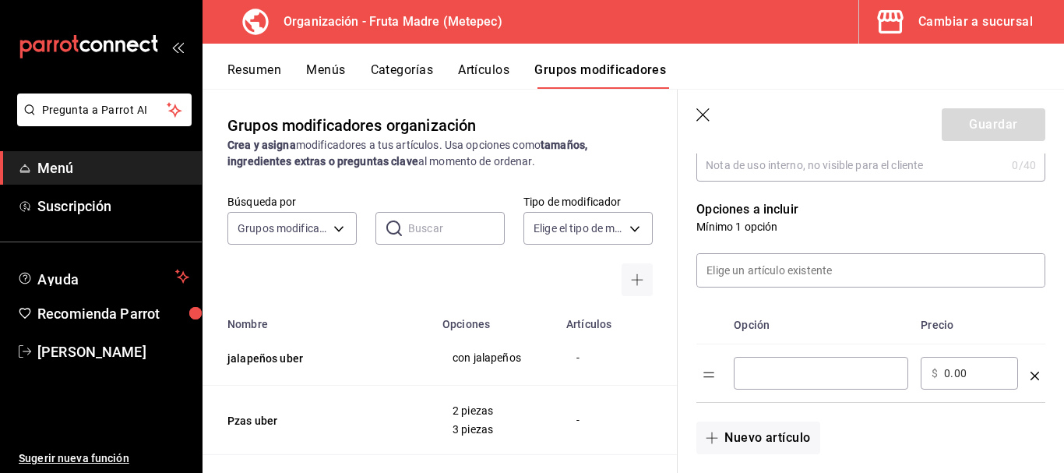
scroll to position [312, 0]
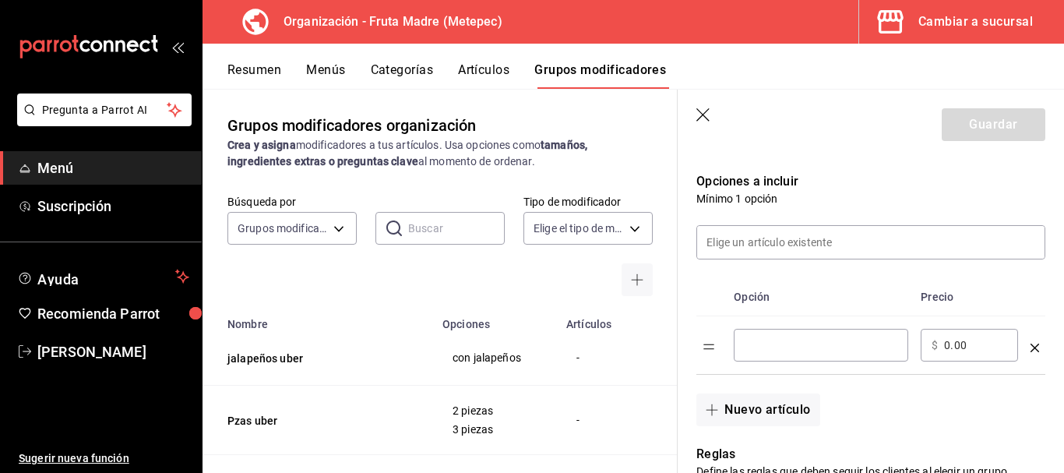
click at [810, 342] on input "optionsTable" at bounding box center [821, 345] width 153 height 16
click at [952, 347] on input "0.00" at bounding box center [975, 345] width 63 height 16
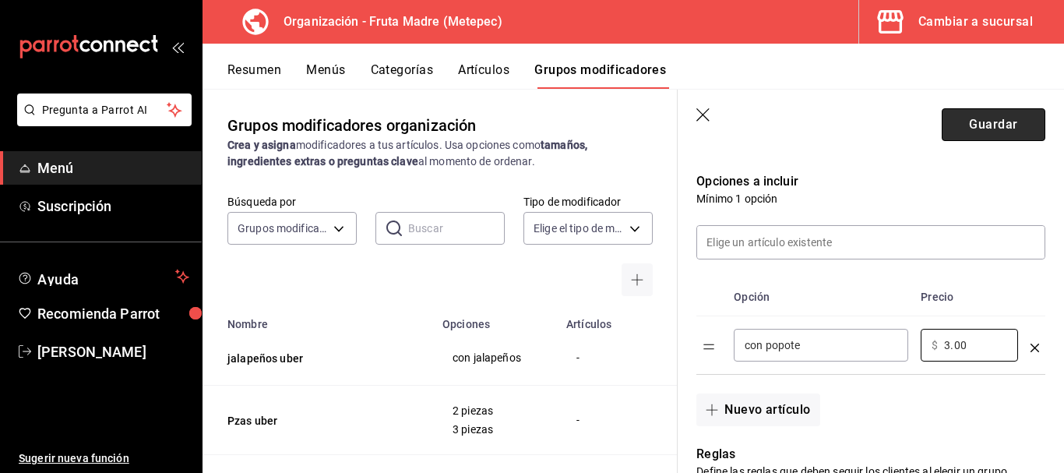
click at [959, 129] on button "Guardar" at bounding box center [994, 124] width 104 height 33
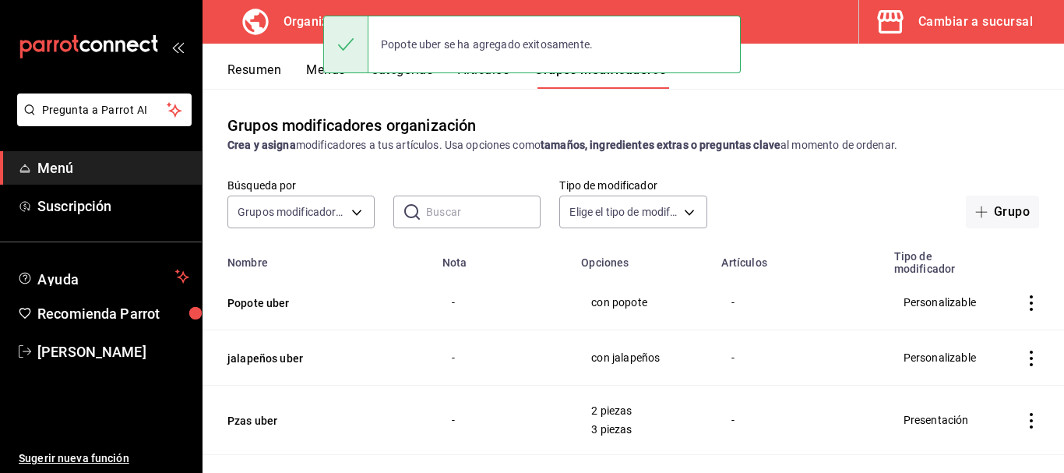
click at [270, 71] on button "Resumen" at bounding box center [255, 75] width 54 height 26
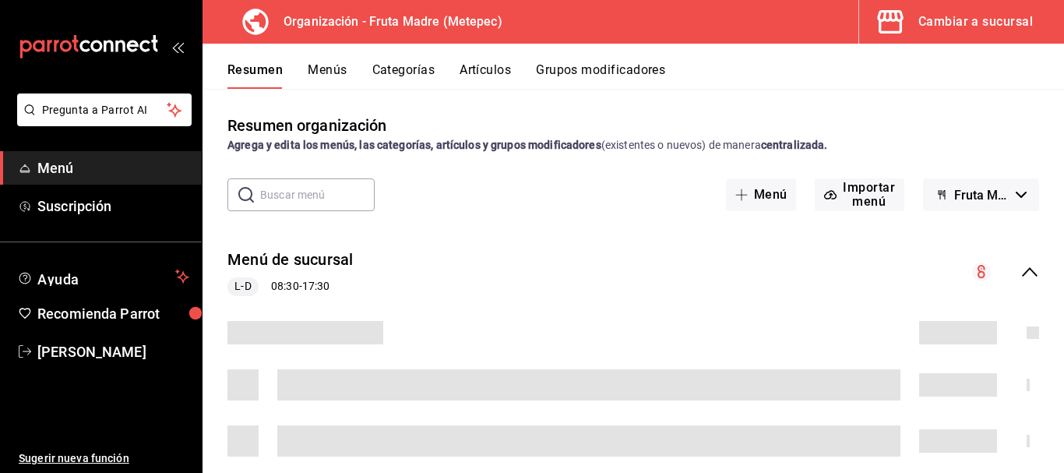
click at [1022, 270] on icon "collapse-menu-row" at bounding box center [1030, 271] width 16 height 9
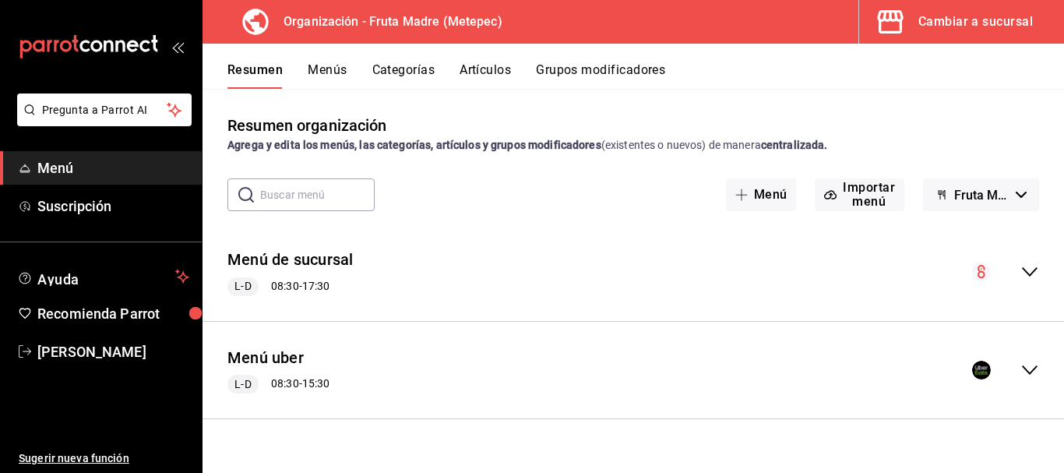
drag, startPoint x: 1026, startPoint y: 375, endPoint x: 1023, endPoint y: 358, distance: 17.4
click at [1025, 375] on icon "collapse-menu-row" at bounding box center [1030, 370] width 19 height 19
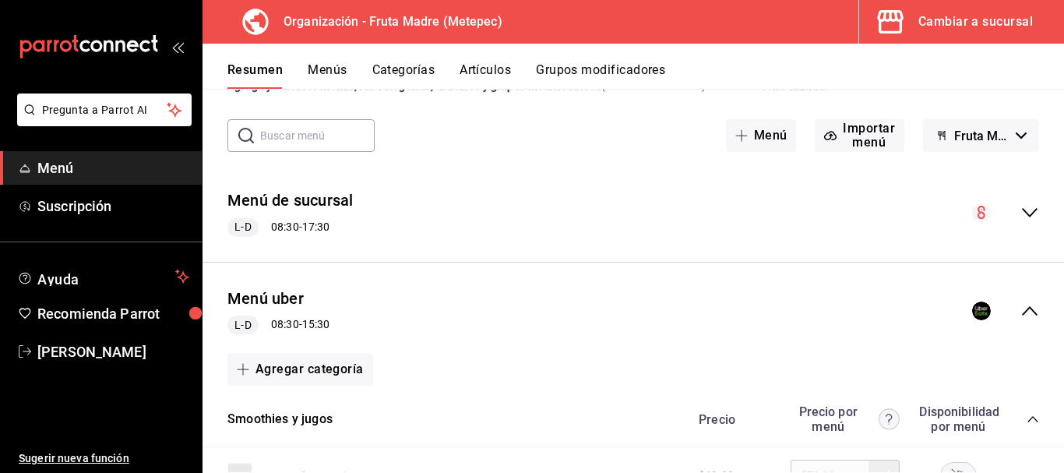
scroll to position [214, 0]
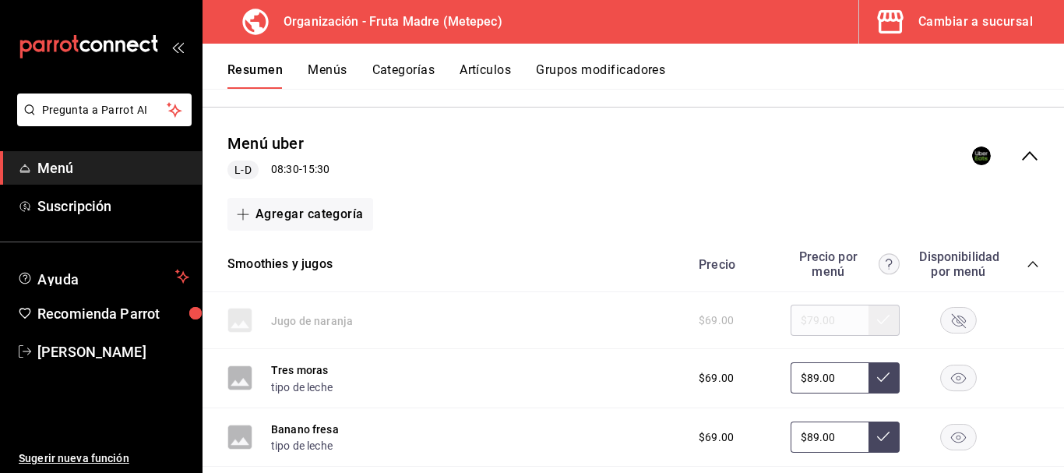
click at [1027, 269] on icon "collapse-category-row" at bounding box center [1033, 264] width 12 height 12
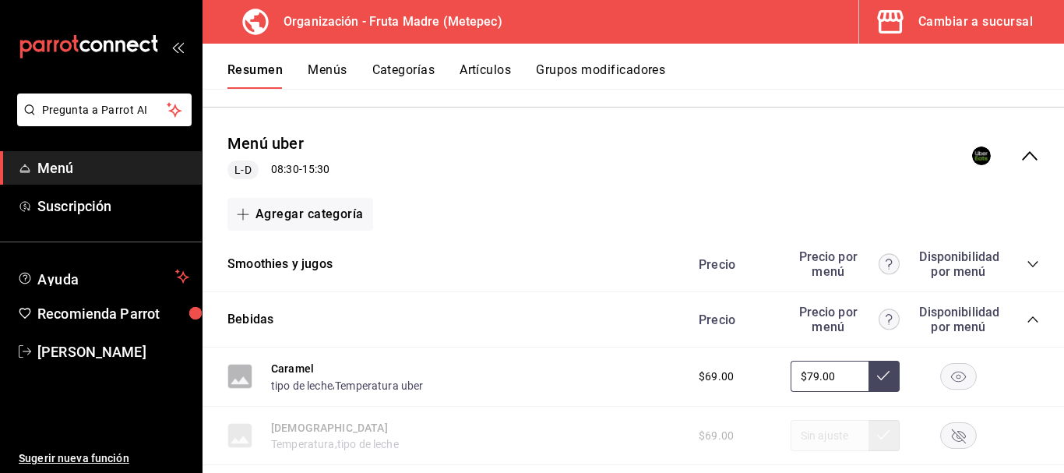
click at [1028, 319] on icon "collapse-category-row" at bounding box center [1033, 319] width 10 height 6
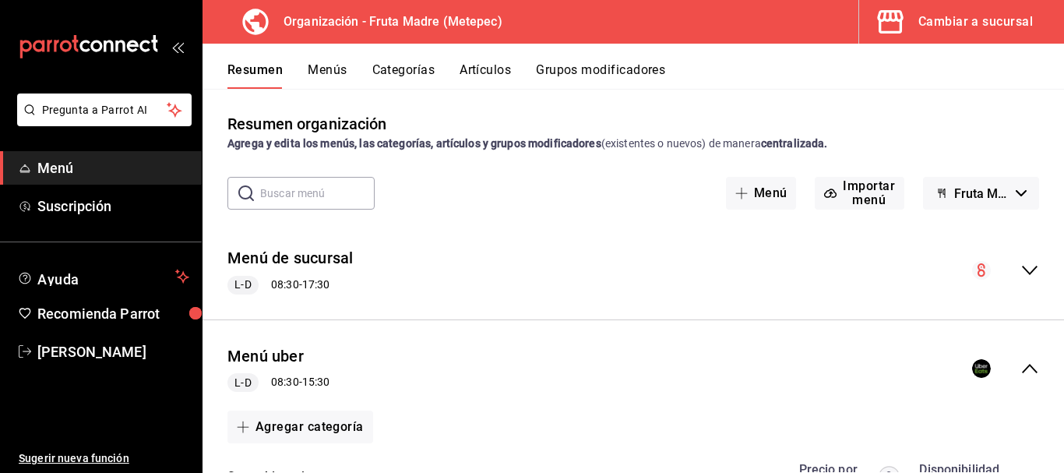
scroll to position [0, 0]
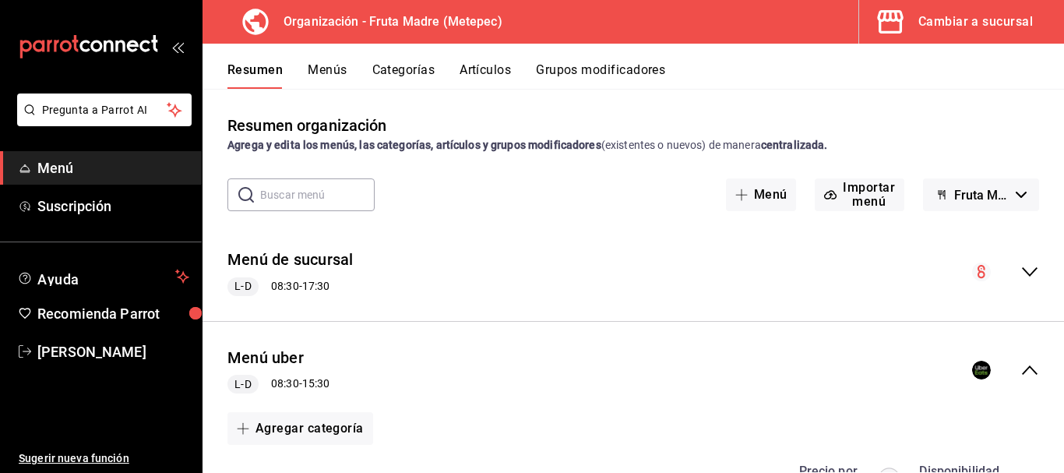
click at [570, 64] on button "Grupos modificadores" at bounding box center [600, 75] width 129 height 26
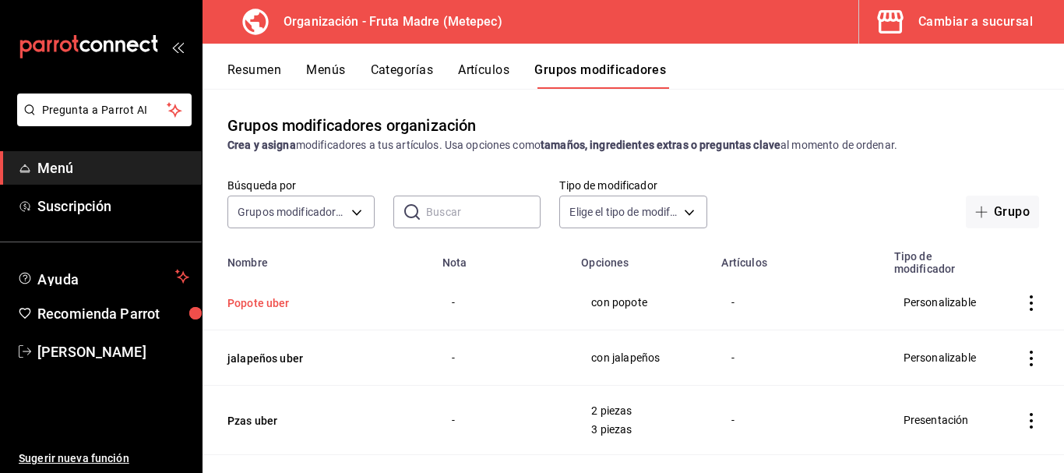
click at [279, 309] on button "Popote uber" at bounding box center [321, 303] width 187 height 16
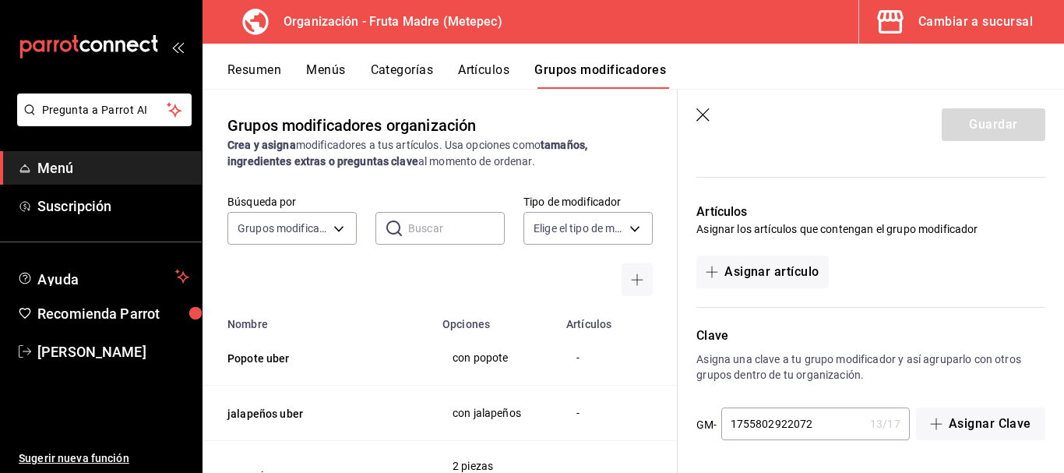
scroll to position [940, 0]
click at [730, 283] on button "Asignar artículo" at bounding box center [763, 272] width 132 height 33
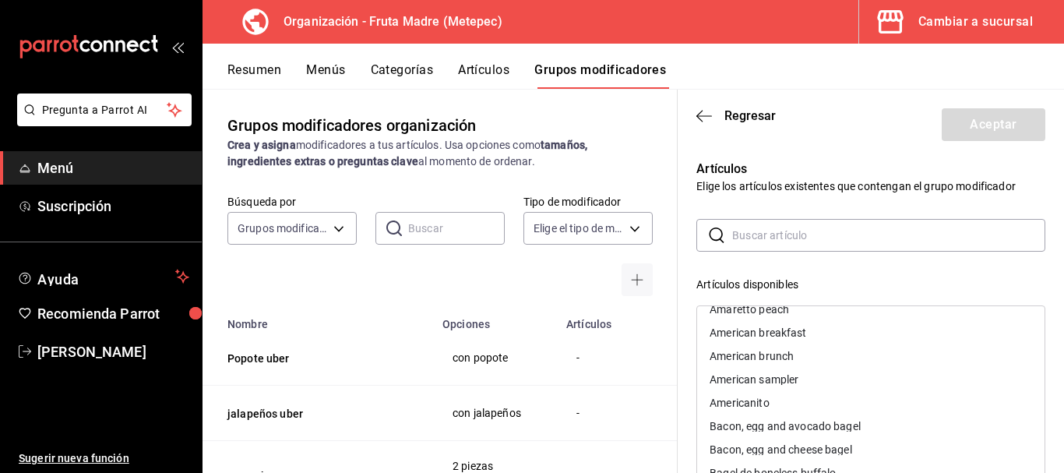
scroll to position [156, 0]
click at [785, 236] on input "text" at bounding box center [888, 235] width 313 height 31
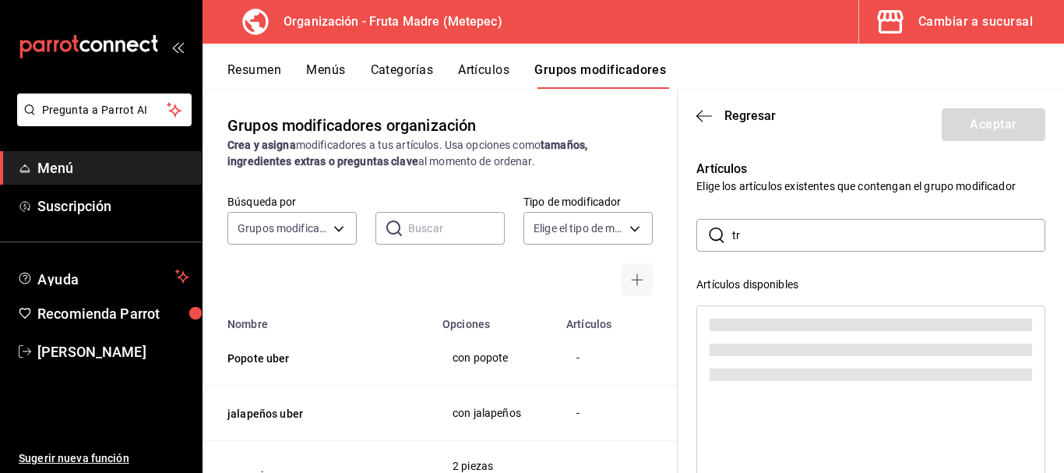
scroll to position [0, 0]
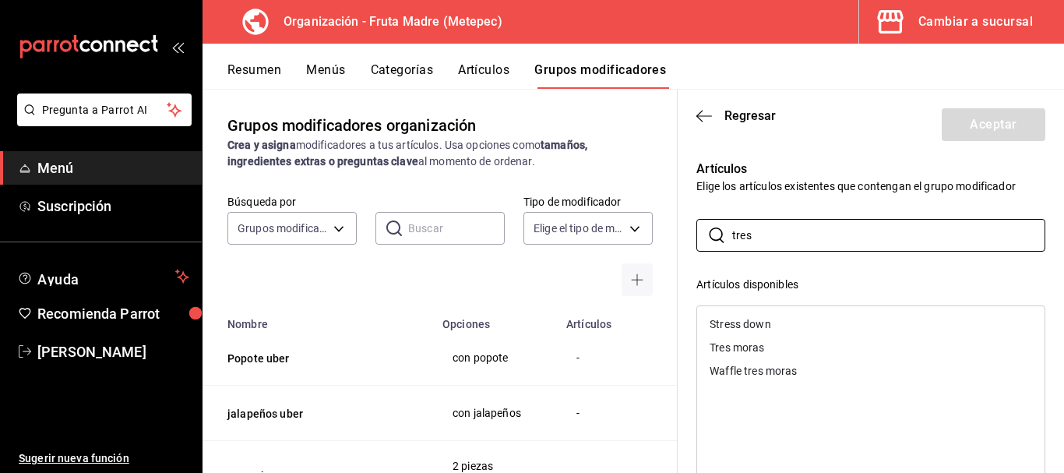
click at [793, 344] on div "Tres moras" at bounding box center [870, 347] width 347 height 23
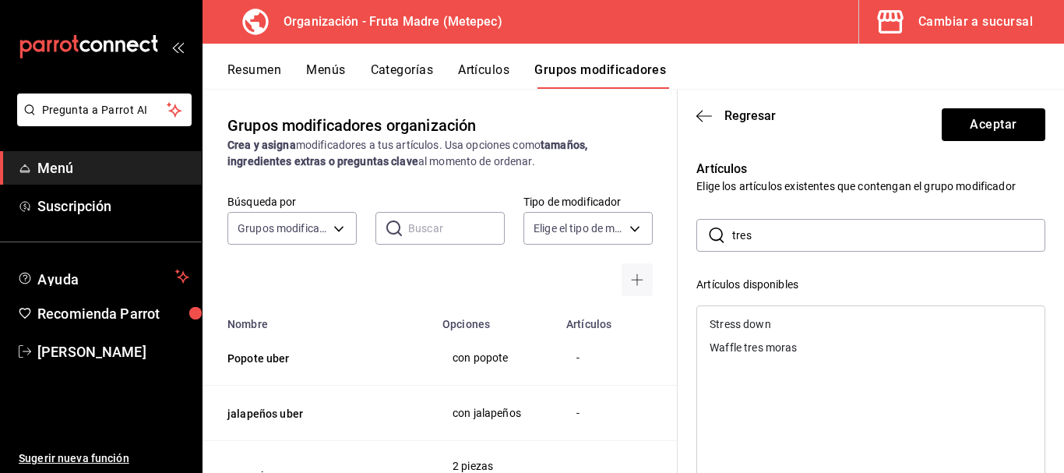
click at [781, 322] on div "Stress down" at bounding box center [870, 323] width 347 height 23
click at [784, 233] on input "tres" at bounding box center [888, 235] width 313 height 31
type input "t"
click at [771, 344] on div "Verdón" at bounding box center [870, 347] width 347 height 23
click at [781, 238] on input "verd" at bounding box center [888, 235] width 313 height 31
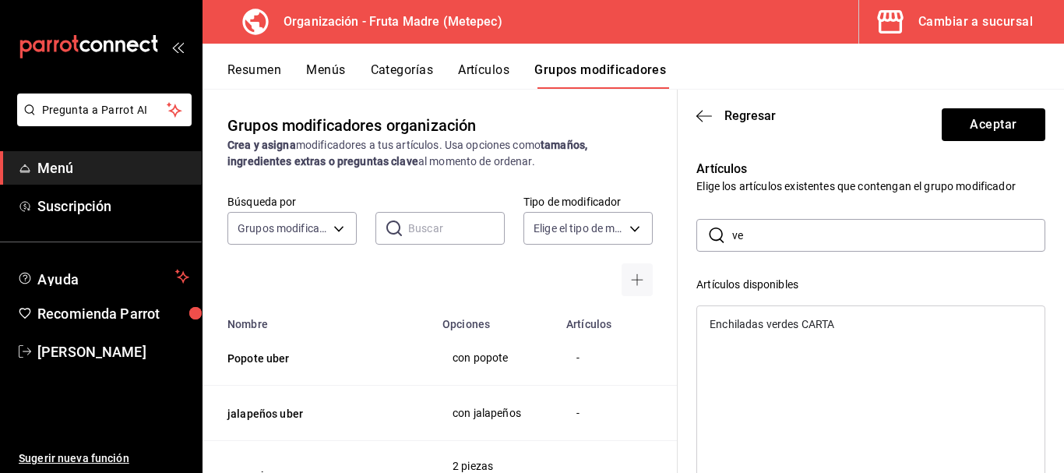
type input "v"
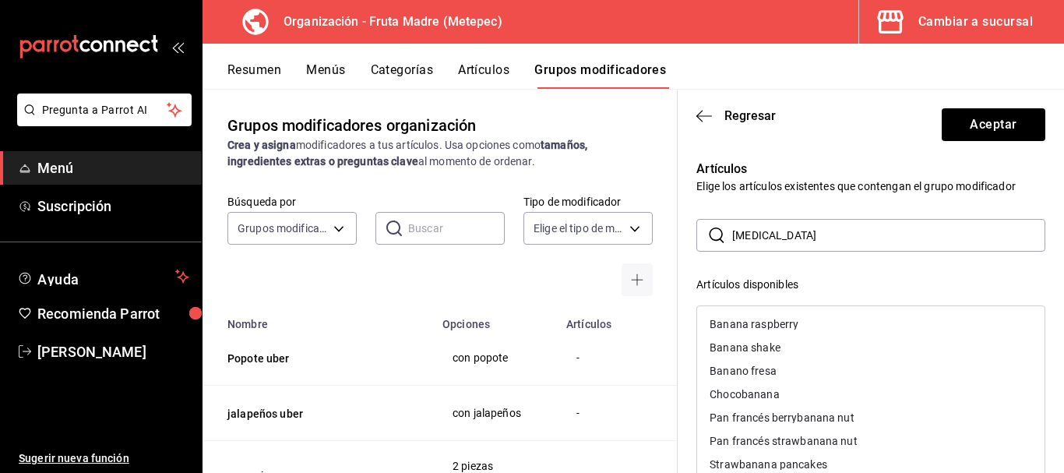
click at [785, 319] on div "Banana raspberry" at bounding box center [754, 324] width 89 height 11
click at [787, 330] on div "Banana shake" at bounding box center [870, 323] width 347 height 23
click at [788, 326] on div "Banano fresa" at bounding box center [870, 323] width 347 height 23
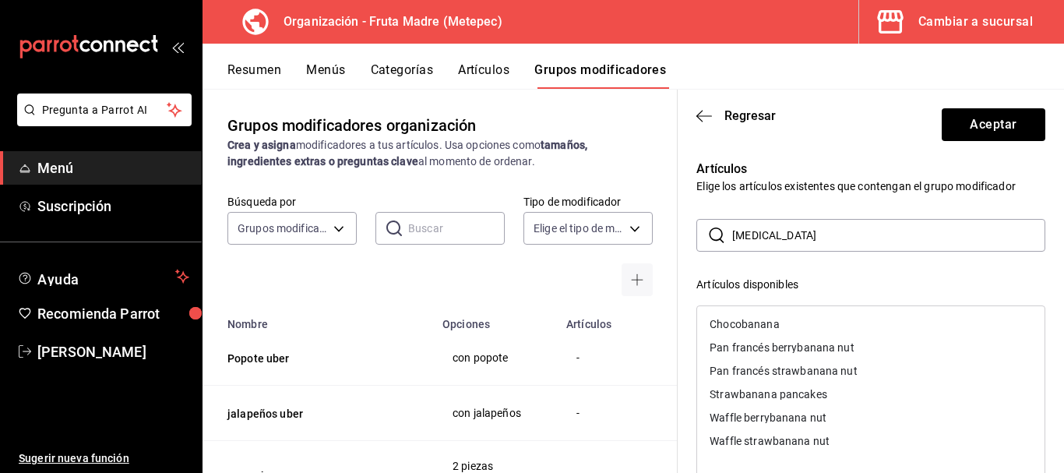
click at [786, 323] on div "Chocobanana" at bounding box center [870, 323] width 347 height 23
click at [792, 229] on input "banan" at bounding box center [888, 235] width 313 height 31
type input "b"
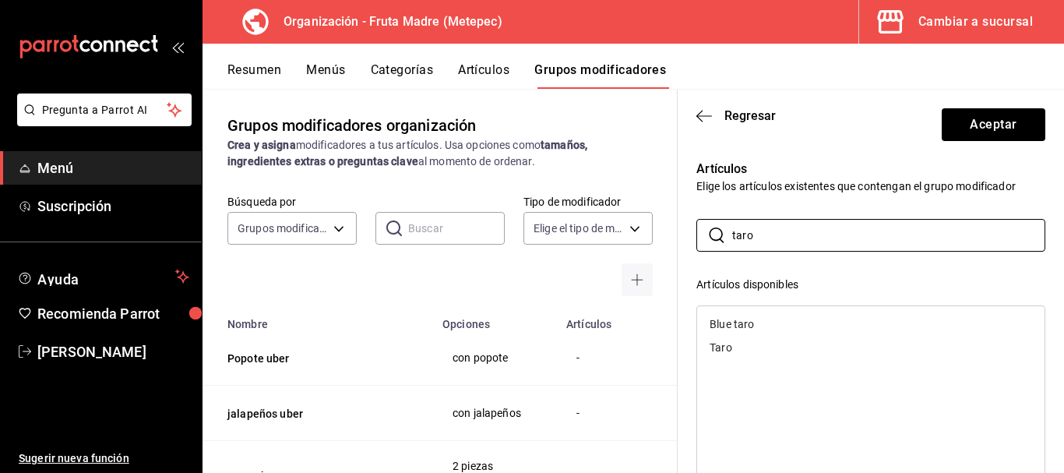
click at [757, 347] on div "Taro" at bounding box center [870, 347] width 347 height 23
click at [750, 323] on div "Blue taro" at bounding box center [732, 324] width 44 height 11
click at [759, 232] on input "taro" at bounding box center [888, 235] width 313 height 31
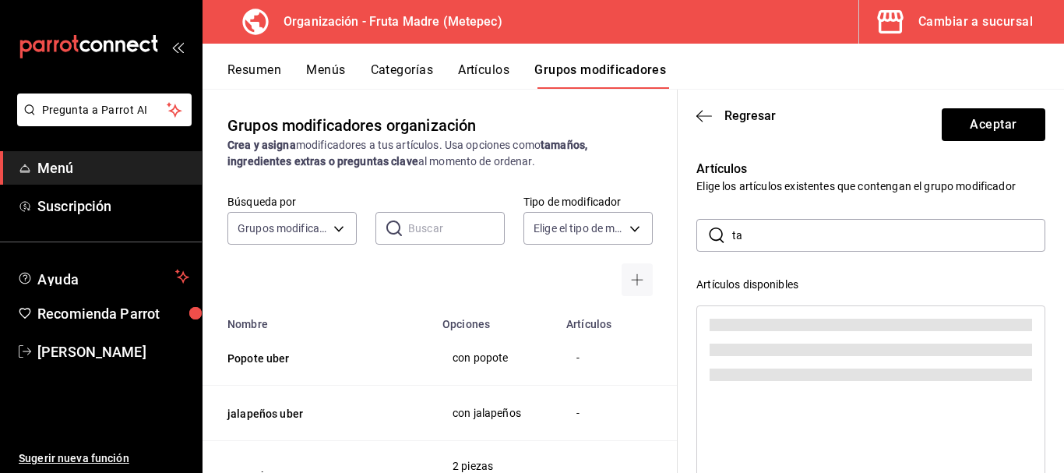
type input "t"
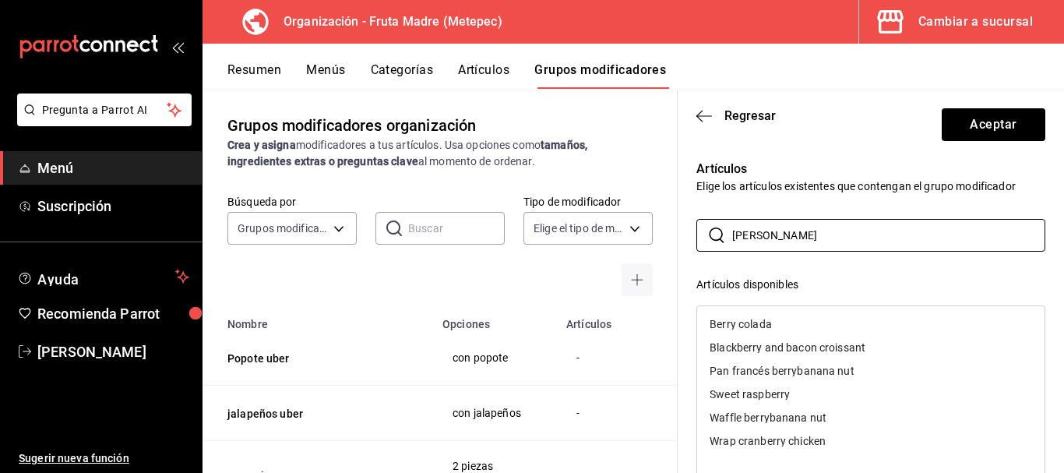
click at [763, 320] on div "Berry colada" at bounding box center [741, 324] width 62 height 11
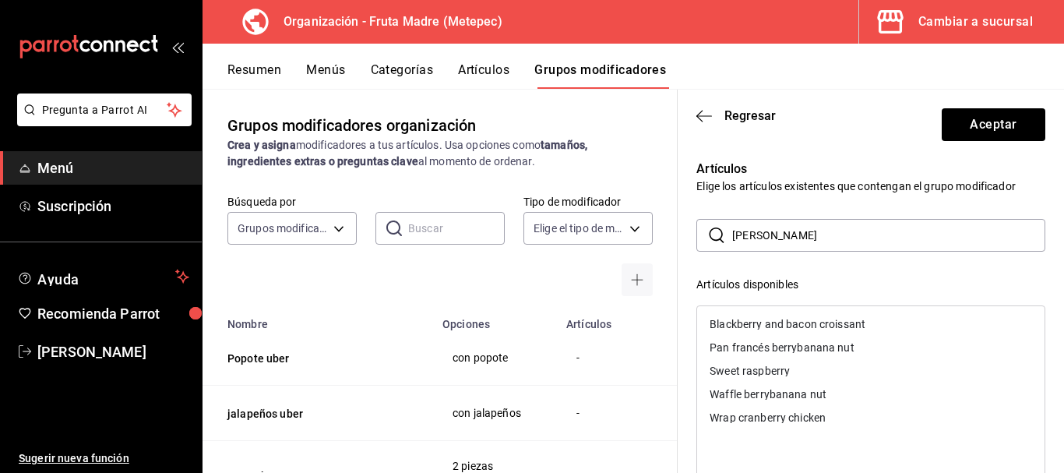
click at [781, 366] on div "Sweet raspberry" at bounding box center [750, 370] width 80 height 11
click at [799, 225] on input "berry" at bounding box center [888, 235] width 313 height 31
type input "b"
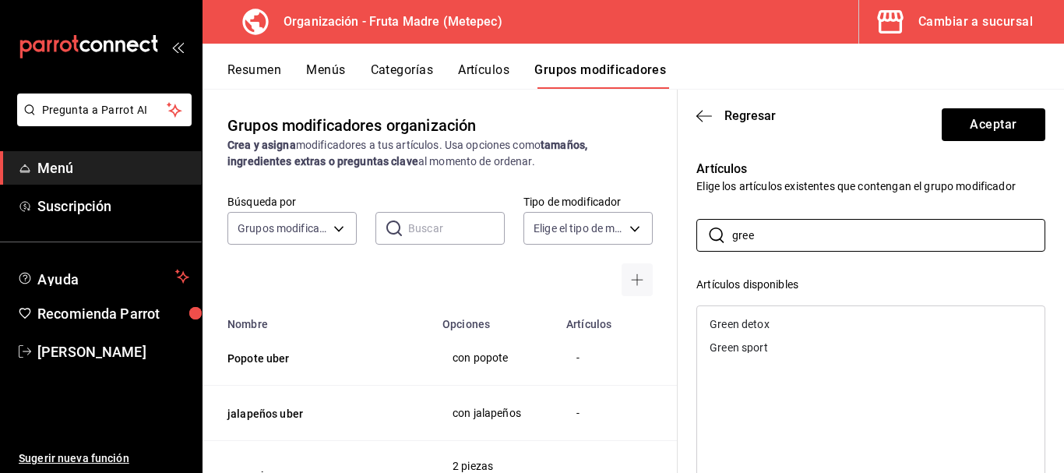
click at [785, 348] on div "Green sport" at bounding box center [870, 347] width 347 height 23
click at [778, 325] on div "Green detox" at bounding box center [870, 323] width 347 height 23
click at [826, 245] on input "gree" at bounding box center [888, 235] width 313 height 31
type input "g"
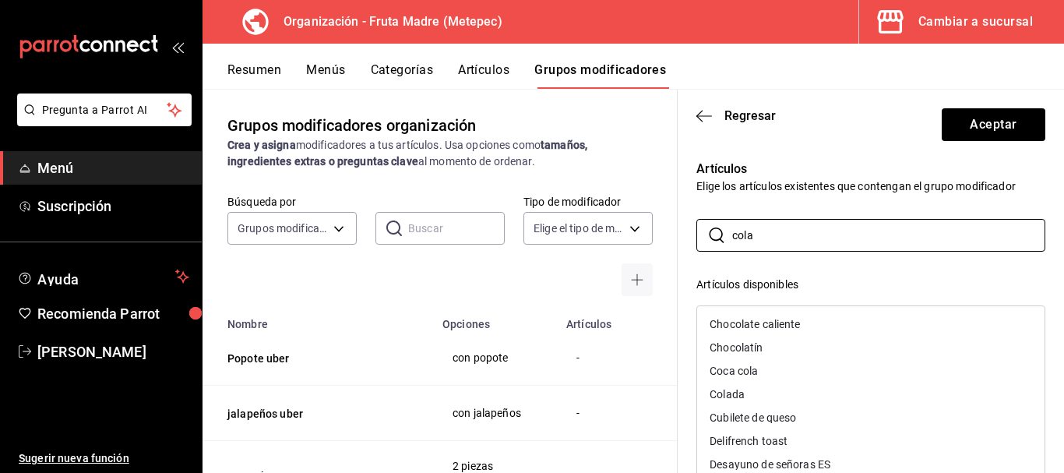
click at [777, 393] on div "Colada" at bounding box center [870, 394] width 347 height 23
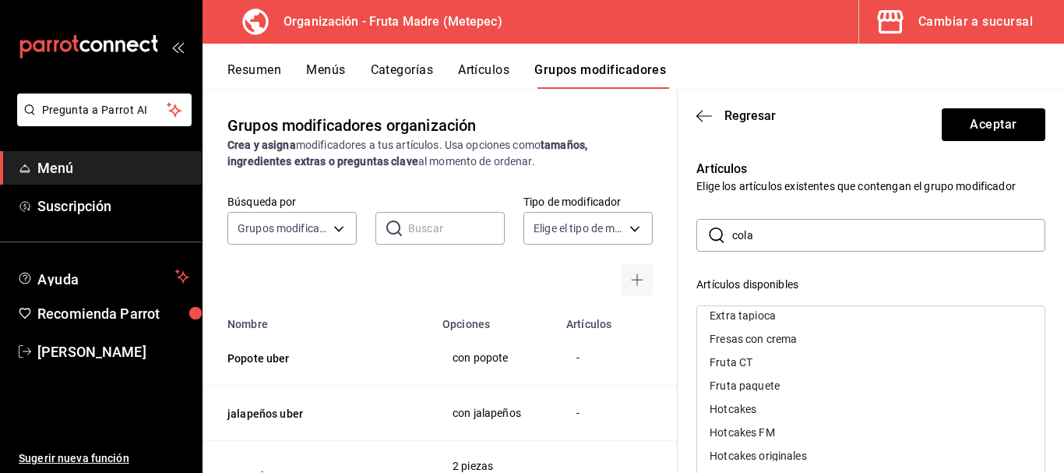
scroll to position [390, 0]
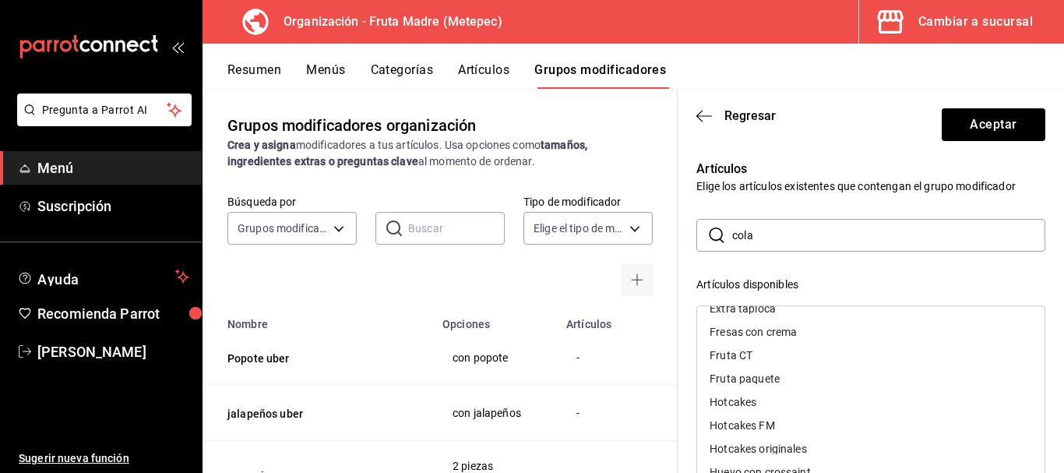
click at [774, 244] on input "cola" at bounding box center [888, 235] width 313 height 31
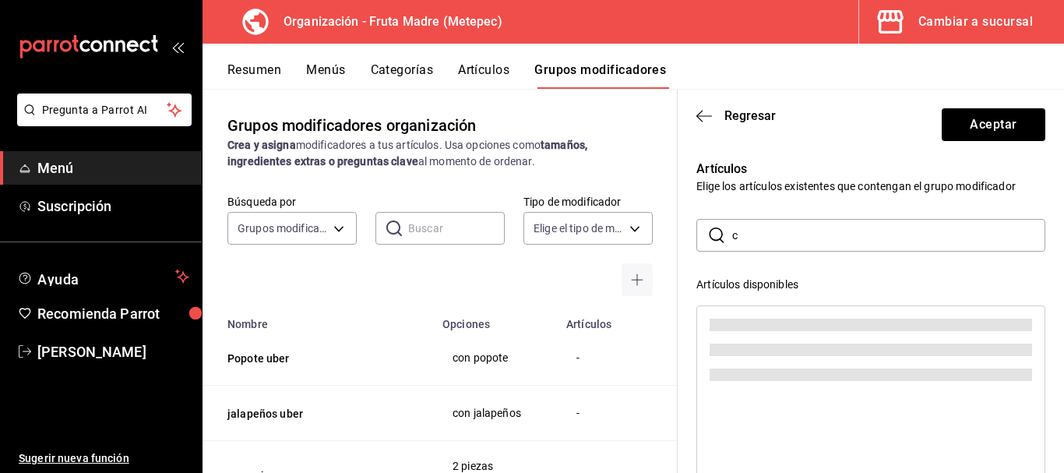
scroll to position [0, 0]
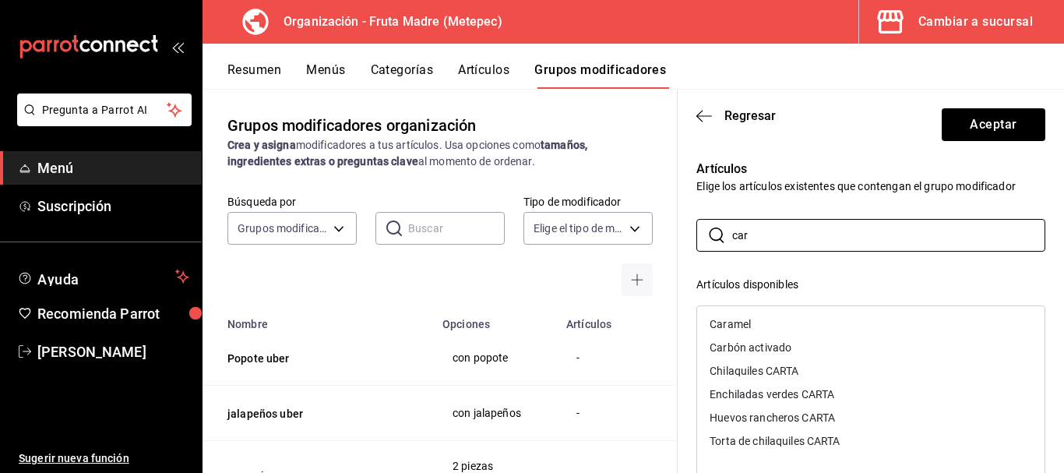
click at [787, 348] on div "Carbón activado" at bounding box center [751, 347] width 82 height 11
click at [771, 228] on input "car" at bounding box center [888, 235] width 313 height 31
type input "c"
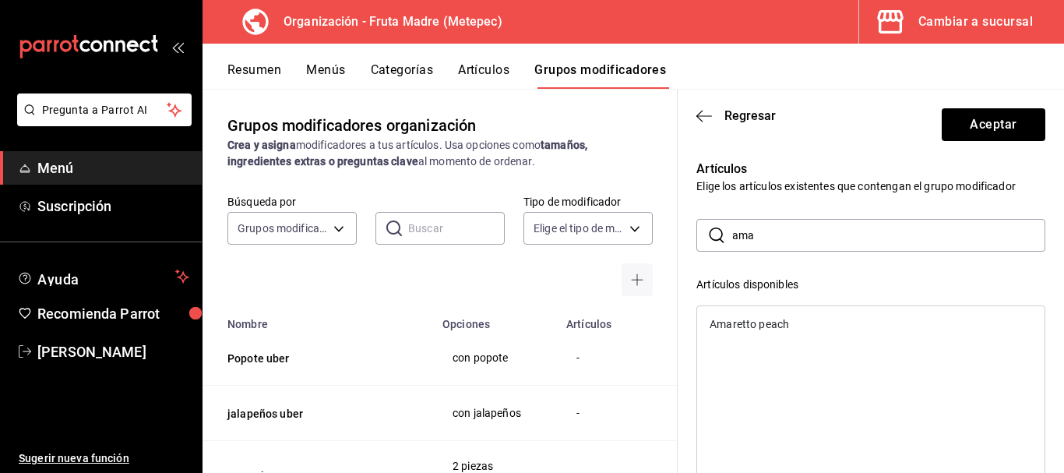
click at [781, 326] on div "Amaretto peach" at bounding box center [749, 324] width 79 height 11
drag, startPoint x: 792, startPoint y: 228, endPoint x: 772, endPoint y: 232, distance: 20.0
click at [791, 228] on input "ama" at bounding box center [888, 235] width 313 height 31
type input "a"
click at [729, 317] on div "Caramel" at bounding box center [870, 323] width 347 height 23
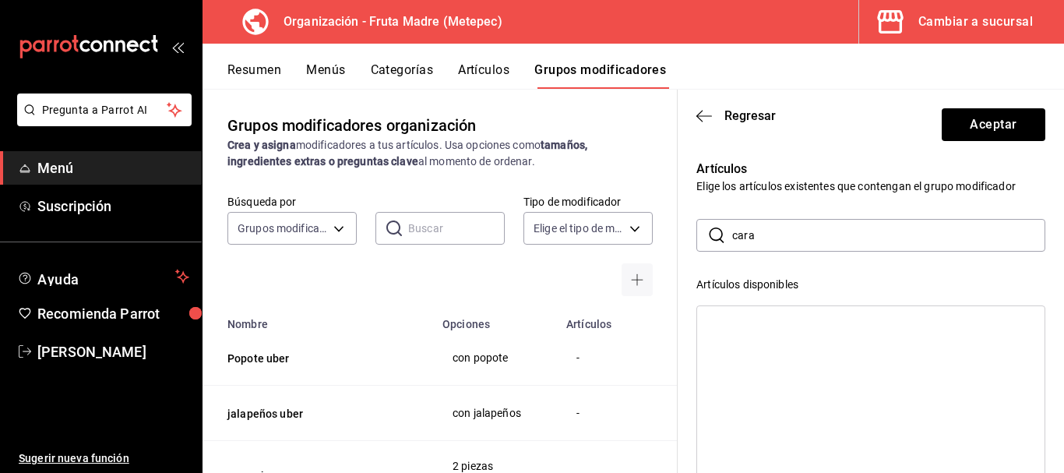
click at [808, 231] on input "cara" at bounding box center [888, 235] width 313 height 31
type input "c"
click at [801, 328] on div "Chai latte" at bounding box center [870, 323] width 347 height 23
click at [801, 241] on input "chai" at bounding box center [888, 235] width 313 height 31
type input "c"
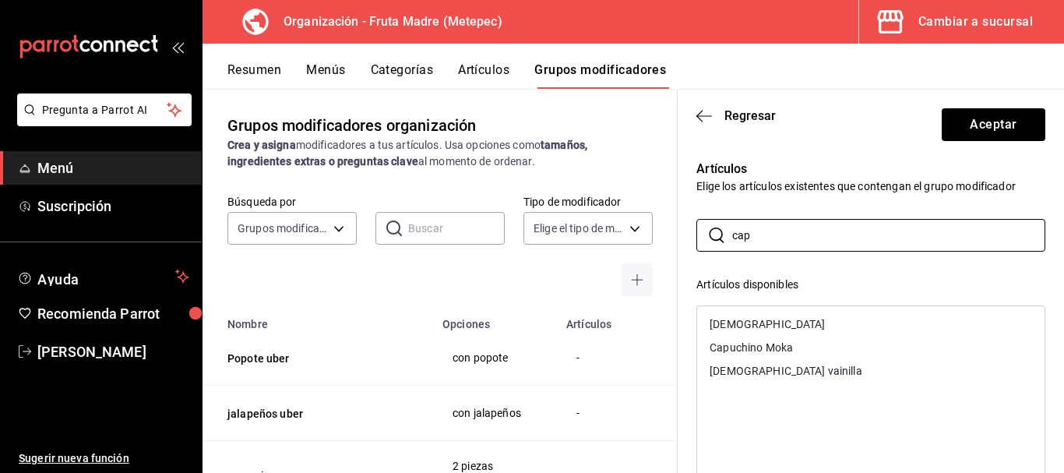
click at [800, 326] on div "[DEMOGRAPHIC_DATA]" at bounding box center [870, 323] width 347 height 23
click at [810, 339] on div "[DEMOGRAPHIC_DATA] vainilla" at bounding box center [870, 347] width 347 height 23
click at [806, 325] on div "Capuchino Moka" at bounding box center [870, 323] width 347 height 23
click at [801, 239] on input "cap" at bounding box center [888, 235] width 313 height 31
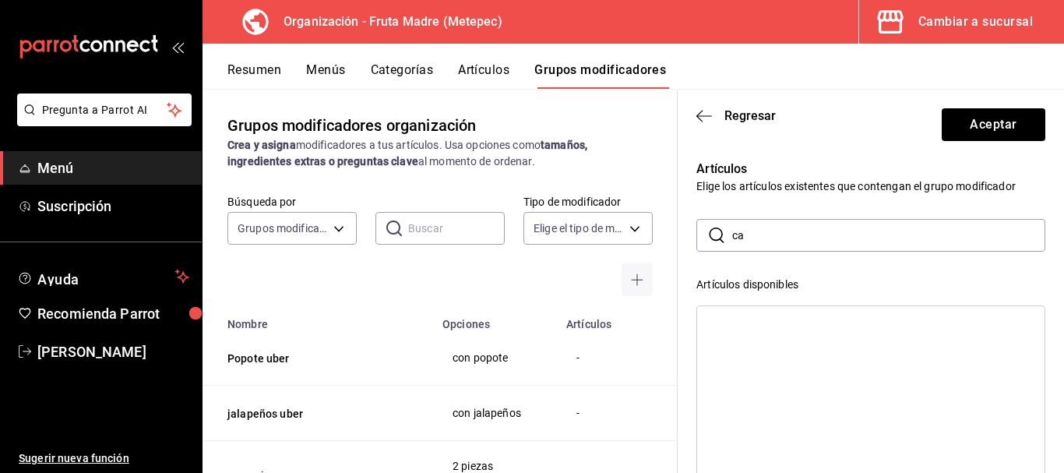
type input "c"
type input "malt"
click at [800, 323] on div "Malteada" at bounding box center [870, 323] width 347 height 23
click at [957, 122] on button "Aceptar" at bounding box center [994, 124] width 104 height 33
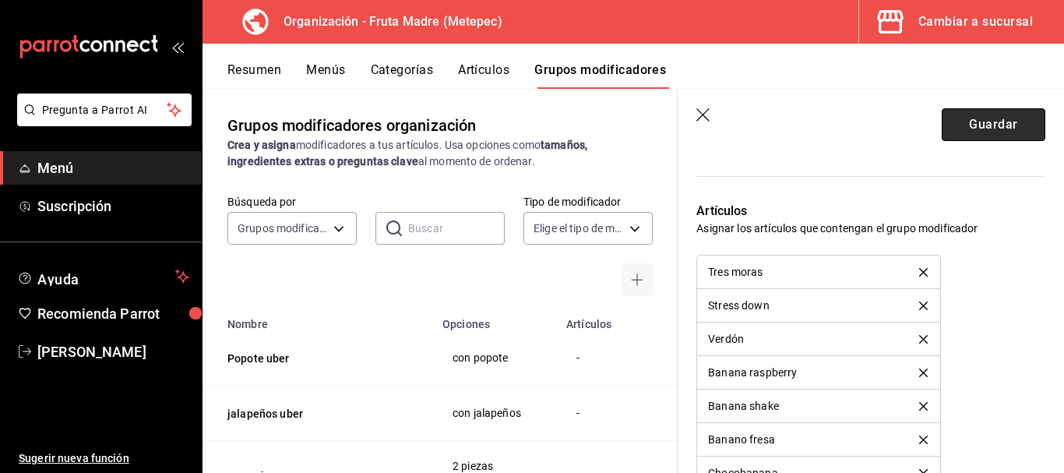
click at [961, 132] on button "Guardar" at bounding box center [994, 124] width 104 height 33
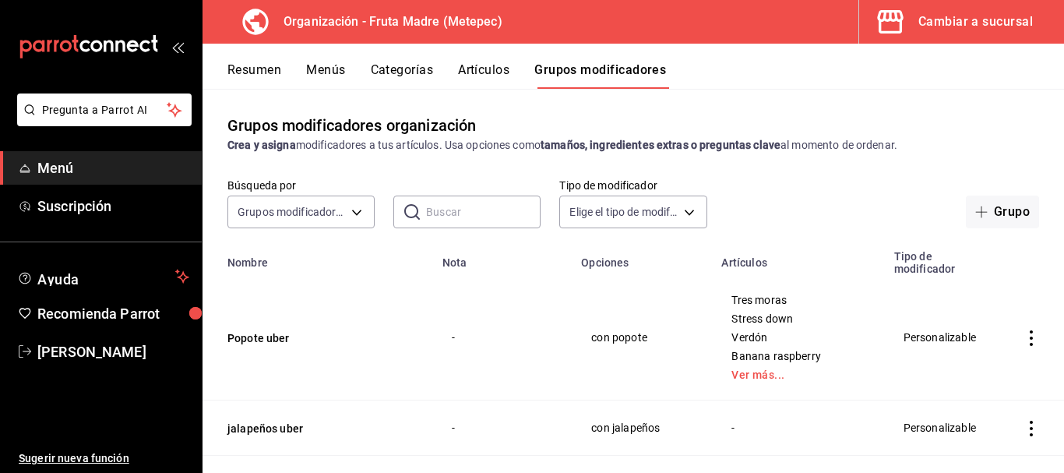
click at [249, 63] on button "Resumen" at bounding box center [255, 75] width 54 height 26
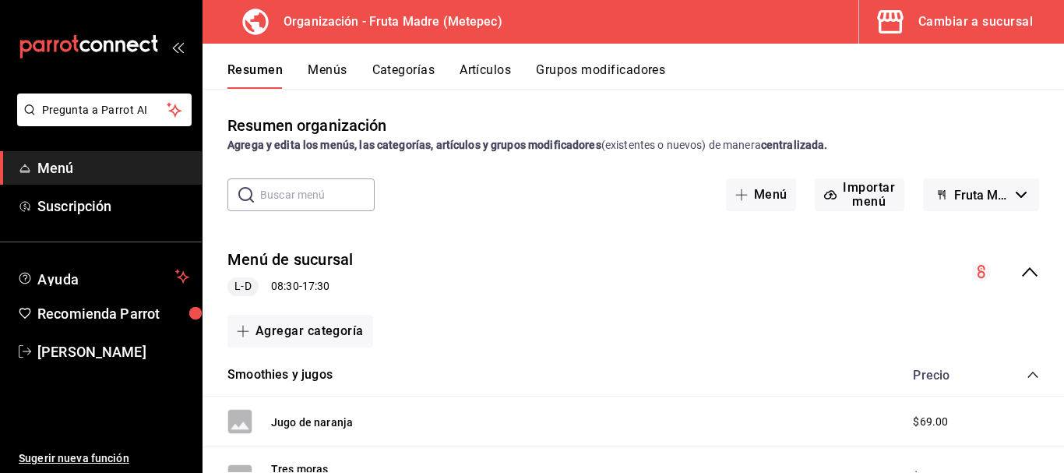
click at [1023, 265] on icon "collapse-menu-row" at bounding box center [1030, 272] width 19 height 19
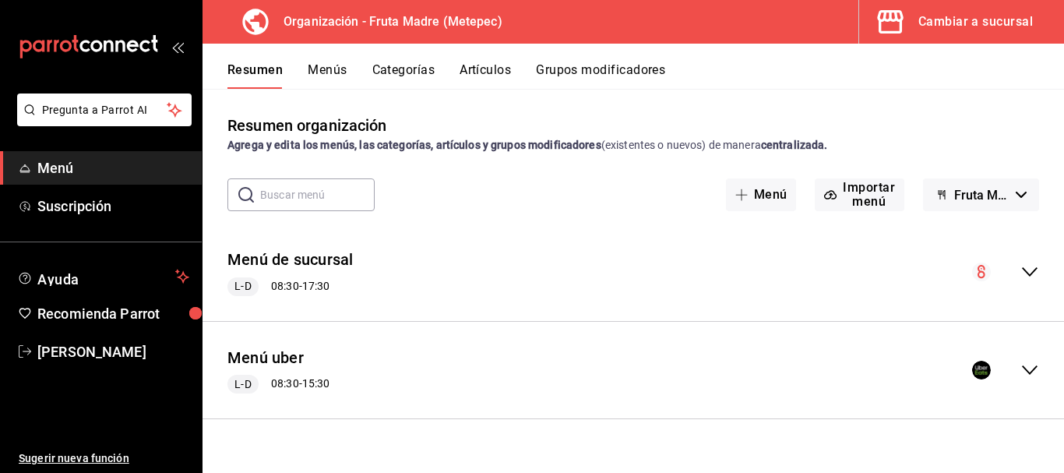
click at [1025, 368] on icon "collapse-menu-row" at bounding box center [1030, 369] width 16 height 9
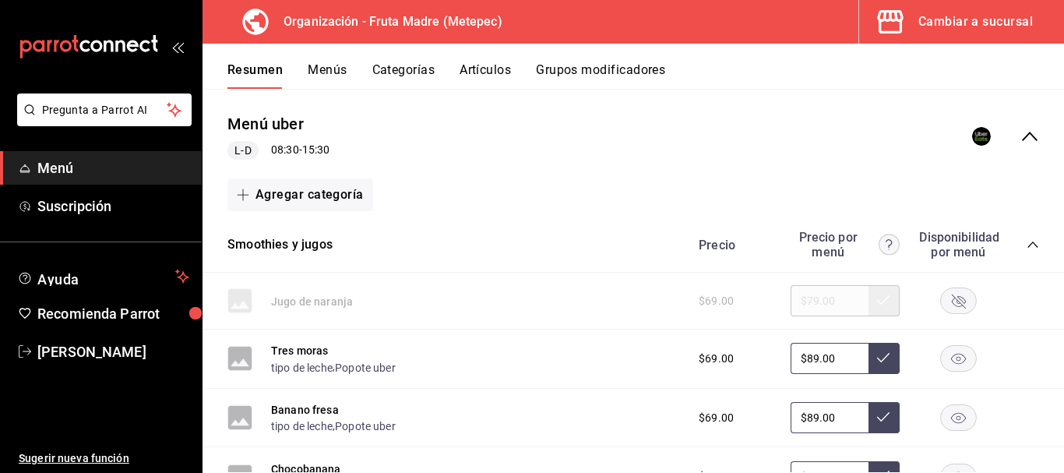
click at [1013, 245] on div "Precio Precio por menú Disponibilidad por menú" at bounding box center [861, 245] width 356 height 30
click at [1027, 245] on icon "collapse-category-row" at bounding box center [1033, 244] width 12 height 12
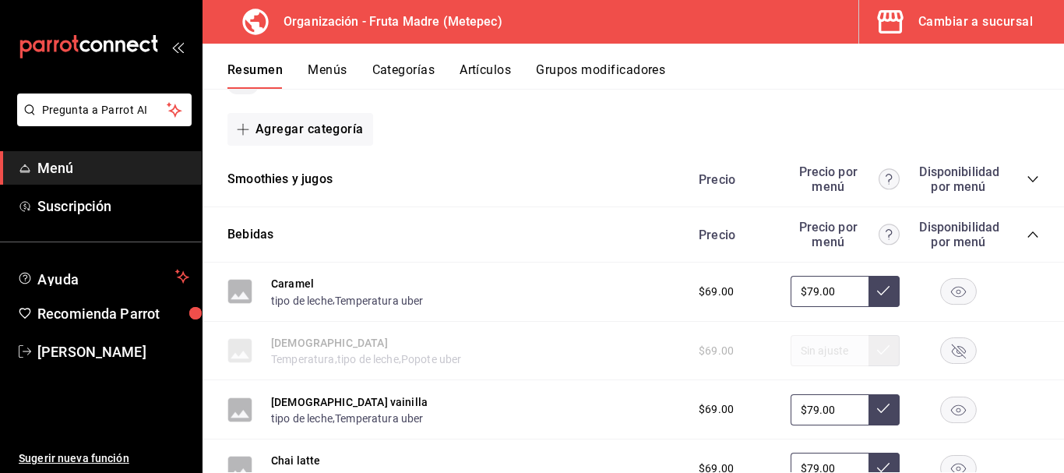
scroll to position [390, 0]
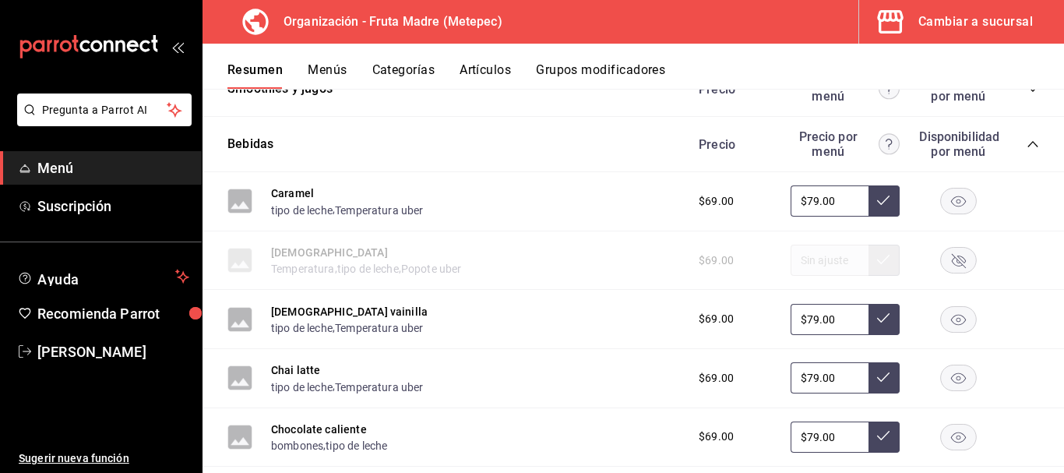
click at [1028, 143] on icon "collapse-category-row" at bounding box center [1033, 144] width 10 height 6
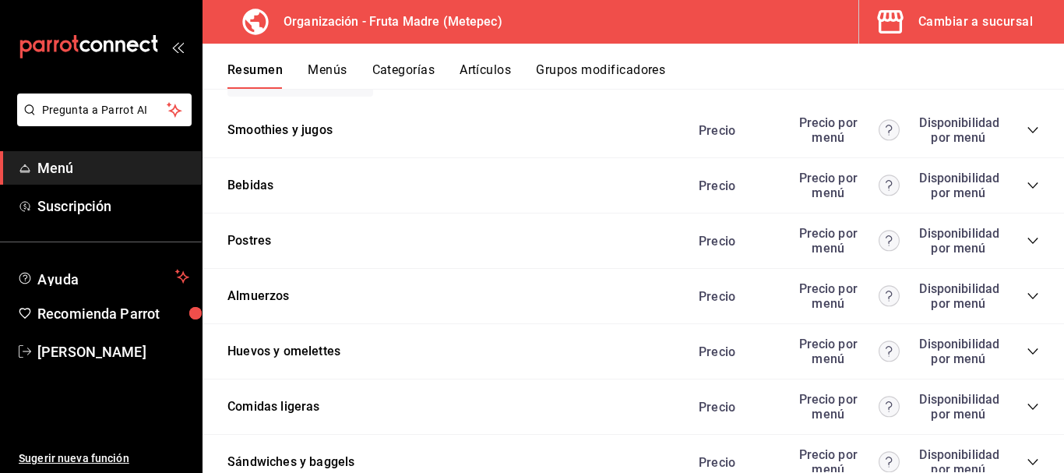
scroll to position [320, 0]
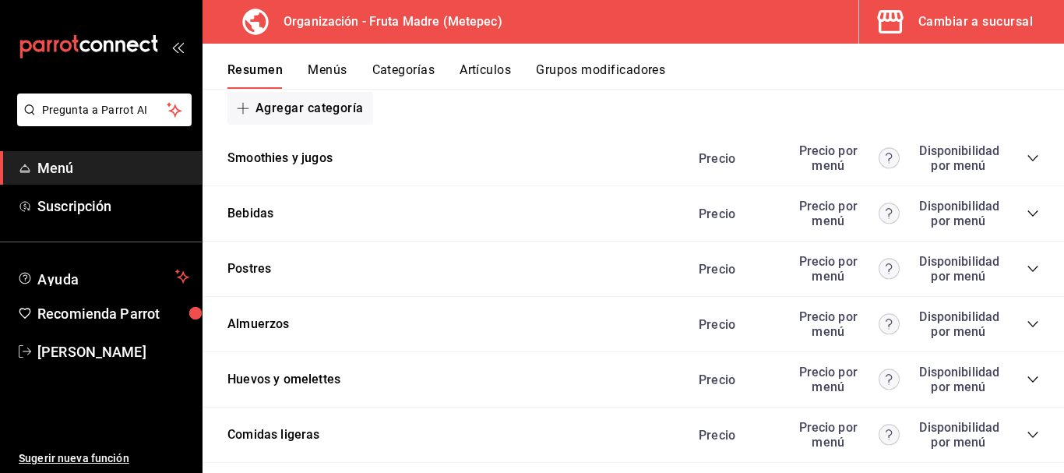
click at [1027, 208] on icon "collapse-category-row" at bounding box center [1033, 213] width 12 height 12
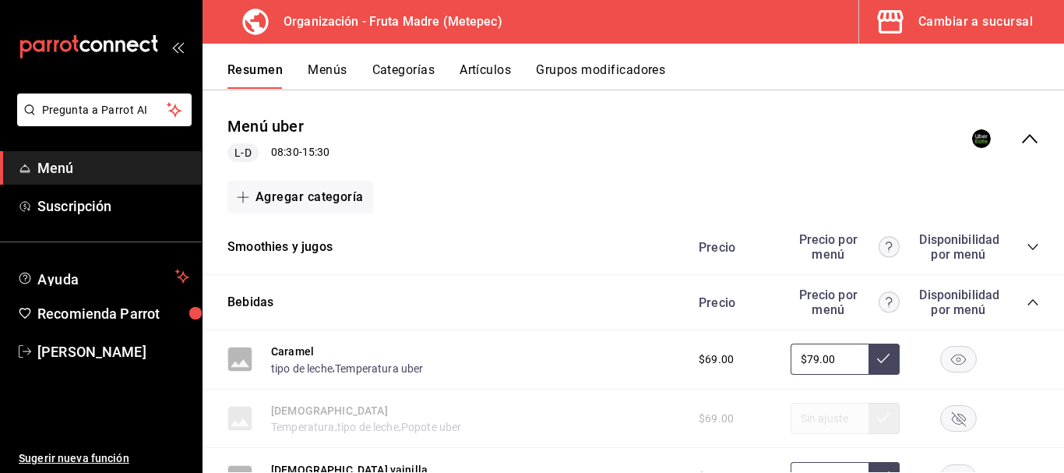
scroll to position [241, 0]
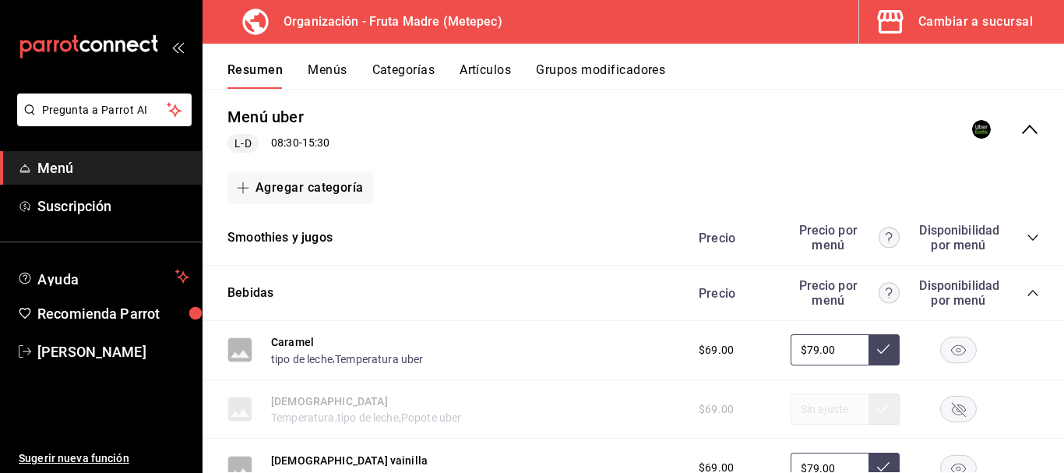
click at [1028, 236] on div "Smoothies y jugos Precio Precio por menú Disponibilidad por menú" at bounding box center [634, 237] width 862 height 55
click at [1027, 235] on icon "collapse-category-row" at bounding box center [1033, 237] width 12 height 12
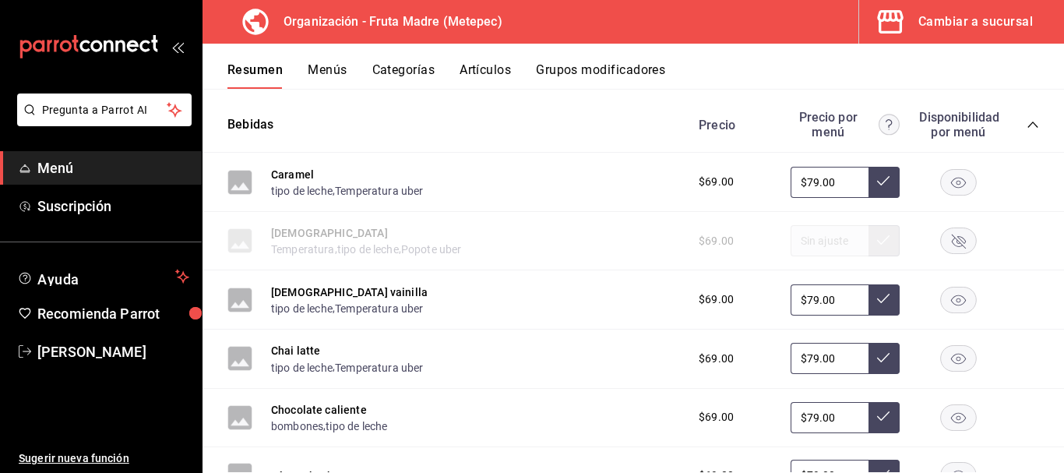
scroll to position [1565, 0]
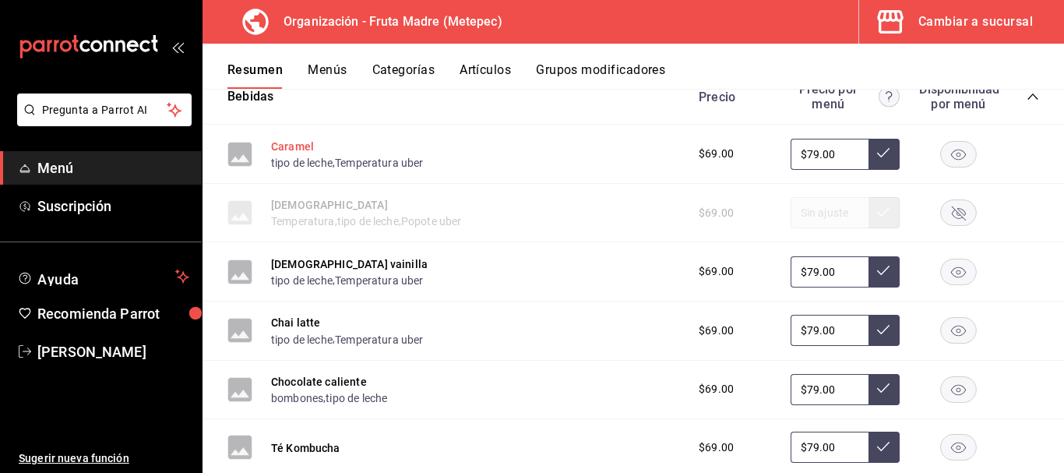
click at [298, 139] on button "Caramel" at bounding box center [292, 147] width 43 height 16
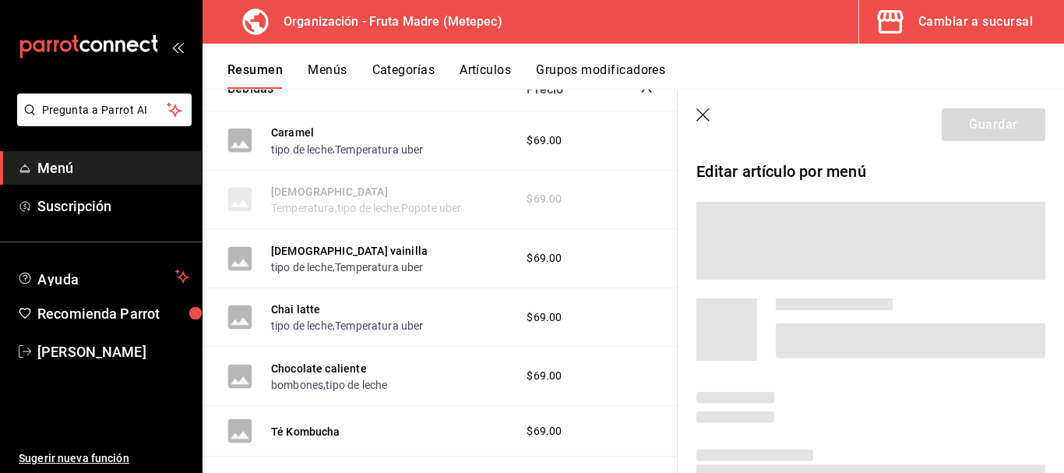
scroll to position [1541, 0]
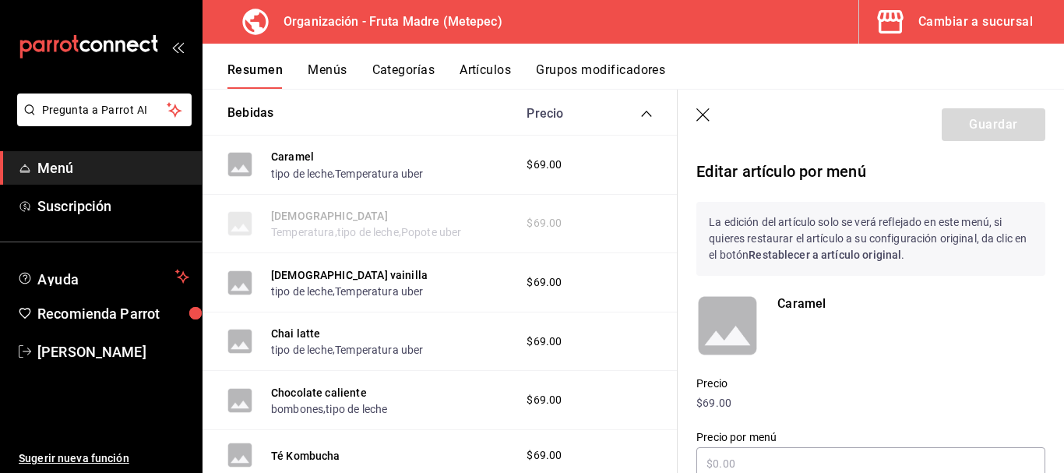
type input "$79.00"
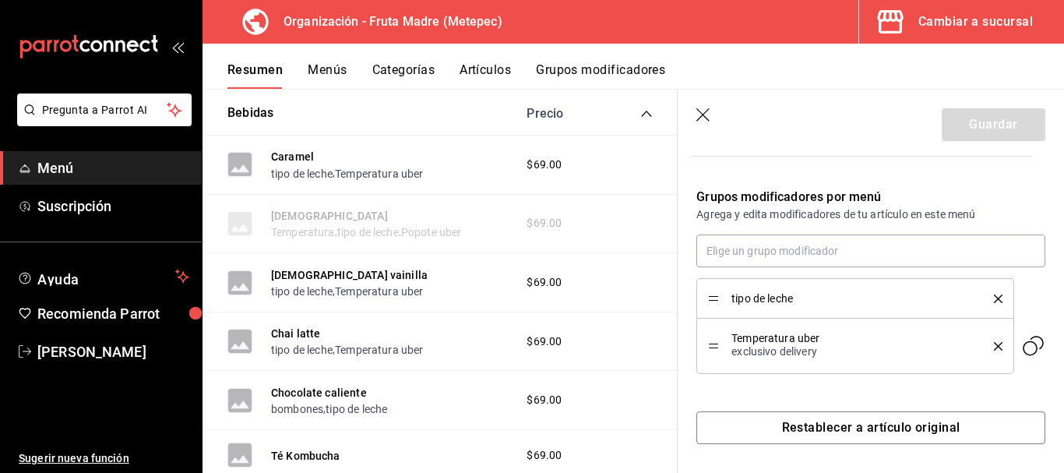
scroll to position [478, 0]
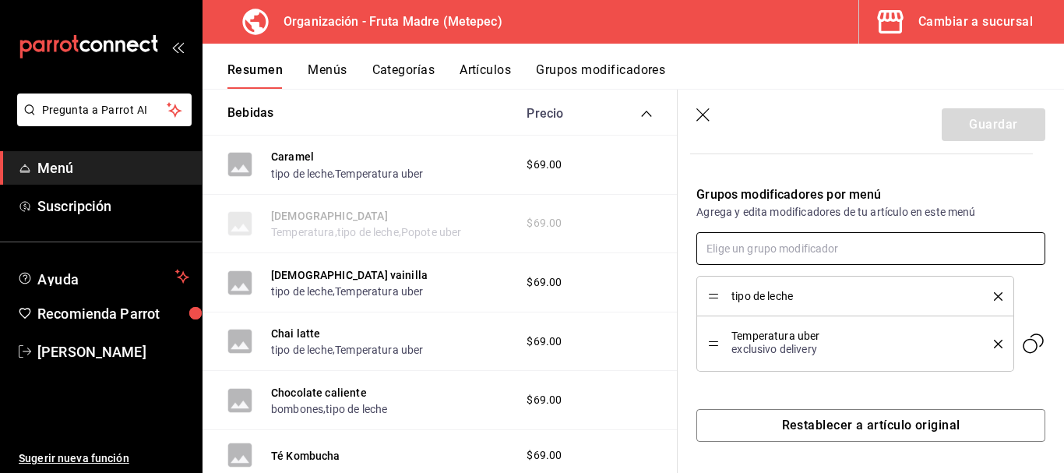
click at [806, 255] on input "text" at bounding box center [871, 248] width 349 height 33
type input "pop"
click at [797, 289] on li "Popote uber" at bounding box center [865, 284] width 337 height 26
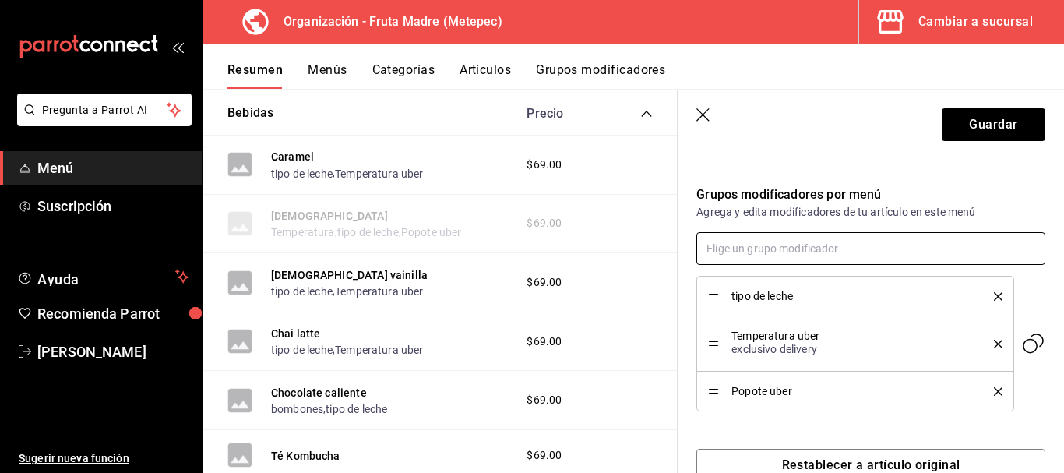
scroll to position [518, 0]
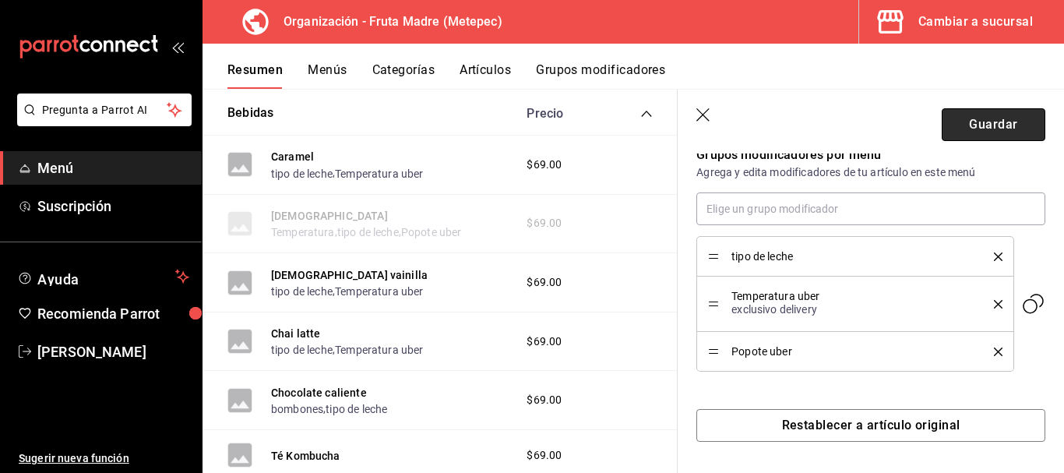
click at [972, 125] on button "Guardar" at bounding box center [994, 124] width 104 height 33
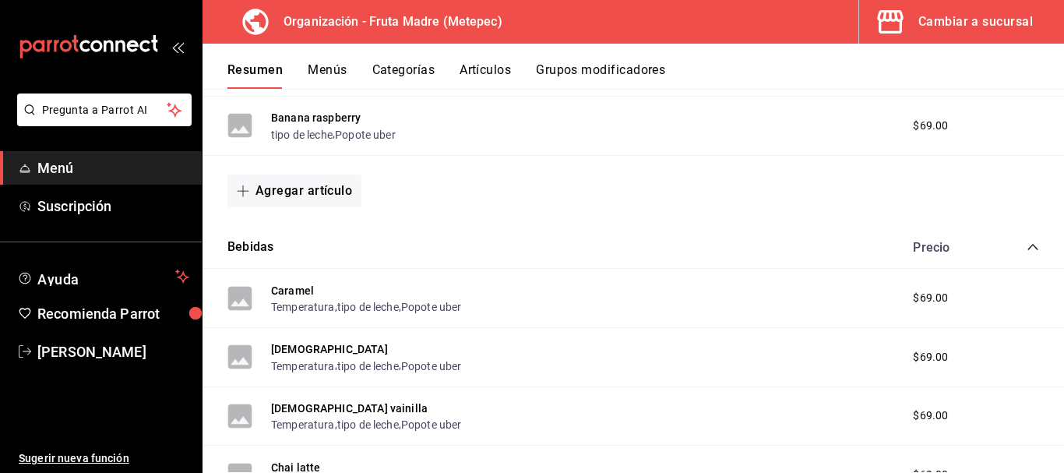
scroll to position [1371, 0]
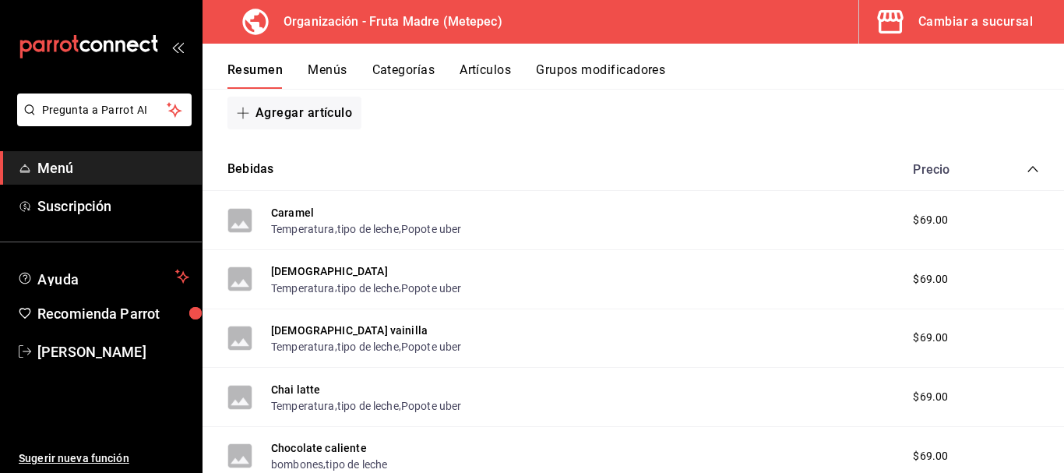
click at [323, 206] on div "Caramel Temperatura , tipo de leche , Popote uber" at bounding box center [366, 220] width 191 height 34
click at [284, 206] on button "Caramel" at bounding box center [292, 213] width 43 height 16
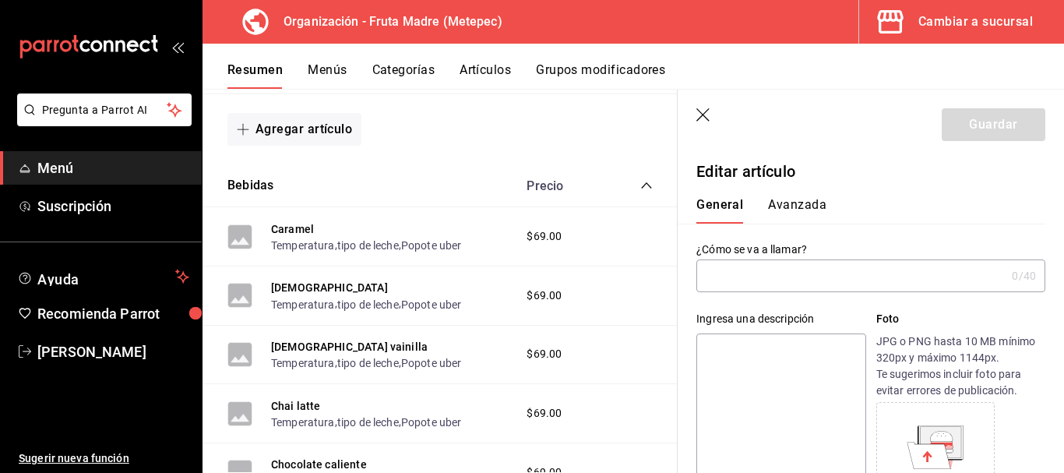
click at [703, 115] on icon "button" at bounding box center [703, 114] width 13 height 13
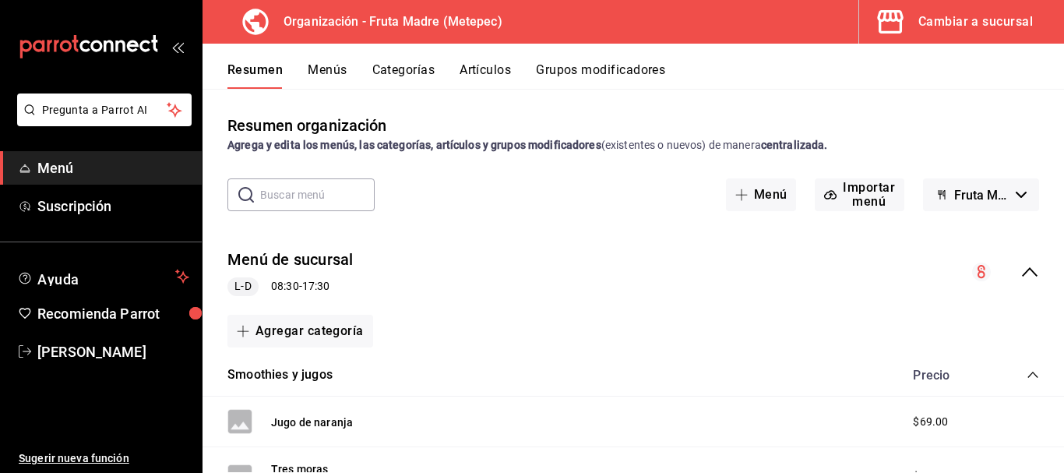
click at [1021, 278] on icon "collapse-menu-row" at bounding box center [1030, 272] width 19 height 19
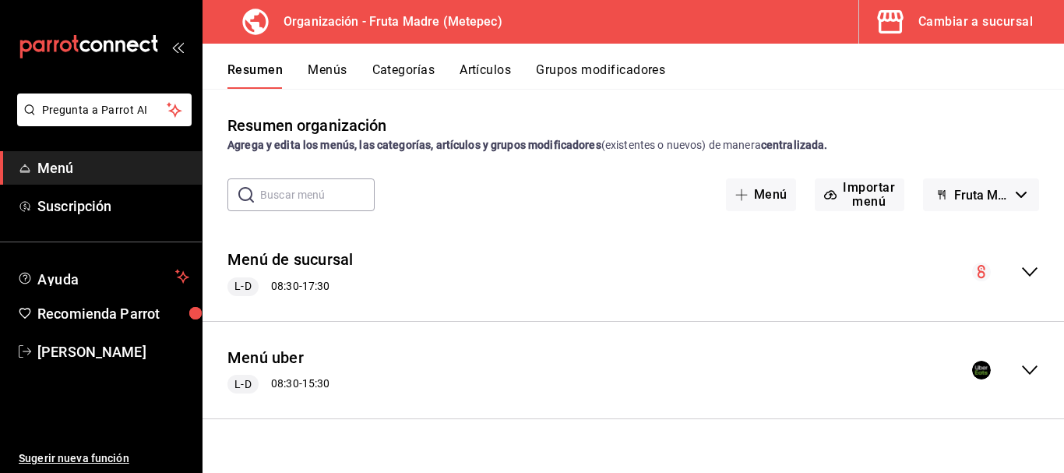
click at [1025, 370] on icon "collapse-menu-row" at bounding box center [1030, 370] width 19 height 19
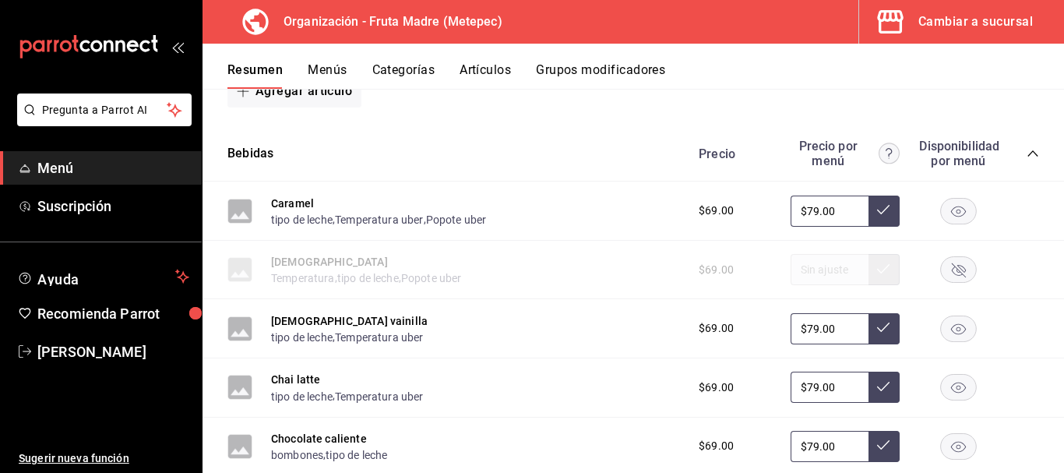
scroll to position [1480, 0]
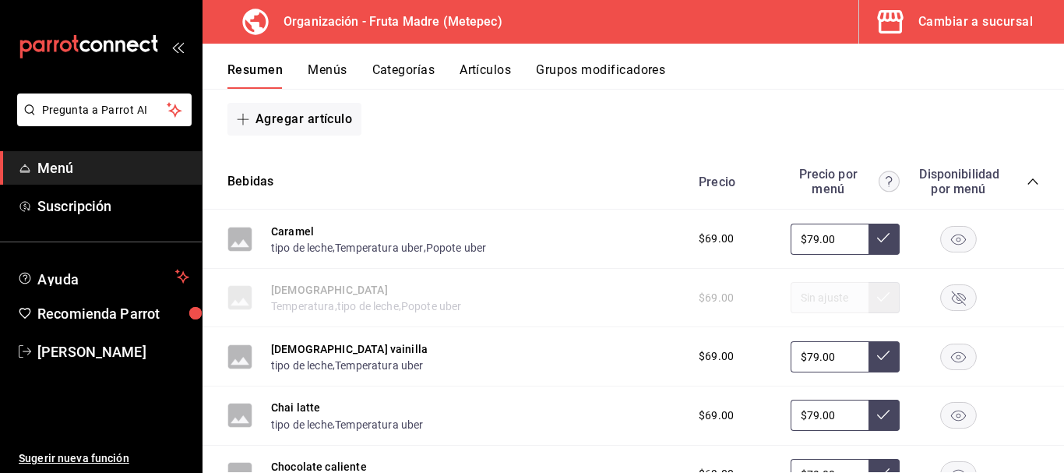
drag, startPoint x: 292, startPoint y: 225, endPoint x: 985, endPoint y: 351, distance: 703.9
click at [288, 226] on button "Caramel" at bounding box center [292, 232] width 43 height 16
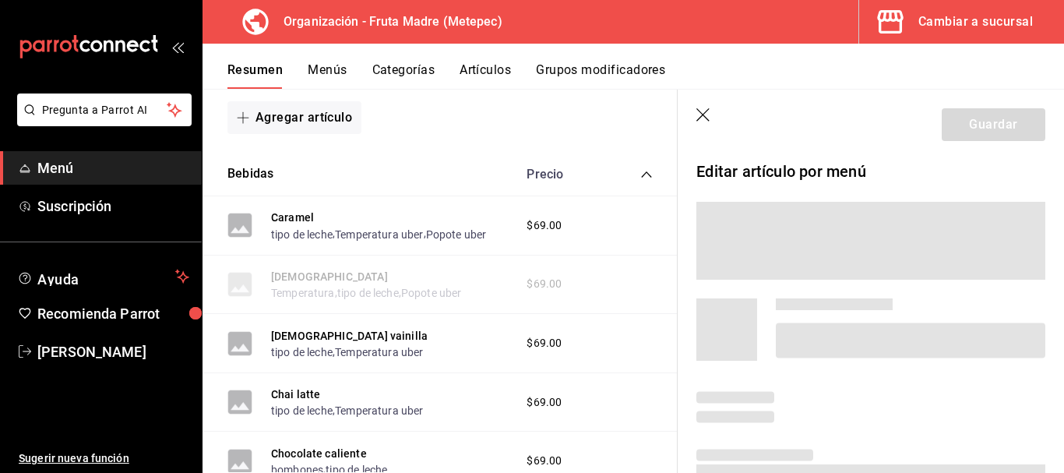
scroll to position [156, 0]
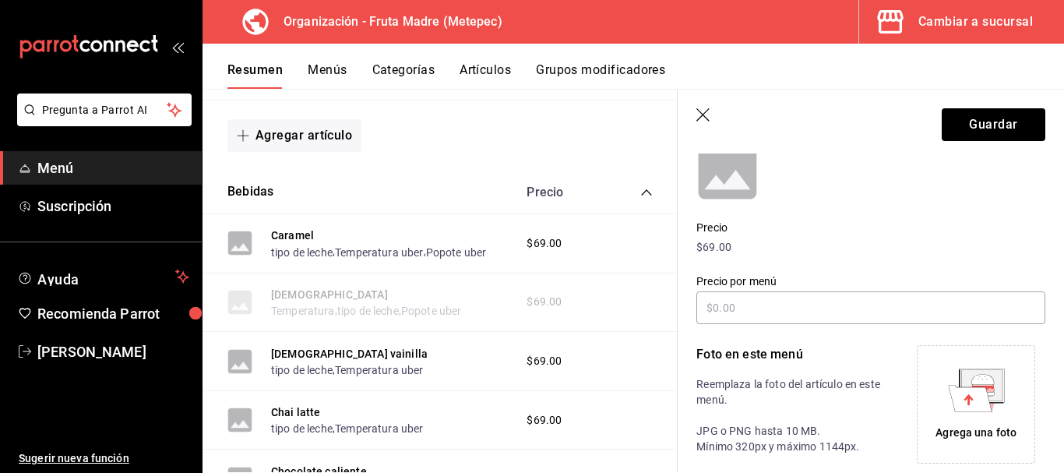
type input "$79.00"
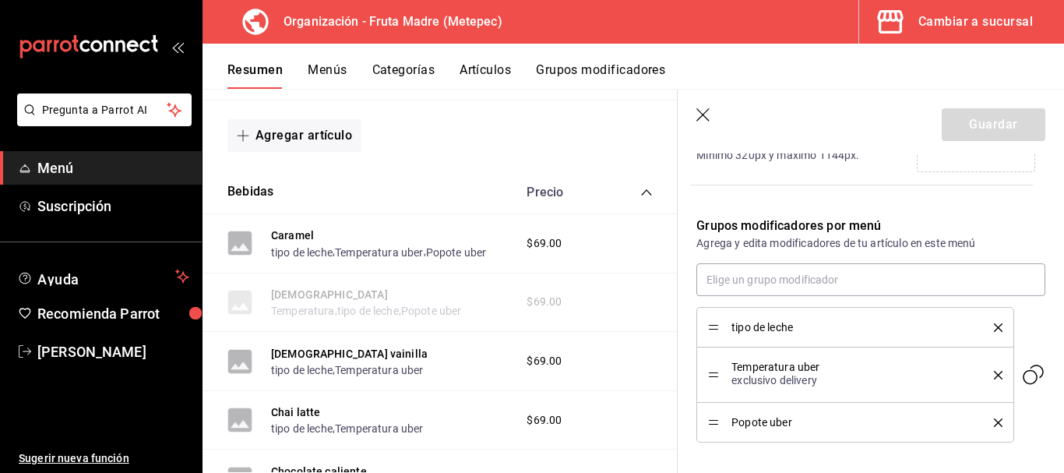
scroll to position [518, 0]
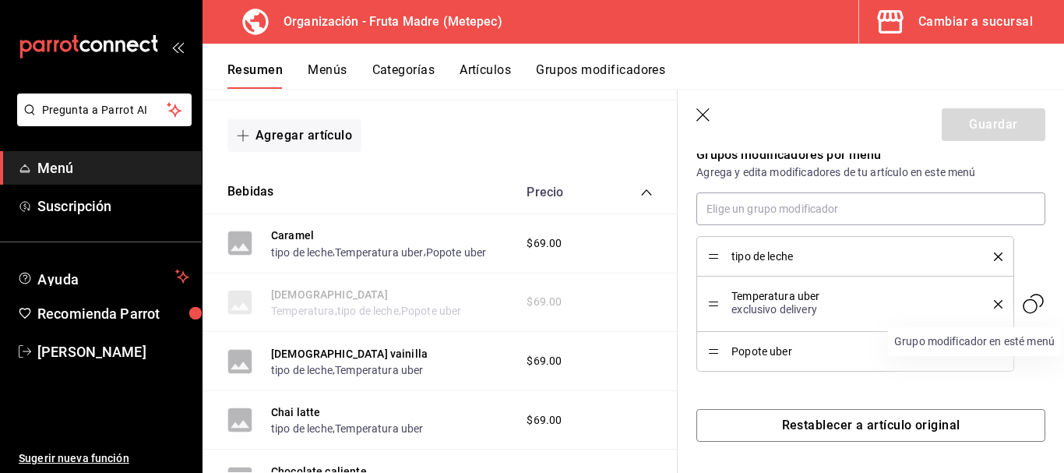
click at [1021, 304] on icon "Grupo modificador en esté menú" at bounding box center [1033, 303] width 25 height 25
click at [782, 349] on span "Popote uber" at bounding box center [851, 351] width 238 height 11
click at [707, 108] on icon "button" at bounding box center [705, 116] width 16 height 16
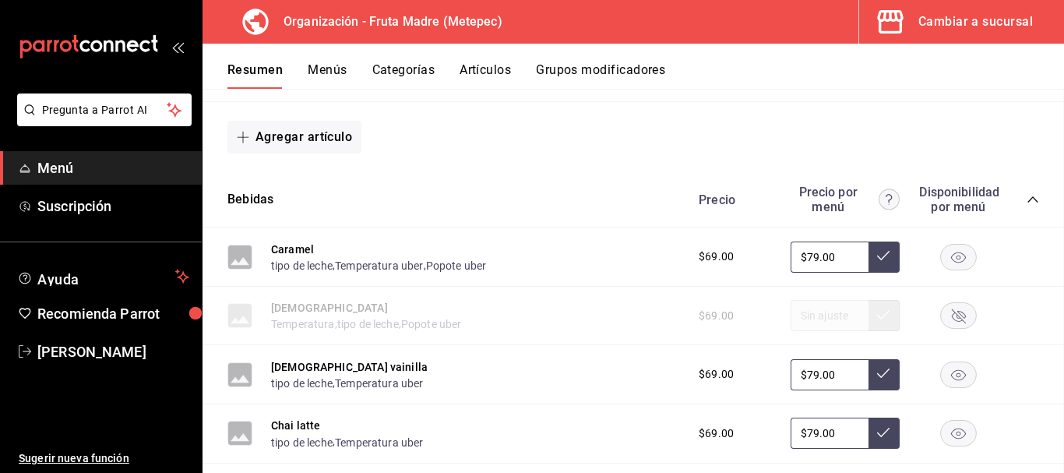
scroll to position [2356, 0]
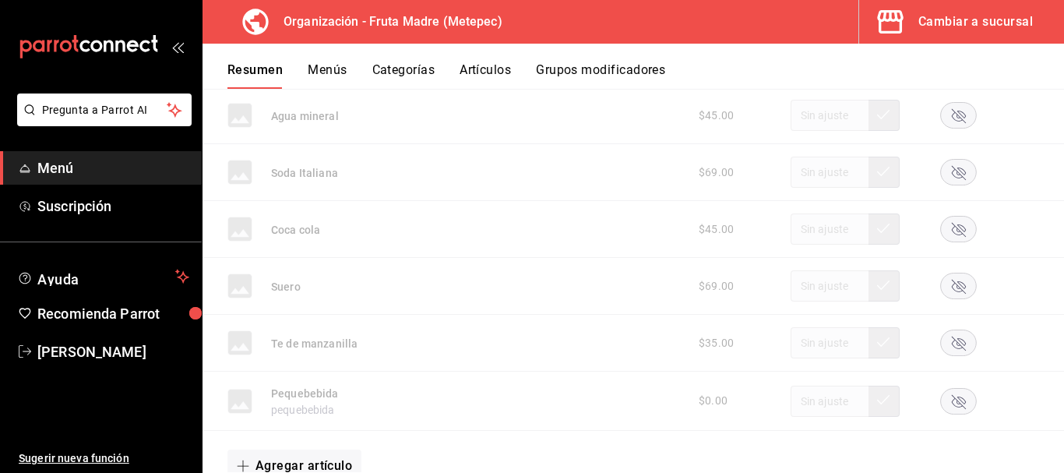
click at [334, 71] on button "Menús" at bounding box center [327, 75] width 39 height 26
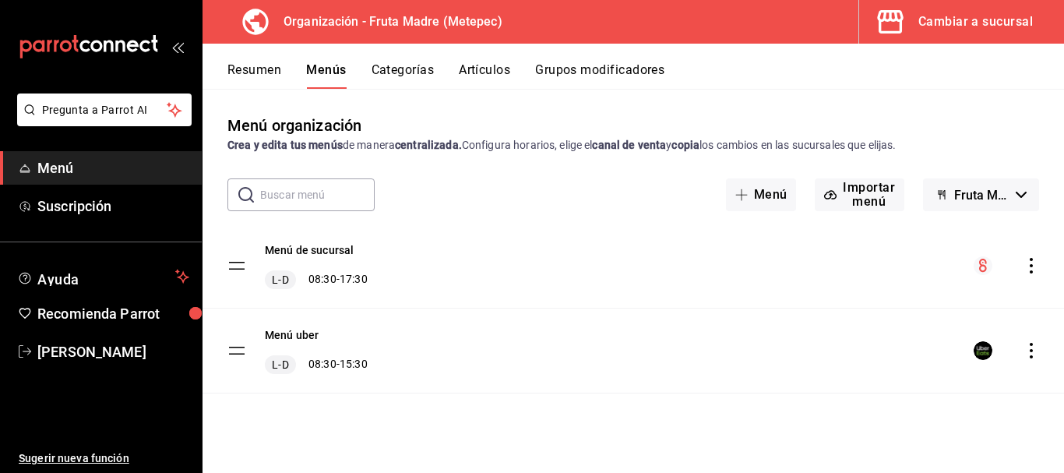
click at [1029, 352] on icon "actions" at bounding box center [1032, 351] width 16 height 16
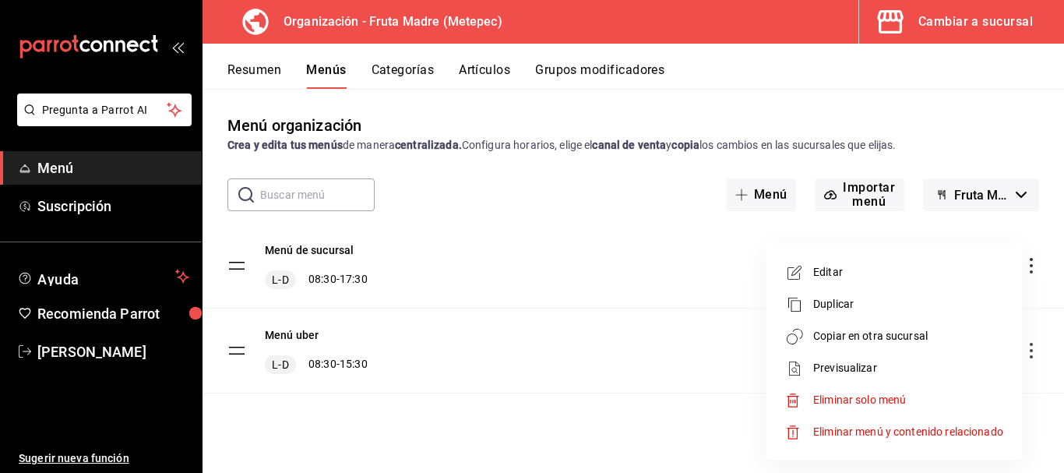
click at [859, 335] on span "Copiar en otra sucursal" at bounding box center [908, 336] width 190 height 16
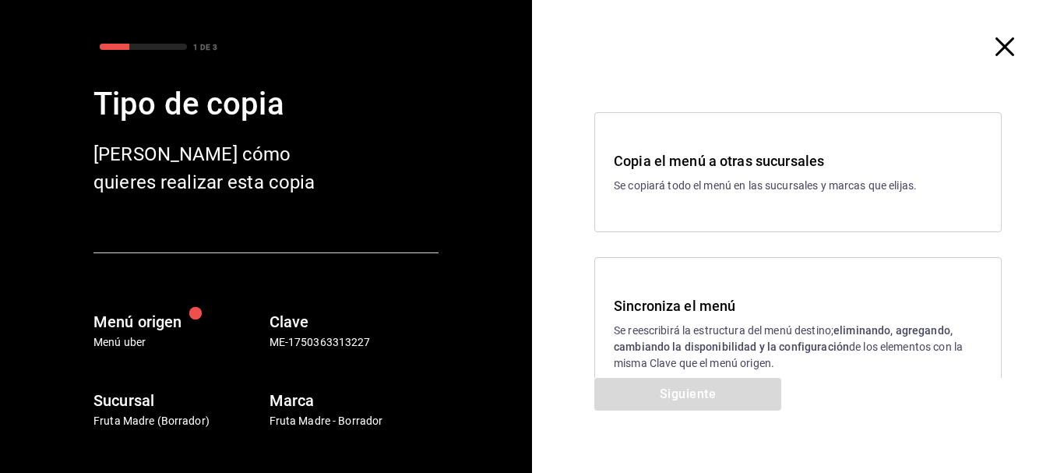
drag, startPoint x: 703, startPoint y: 323, endPoint x: 709, endPoint y: 346, distance: 23.4
click at [705, 323] on p "Se reescribirá la estructura del menú destino; eliminando, agregando, cambiando…" at bounding box center [798, 347] width 369 height 49
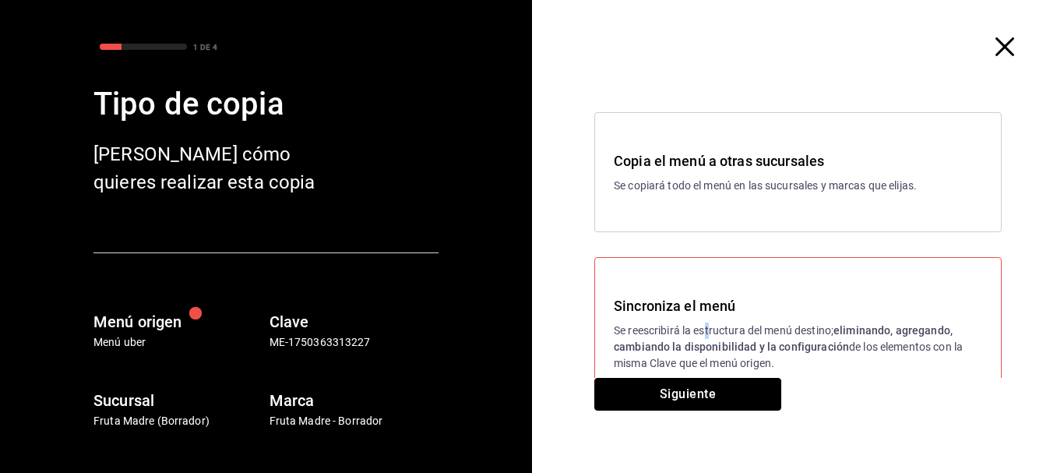
click at [724, 385] on button "Siguiente" at bounding box center [687, 394] width 187 height 33
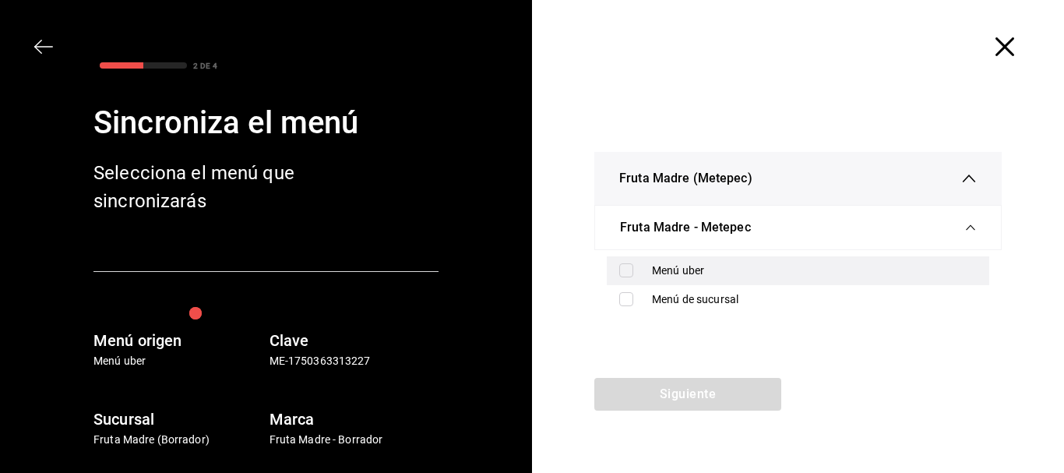
click at [711, 265] on div "Menú uber" at bounding box center [814, 271] width 325 height 16
checkbox input "true"
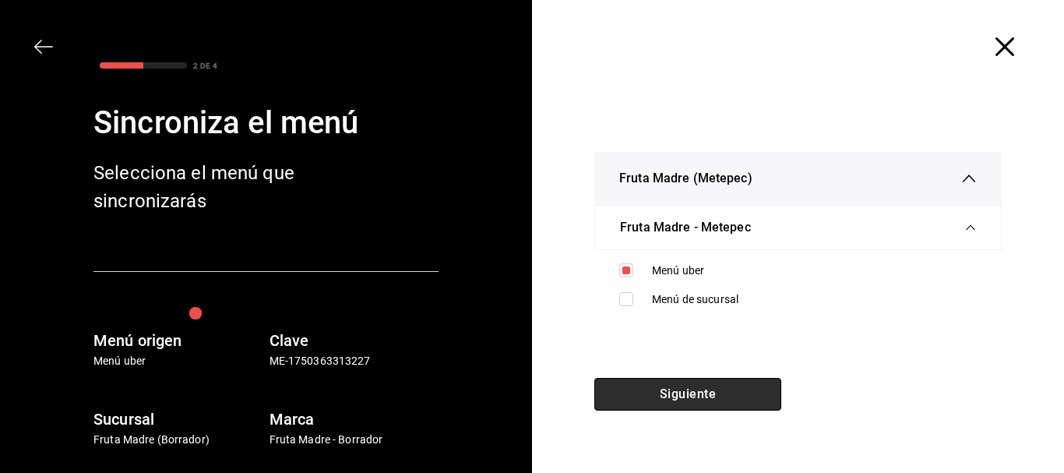
click at [697, 407] on button "Siguiente" at bounding box center [687, 394] width 187 height 33
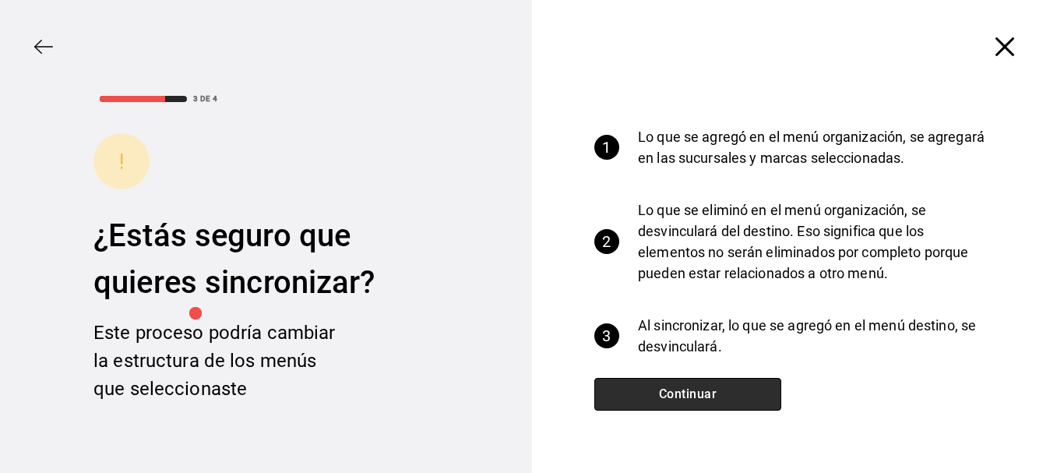
click at [697, 398] on button "Continuar" at bounding box center [687, 394] width 187 height 33
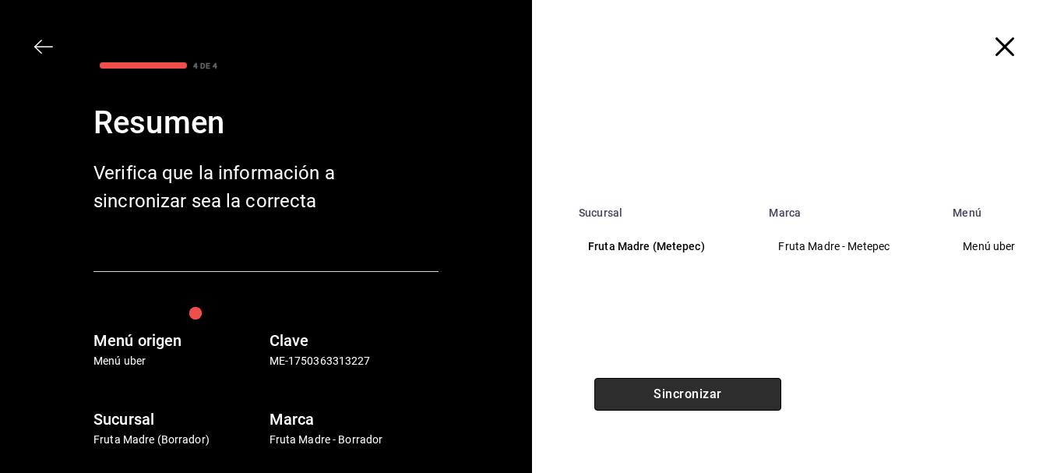
click at [700, 393] on button "Sincronizar" at bounding box center [687, 394] width 187 height 33
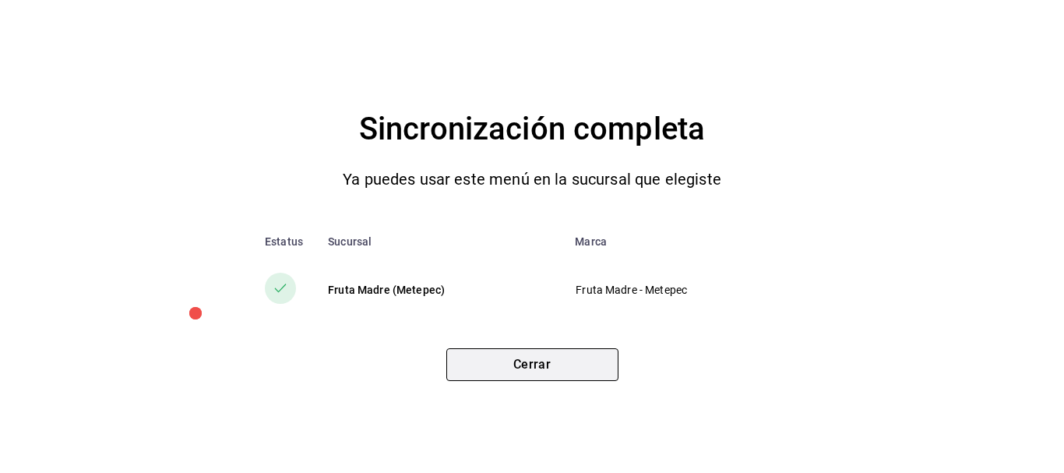
click at [489, 367] on button "Cerrar" at bounding box center [532, 364] width 172 height 33
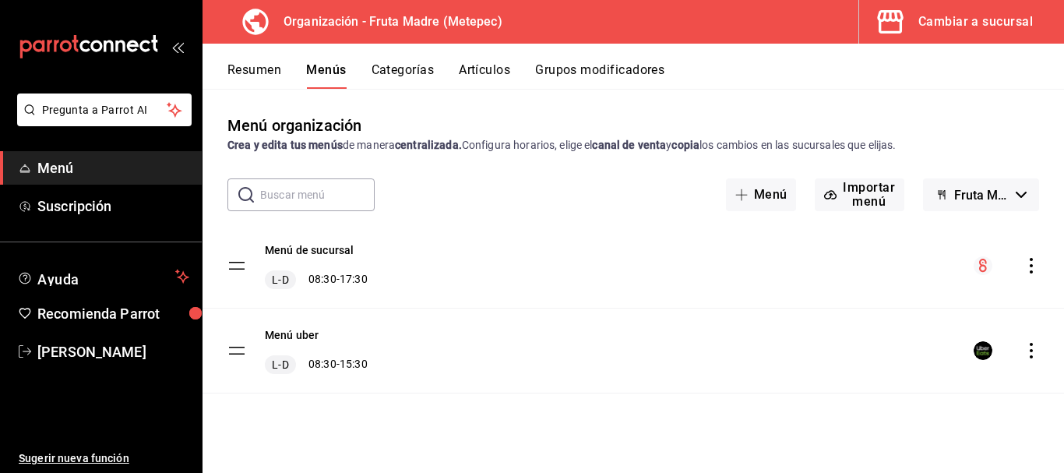
click at [901, 23] on icon "button" at bounding box center [890, 21] width 26 height 23
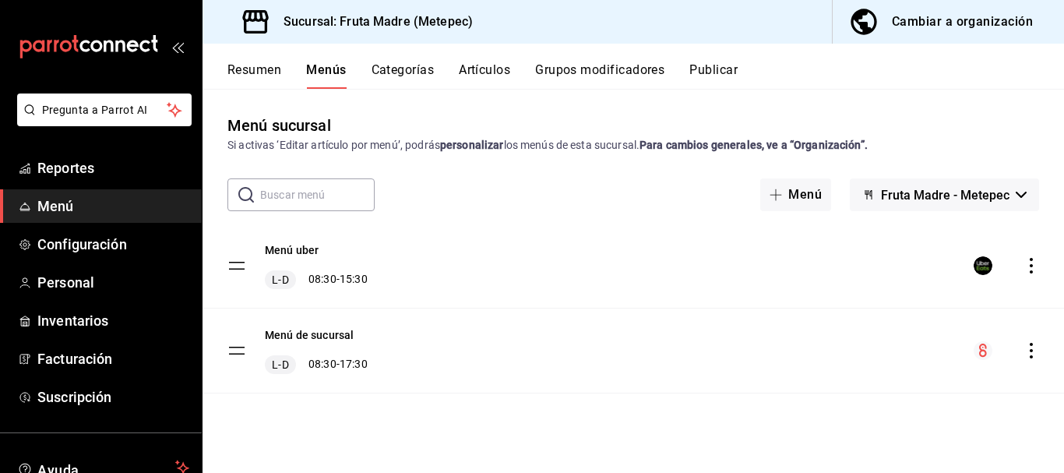
click at [717, 67] on button "Publicar" at bounding box center [714, 75] width 48 height 26
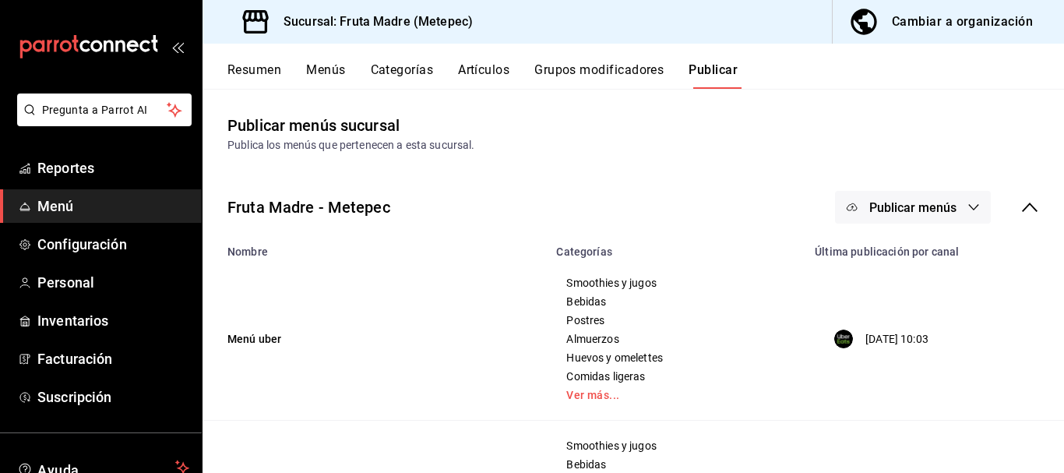
click at [937, 213] on span "Publicar menús" at bounding box center [913, 207] width 87 height 15
click at [892, 251] on span "Uber Eats" at bounding box center [924, 258] width 75 height 16
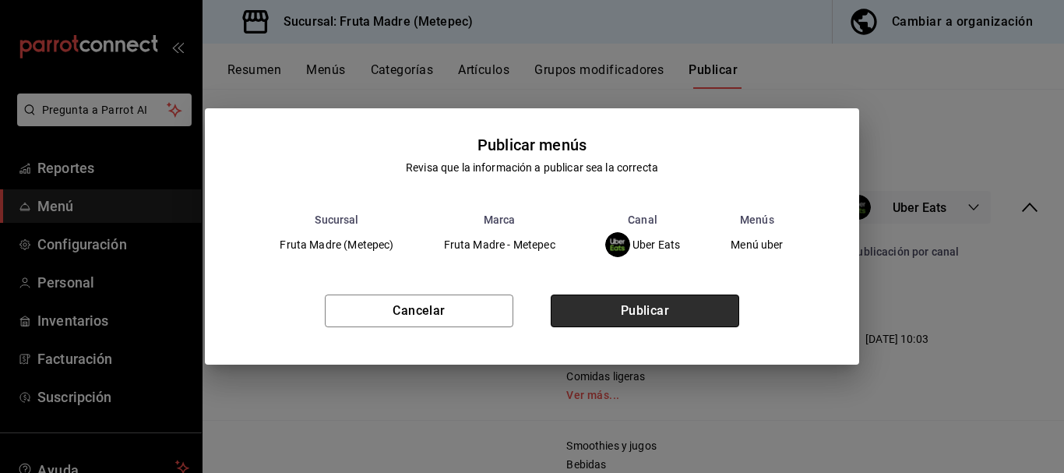
click at [651, 316] on button "Publicar" at bounding box center [645, 311] width 189 height 33
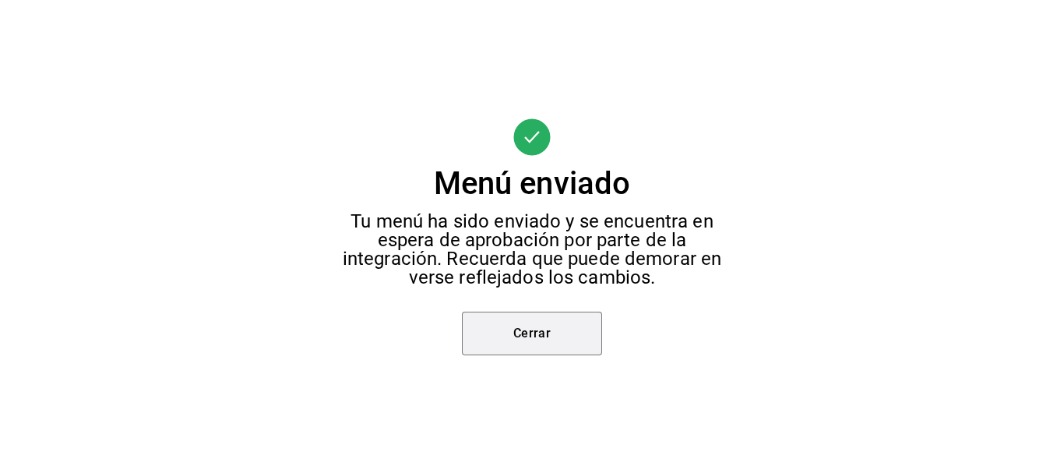
click at [499, 350] on button "Cerrar" at bounding box center [532, 334] width 140 height 44
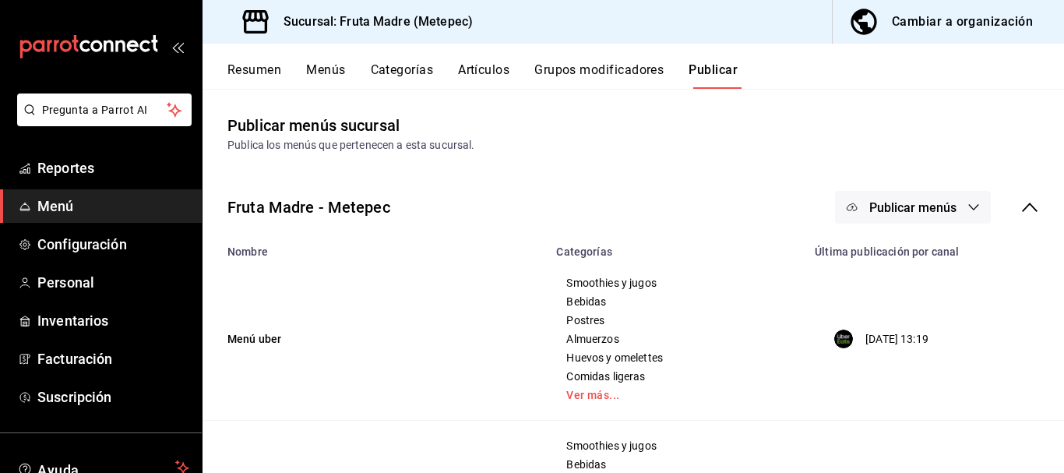
click at [480, 76] on button "Artículos" at bounding box center [483, 75] width 51 height 26
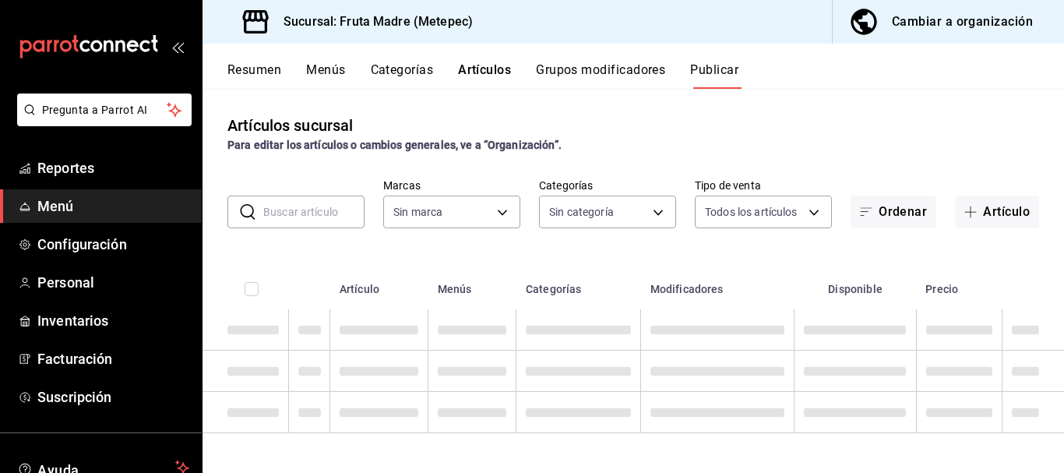
type input "5790cdda-0c8b-48b7-85ab-c90a85f84a02"
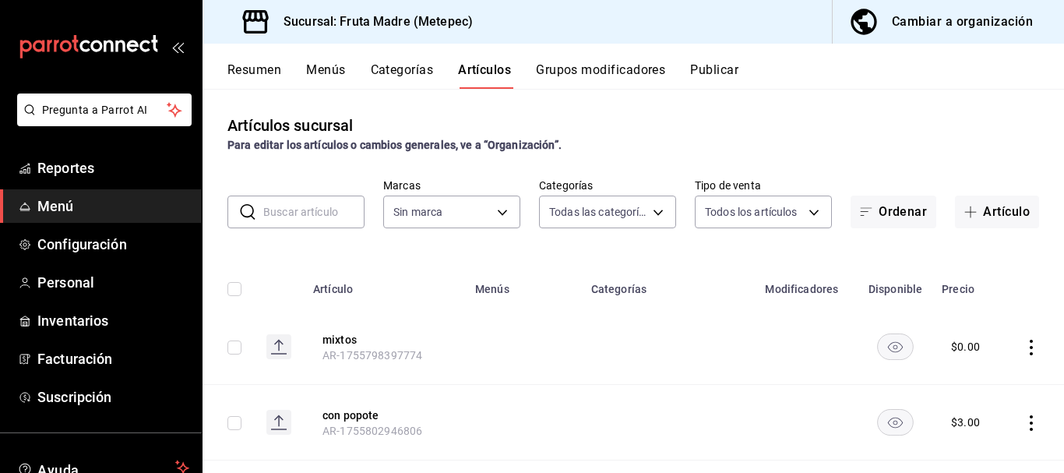
type input "a78cbc89-0051-44d0-ba5f-827e3fda5a50,808192ce-93d4-43b3-9580-3c8088fc2e2e,af76e…"
type input "5790cdda-0c8b-48b7-85ab-c90a85f84a02"
click at [309, 202] on input "text" at bounding box center [313, 211] width 101 height 31
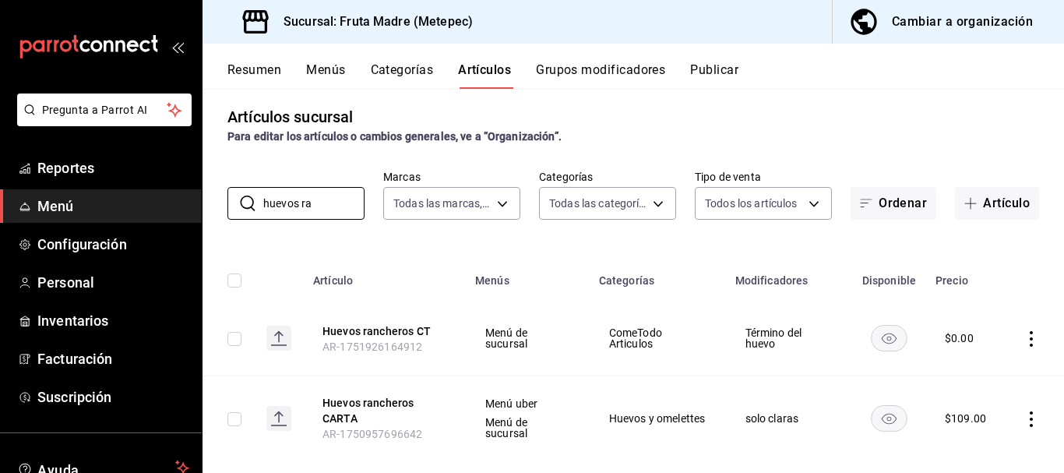
scroll to position [34, 0]
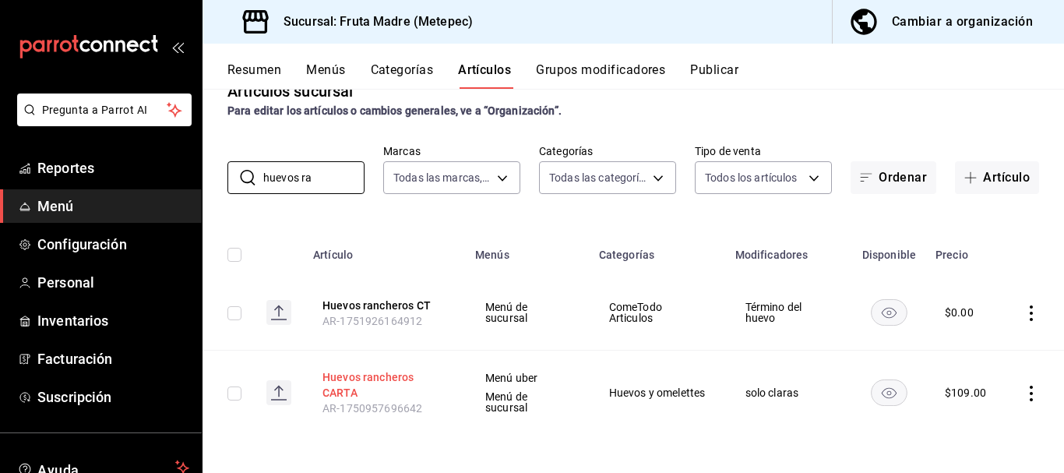
type input "huevos ra"
click at [347, 379] on button "Huevos rancheros CARTA" at bounding box center [385, 384] width 125 height 31
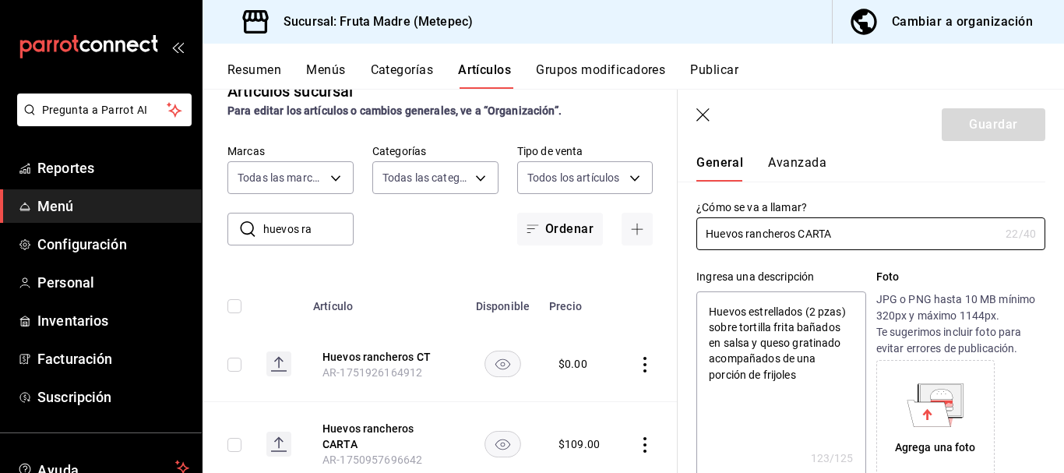
scroll to position [78, 0]
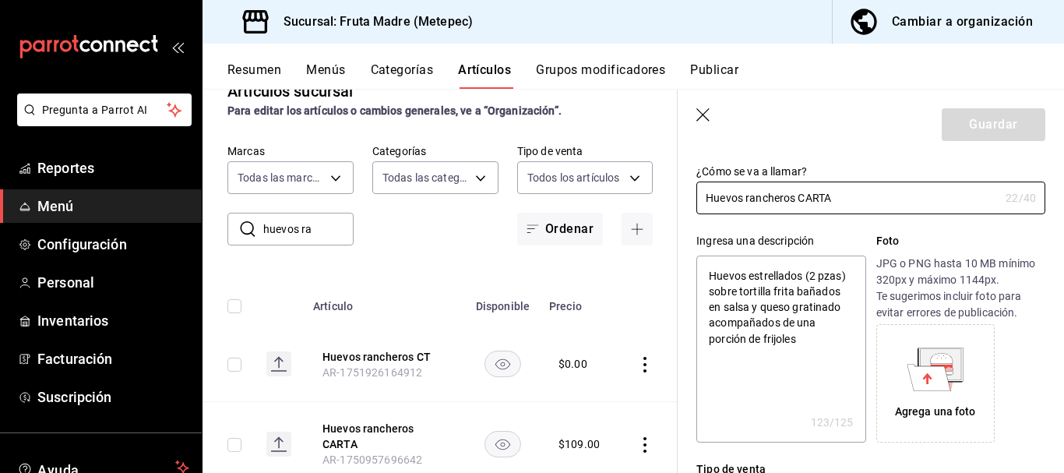
type textarea "x"
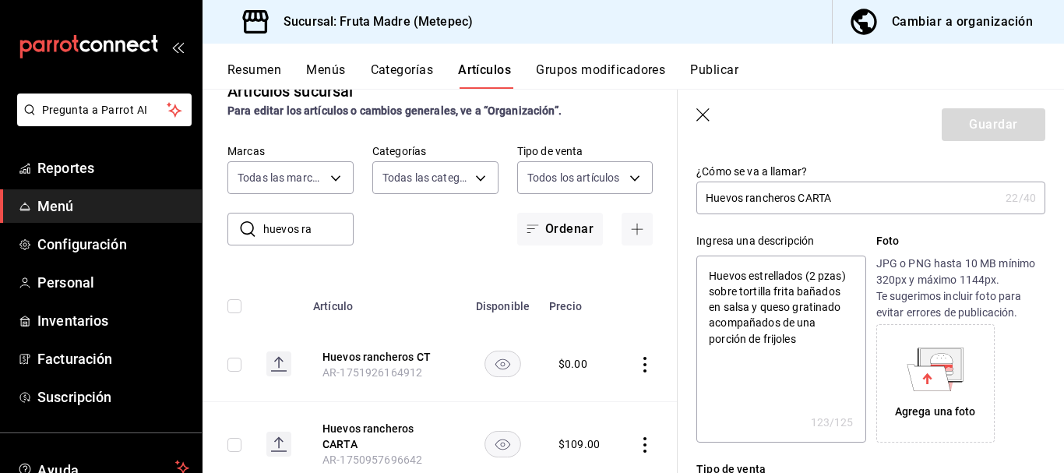
click at [817, 277] on textarea "Huevos estrellados (2 pzas) sobre tortilla frita bañados en salsa y queso grati…" at bounding box center [781, 349] width 169 height 187
type textarea "Huevos estrellados ( pzas) sobre tortilla frita bañados en salsa y queso gratin…"
type textarea "x"
type textarea "Huevos estrellados (3 pzas) sobre tortilla frita bañados en salsa y queso grati…"
type textarea "x"
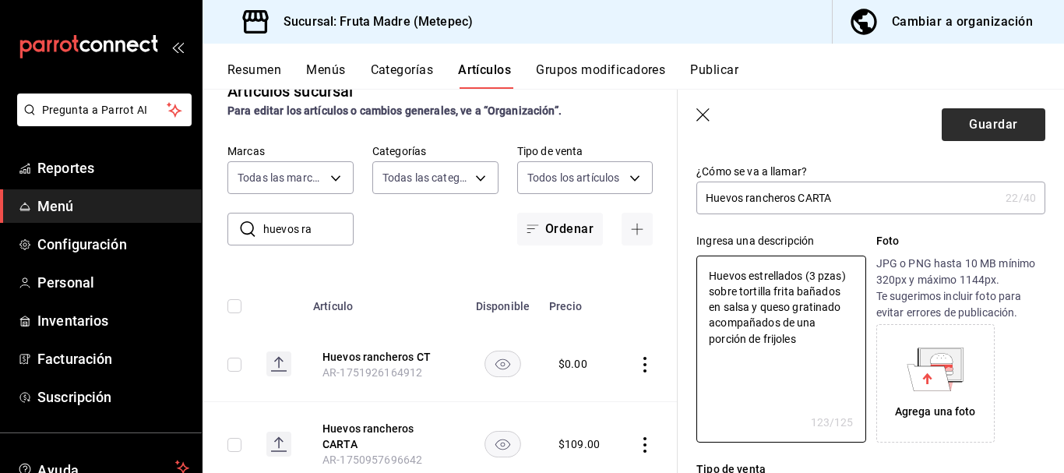
type textarea "Huevos estrellados (3 pzas) sobre tortilla frita bañados en salsa y queso grati…"
click at [946, 129] on button "Guardar" at bounding box center [994, 124] width 104 height 33
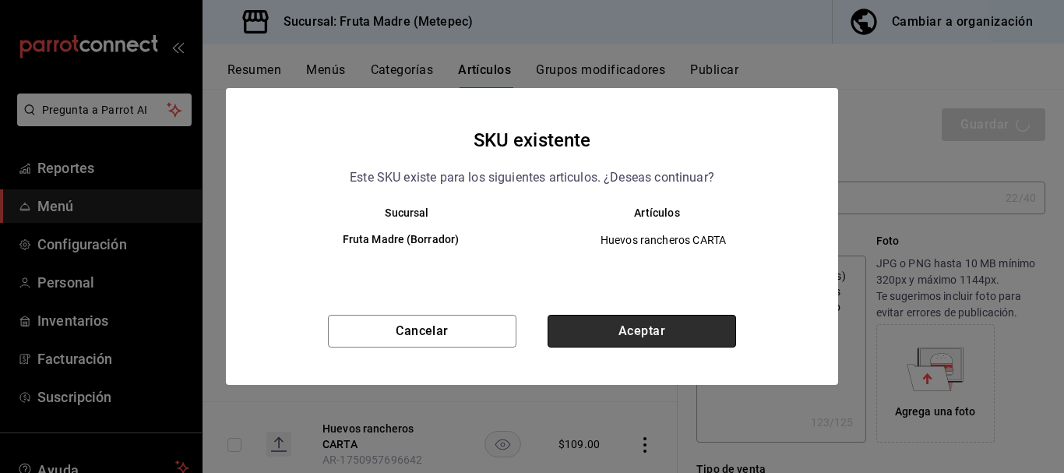
click at [655, 323] on button "Aceptar" at bounding box center [642, 331] width 189 height 33
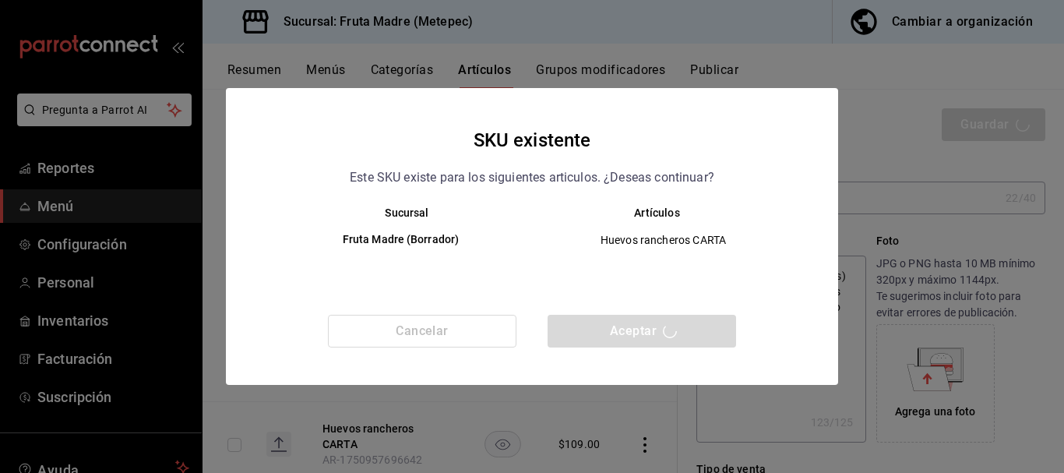
type textarea "x"
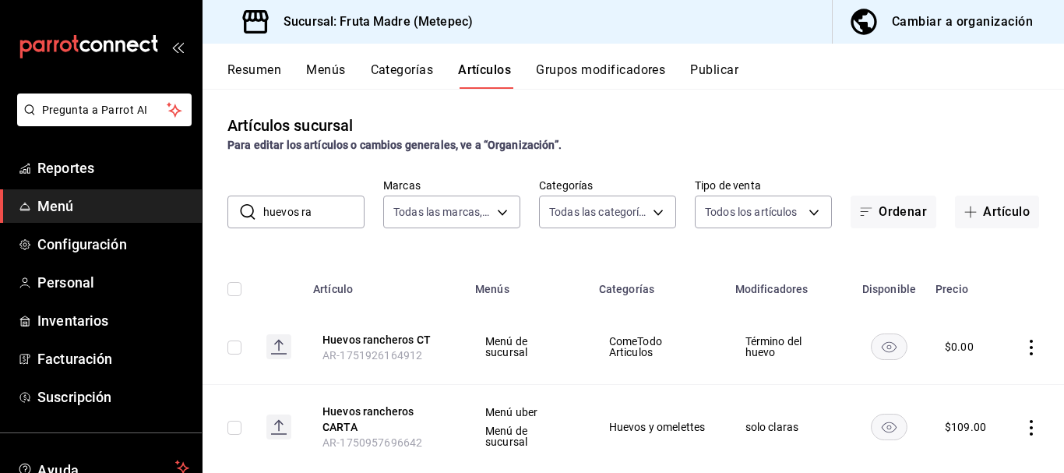
click at [314, 82] on button "Menús" at bounding box center [325, 75] width 39 height 26
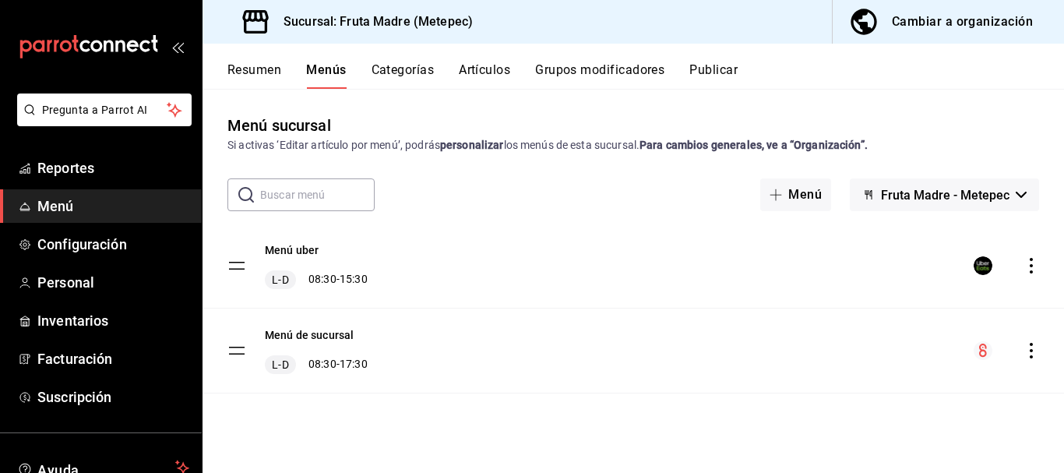
click at [1032, 260] on icon "actions" at bounding box center [1031, 266] width 3 height 16
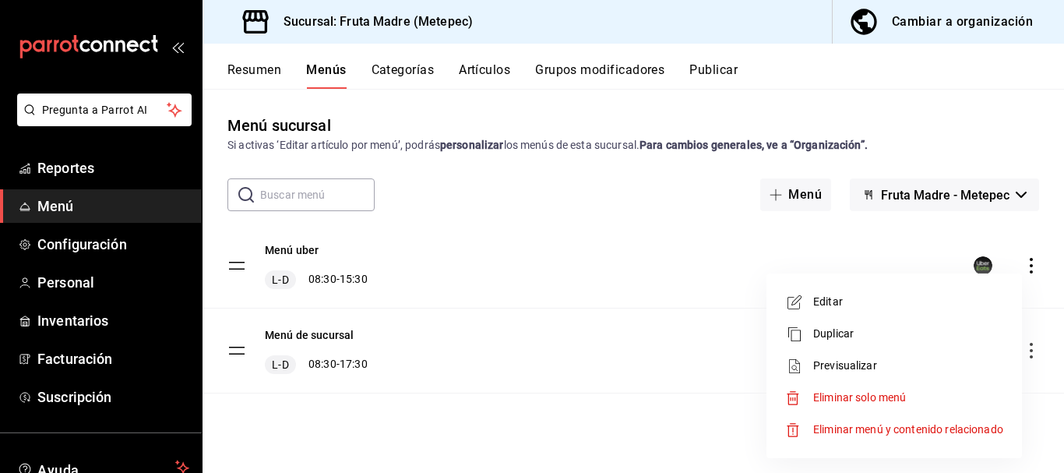
click at [686, 266] on div at bounding box center [532, 236] width 1064 height 473
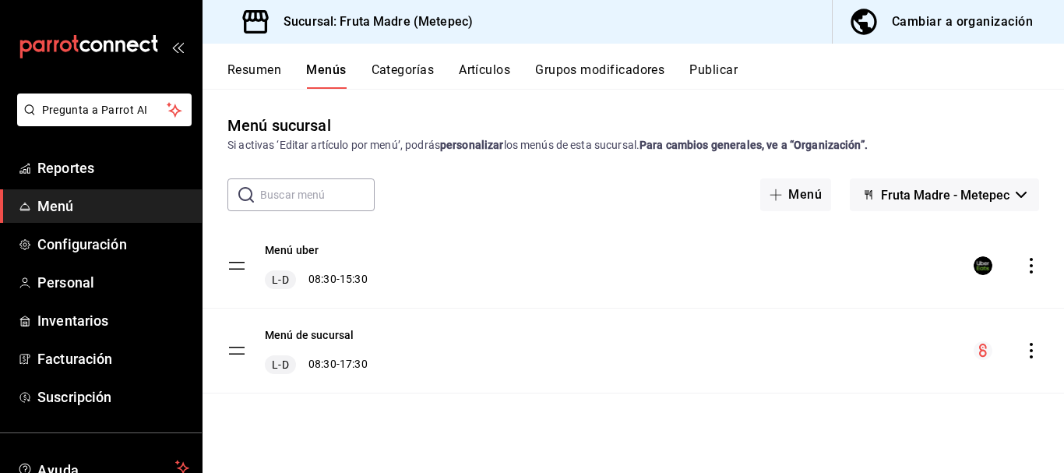
click at [260, 62] on div "Resumen Menús Categorías Artículos Grupos modificadores Publicar" at bounding box center [634, 66] width 862 height 45
click at [919, 21] on div "Cambiar a organización" at bounding box center [962, 22] width 141 height 22
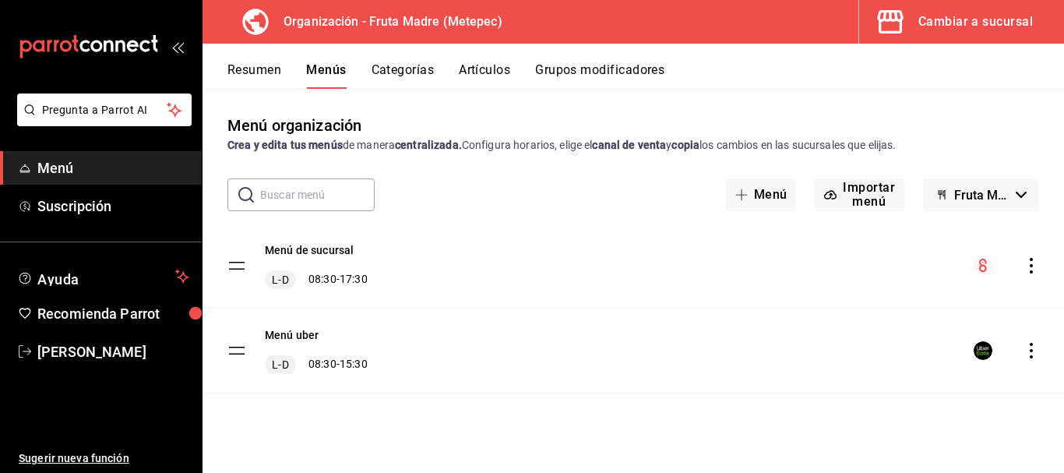
click at [481, 66] on button "Artículos" at bounding box center [484, 75] width 51 height 26
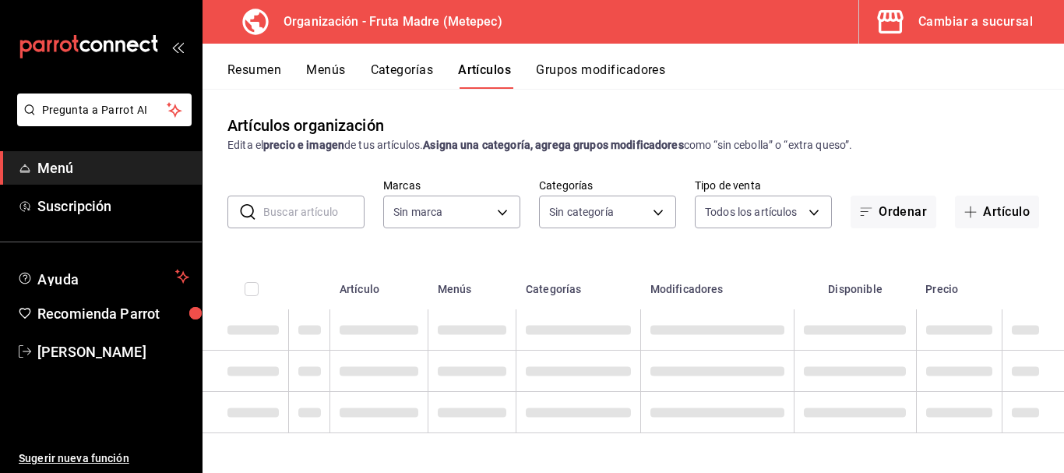
click at [296, 220] on input "text" at bounding box center [313, 211] width 101 height 31
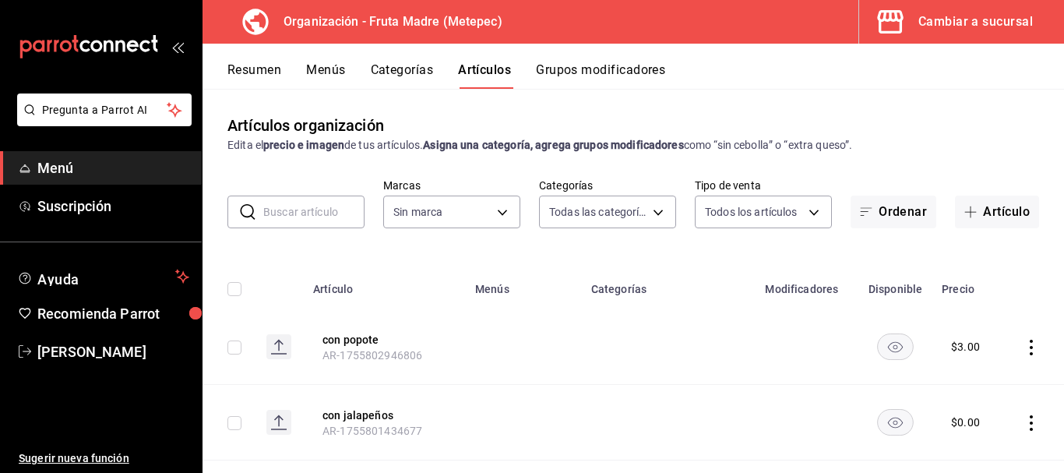
type input "10b1b6c8-68b9-46f2-9099-40681ca90d0f,f0a6873b-b3e5-4847-abdb-56094981d9a6,d71cb…"
type input "1926fcdf-d6c4-44b1-a2de-2af671467d5c"
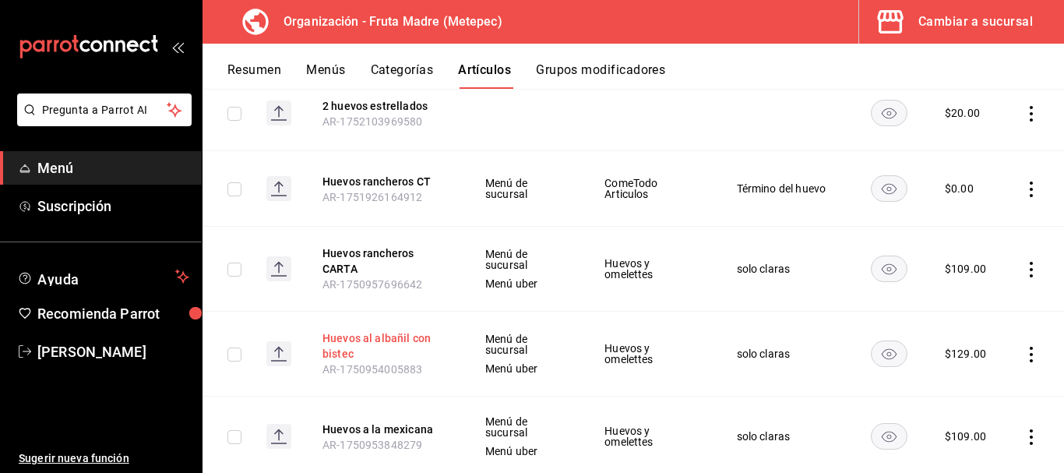
scroll to position [156, 0]
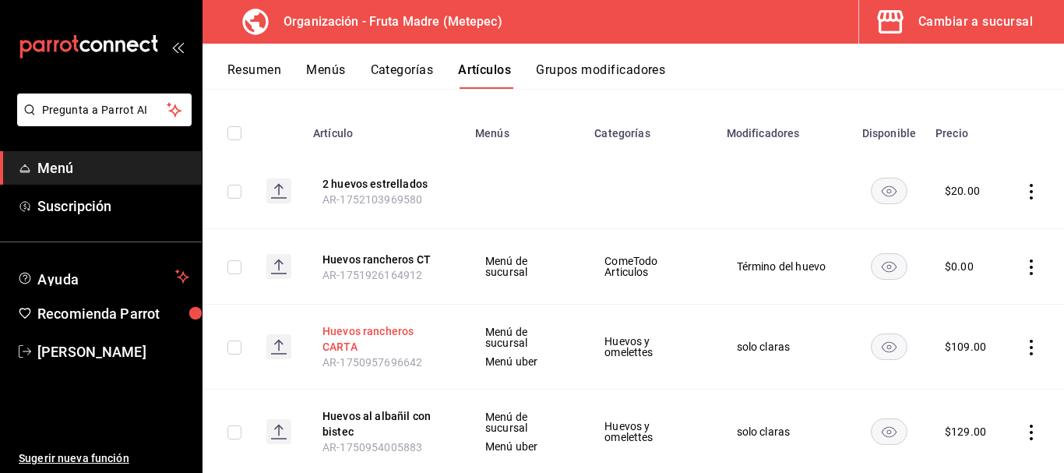
type input "huevos"
drag, startPoint x: 365, startPoint y: 331, endPoint x: 799, endPoint y: 307, distance: 433.9
click at [365, 331] on button "Huevos rancheros CARTA" at bounding box center [385, 338] width 125 height 31
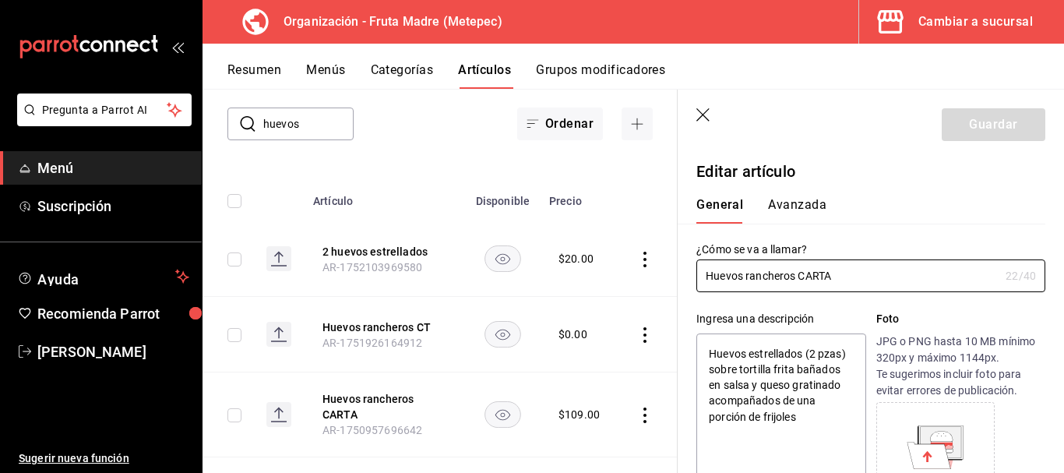
type textarea "x"
type input "$109.00"
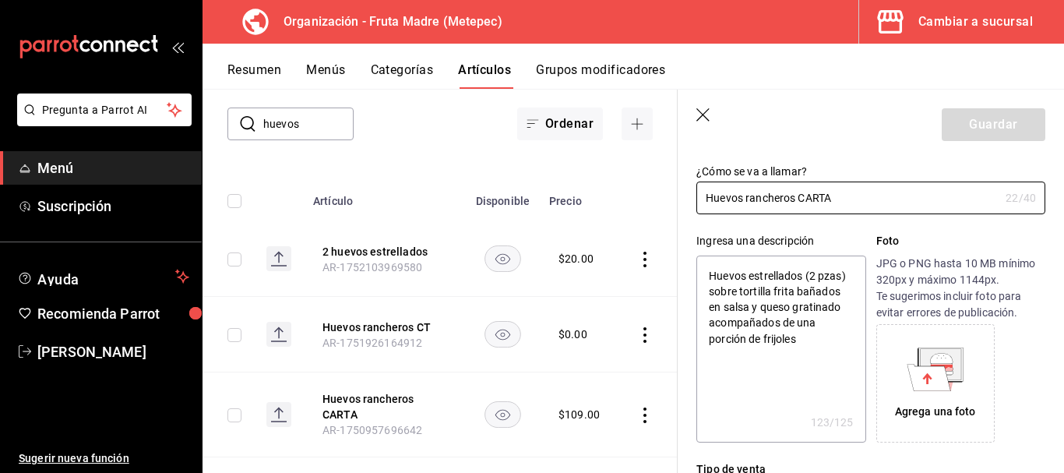
type textarea "x"
click at [815, 272] on textarea "Huevos estrellados (2 pzas) sobre tortilla frita bañados en salsa y queso grati…" at bounding box center [781, 349] width 169 height 187
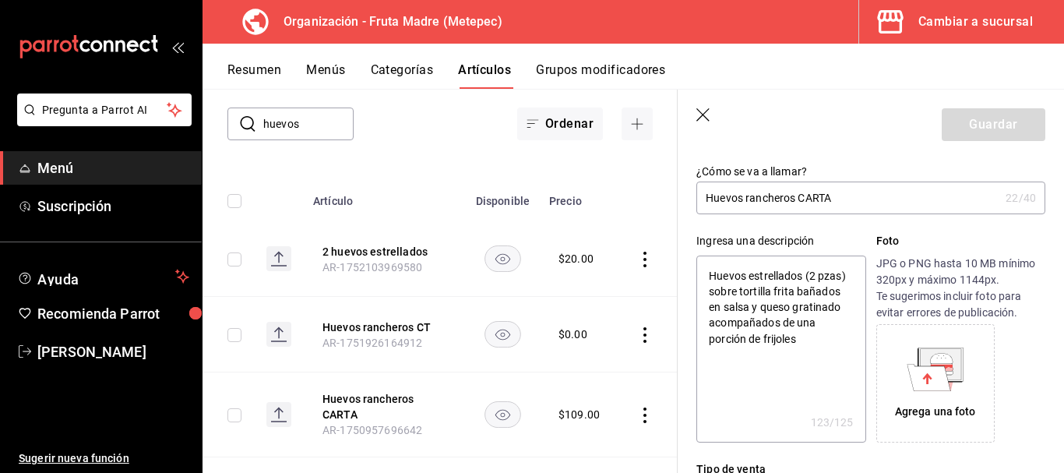
type textarea "Huevos estrellados ( pzas) sobre tortilla frita bañados en salsa y queso gratin…"
type textarea "x"
type textarea "Huevos estrellados (3 pzas) sobre tortilla frita bañados en salsa y queso grati…"
type textarea "x"
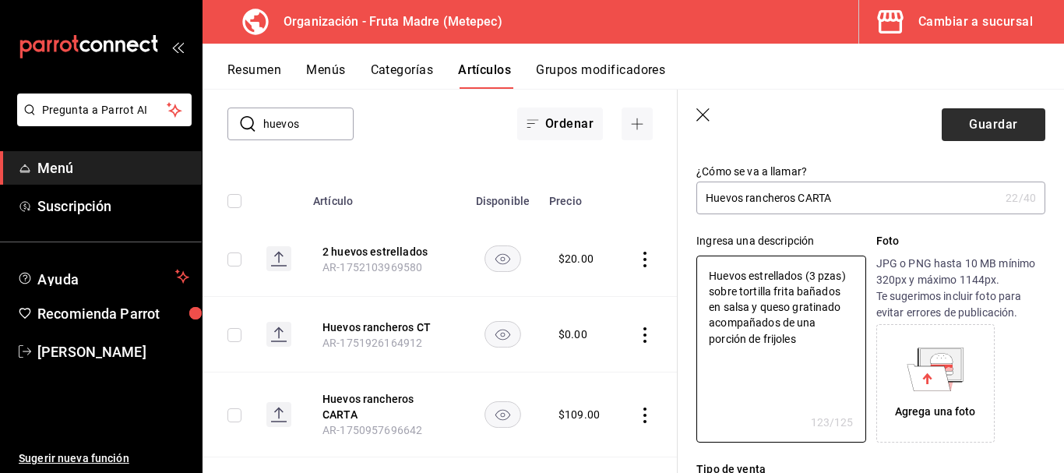
type textarea "Huevos estrellados (3 pzas) sobre tortilla frita bañados en salsa y queso grati…"
click at [999, 127] on button "Guardar" at bounding box center [994, 124] width 104 height 33
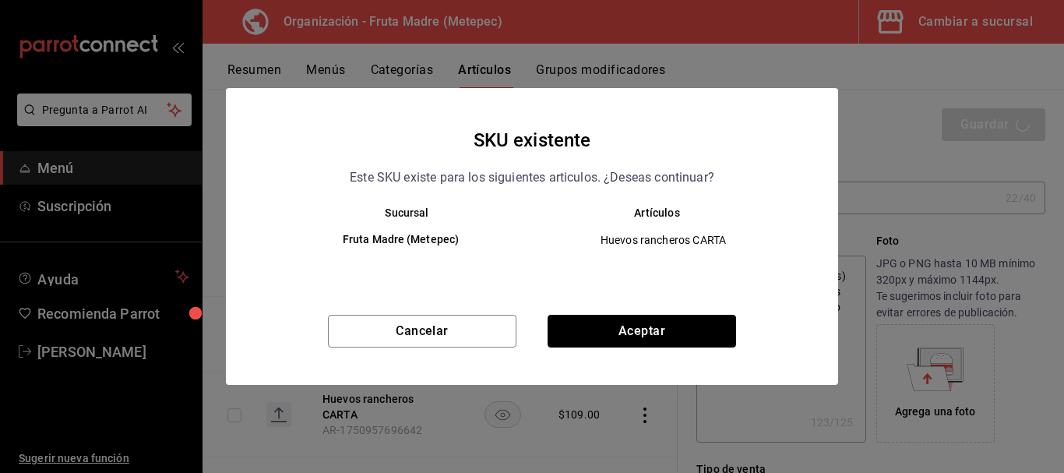
click at [593, 339] on button "Aceptar" at bounding box center [642, 331] width 189 height 33
type textarea "x"
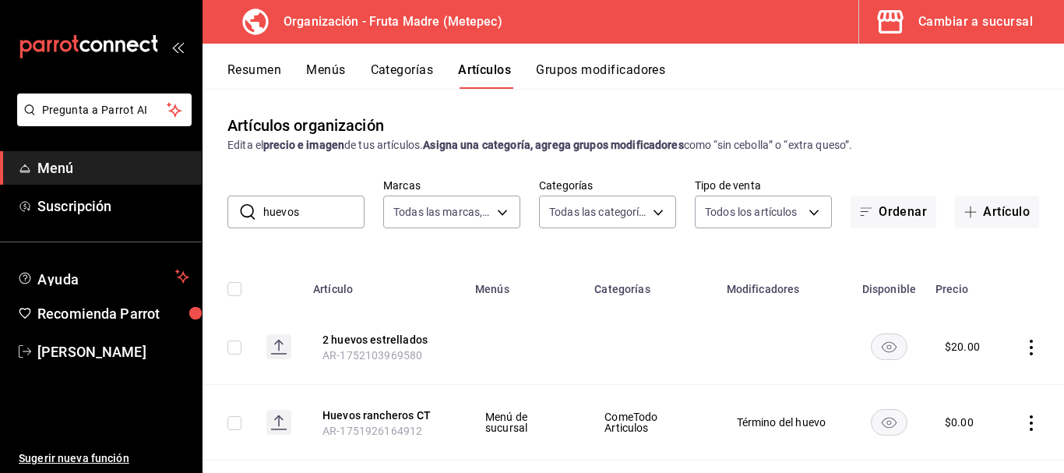
click at [241, 67] on button "Resumen" at bounding box center [255, 75] width 54 height 26
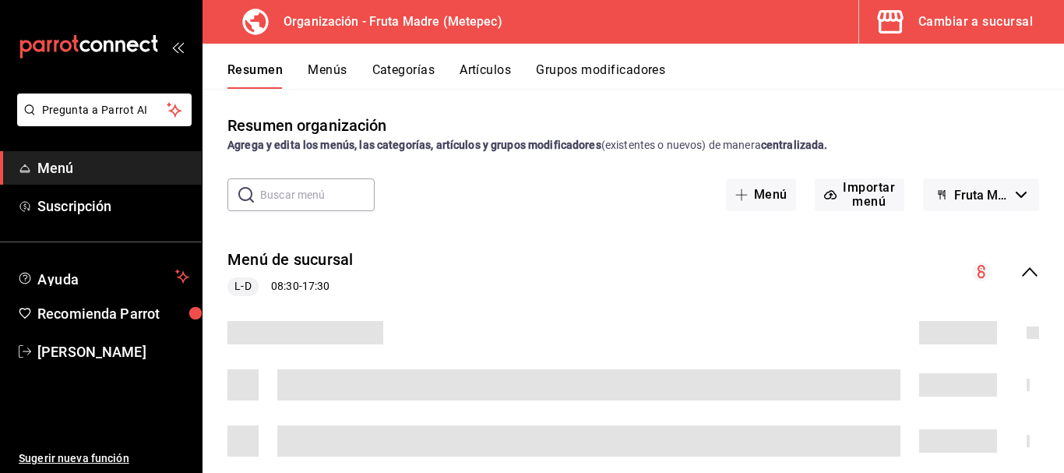
click at [323, 64] on button "Menús" at bounding box center [327, 75] width 39 height 26
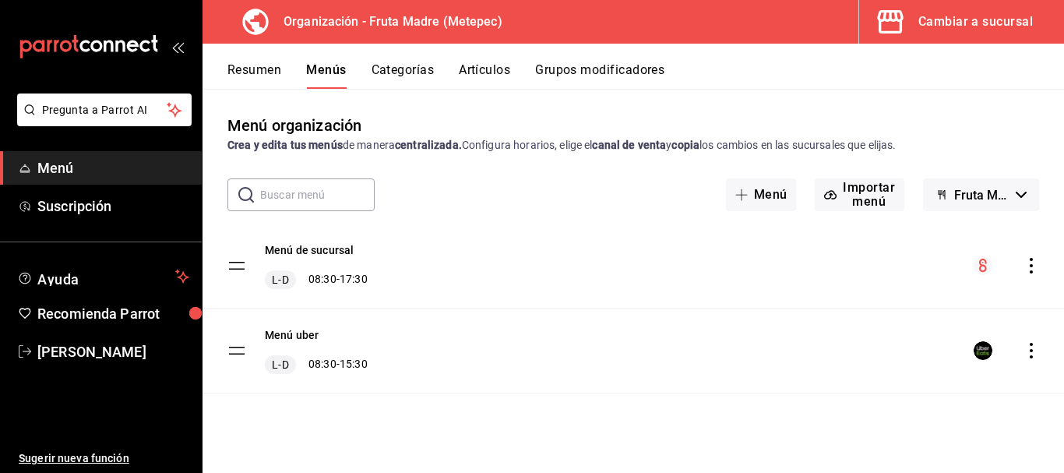
click at [1028, 342] on div "menu-maker-table" at bounding box center [1006, 350] width 65 height 19
click at [1036, 347] on icon "actions" at bounding box center [1032, 351] width 16 height 16
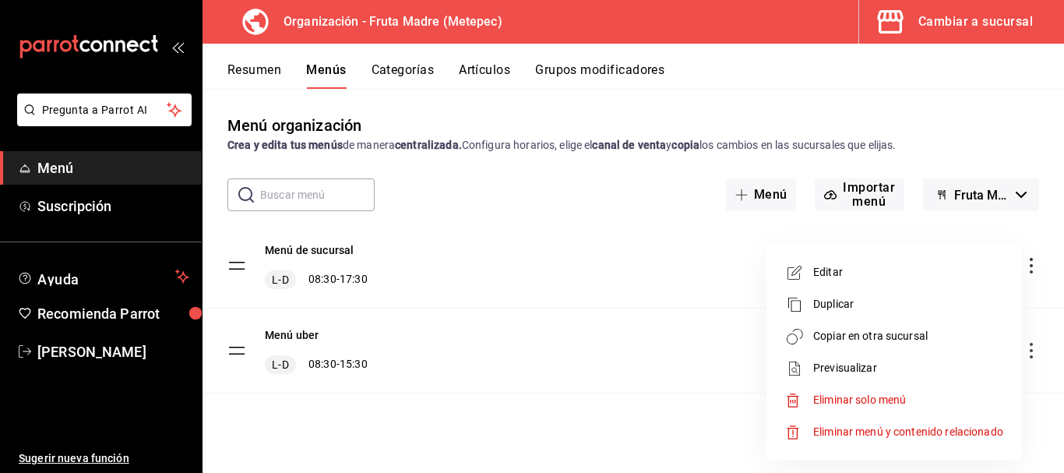
click at [894, 338] on span "Copiar en otra sucursal" at bounding box center [908, 336] width 190 height 16
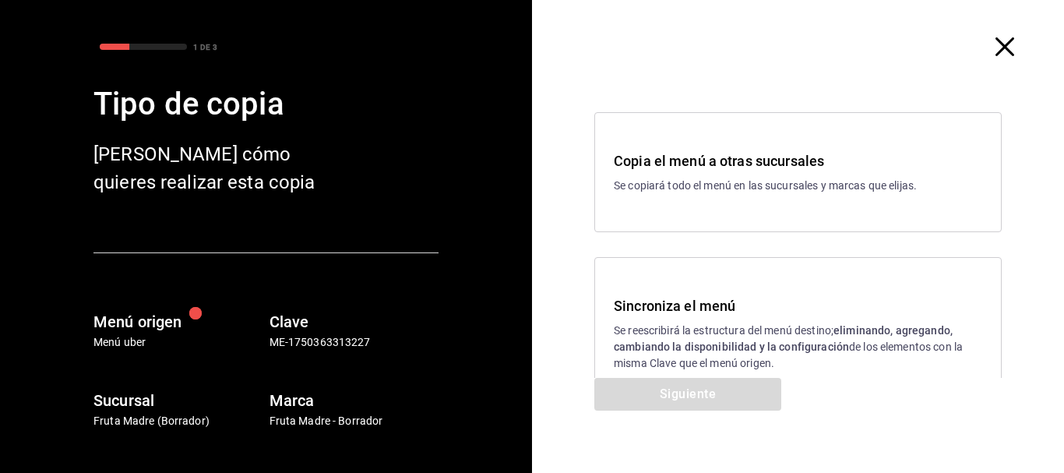
drag, startPoint x: 711, startPoint y: 348, endPoint x: 718, endPoint y: 357, distance: 10.6
click at [712, 348] on strong "eliminando, agregando, cambiando la disponibilidad y la configuración" at bounding box center [783, 338] width 339 height 29
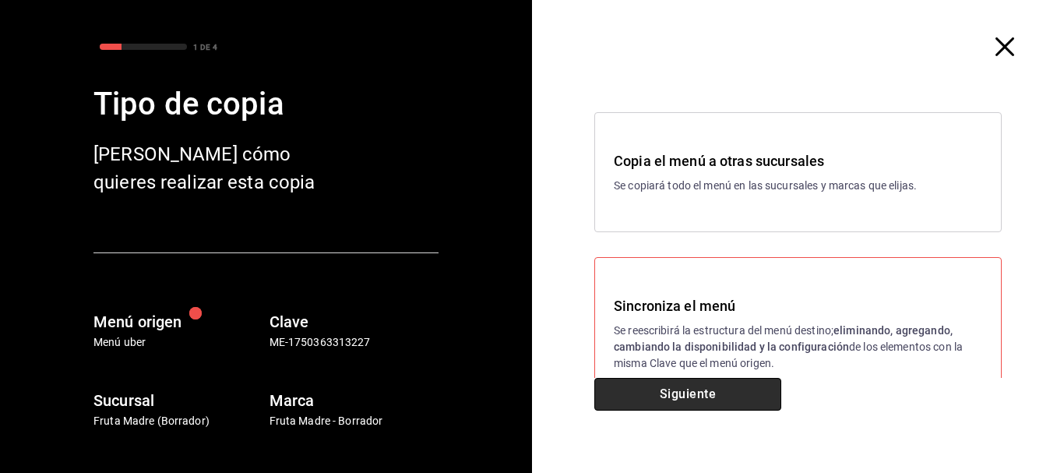
click at [714, 388] on button "Siguiente" at bounding box center [687, 394] width 187 height 33
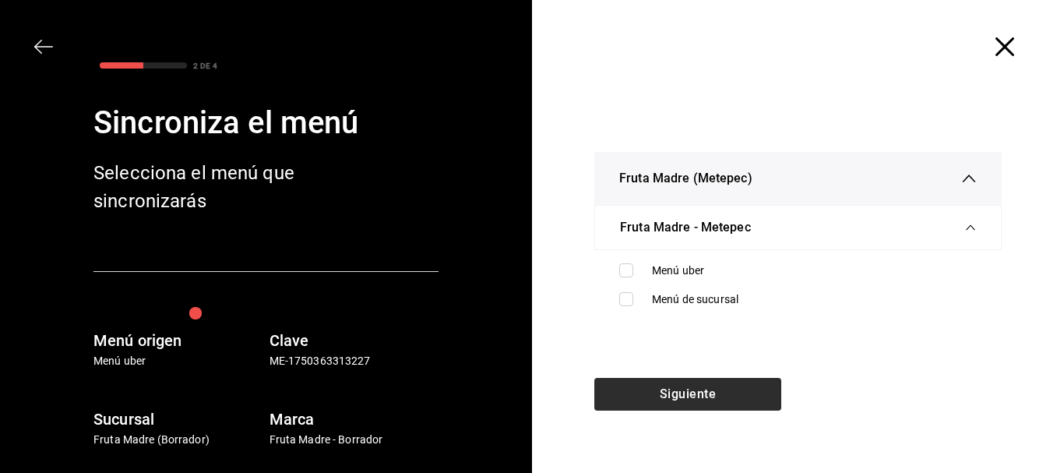
drag, startPoint x: 709, startPoint y: 263, endPoint x: 665, endPoint y: 407, distance: 150.6
click at [709, 263] on div "Menú uber" at bounding box center [814, 271] width 325 height 16
checkbox input "true"
click at [665, 392] on button "Siguiente" at bounding box center [687, 394] width 187 height 33
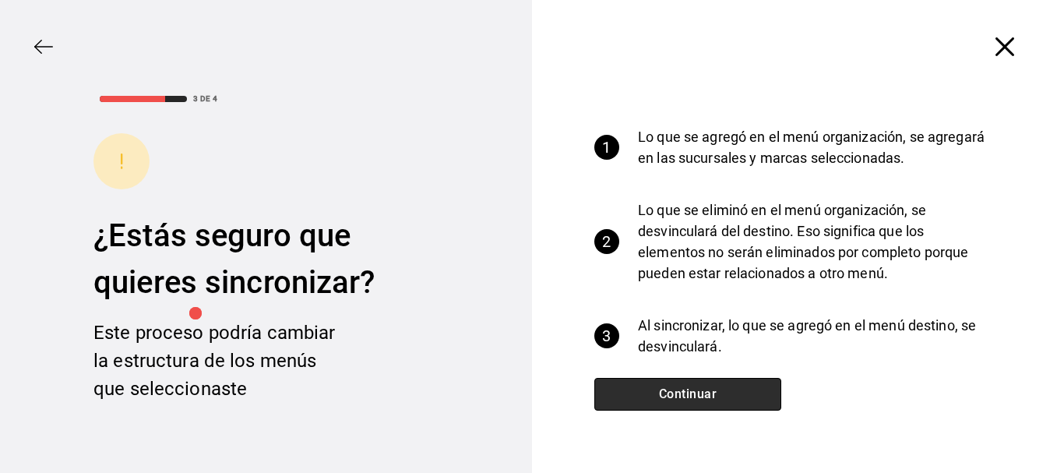
click at [663, 396] on button "Continuar" at bounding box center [687, 394] width 187 height 33
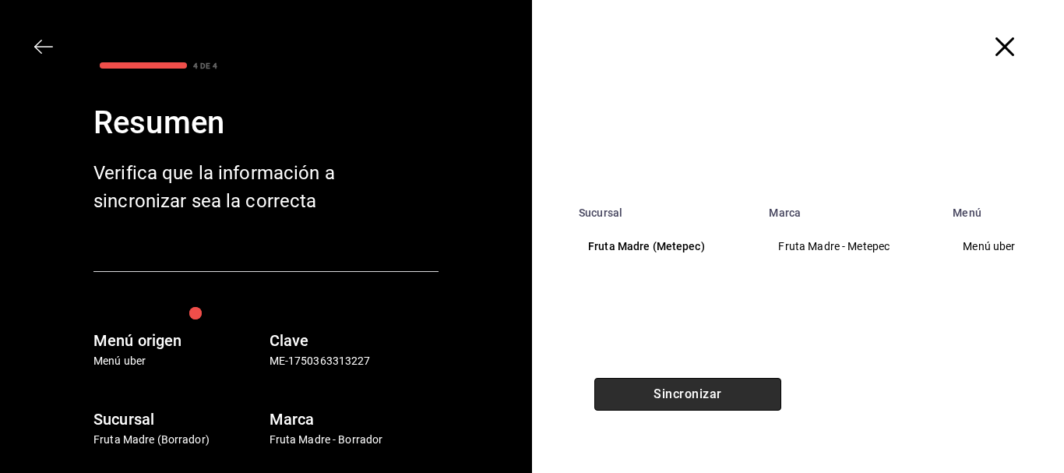
click at [715, 402] on button "Sincronizar" at bounding box center [687, 394] width 187 height 33
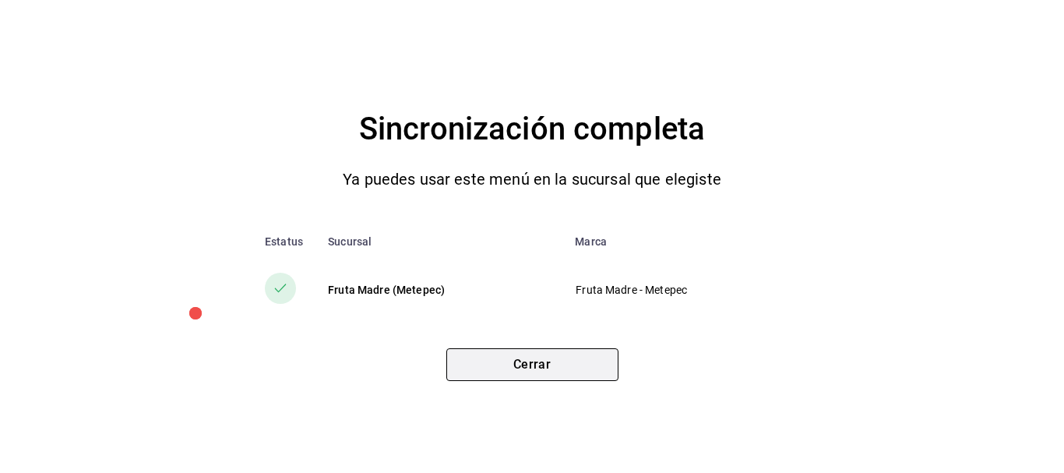
click at [557, 367] on button "Cerrar" at bounding box center [532, 364] width 172 height 33
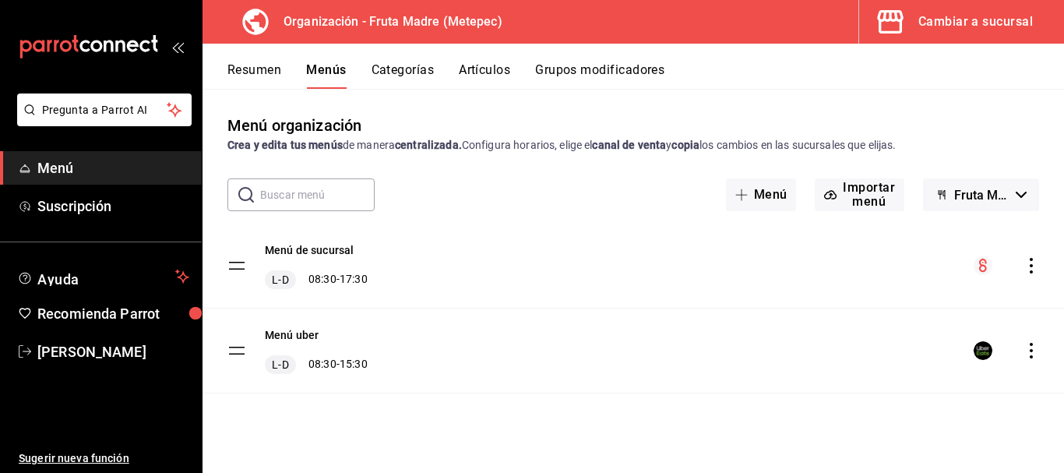
click at [956, 30] on div "Cambiar a sucursal" at bounding box center [976, 22] width 115 height 22
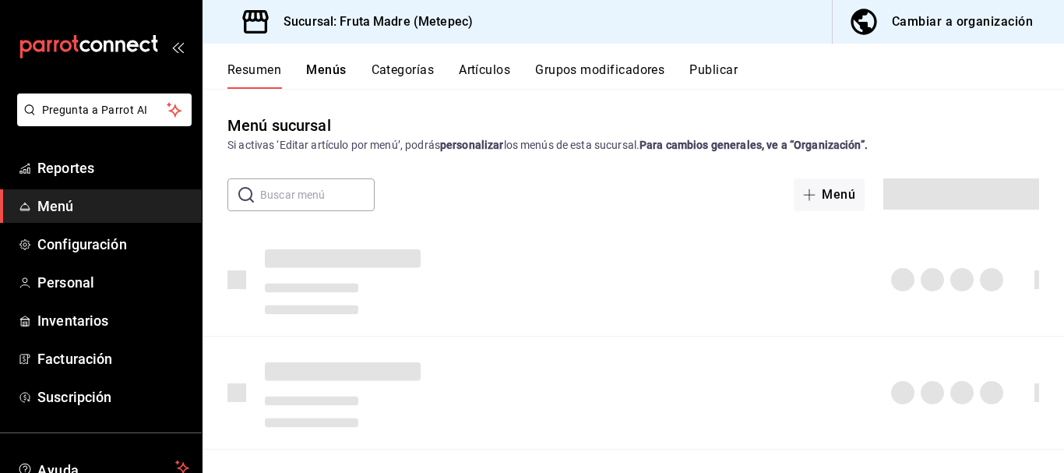
click at [710, 61] on div "Resumen Menús Categorías Artículos Grupos modificadores Publicar" at bounding box center [634, 66] width 862 height 45
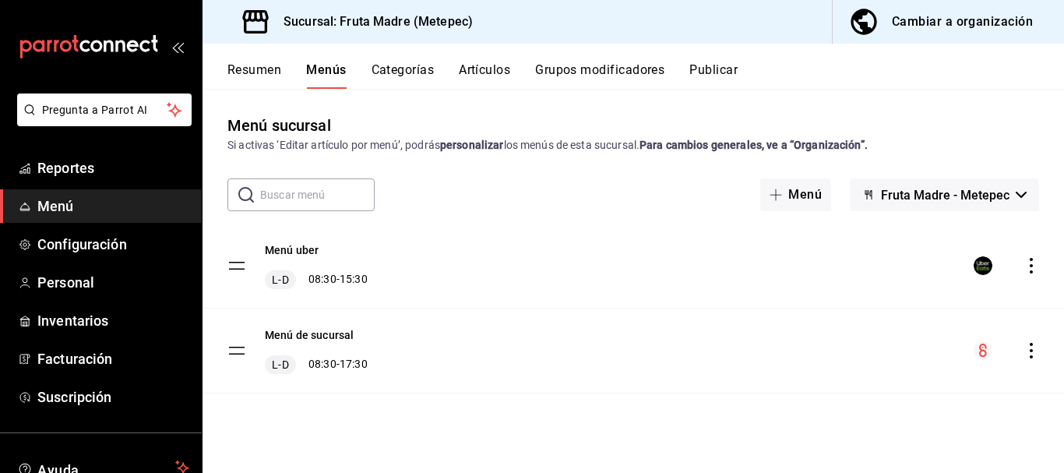
click at [714, 63] on button "Publicar" at bounding box center [714, 75] width 48 height 26
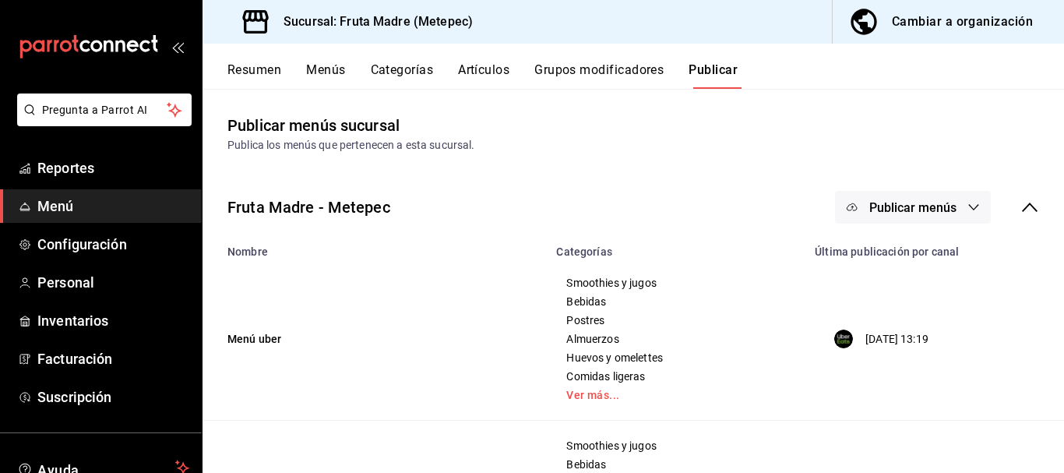
click at [951, 197] on button "Publicar menús" at bounding box center [913, 207] width 156 height 33
click at [941, 270] on li "Uber Eats" at bounding box center [902, 258] width 143 height 44
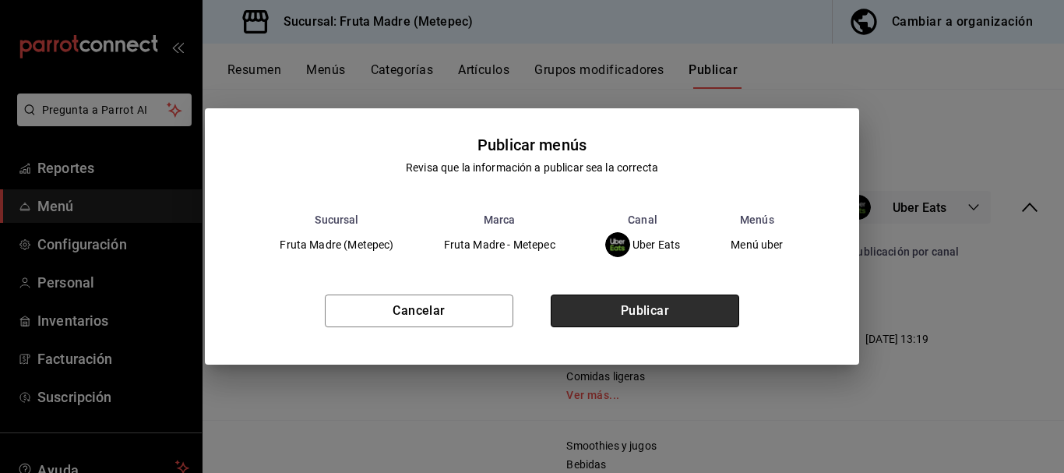
click at [676, 309] on button "Publicar" at bounding box center [645, 311] width 189 height 33
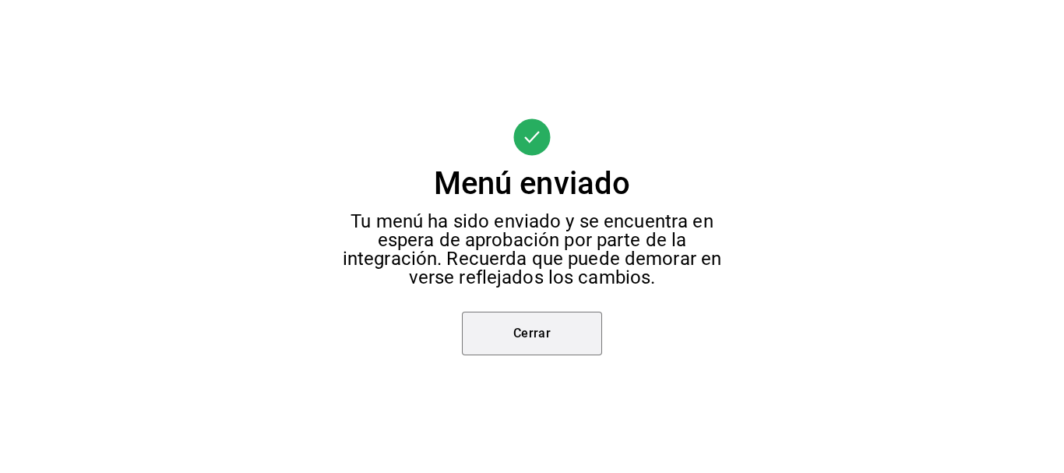
click at [507, 341] on button "Cerrar" at bounding box center [532, 334] width 140 height 44
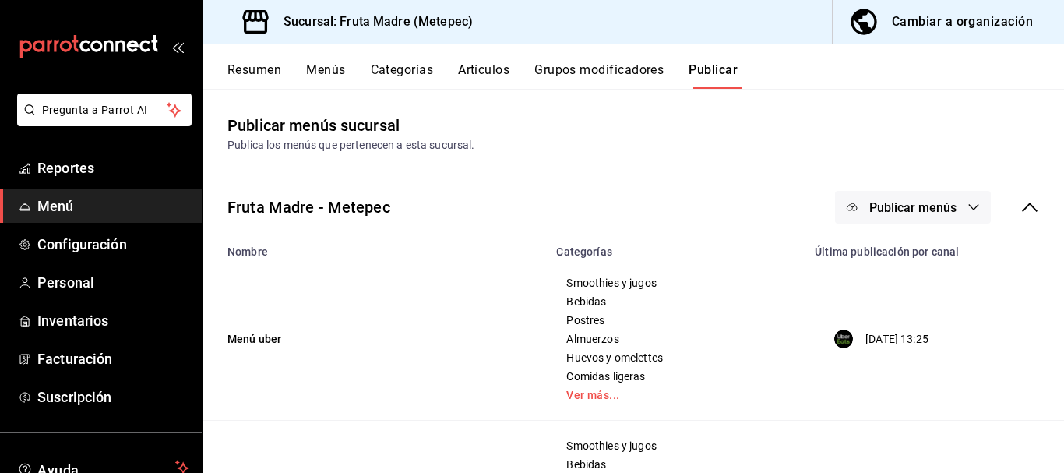
click at [994, 22] on div "Cambiar a organización" at bounding box center [962, 22] width 141 height 22
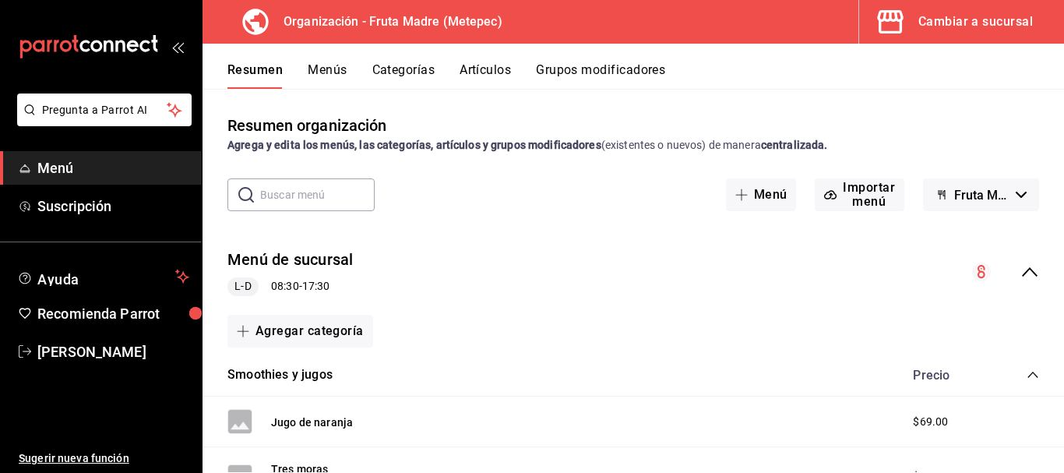
click at [467, 69] on button "Artículos" at bounding box center [485, 75] width 51 height 26
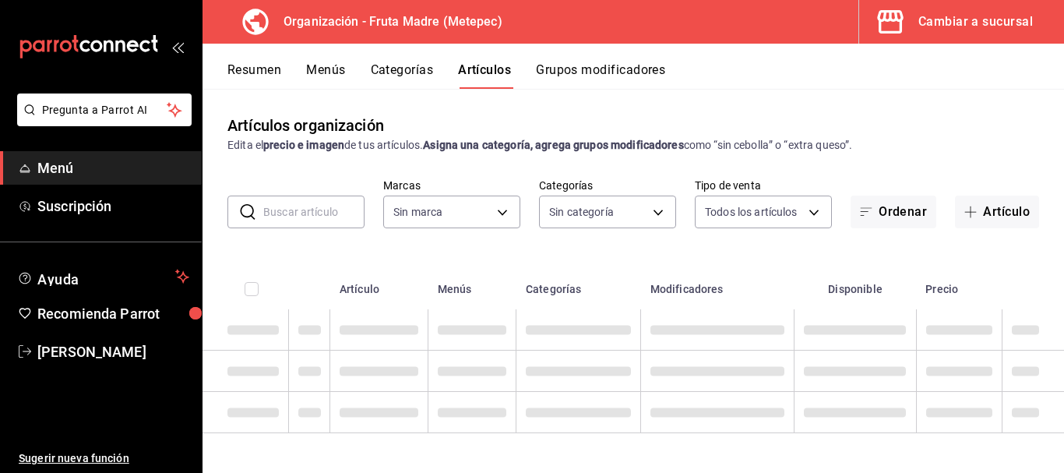
click at [297, 206] on input "text" at bounding box center [313, 211] width 101 height 31
type input "1926fcdf-d6c4-44b1-a2de-2af671467d5c"
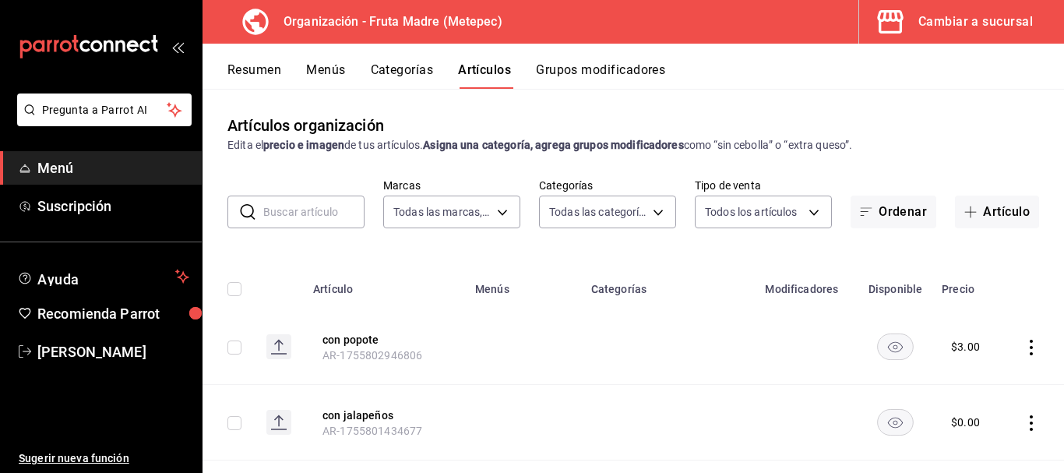
type input "10b1b6c8-68b9-46f2-9099-40681ca90d0f,f0a6873b-b3e5-4847-abdb-56094981d9a6,d71cb…"
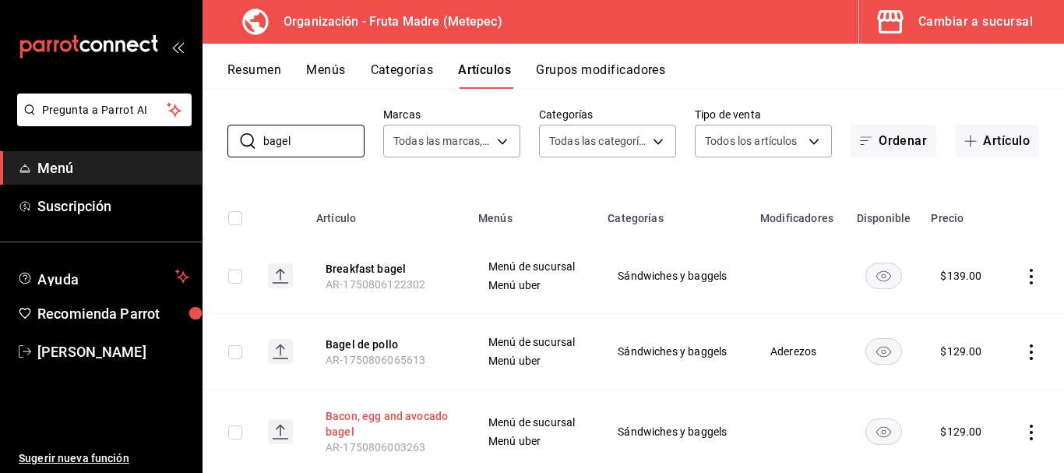
scroll to position [156, 0]
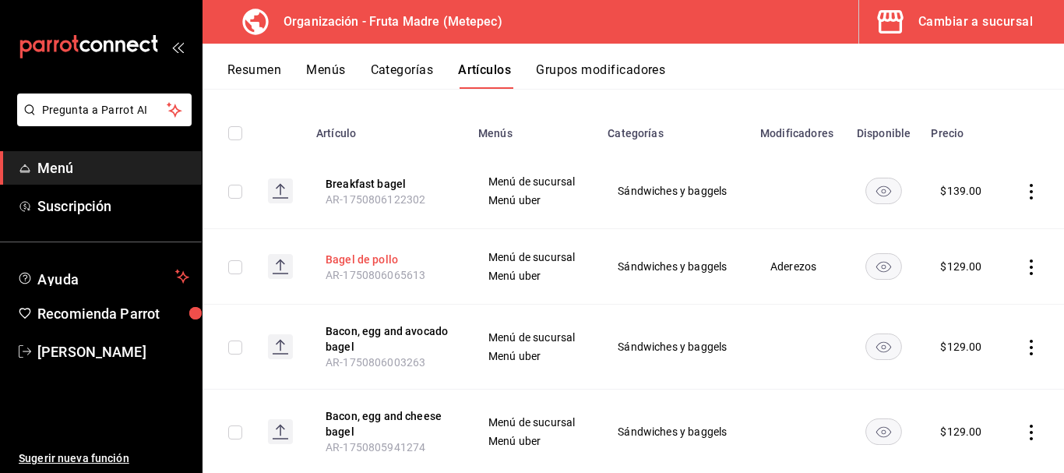
type input "bagel"
click at [359, 259] on button "Bagel de pollo" at bounding box center [388, 260] width 125 height 16
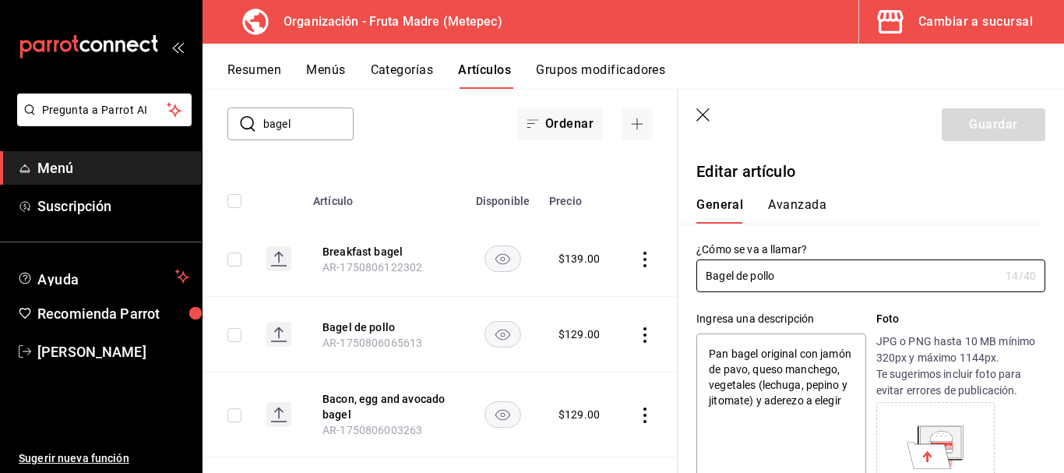
type textarea "x"
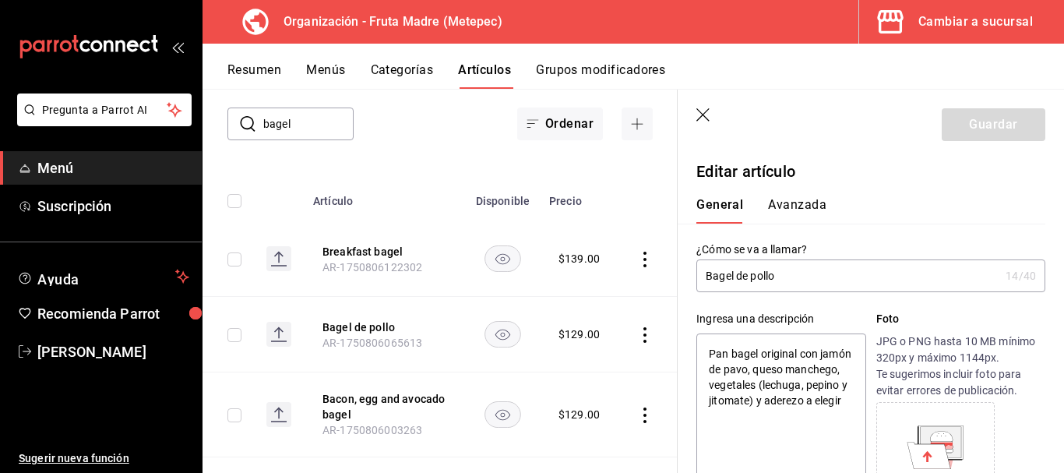
click at [784, 366] on textarea "Pan bagel original con jamón de pavo, queso manchego, vegetales (lechuga, pepin…" at bounding box center [781, 426] width 169 height 187
type textarea "Pan bagel original con jamón de pav, queso manchego, vegetales (lechuga, pepino…"
type textarea "x"
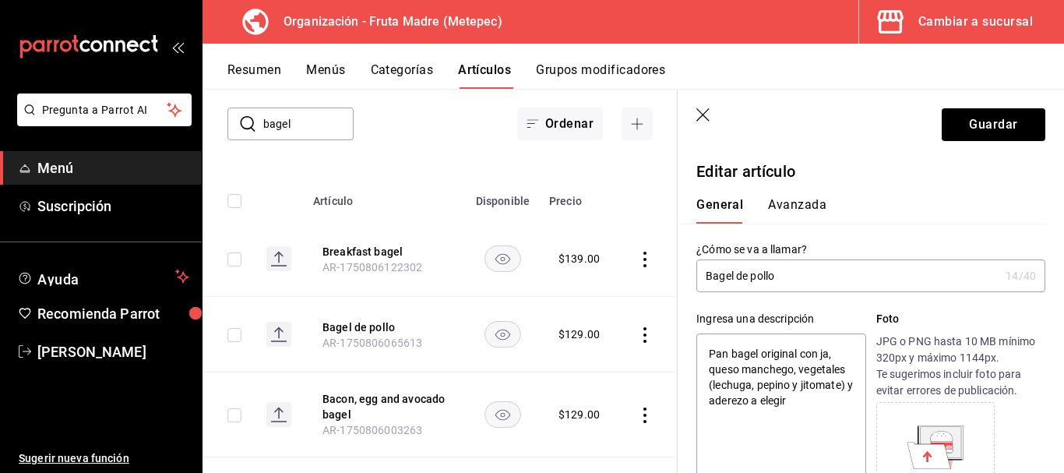
type textarea "Pan bagel original con j, queso manchego, vegetales (lechuga, pepino y jitomate…"
type textarea "x"
type textarea "Pan bagel original con , queso manchego, vegetales (lechuga, pepino y jitomate)…"
type textarea "x"
type textarea "Pan bagel original con, queso manchego, vegetales (lechuga, pepino y jitomate) …"
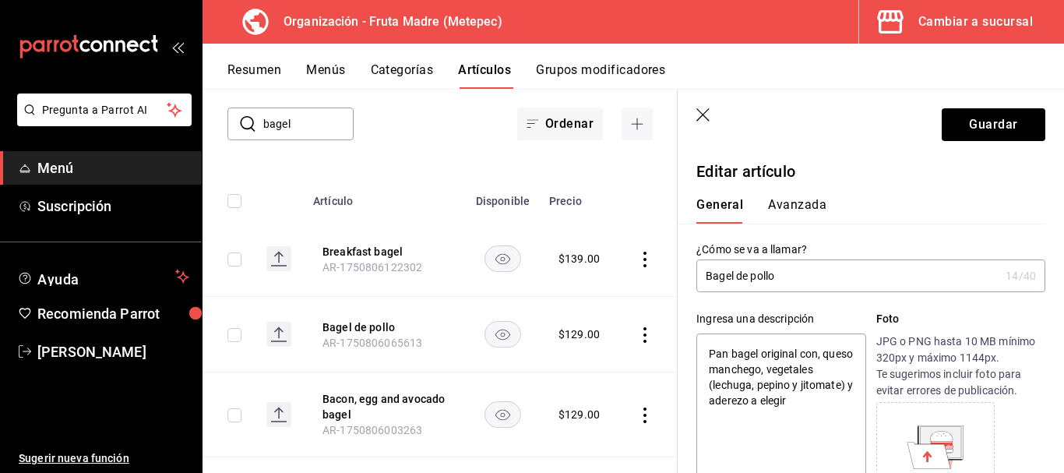
type textarea "x"
type textarea "Pan bagel original con , queso manchego, vegetales (lechuga, pepino y jitomate)…"
type textarea "x"
type textarea "Pan bagel original con p, queso manchego, vegetales (lechuga, pepino y jitomate…"
type textarea "x"
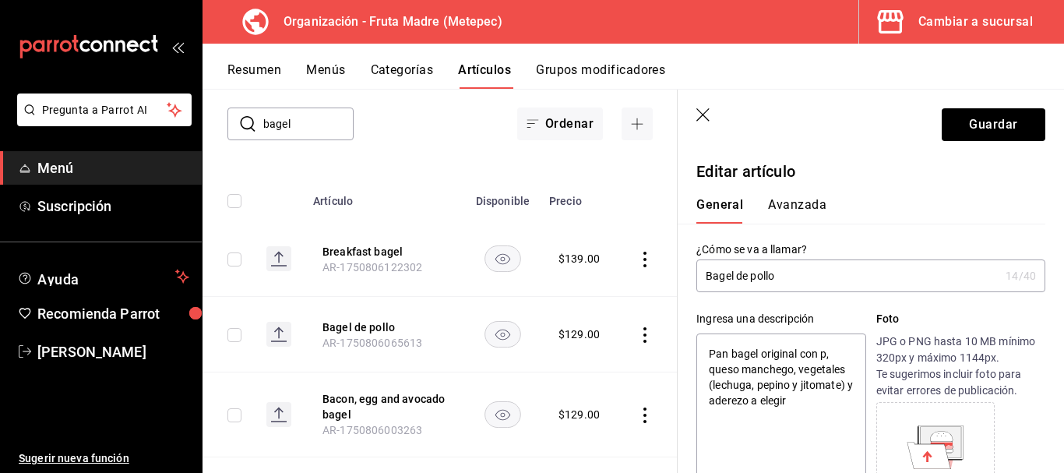
type textarea "Pan bagel original con pe, queso manchego, vegetales (lechuga, pepino y jitomat…"
type textarea "x"
type textarea "Pan bagel original con pech, queso manchego, vegetales (lechuga, pepino y jitom…"
type textarea "x"
type textarea "Pan bagel original con pechu, queso manchego, vegetales (lechuga, pepino y jito…"
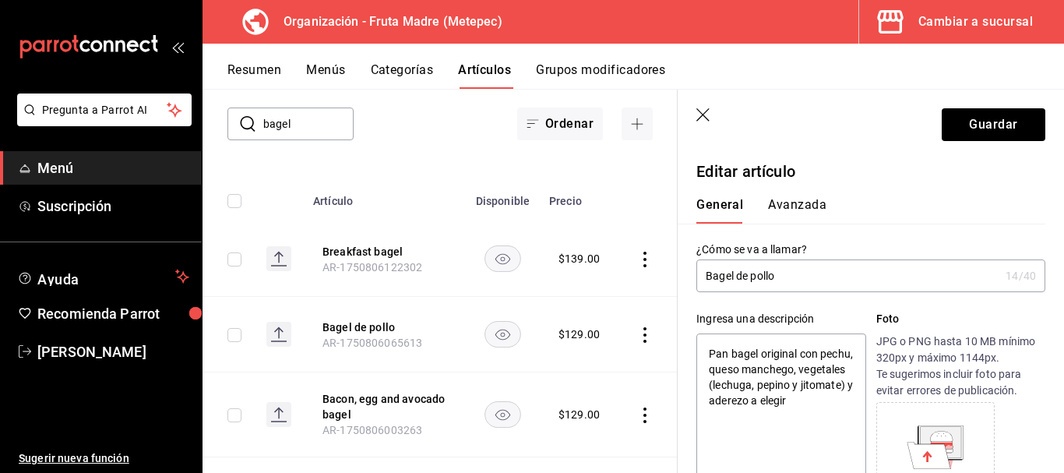
type textarea "x"
type textarea "Pan bagel original con pechuga , queso manchego, vegetales (lechuga, pepino y j…"
type textarea "x"
type textarea "Pan bagel original con pechuga d, queso manchego, vegetales (lechuga, pepino y …"
type textarea "x"
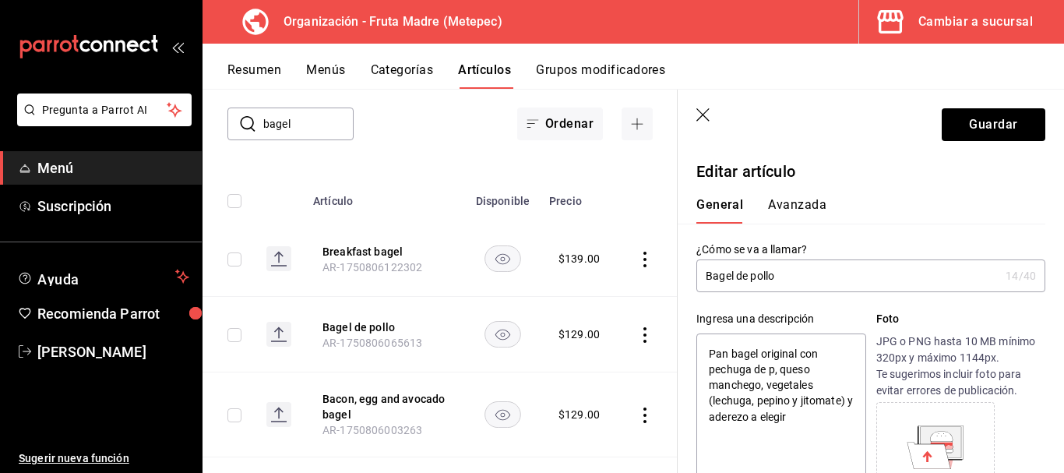
type textarea "Pan bagel original con pechuga de po, queso manchego, vegetales (lechuga, pepin…"
type textarea "x"
type textarea "Pan bagel original con pechuga de pol, queso manchego, vegetales (lechuga, pepi…"
type textarea "x"
type textarea "Pan bagel original con pechuga de poll, queso manchego, vegetales (lechuga, pep…"
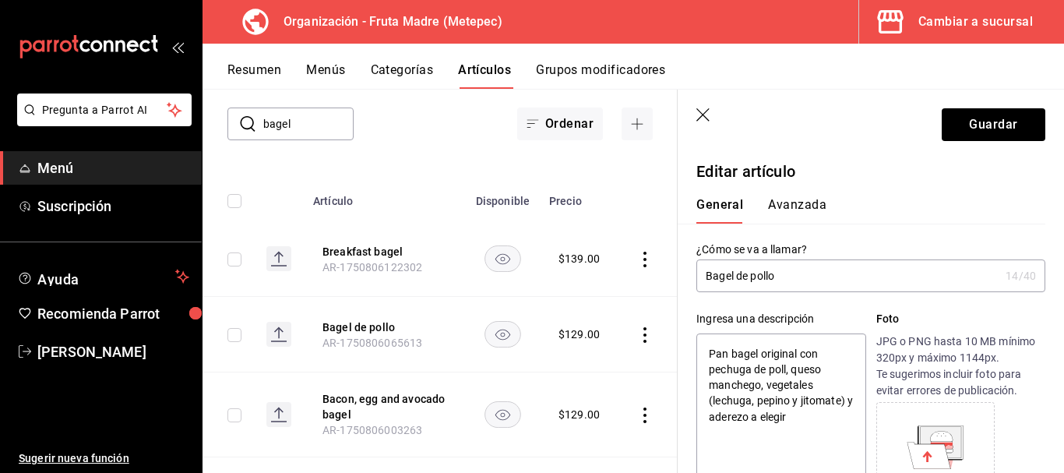
type textarea "x"
type textarea "Pan bagel original con pechuga de pollo, queso manchego, vegetales (lechuga, pe…"
type textarea "x"
type textarea "Pan bagel original con pechuga de pollod, queso manchego, vegetales (lechuga, p…"
type textarea "x"
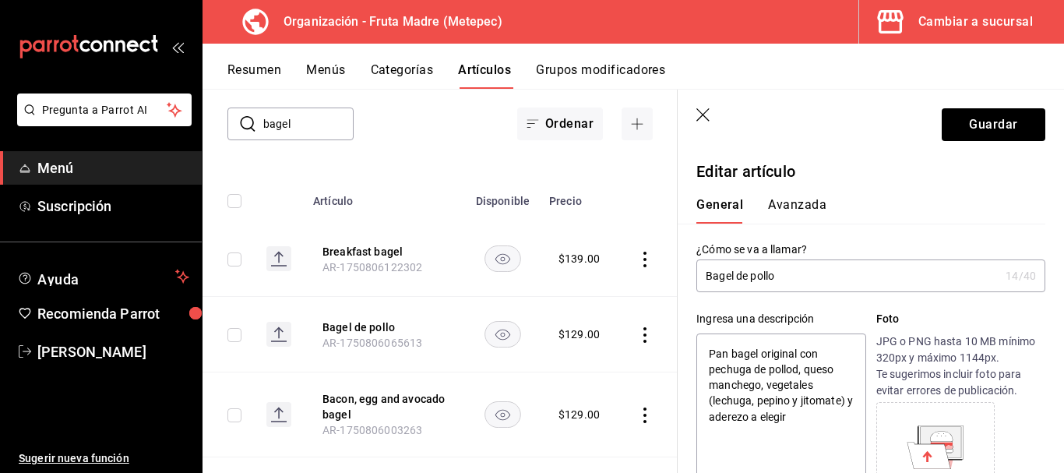
type textarea "Pan bagel original con pechuga de pollode, queso manchego, vegetales (lechuga, …"
type textarea "x"
type textarea "Pan bagel original con pechuga de pollodes, queso manchego, vegetales (lechuga,…"
type textarea "x"
type textarea "Pan bagel original con pechuga de pollodesh, queso manchego, vegetales (lechuga…"
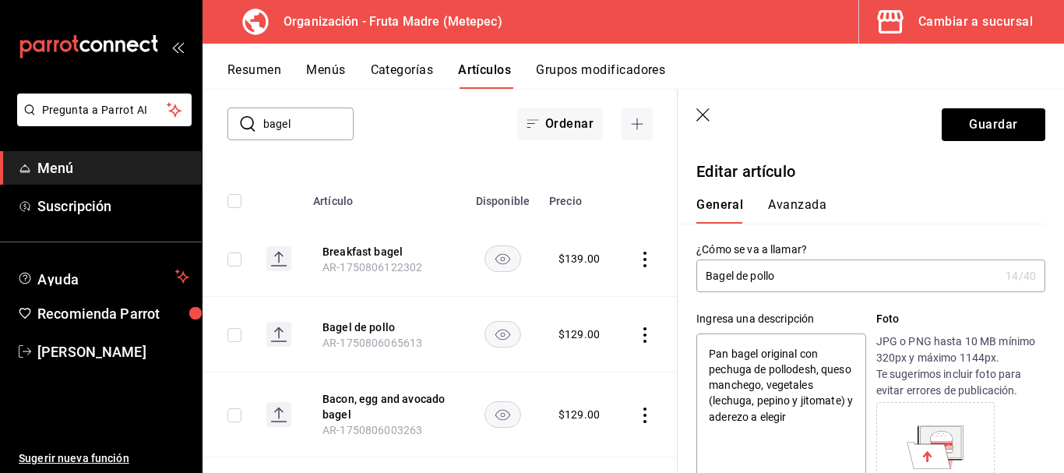
type textarea "x"
type textarea "Pan bagel original con pechuga de pollodeshe, queso manchego, vegetales (lechug…"
type textarea "x"
type textarea "Pan bagel original con pechuga de pollodesheb, queso manchego, vegetales (lechu…"
type textarea "x"
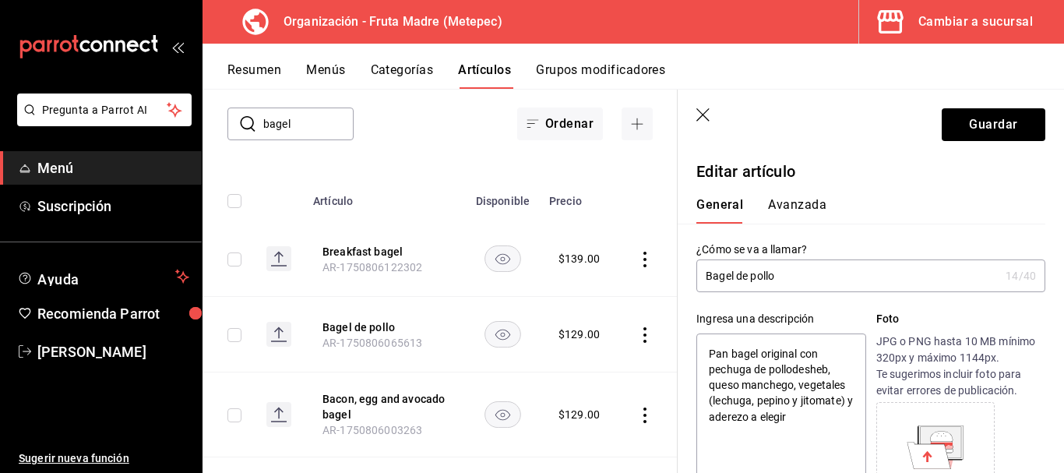
type textarea "Pan bagel original con pechuga de pollodeshebr, queso manchego, vegetales (lech…"
type textarea "x"
type textarea "Pan bagel original con pechuga de pollodeshebrada, queso manchego, vegetales (l…"
type textarea "x"
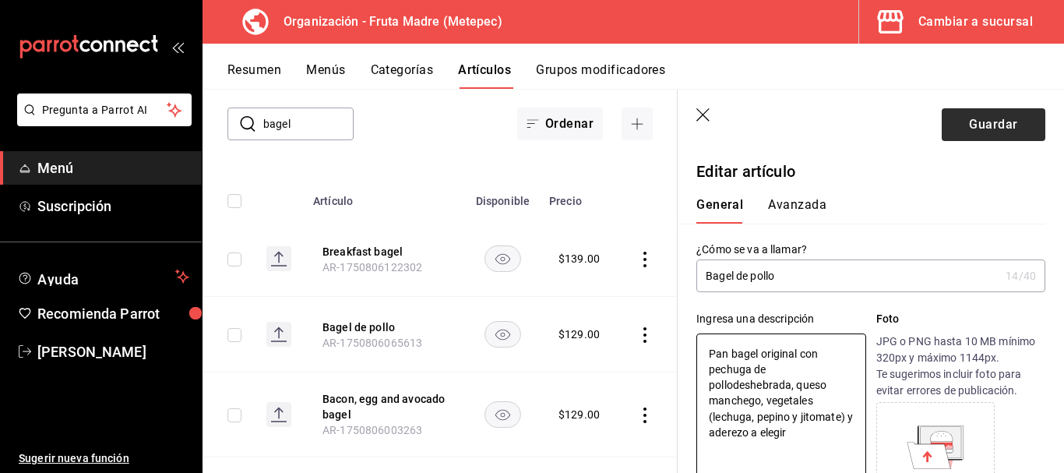
type textarea "Pan bagel original con pechuga de pollodeshebrada, queso manchego, vegetales (l…"
click at [942, 123] on button "Guardar" at bounding box center [994, 124] width 104 height 33
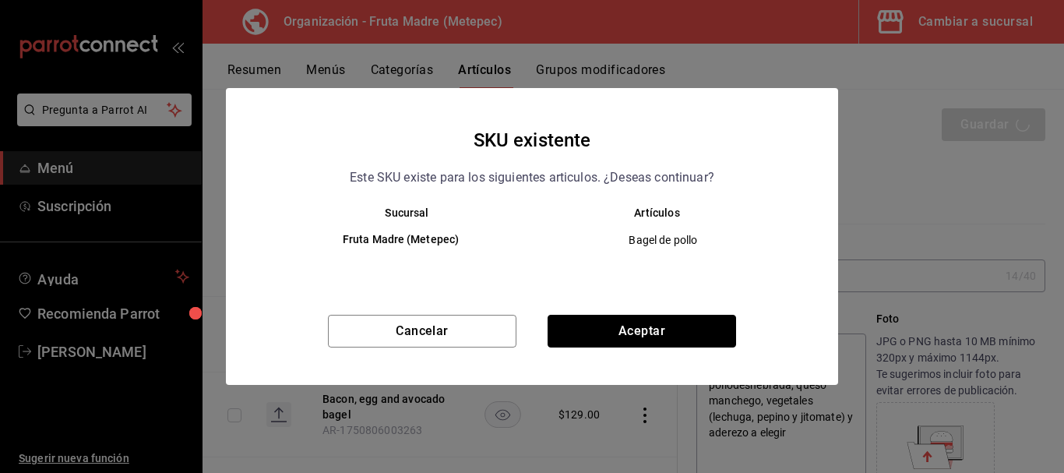
click at [599, 323] on button "Aceptar" at bounding box center [642, 331] width 189 height 33
type textarea "x"
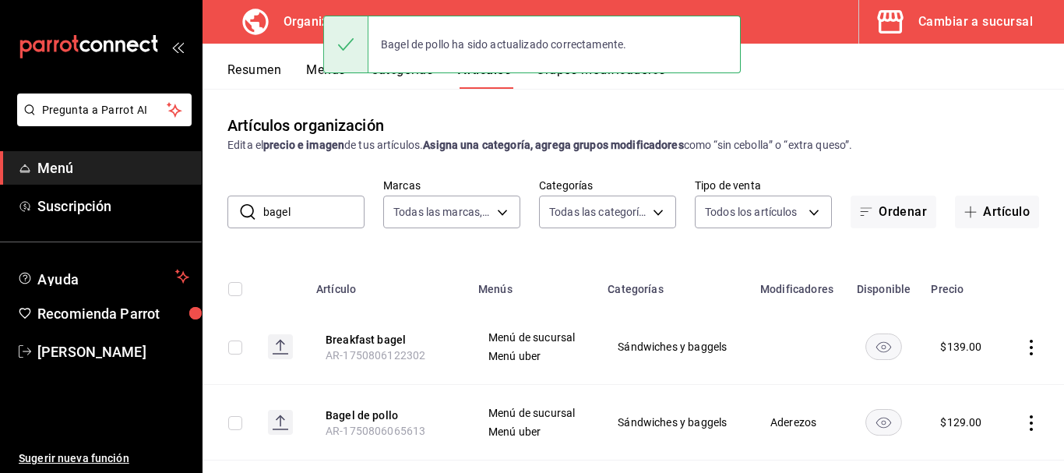
click at [263, 65] on button "Resumen" at bounding box center [255, 75] width 54 height 26
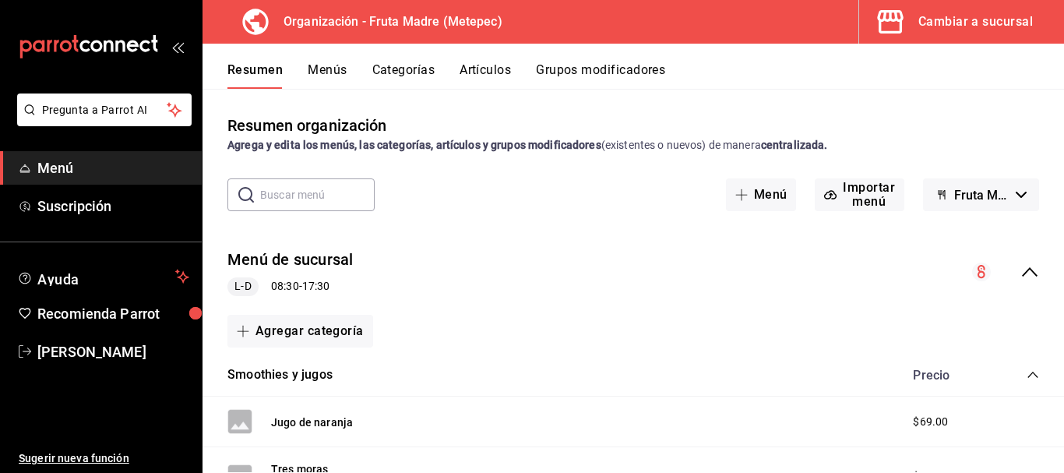
click at [339, 69] on button "Menús" at bounding box center [327, 75] width 39 height 26
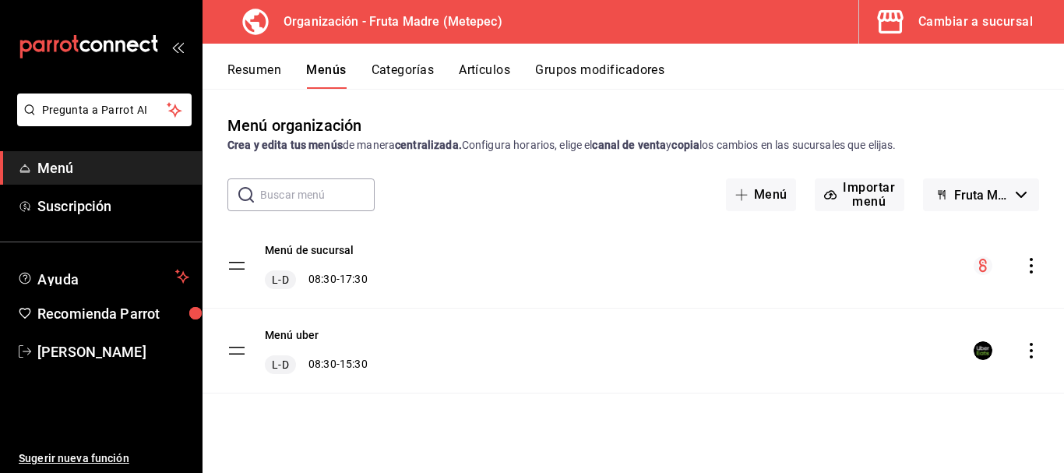
click at [1033, 345] on icon "actions" at bounding box center [1032, 351] width 16 height 16
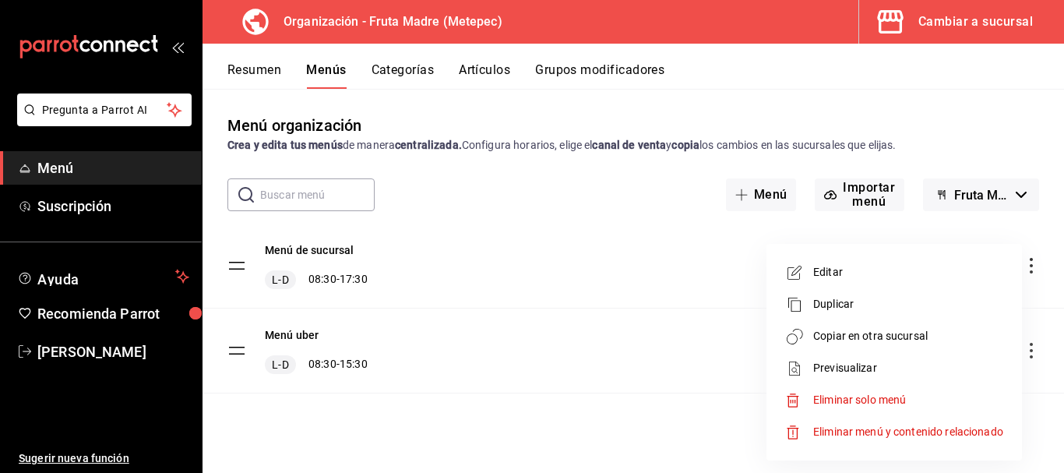
click at [874, 336] on span "Copiar en otra sucursal" at bounding box center [908, 336] width 190 height 16
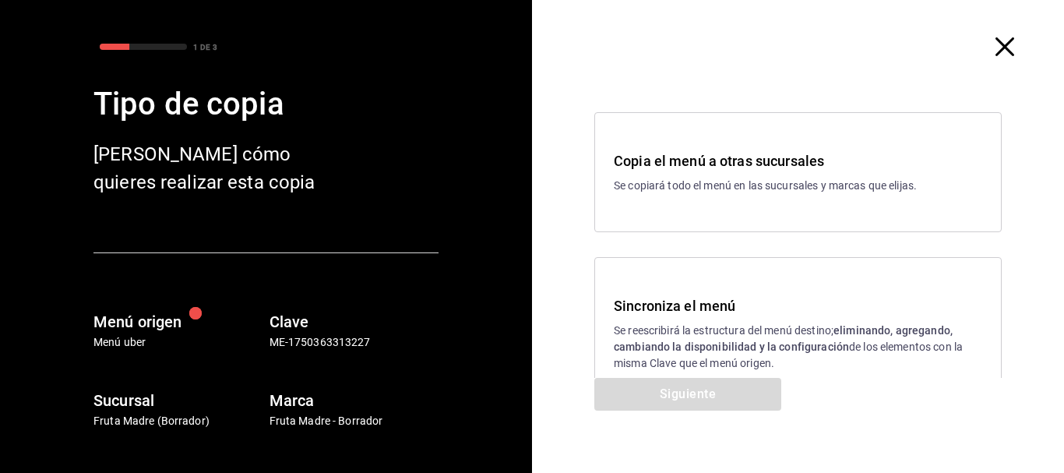
click at [669, 344] on strong "eliminando, agregando, cambiando la disponibilidad y la configuración" at bounding box center [783, 338] width 339 height 29
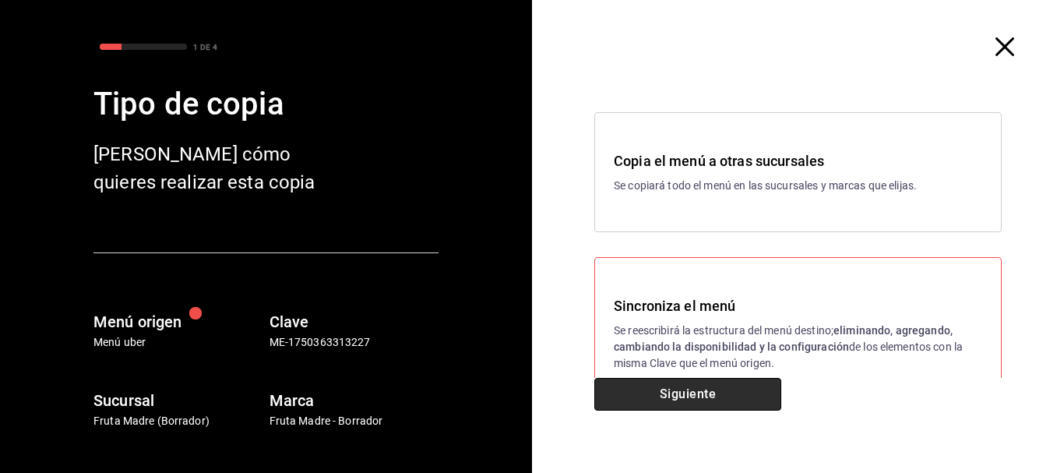
click at [702, 397] on button "Siguiente" at bounding box center [687, 394] width 187 height 33
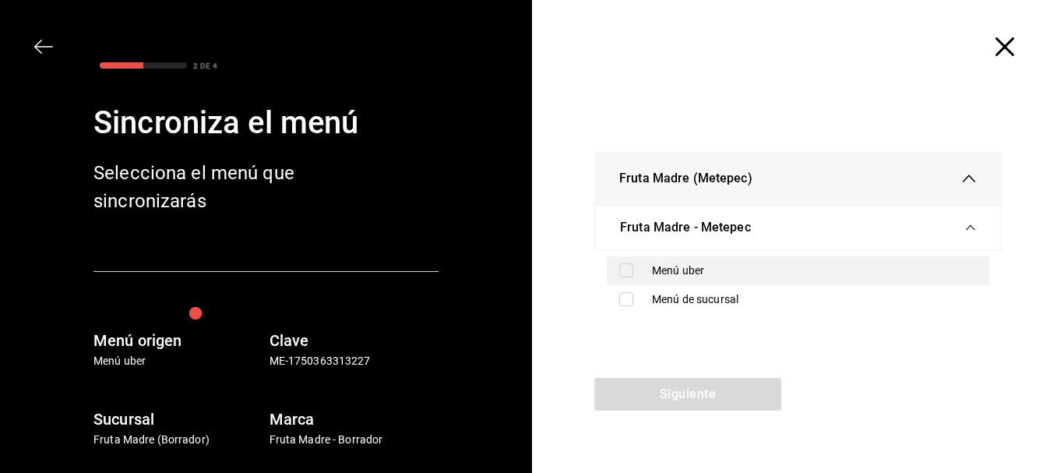
click at [679, 266] on div "Menú uber" at bounding box center [814, 271] width 325 height 16
checkbox input "true"
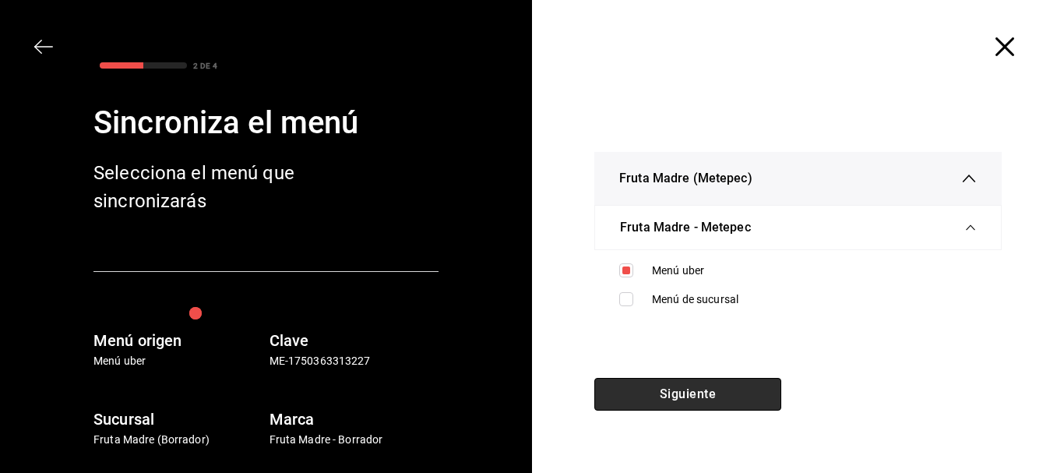
click at [675, 398] on button "Siguiente" at bounding box center [687, 394] width 187 height 33
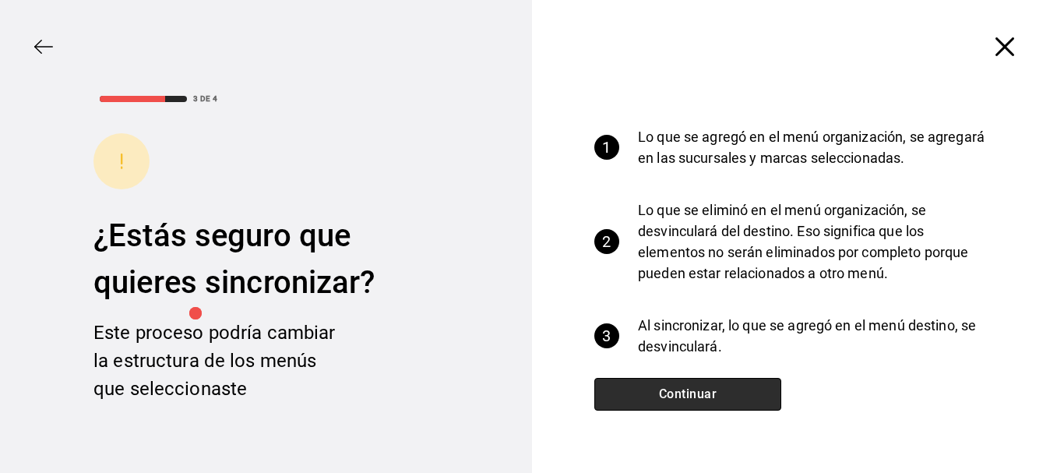
click at [665, 390] on button "Continuar" at bounding box center [687, 394] width 187 height 33
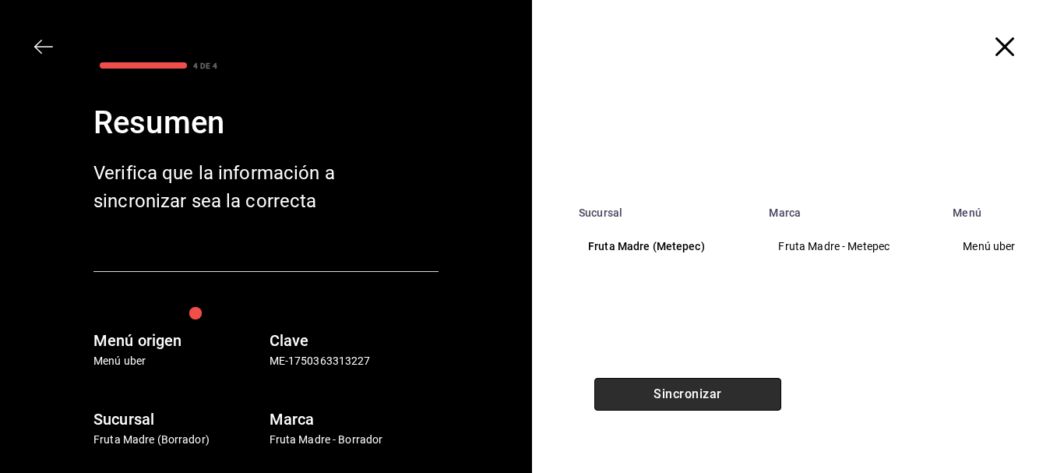
click at [691, 387] on button "Sincronizar" at bounding box center [687, 394] width 187 height 33
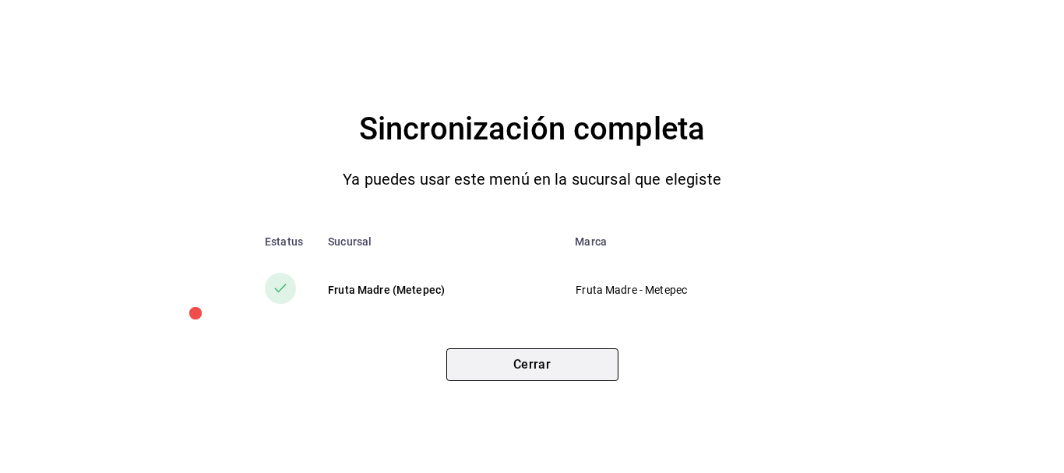
click at [570, 373] on button "Cerrar" at bounding box center [532, 364] width 172 height 33
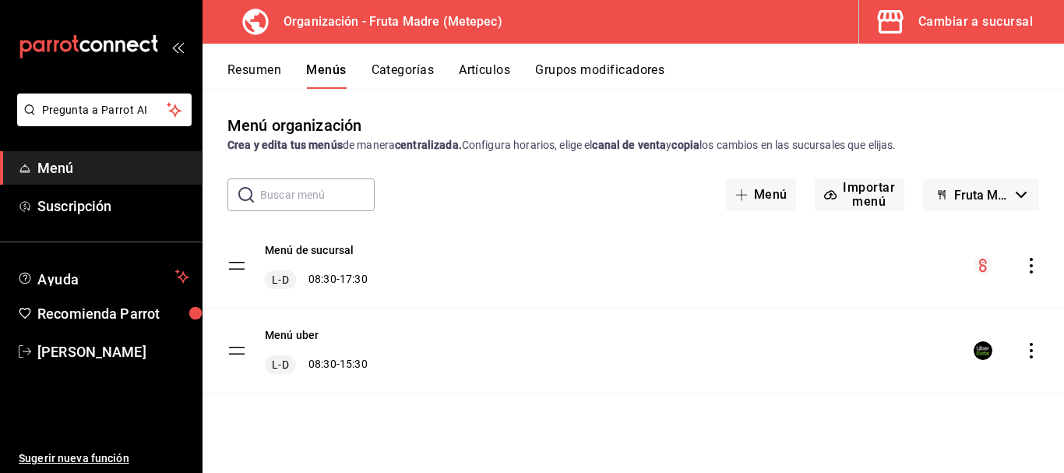
click at [605, 69] on button "Grupos modificadores" at bounding box center [599, 75] width 129 height 26
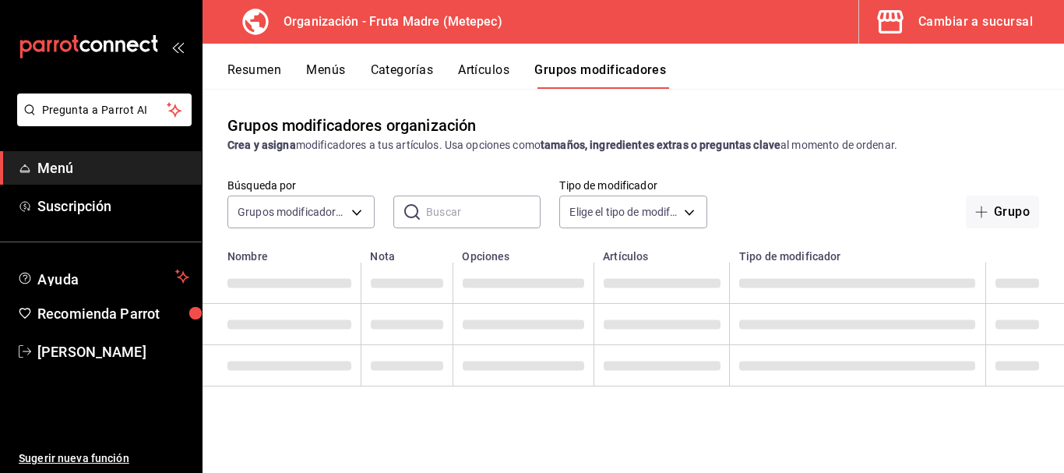
click at [880, 36] on icon "button" at bounding box center [890, 21] width 31 height 31
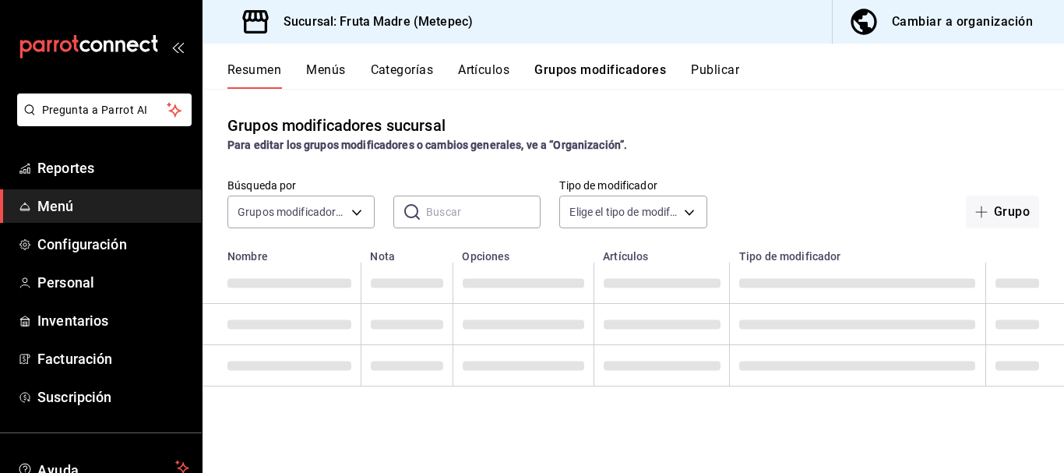
click at [711, 81] on button "Publicar" at bounding box center [715, 75] width 48 height 26
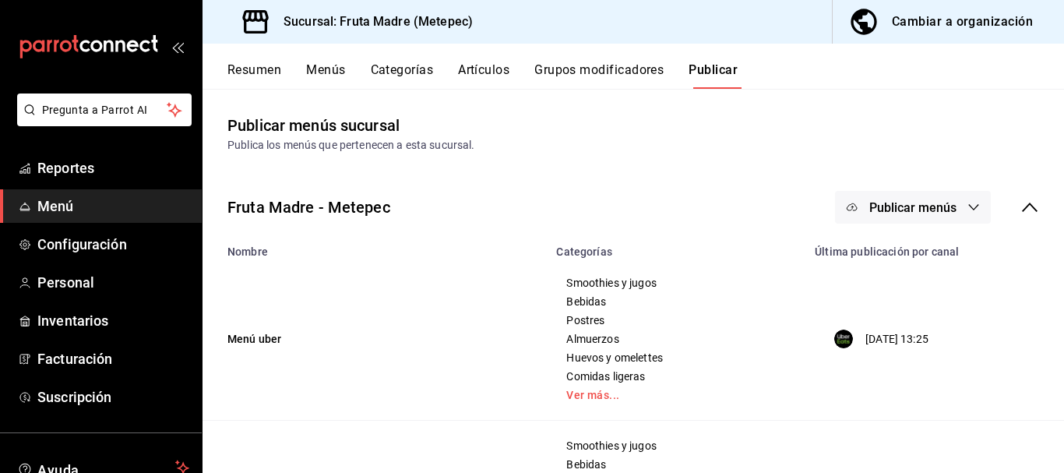
click at [968, 206] on icon "button" at bounding box center [974, 207] width 12 height 12
click at [914, 265] on span "Uber Eats" at bounding box center [924, 258] width 75 height 16
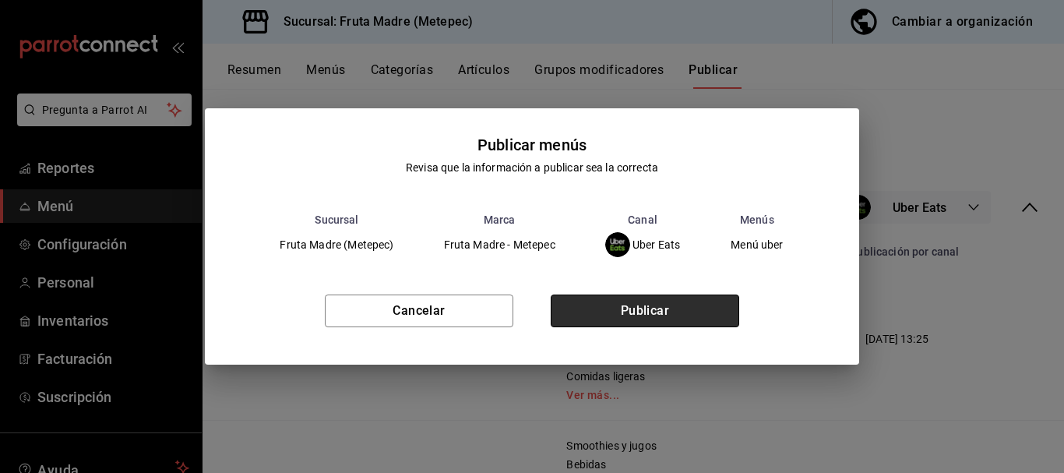
click at [617, 316] on button "Publicar" at bounding box center [645, 311] width 189 height 33
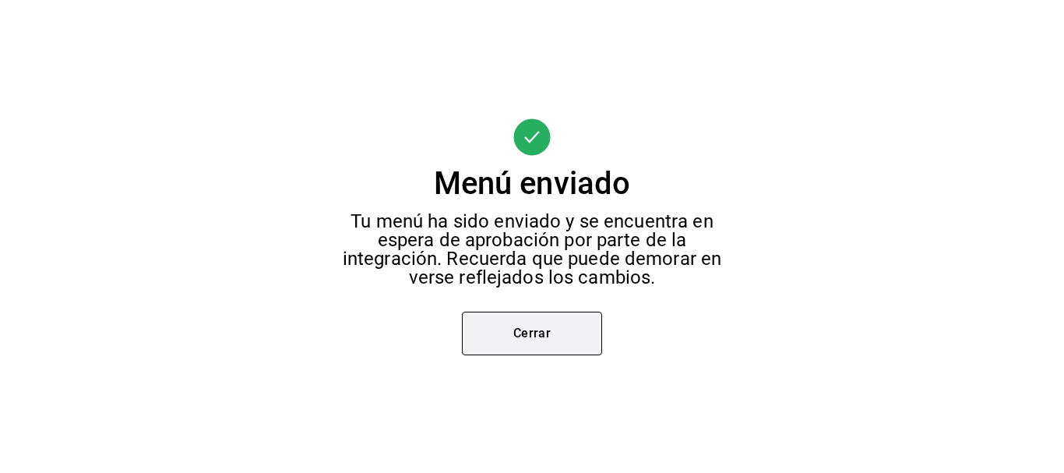
click at [506, 344] on button "Cerrar" at bounding box center [532, 334] width 140 height 44
